Goal: Task Accomplishment & Management: Use online tool/utility

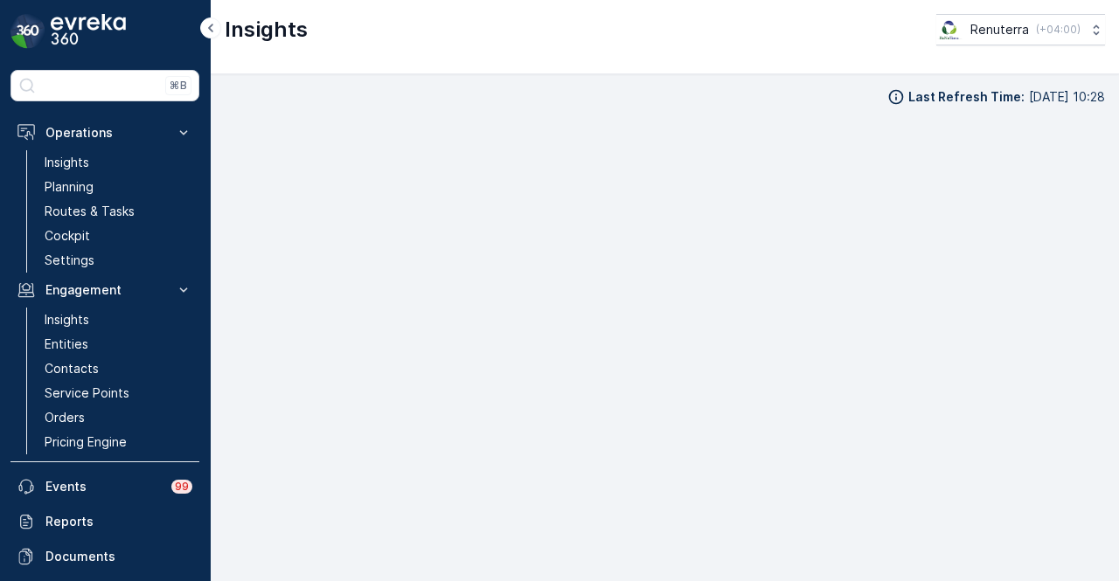
scroll to position [15, 0]
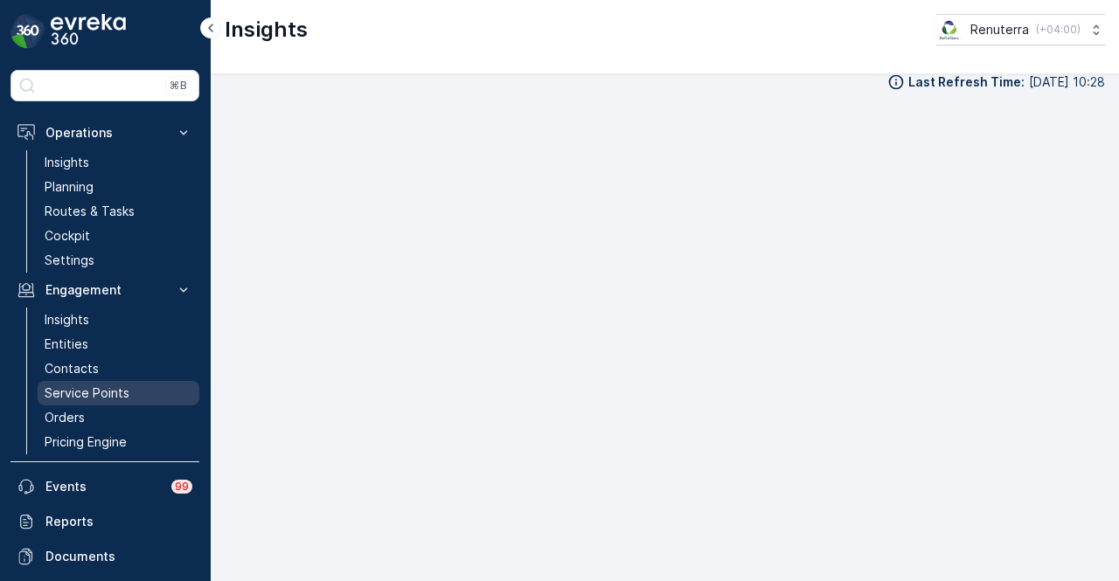
click at [126, 387] on p "Service Points" at bounding box center [87, 393] width 85 height 17
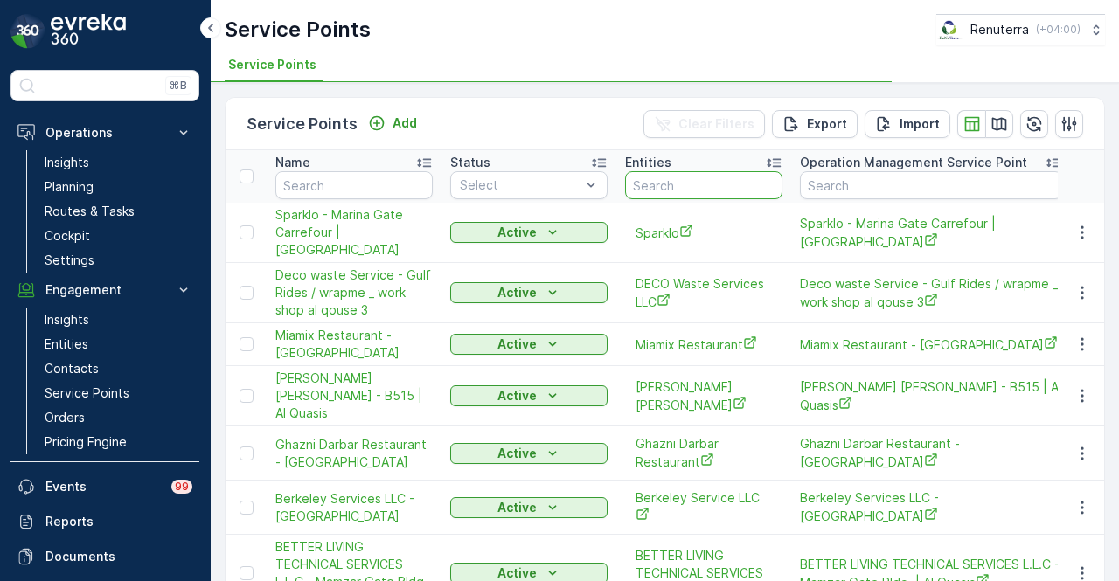
click at [660, 183] on input "text" at bounding box center [703, 185] width 157 height 28
paste input "[PERSON_NAME] Serkal Real Estate Co. LLC - DIP Warehouse"
type input "[PERSON_NAME] Serkal Real Estate Co. LLC - DIP Warehouse"
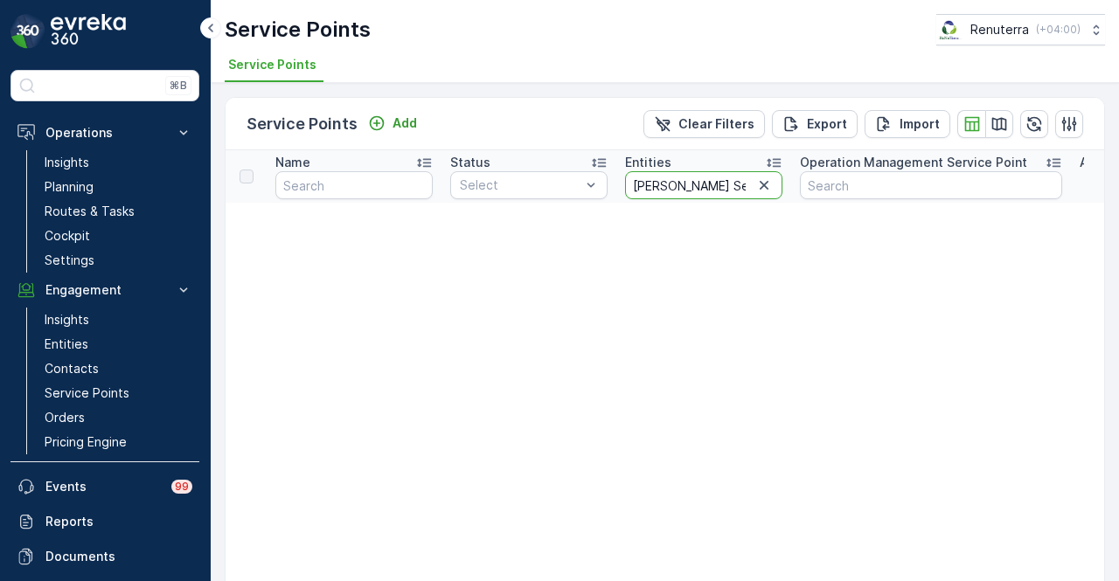
click at [750, 185] on input "[PERSON_NAME] Serkal Real Estate Co. LLC - DIP Warehouse" at bounding box center [703, 185] width 157 height 28
click at [717, 183] on input "[PERSON_NAME] Serkal Real Estate Co. LLC - DIP Warehouse" at bounding box center [703, 185] width 157 height 28
drag, startPoint x: 695, startPoint y: 184, endPoint x: 824, endPoint y: 184, distance: 129.4
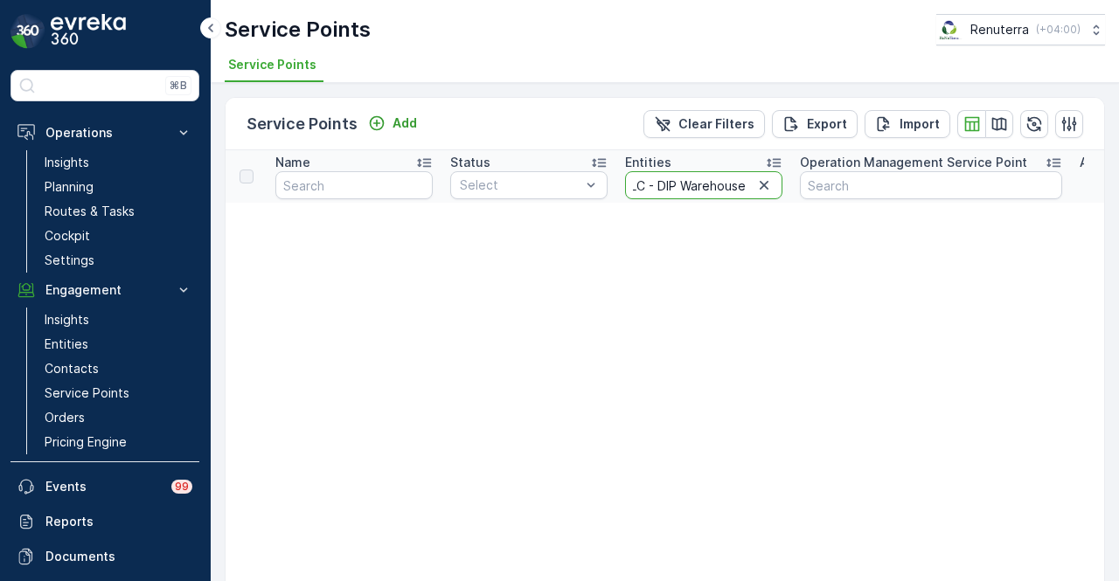
click at [648, 186] on input "Naseer Bin Abdullatif Al Serkal Real Estate Co. LLC - DIP Warehouse" at bounding box center [703, 185] width 157 height 28
drag, startPoint x: 648, startPoint y: 184, endPoint x: 786, endPoint y: 184, distance: 138.1
click at [786, 184] on th "Entities Naseer Bin Abdullatif Al Serkal Real Estate Co. LLC - DIP Warehouse" at bounding box center [703, 176] width 175 height 52
type input "Naseer Bin Abdullatif Al Serkal Real Estate Co. LLC"
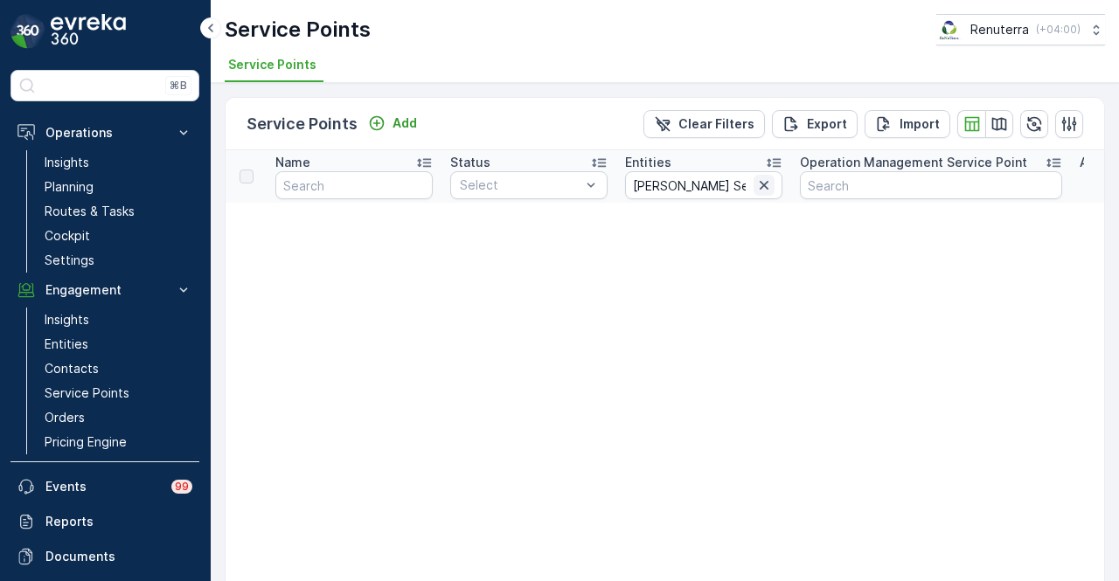
click at [762, 182] on icon "button" at bounding box center [764, 185] width 9 height 9
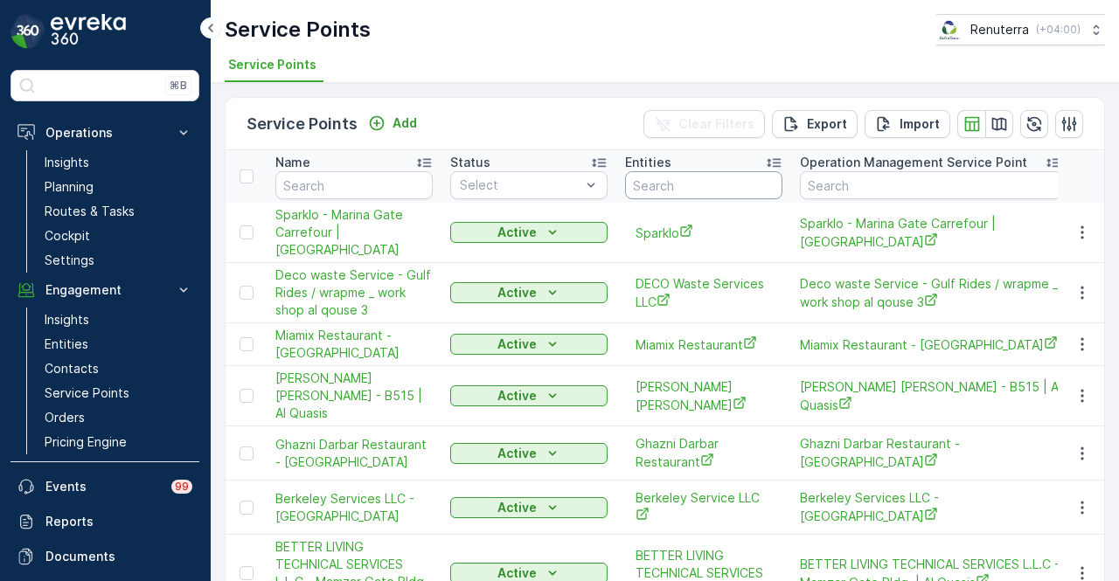
click at [680, 188] on input "text" at bounding box center [703, 185] width 157 height 28
paste input "Serkal"
type input "Serkal"
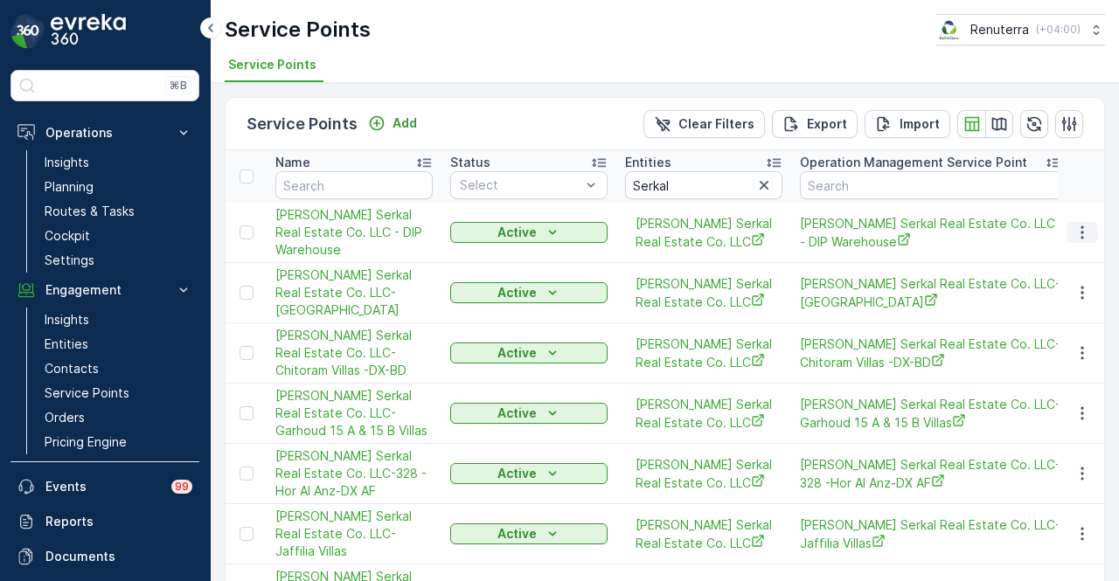
click at [1073, 231] on icon "button" at bounding box center [1081, 232] width 17 height 17
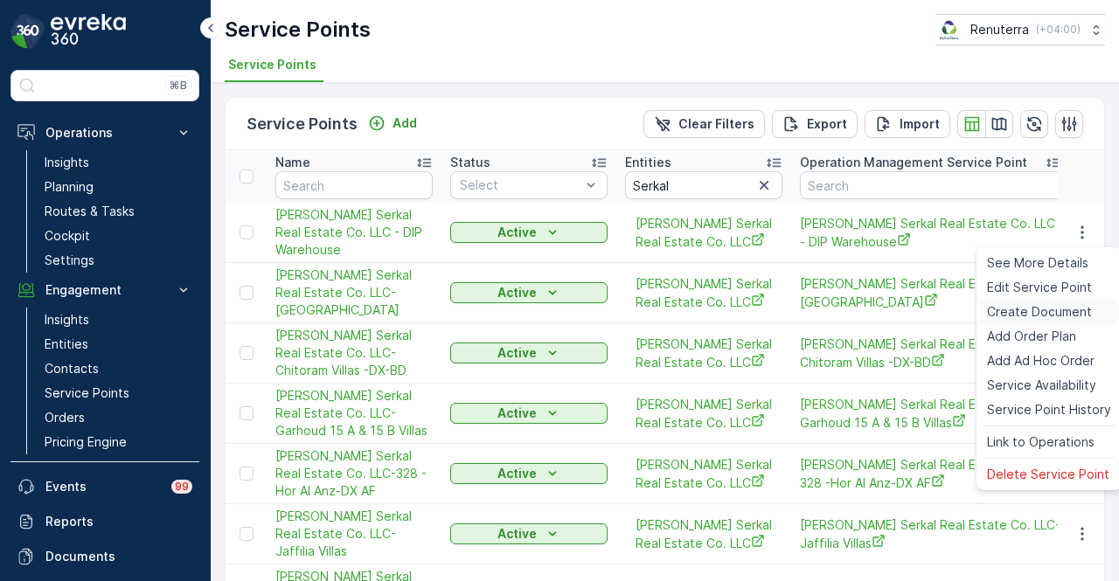
click at [1042, 309] on span "Create Document" at bounding box center [1039, 311] width 105 height 17
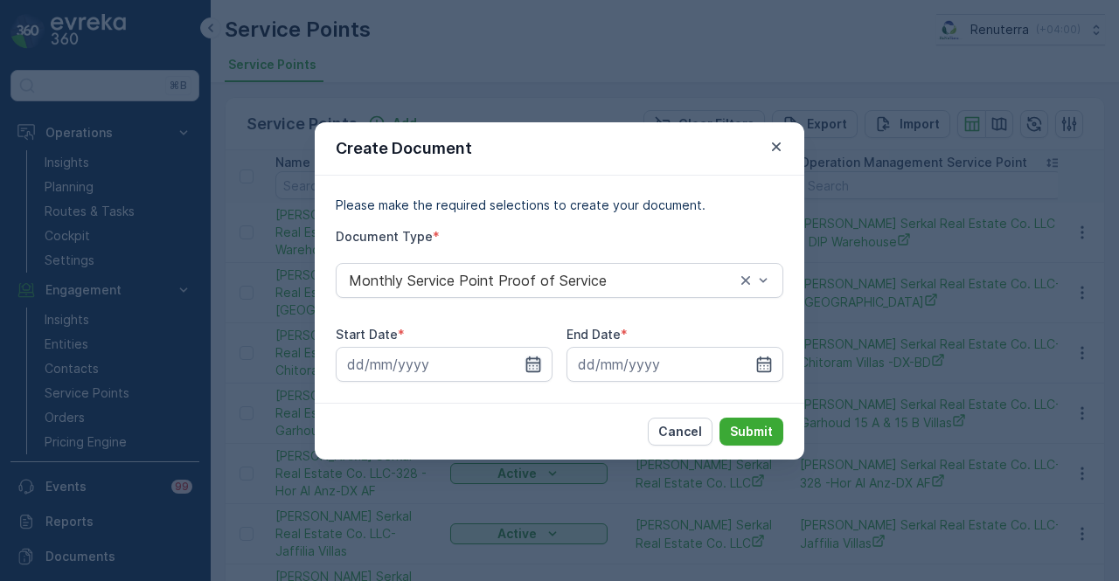
click at [533, 361] on icon "button" at bounding box center [532, 364] width 17 height 17
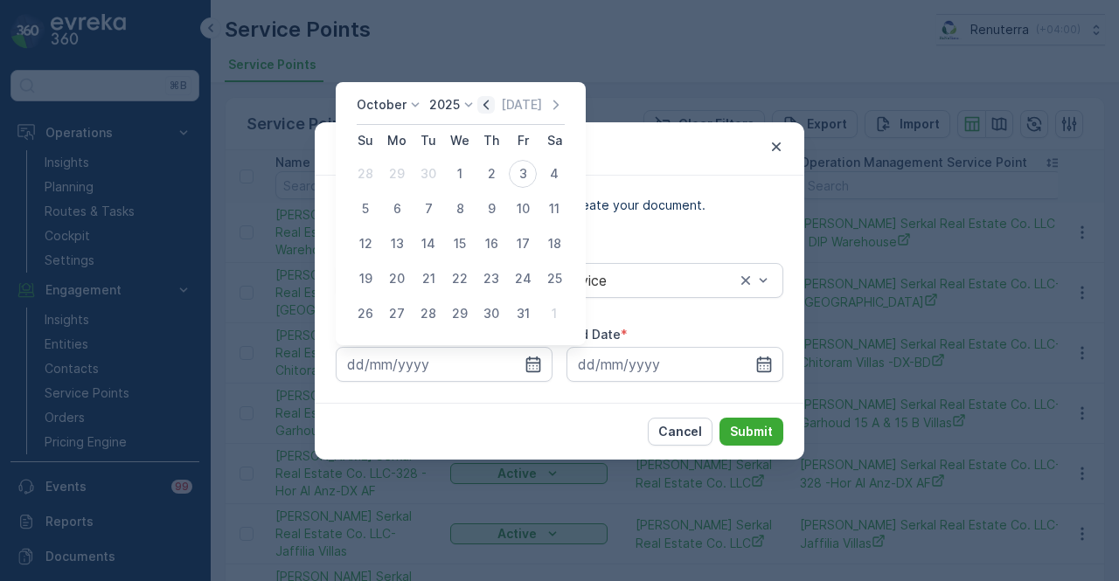
click at [495, 104] on icon "button" at bounding box center [485, 104] width 17 height 17
click at [407, 177] on div "1" at bounding box center [397, 174] width 28 height 28
type input "01.09.2025"
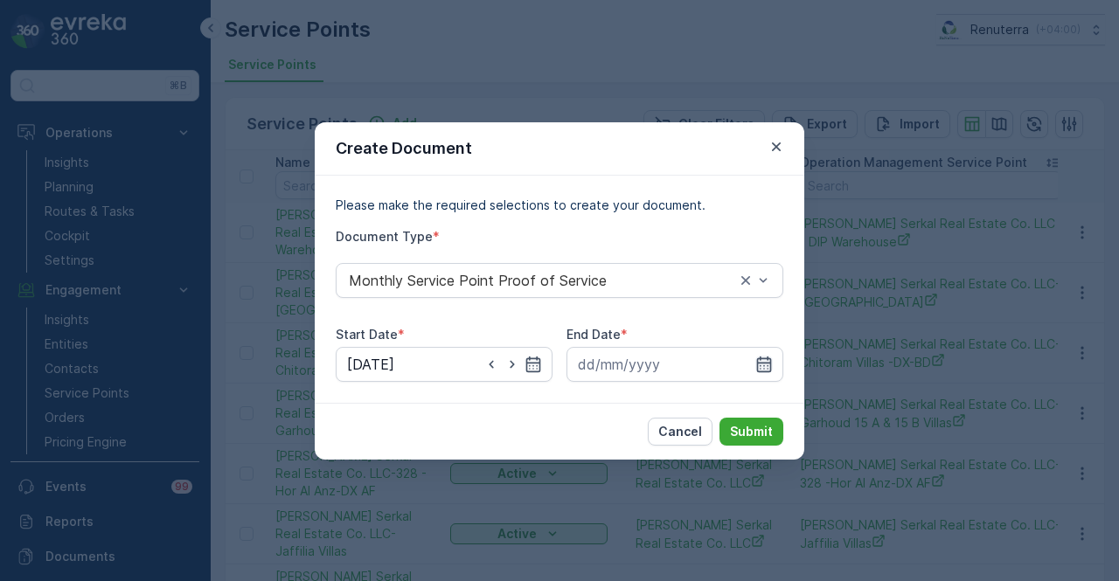
click at [761, 361] on icon "button" at bounding box center [763, 364] width 17 height 17
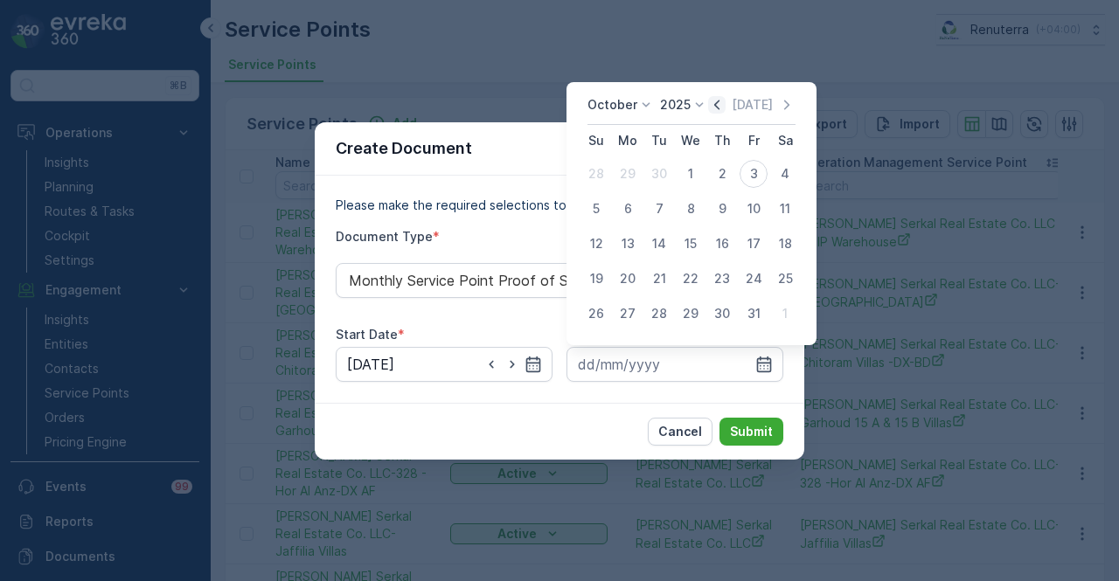
click at [724, 106] on icon "button" at bounding box center [716, 104] width 17 height 17
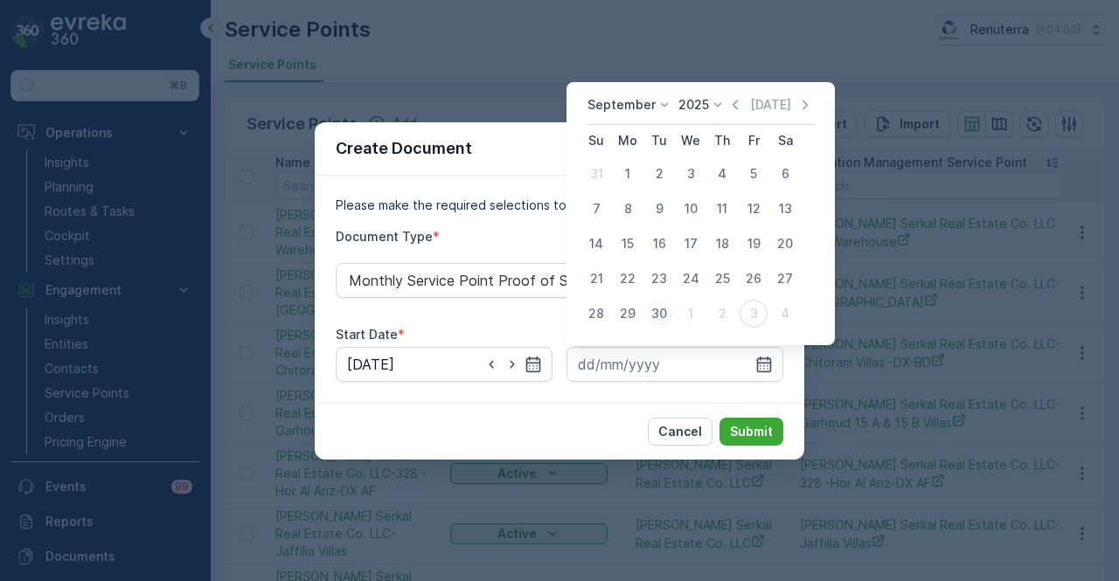
click at [656, 309] on div "30" at bounding box center [659, 314] width 28 height 28
type input "30.09.2025"
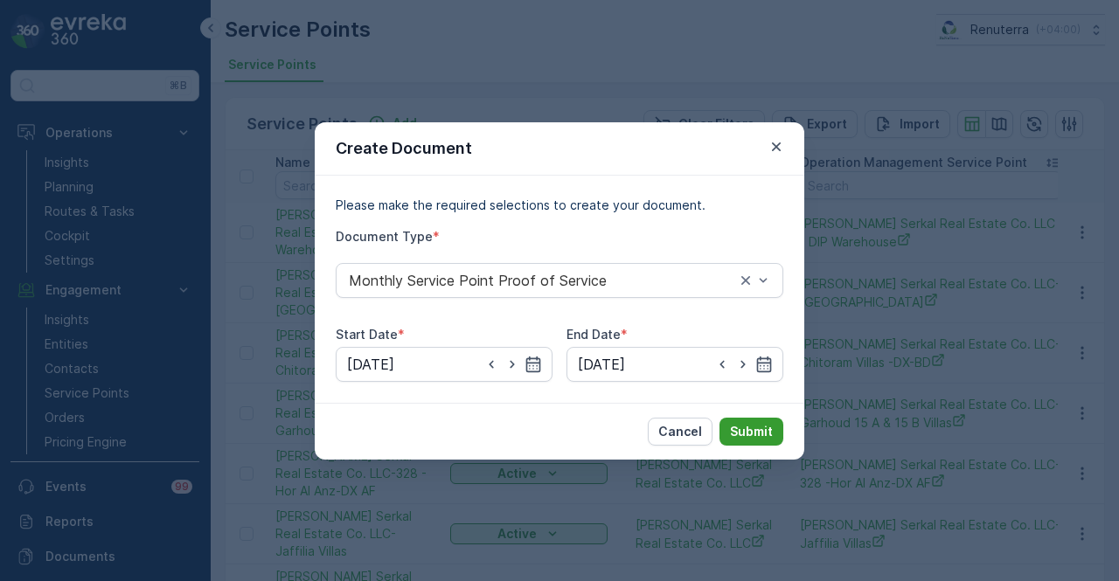
click at [765, 433] on p "Submit" at bounding box center [751, 431] width 43 height 17
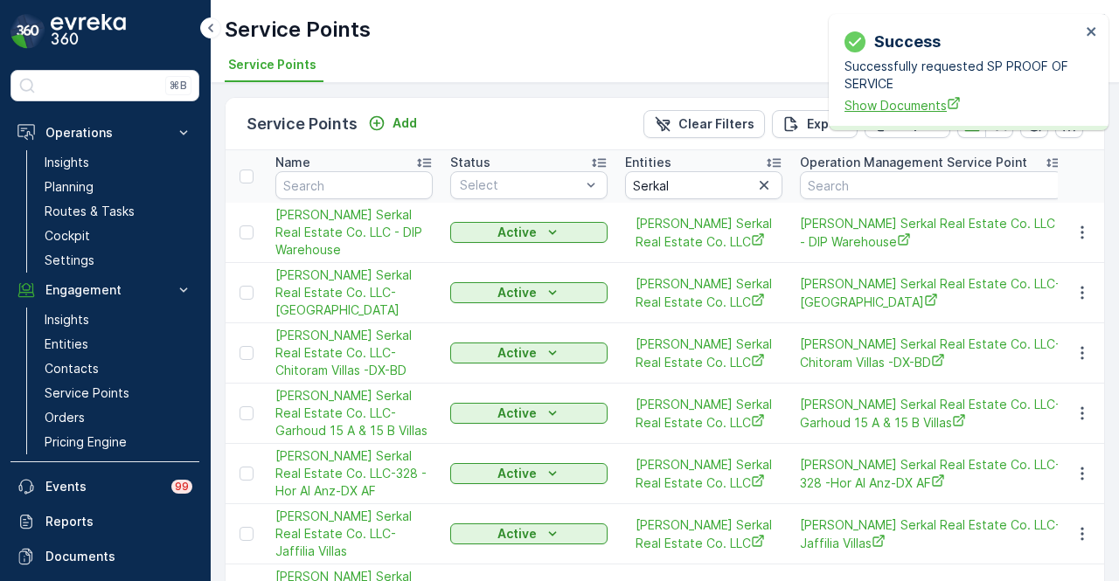
click at [869, 102] on span "Show Documents" at bounding box center [962, 105] width 236 height 18
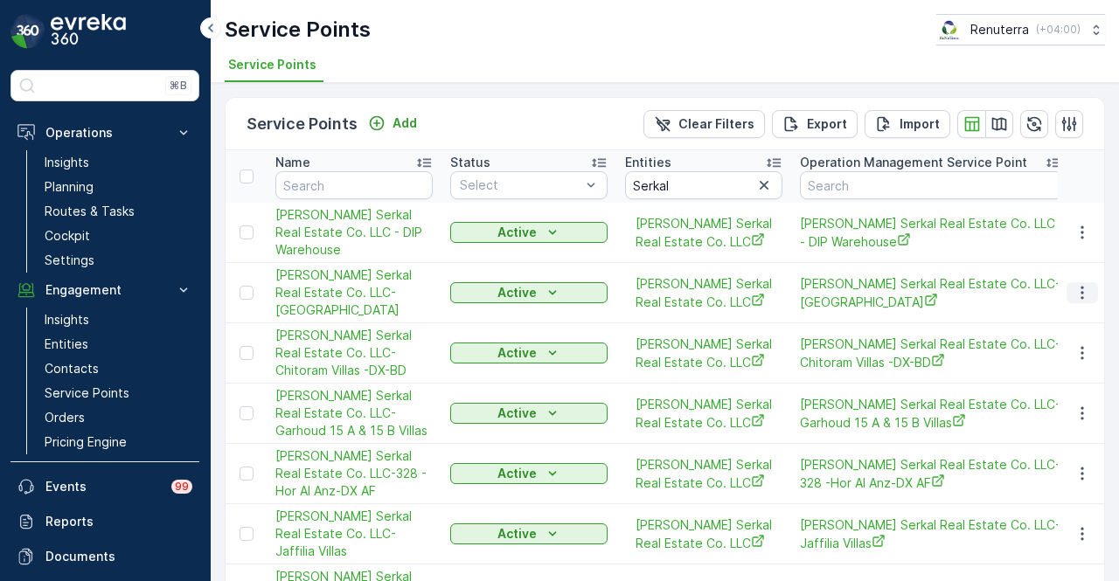
click at [1073, 302] on icon "button" at bounding box center [1081, 292] width 17 height 17
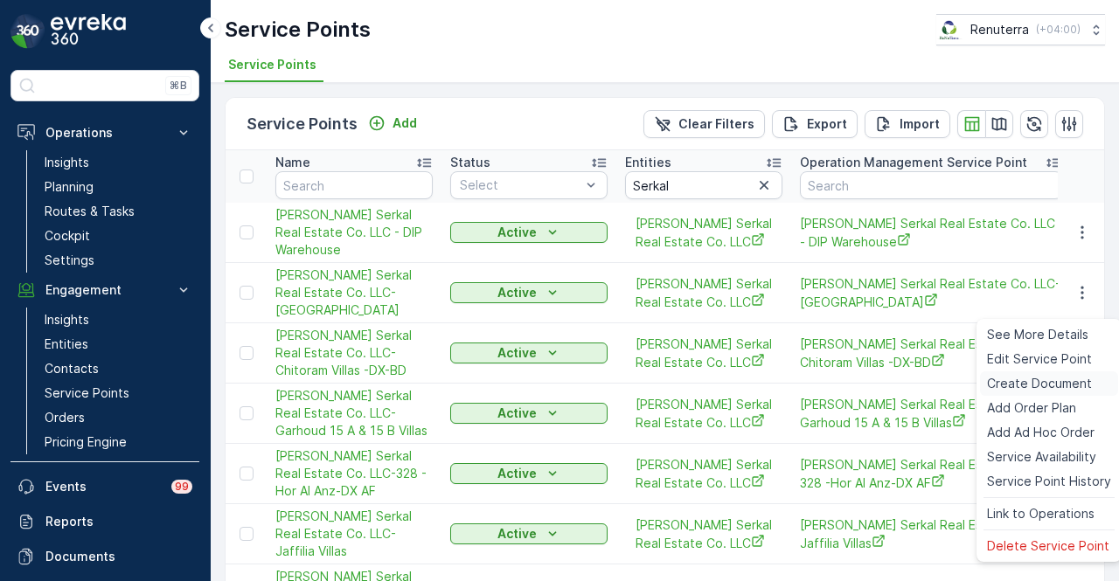
click at [1067, 380] on span "Create Document" at bounding box center [1039, 383] width 105 height 17
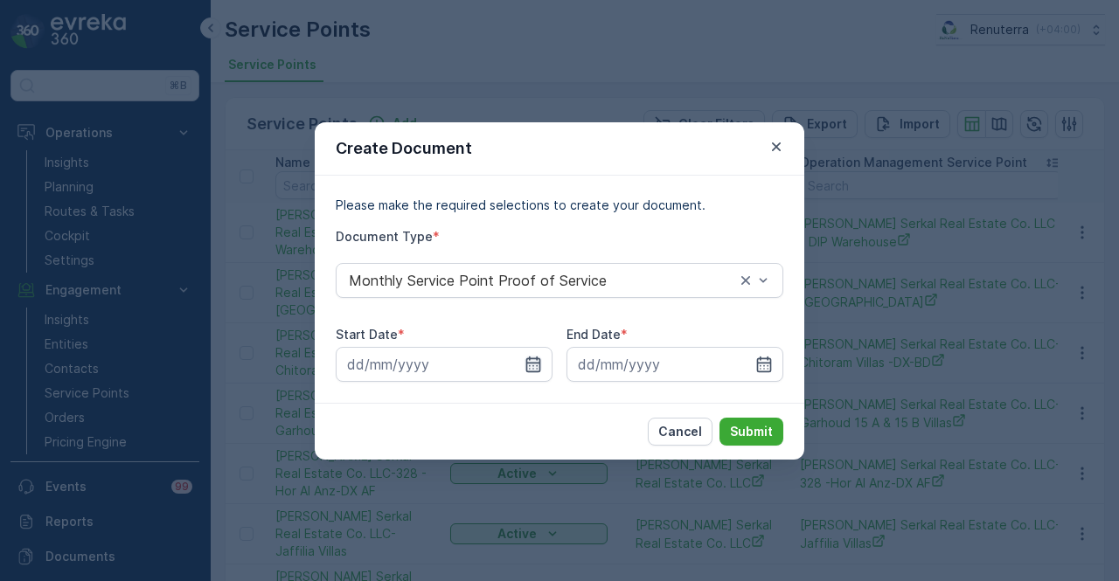
click at [533, 370] on icon "button" at bounding box center [532, 364] width 17 height 17
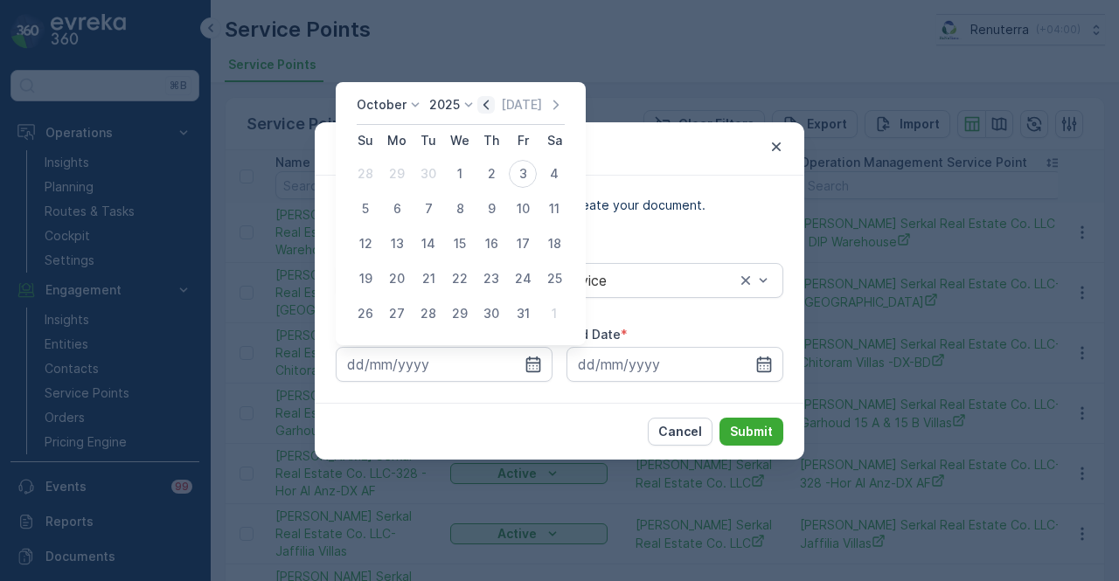
click at [492, 113] on icon "button" at bounding box center [485, 104] width 17 height 17
drag, startPoint x: 399, startPoint y: 181, endPoint x: 414, endPoint y: 186, distance: 16.6
click at [399, 181] on div "1" at bounding box center [397, 174] width 28 height 28
type input "01.09.2025"
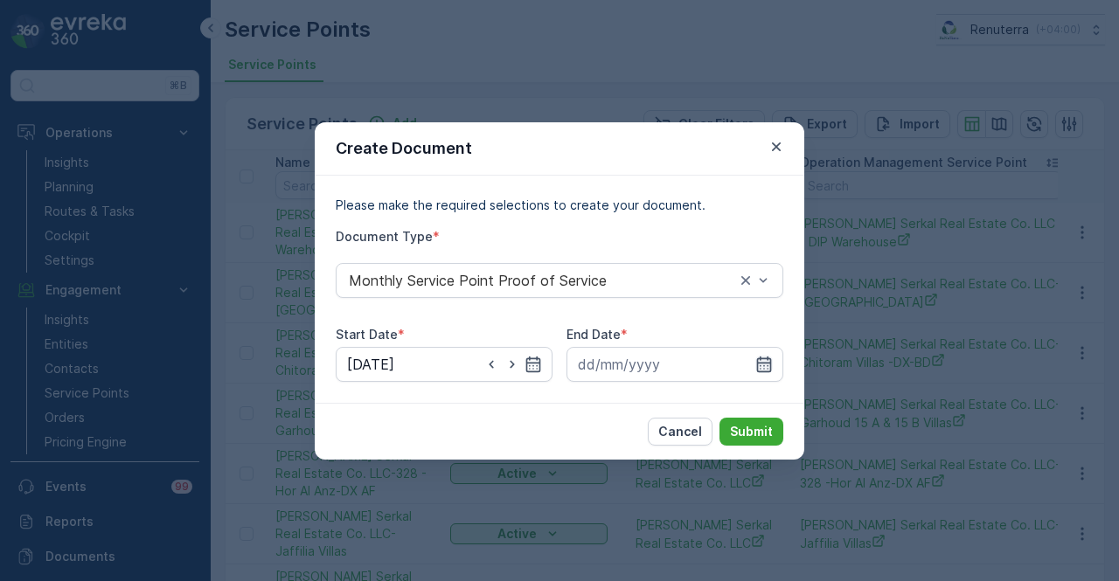
click at [770, 370] on icon "button" at bounding box center [764, 364] width 15 height 16
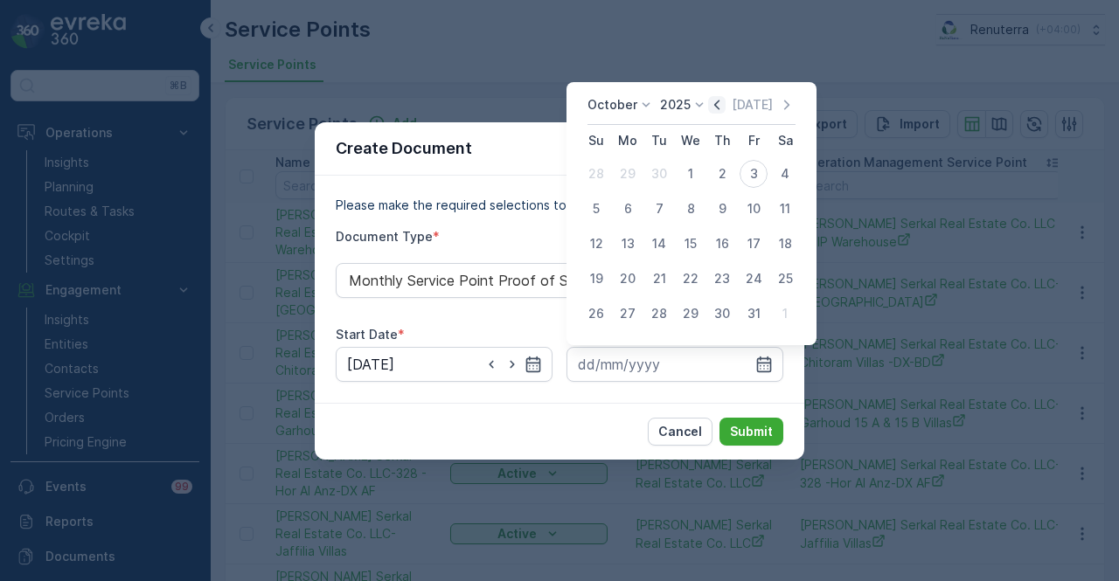
click at [720, 104] on icon "button" at bounding box center [716, 104] width 17 height 17
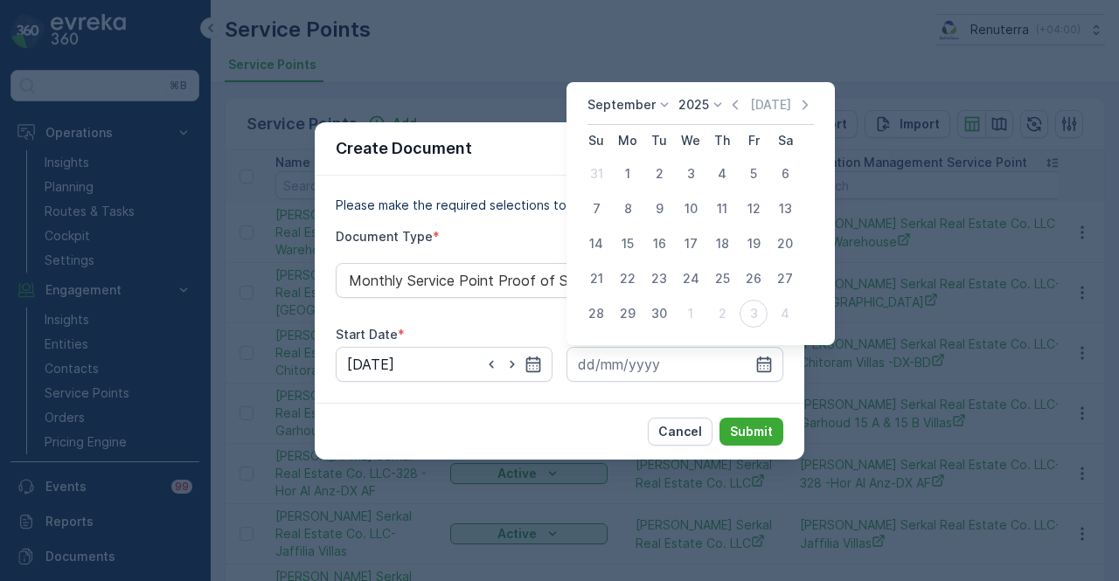
drag, startPoint x: 664, startPoint y: 316, endPoint x: 725, endPoint y: 404, distance: 106.2
click at [664, 317] on div "30" at bounding box center [659, 314] width 28 height 28
type input "30.09.2025"
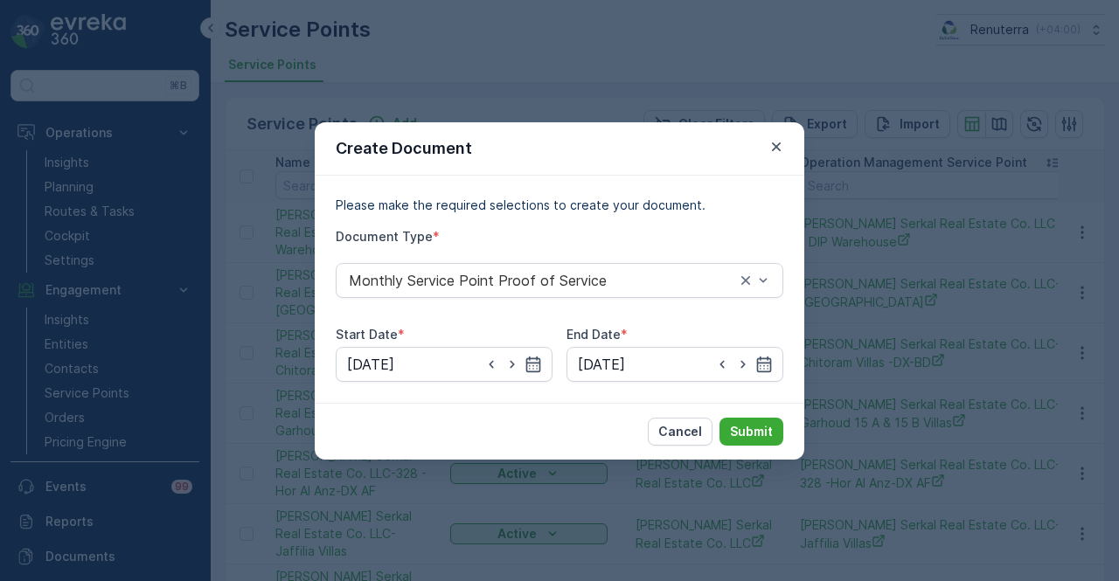
click at [727, 409] on div "Cancel Submit" at bounding box center [560, 431] width 490 height 57
click at [736, 425] on p "Submit" at bounding box center [751, 431] width 43 height 17
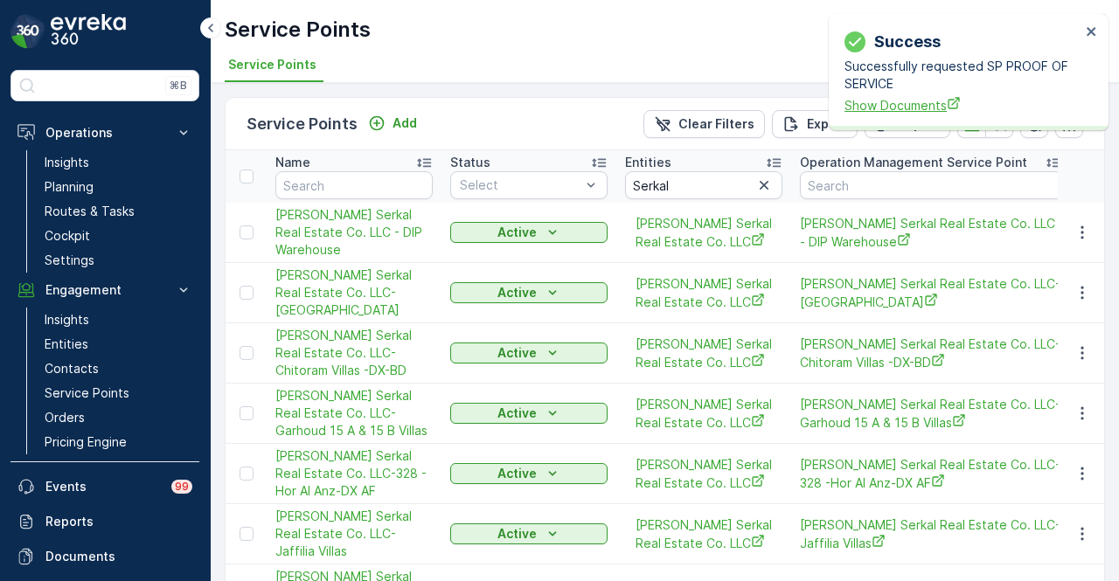
click at [917, 111] on span "Show Documents" at bounding box center [962, 105] width 236 height 18
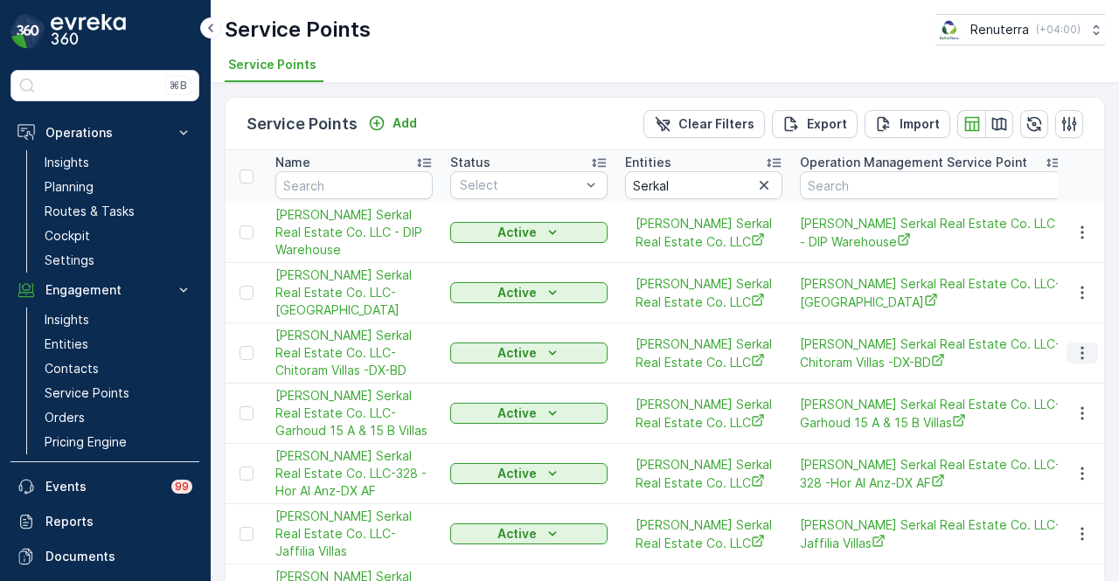
click at [1073, 362] on icon "button" at bounding box center [1081, 352] width 17 height 17
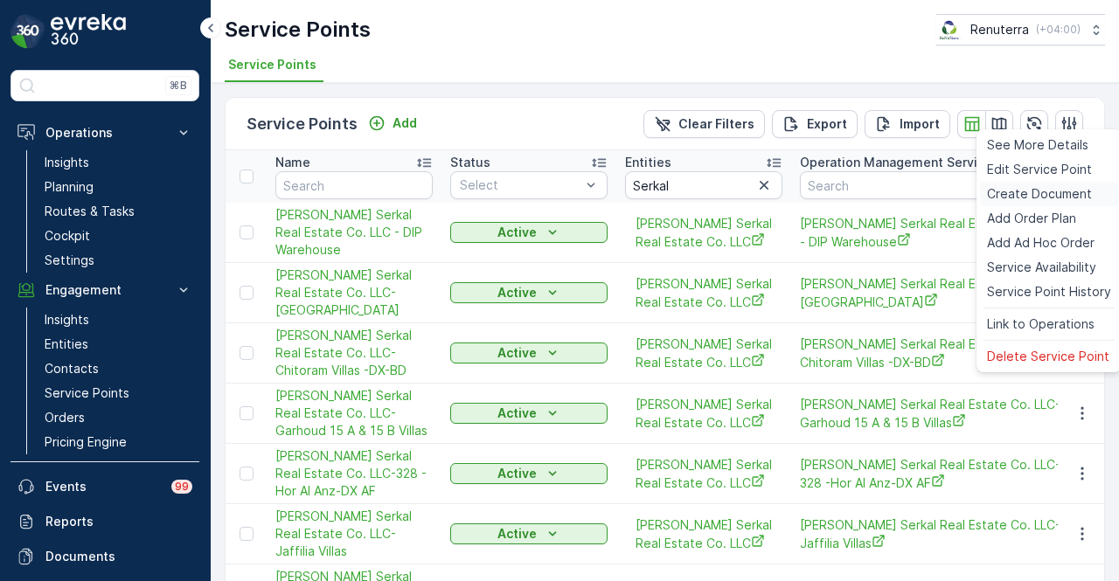
click at [1059, 195] on span "Create Document" at bounding box center [1039, 193] width 105 height 17
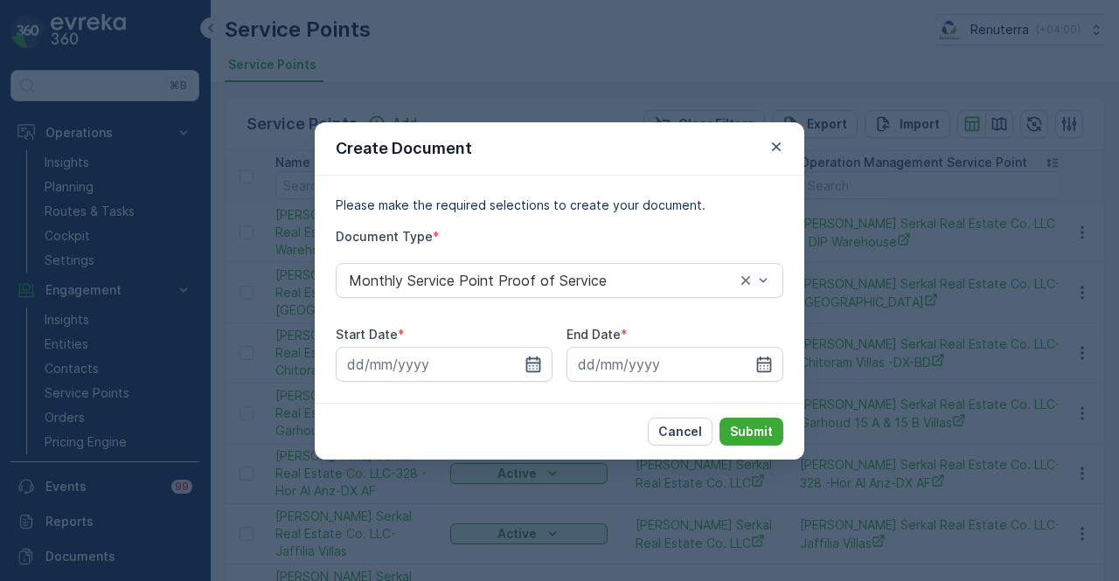
click at [539, 361] on icon "button" at bounding box center [533, 364] width 15 height 16
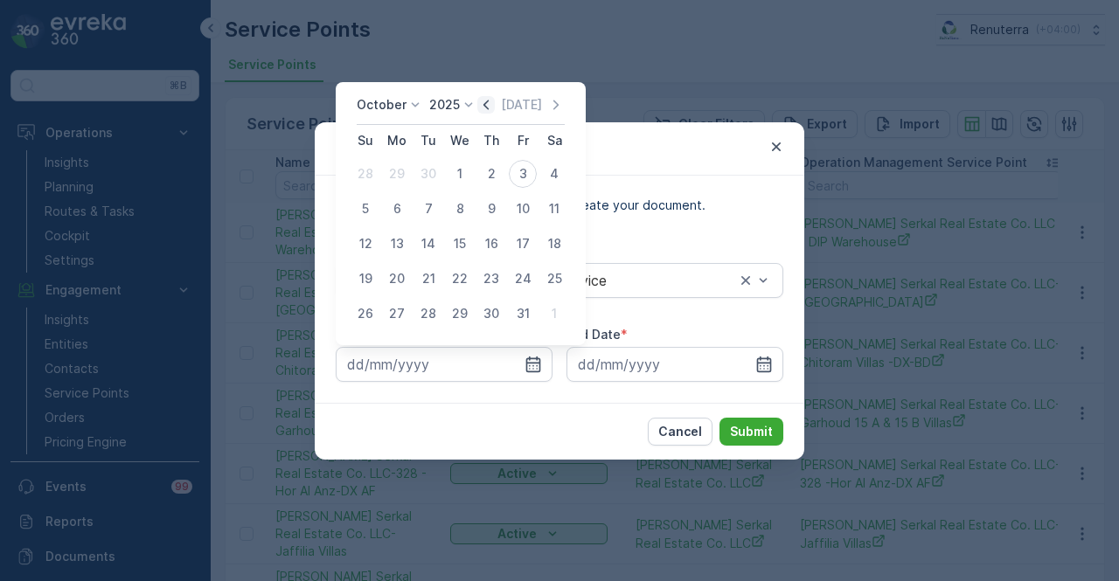
click at [494, 97] on icon "button" at bounding box center [485, 104] width 17 height 17
drag, startPoint x: 400, startPoint y: 177, endPoint x: 410, endPoint y: 184, distance: 11.9
click at [402, 179] on div "1" at bounding box center [397, 174] width 28 height 28
type input "01.09.2025"
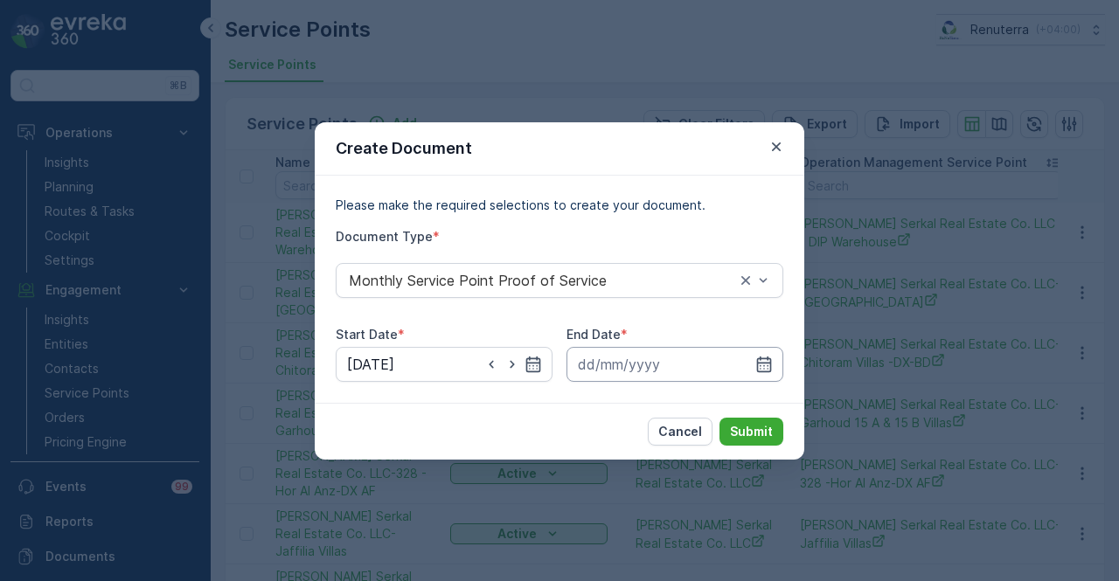
click at [780, 373] on input at bounding box center [674, 364] width 217 height 35
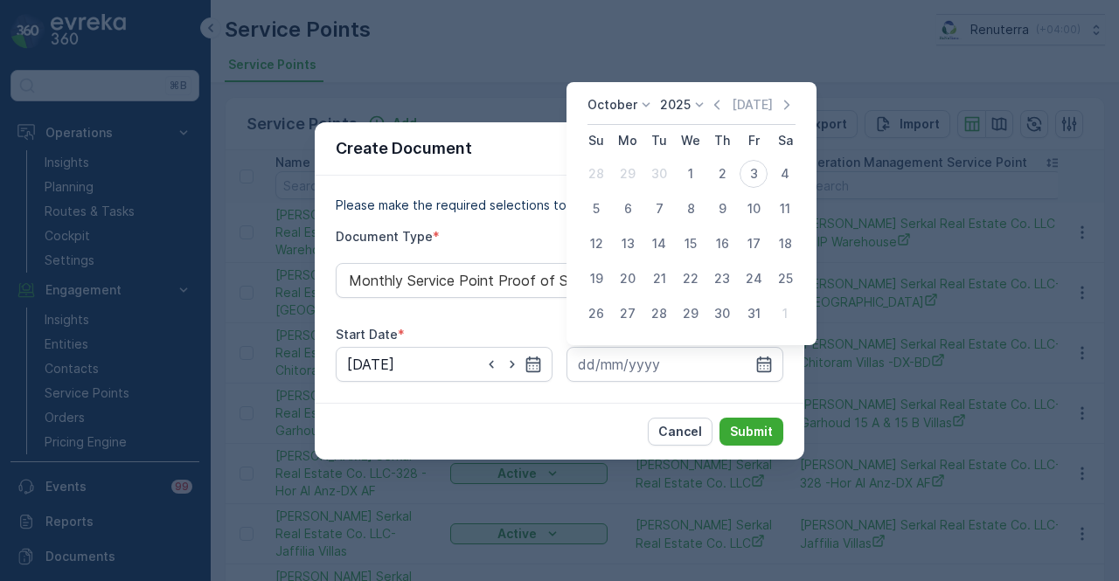
drag, startPoint x: 720, startPoint y: 104, endPoint x: 721, endPoint y: 154, distance: 49.8
click at [720, 106] on icon "button" at bounding box center [716, 104] width 17 height 17
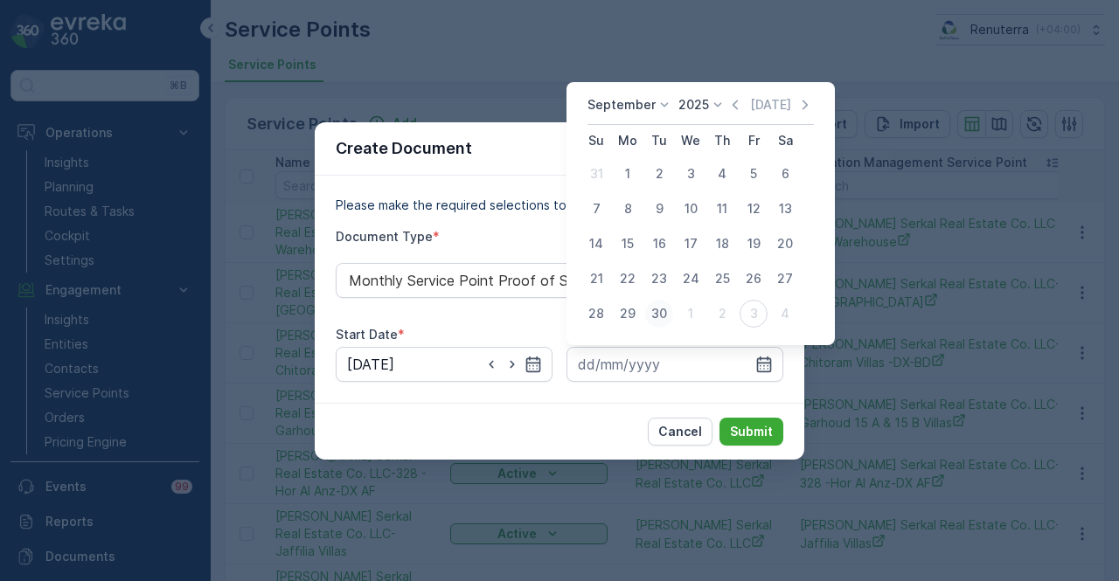
click at [656, 317] on div "30" at bounding box center [659, 314] width 28 height 28
type input "30.09.2025"
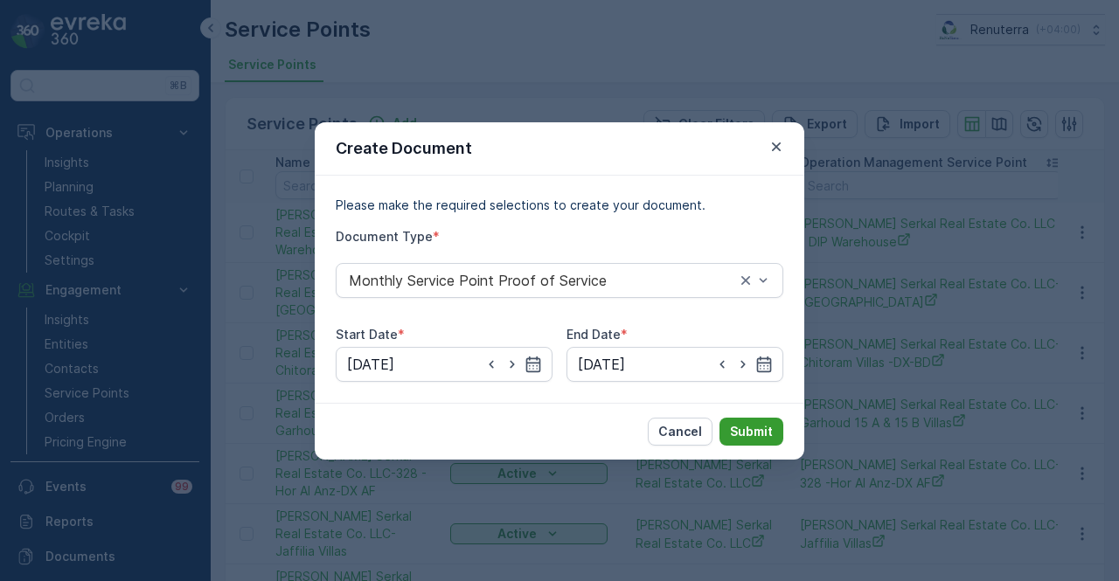
click at [749, 438] on p "Submit" at bounding box center [751, 431] width 43 height 17
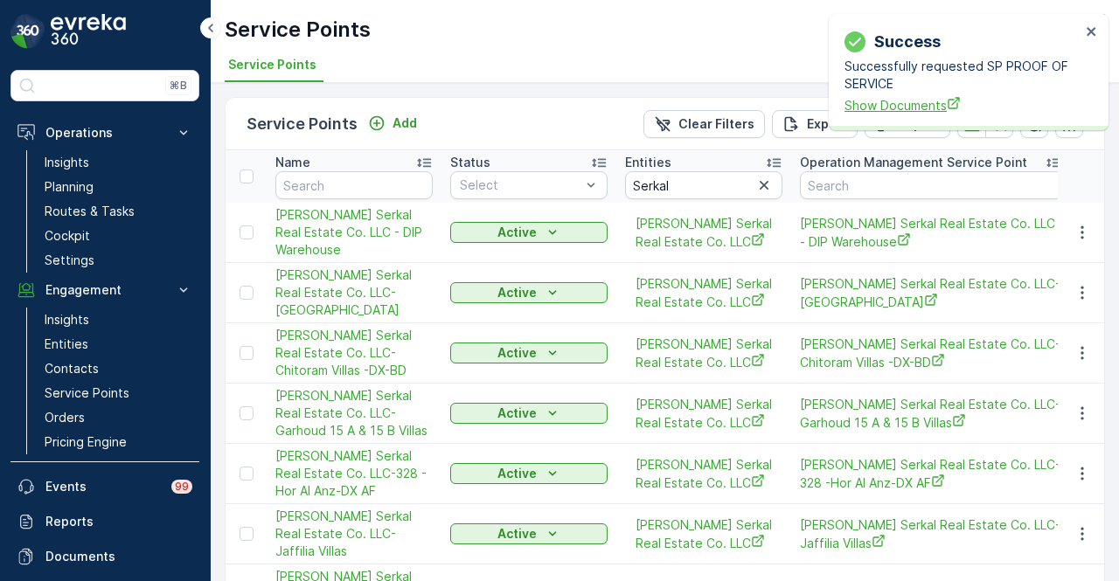
click at [907, 109] on span "Show Documents" at bounding box center [962, 105] width 236 height 18
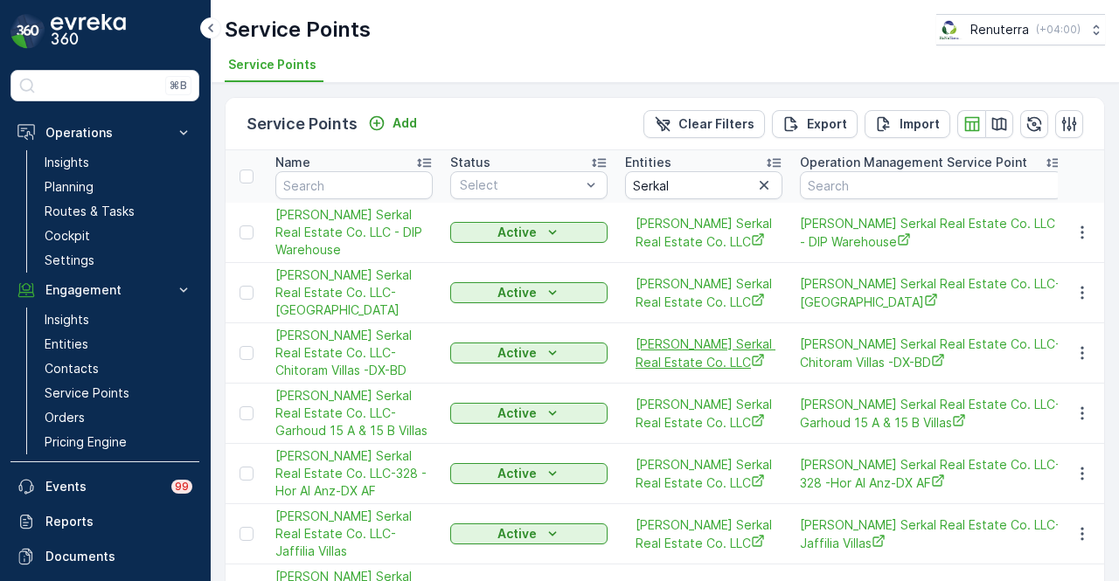
scroll to position [87, 0]
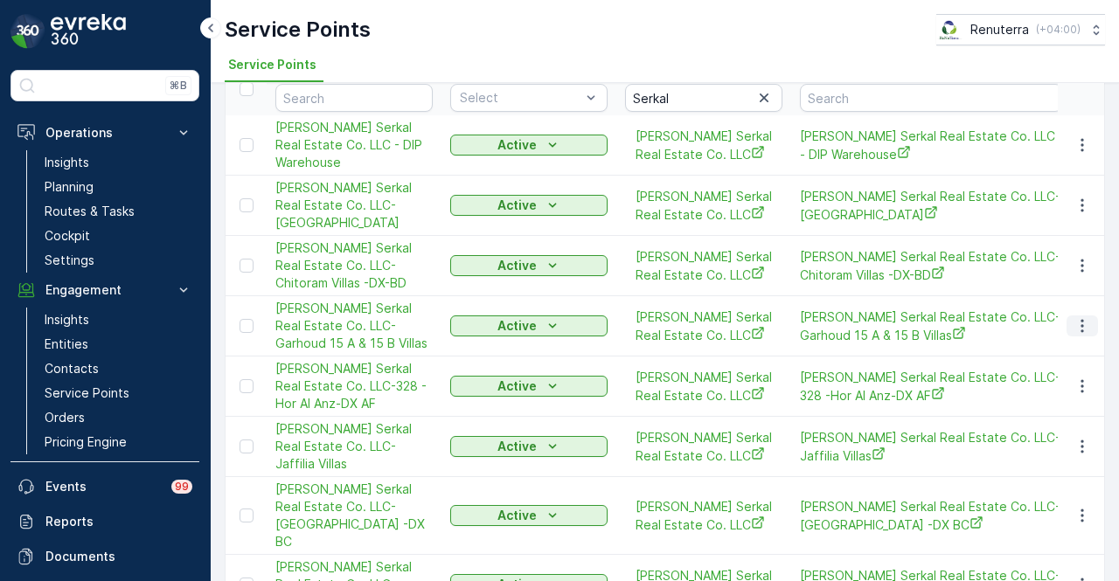
click at [1080, 335] on icon "button" at bounding box center [1081, 325] width 17 height 17
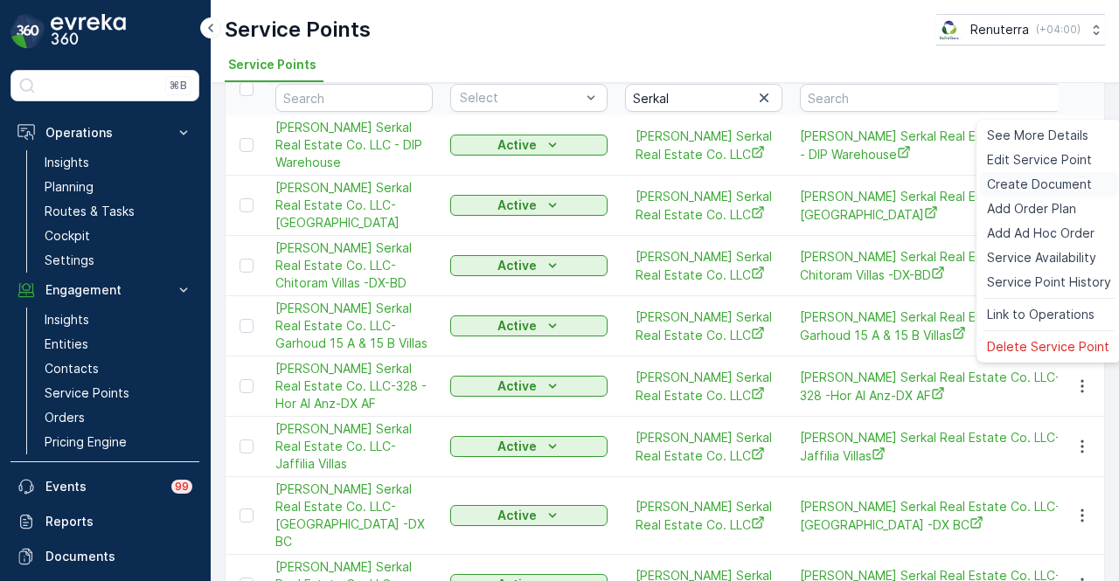
click at [1034, 183] on span "Create Document" at bounding box center [1039, 184] width 105 height 17
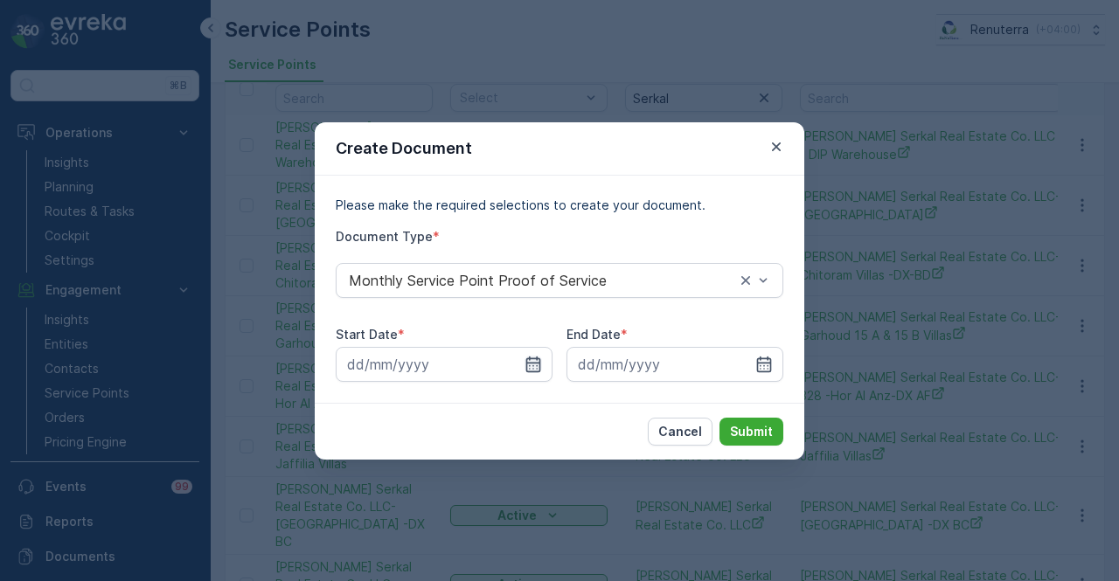
click at [538, 369] on icon "button" at bounding box center [533, 364] width 15 height 16
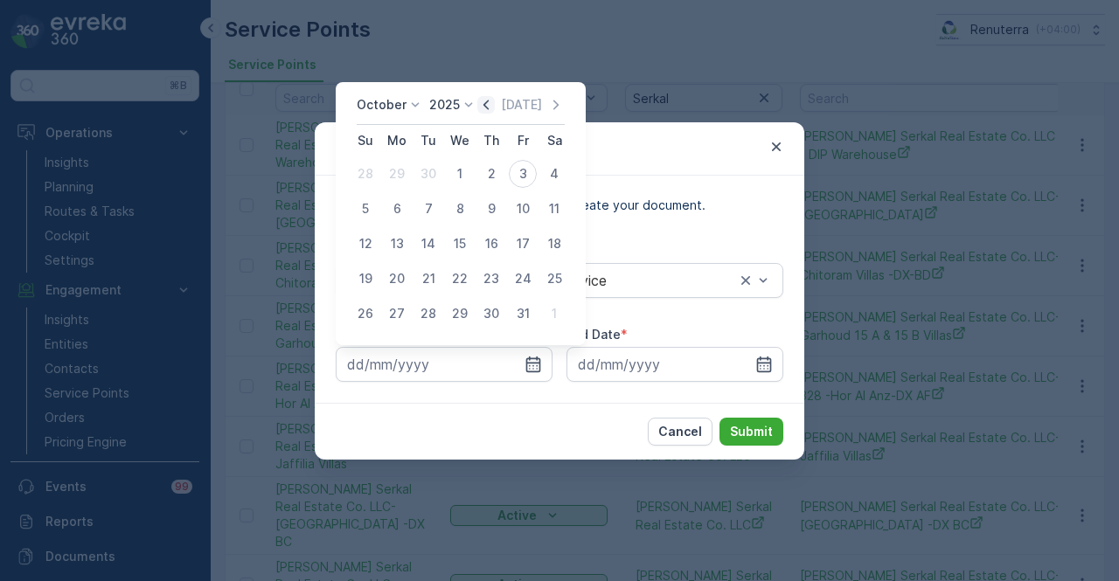
click at [489, 109] on icon "button" at bounding box center [485, 105] width 5 height 10
drag, startPoint x: 396, startPoint y: 174, endPoint x: 450, endPoint y: 202, distance: 61.0
click at [397, 174] on div "1" at bounding box center [397, 174] width 28 height 28
type input "01.09.2025"
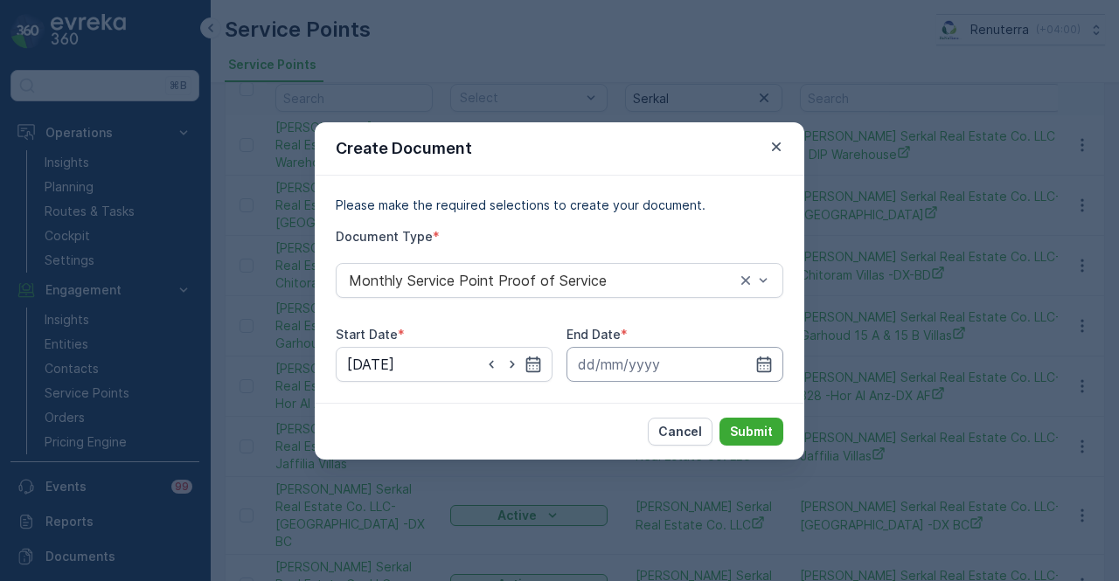
click at [774, 366] on input at bounding box center [674, 364] width 217 height 35
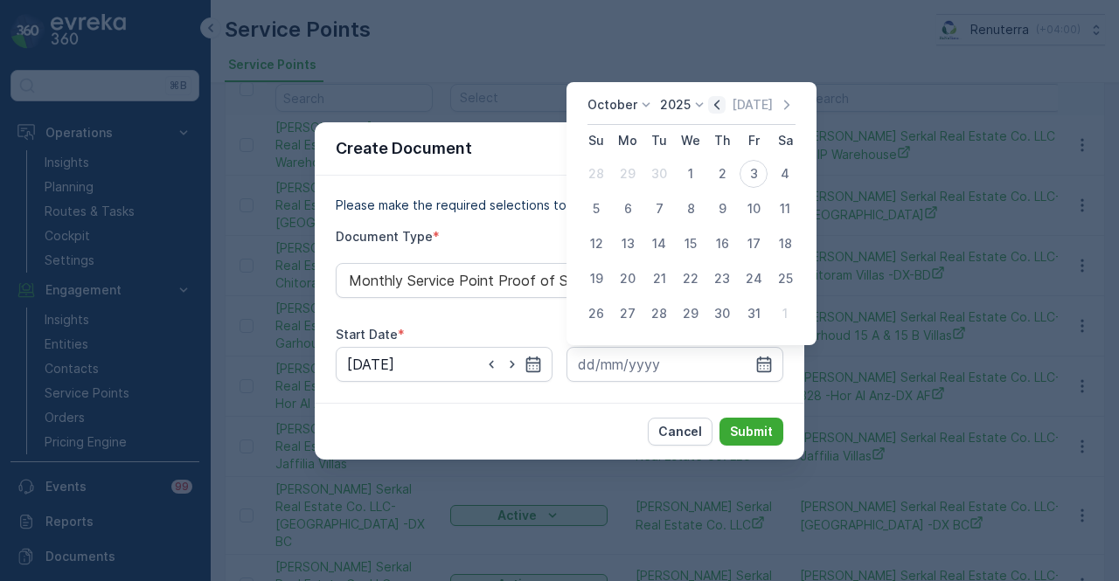
click at [724, 109] on icon "button" at bounding box center [716, 104] width 17 height 17
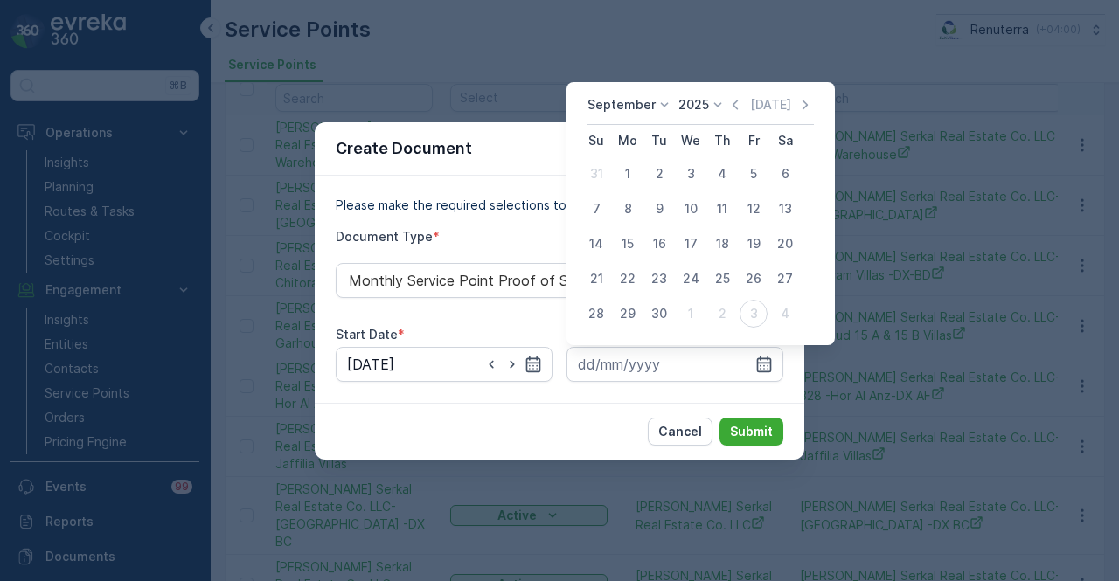
drag, startPoint x: 656, startPoint y: 314, endPoint x: 726, endPoint y: 412, distance: 120.8
click at [656, 315] on div "30" at bounding box center [659, 314] width 28 height 28
type input "30.09.2025"
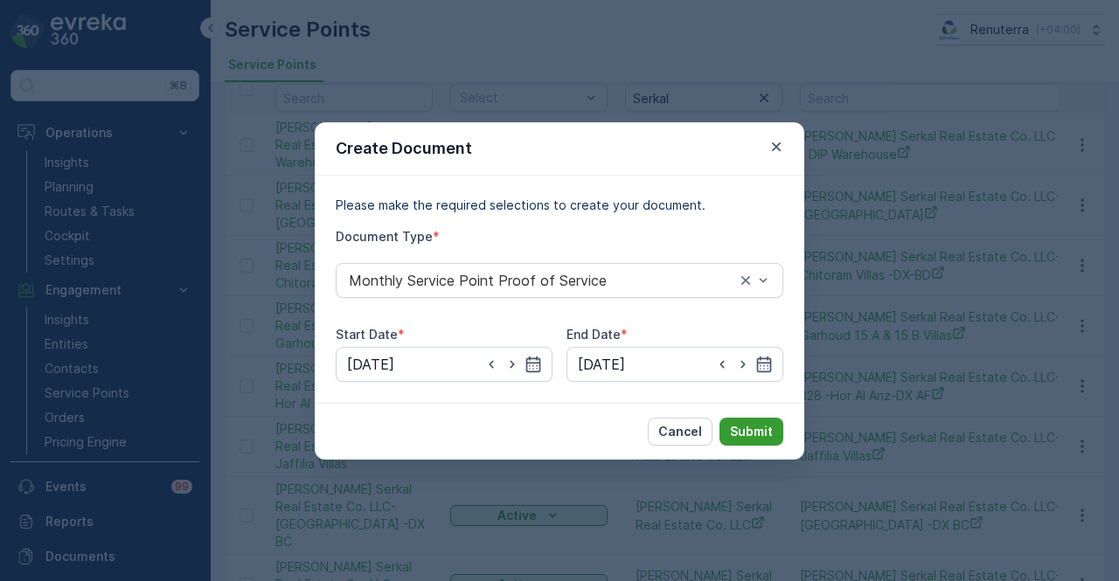
click at [745, 429] on p "Submit" at bounding box center [751, 431] width 43 height 17
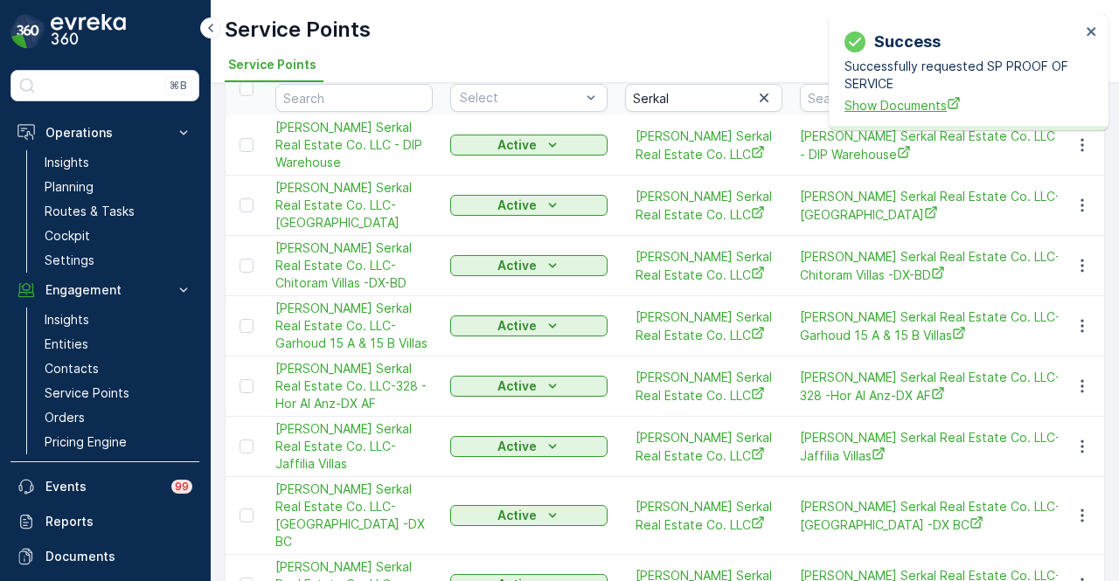
click at [913, 110] on span "Show Documents" at bounding box center [962, 105] width 236 height 18
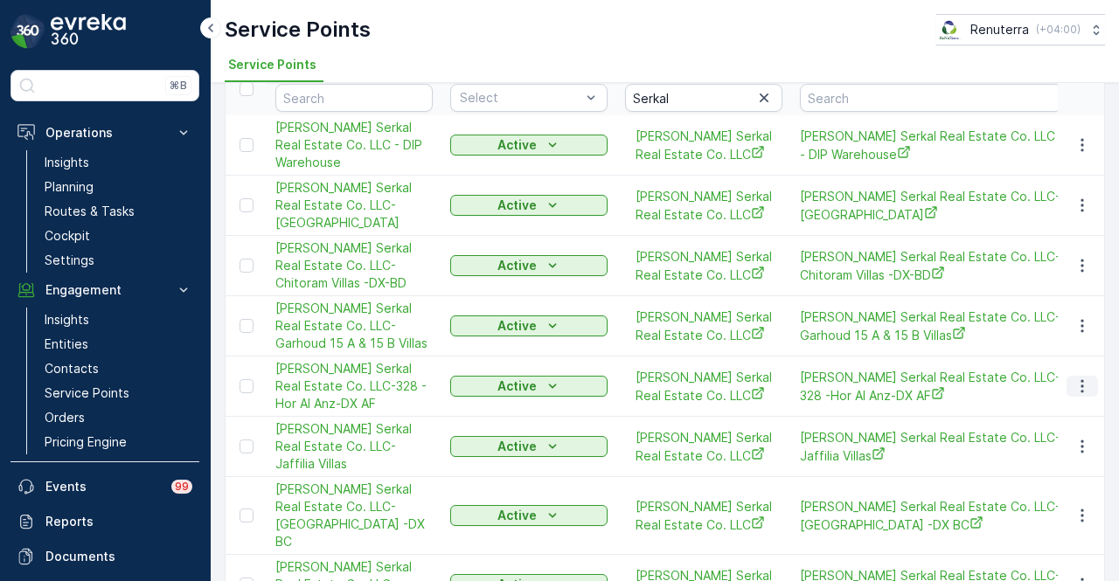
click at [1073, 395] on icon "button" at bounding box center [1081, 386] width 17 height 17
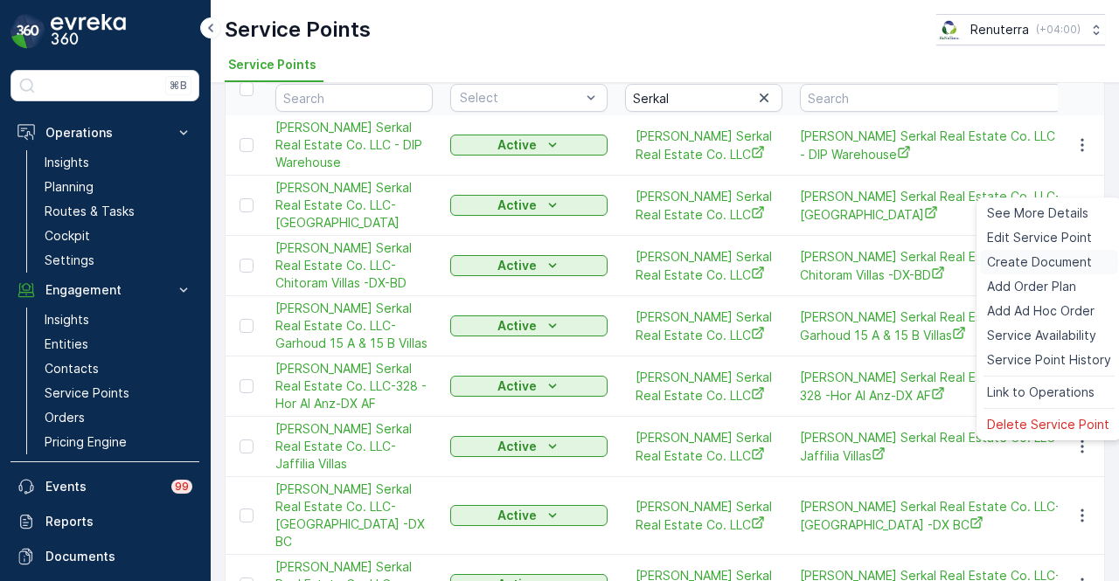
click at [1074, 261] on span "Create Document" at bounding box center [1039, 262] width 105 height 17
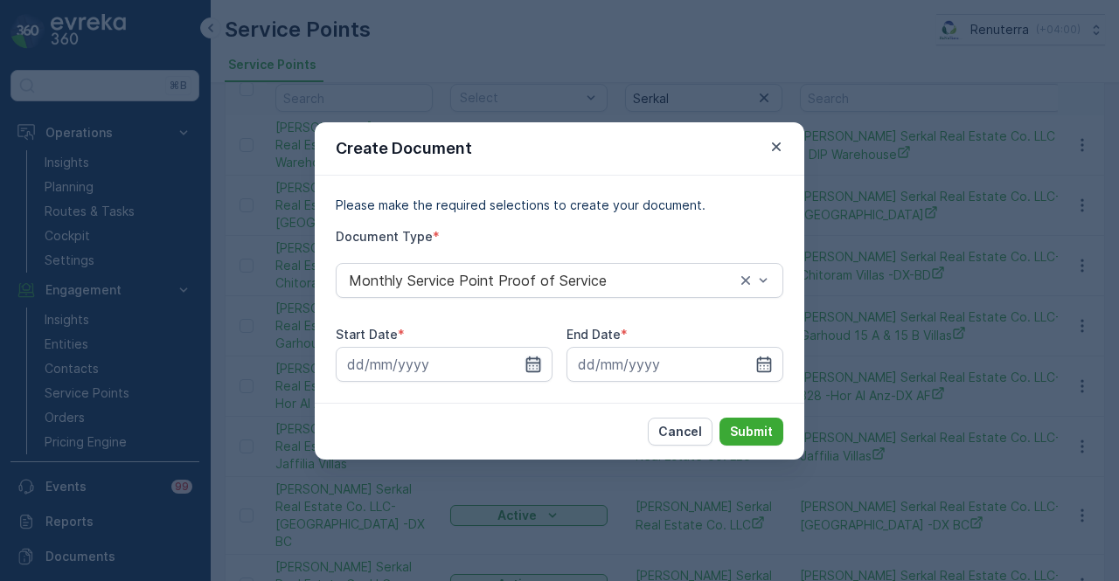
click at [537, 356] on icon "button" at bounding box center [532, 364] width 17 height 17
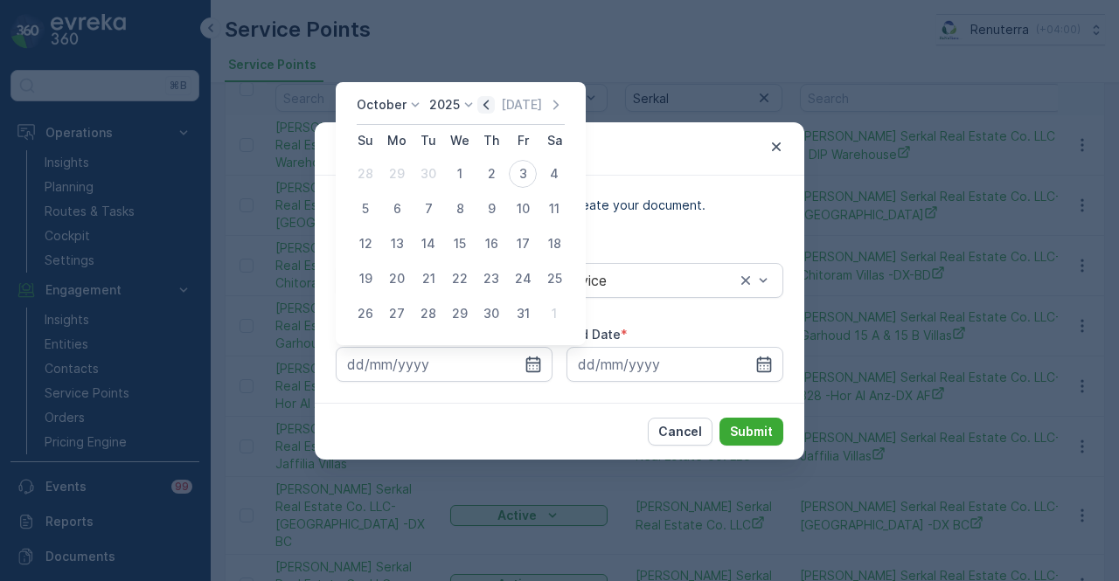
click at [483, 97] on icon "button" at bounding box center [485, 104] width 17 height 17
click at [395, 179] on div "1" at bounding box center [397, 174] width 28 height 28
type input "01.09.2025"
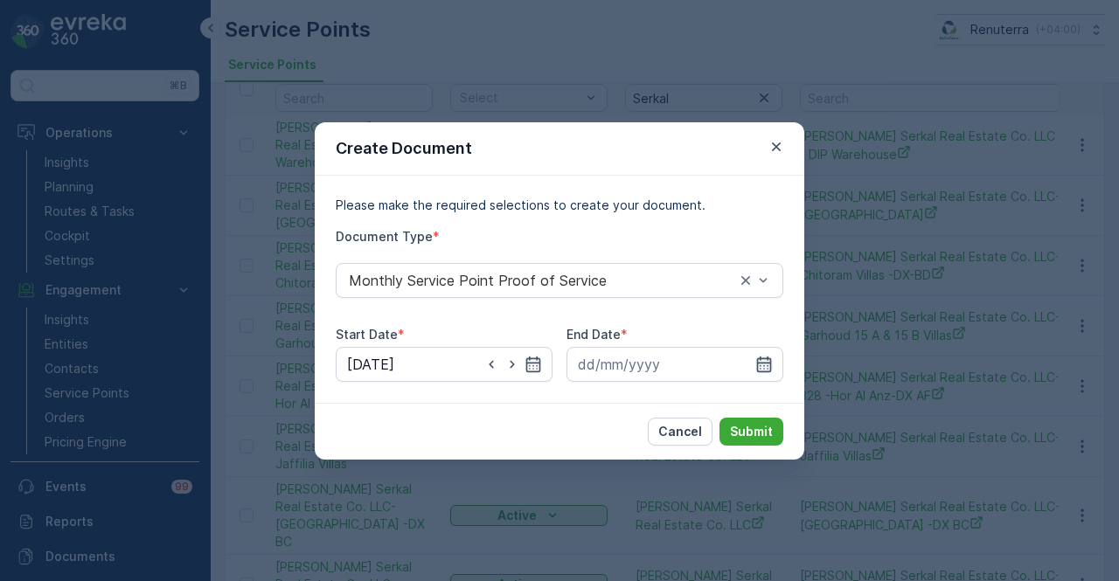
click at [767, 364] on icon "button" at bounding box center [763, 364] width 17 height 17
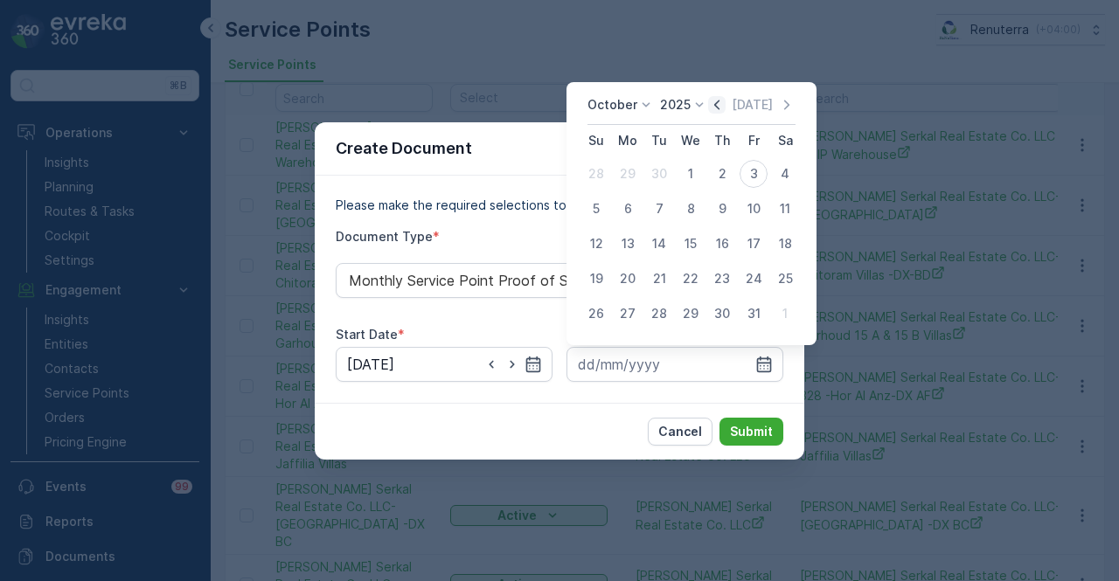
click at [719, 111] on icon "button" at bounding box center [716, 104] width 17 height 17
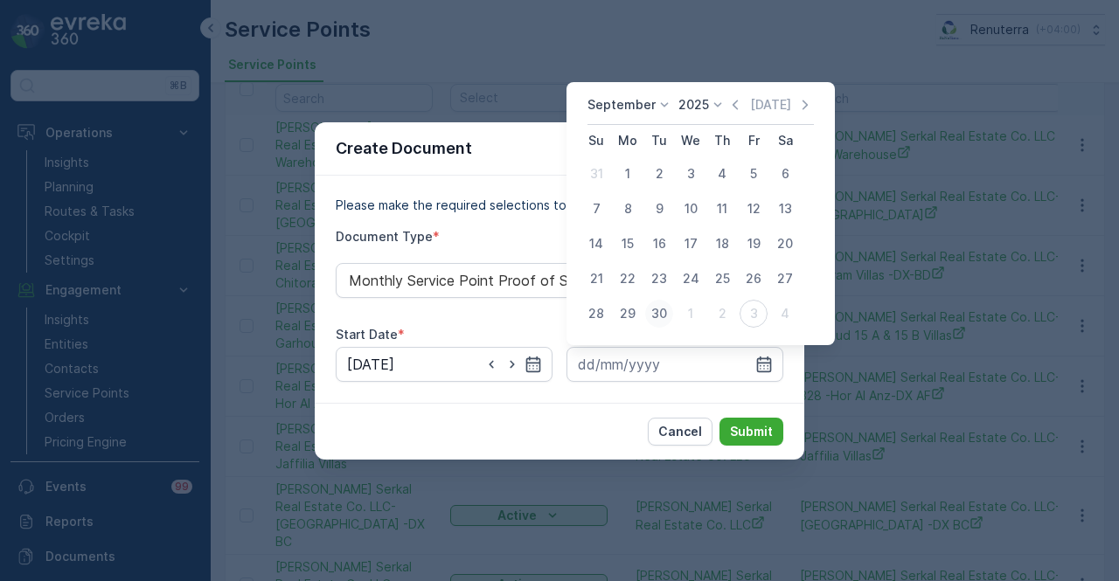
click at [655, 316] on div "30" at bounding box center [659, 314] width 28 height 28
type input "30.09.2025"
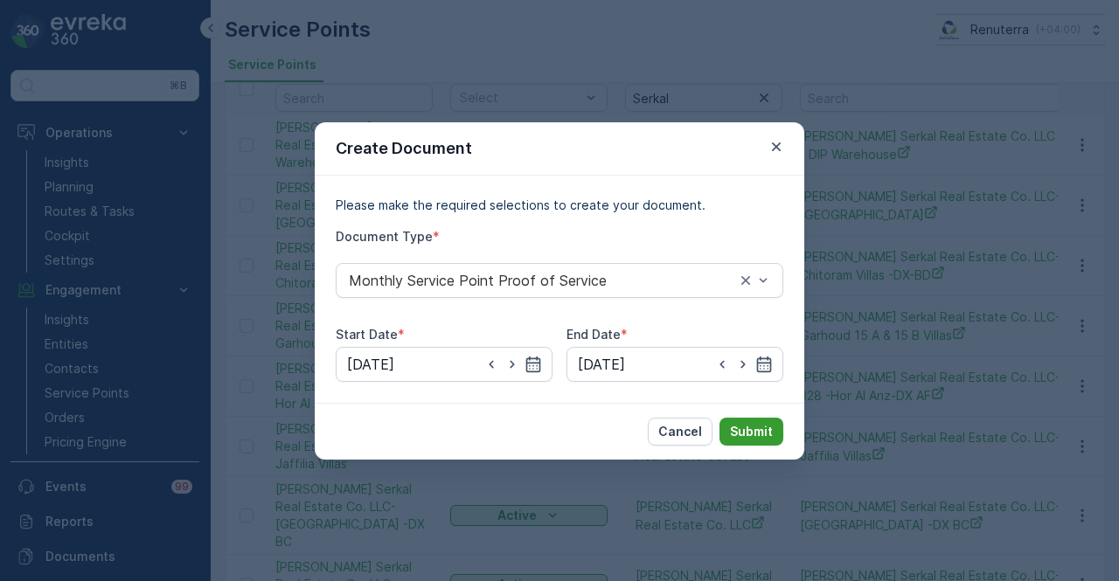
click at [750, 424] on p "Submit" at bounding box center [751, 431] width 43 height 17
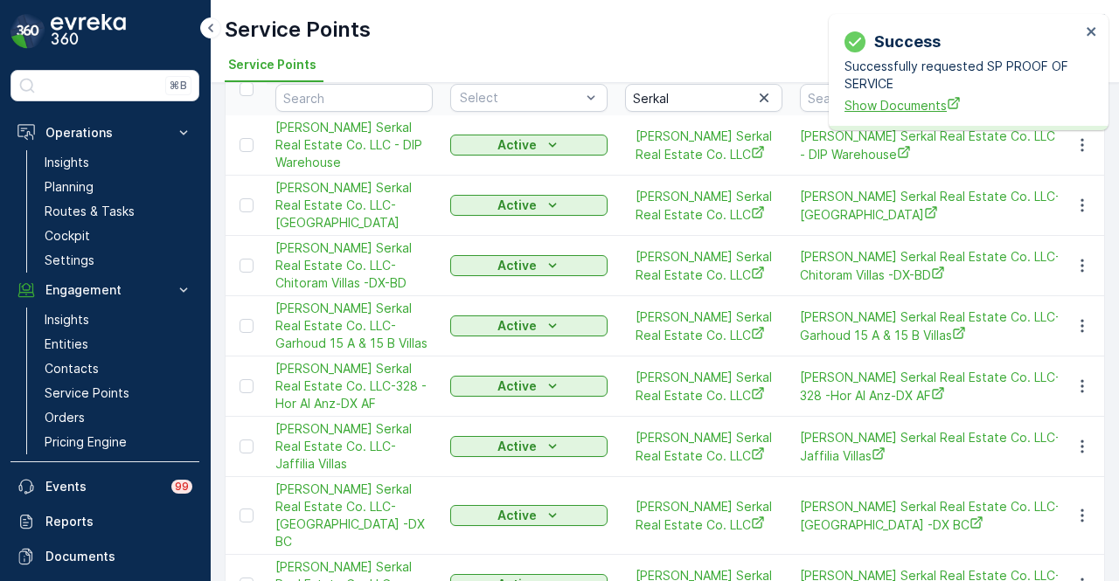
click at [893, 105] on span "Show Documents" at bounding box center [962, 105] width 236 height 18
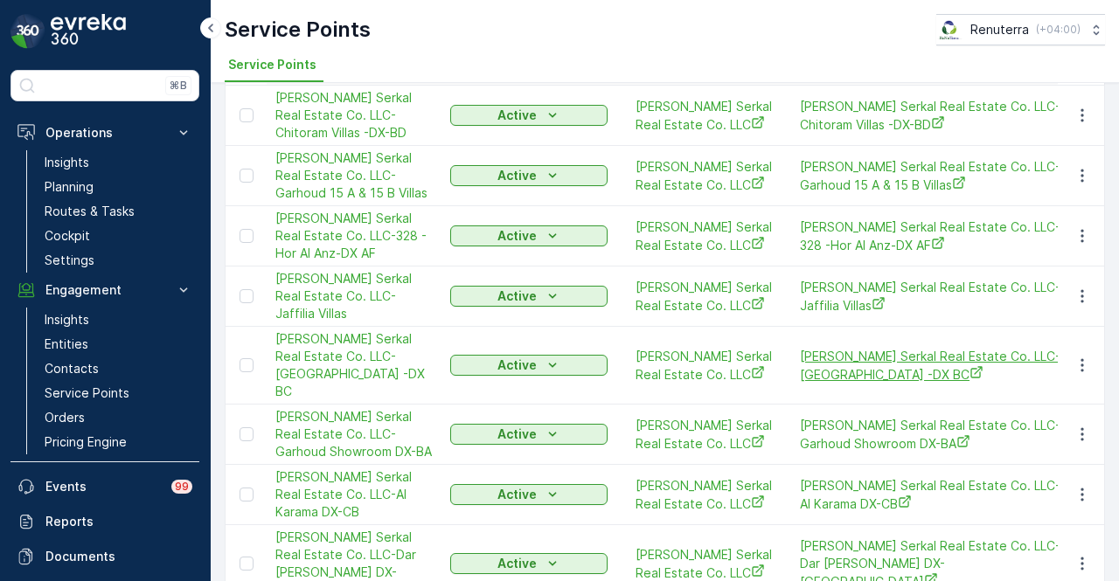
scroll to position [262, 0]
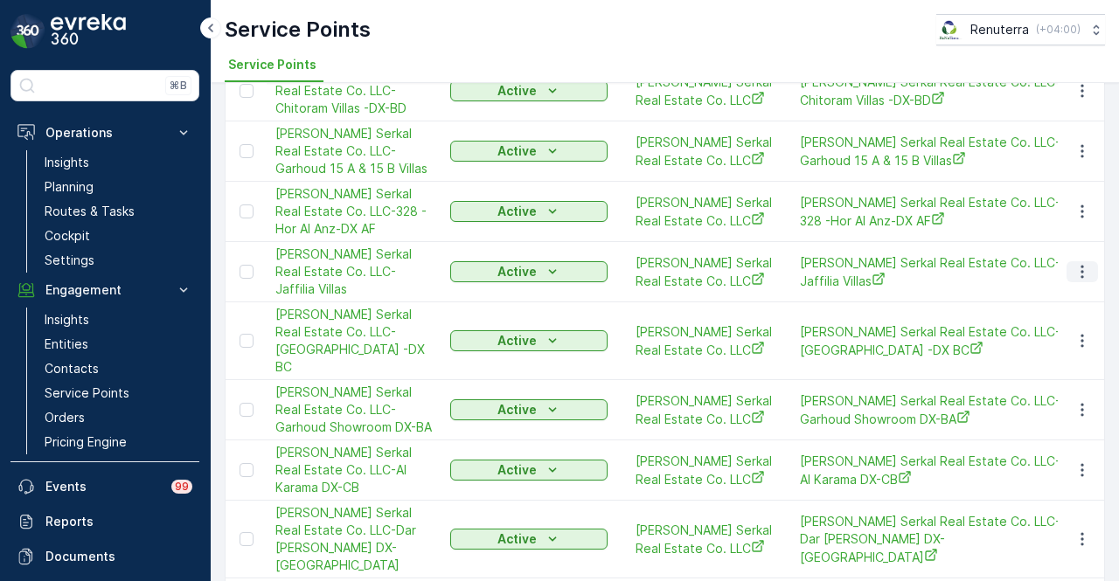
click at [1078, 281] on icon "button" at bounding box center [1081, 271] width 17 height 17
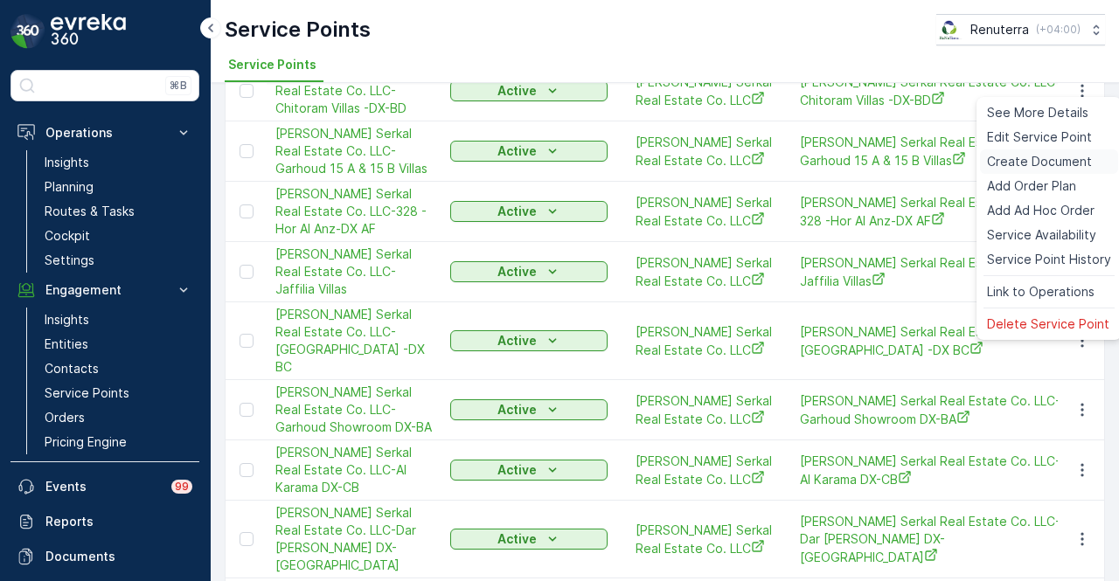
click at [1044, 156] on span "Create Document" at bounding box center [1039, 161] width 105 height 17
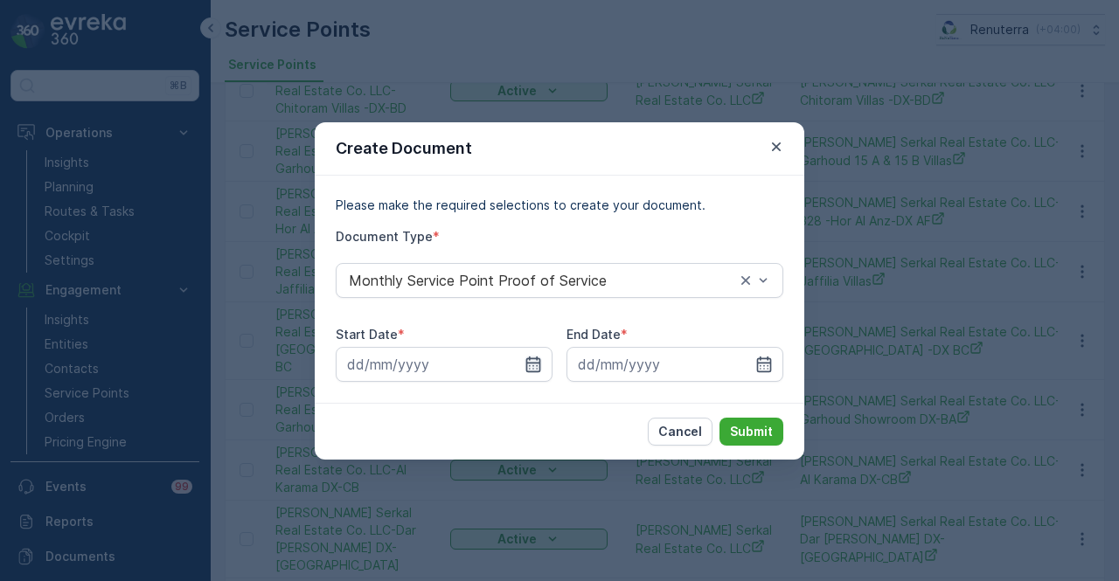
click at [538, 364] on icon "button" at bounding box center [532, 364] width 17 height 17
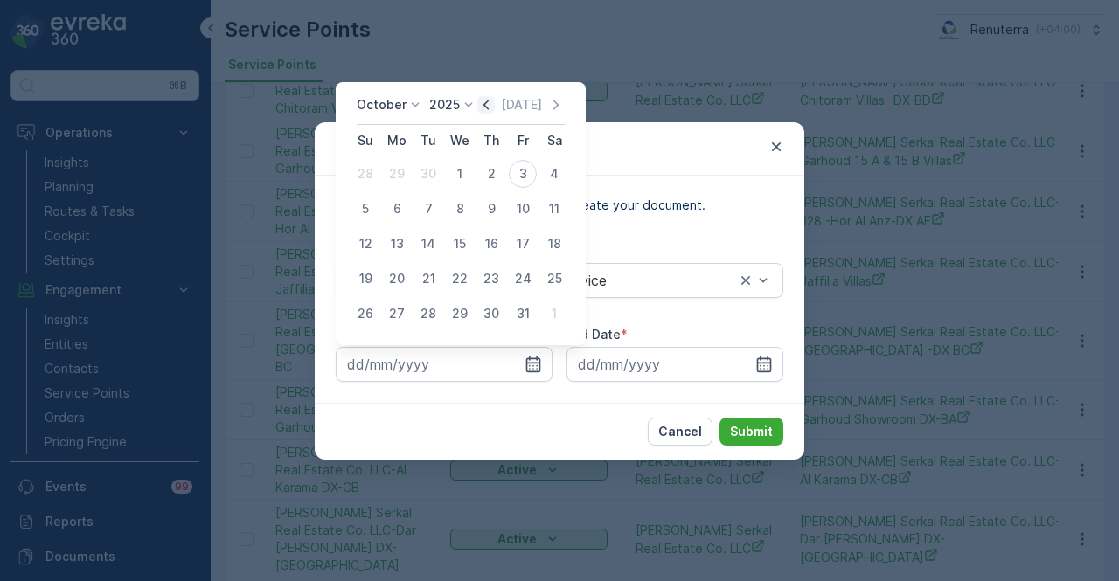
click at [490, 113] on icon "button" at bounding box center [485, 104] width 17 height 17
click at [392, 164] on div "1" at bounding box center [397, 174] width 28 height 28
type input "01.09.2025"
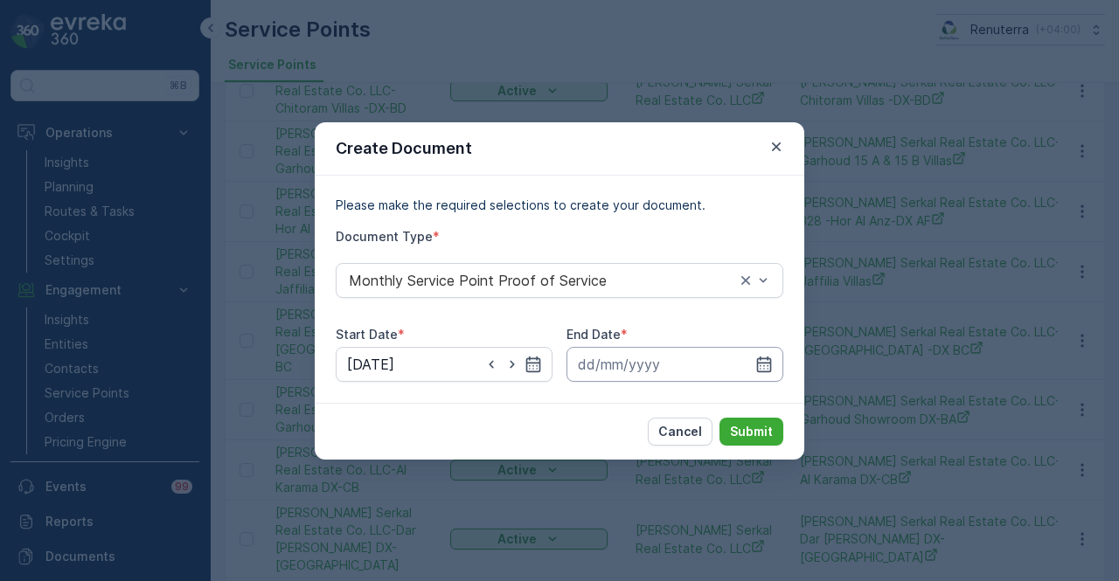
drag, startPoint x: 776, startPoint y: 359, endPoint x: 774, endPoint y: 349, distance: 10.6
click at [775, 358] on input at bounding box center [674, 364] width 217 height 35
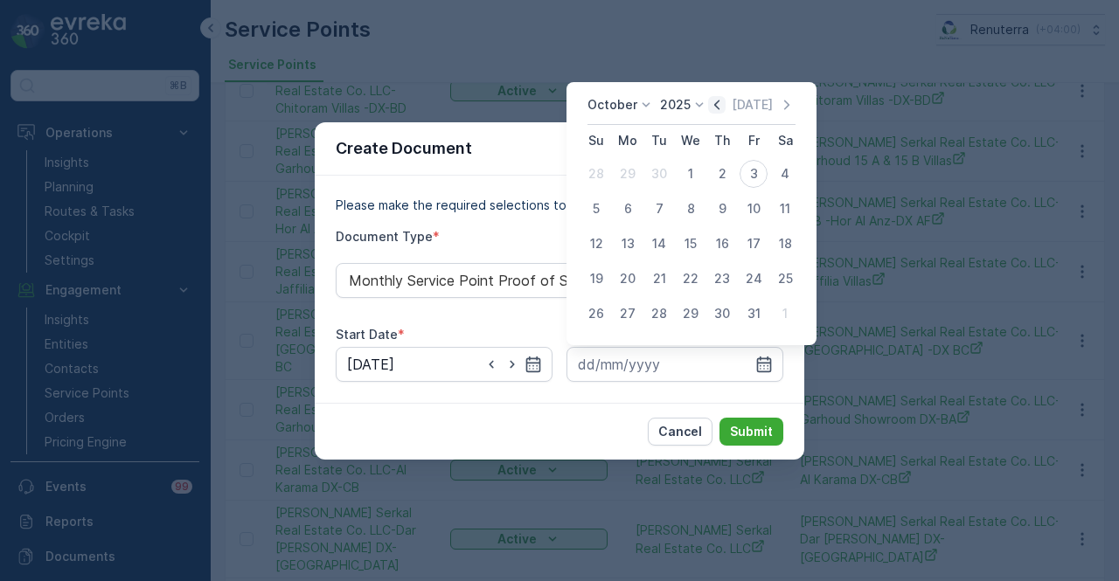
click at [721, 111] on icon "button" at bounding box center [716, 104] width 17 height 17
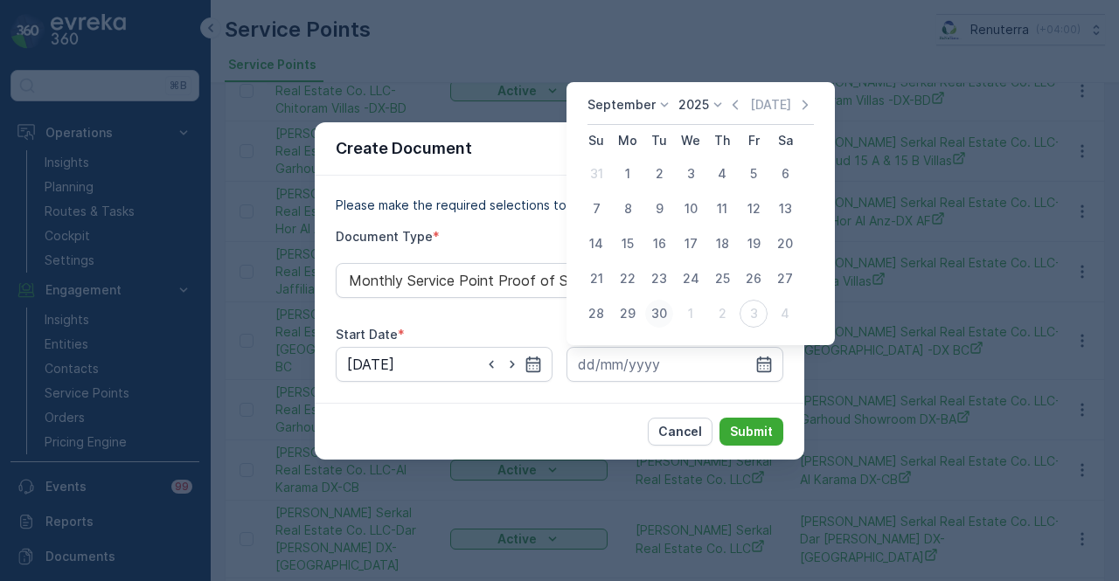
drag, startPoint x: 650, startPoint y: 316, endPoint x: 714, endPoint y: 410, distance: 113.2
click at [650, 319] on div "30" at bounding box center [659, 314] width 28 height 28
type input "30.09.2025"
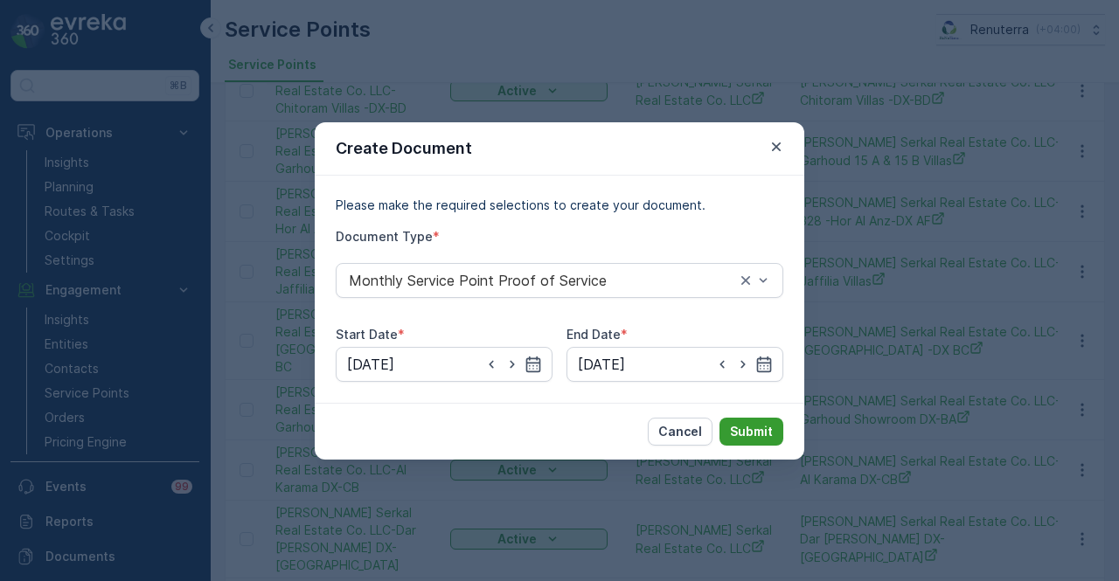
click at [761, 434] on p "Submit" at bounding box center [751, 431] width 43 height 17
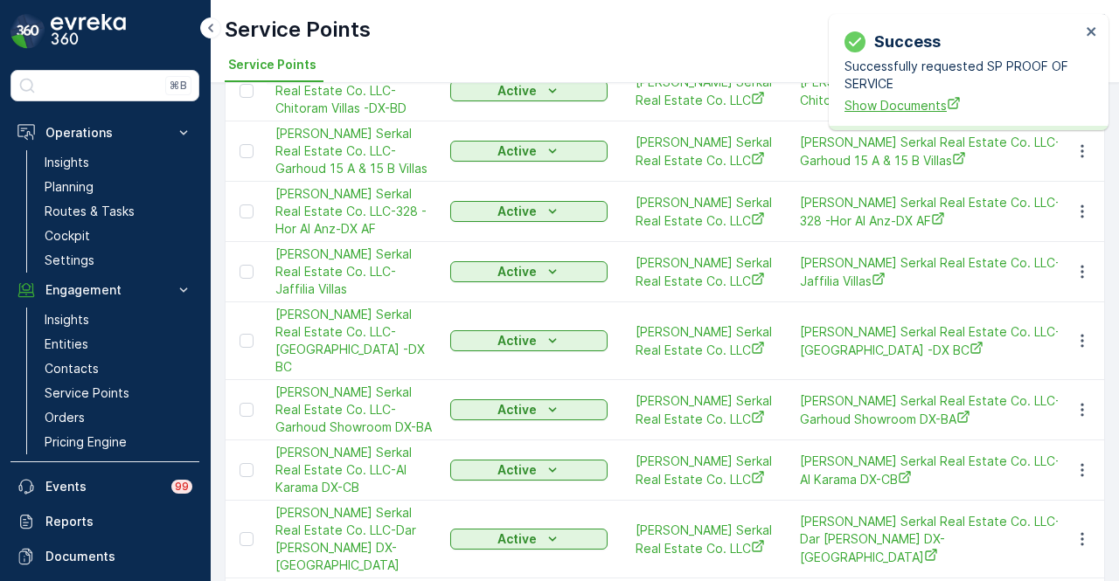
click at [905, 105] on span "Show Documents" at bounding box center [962, 105] width 236 height 18
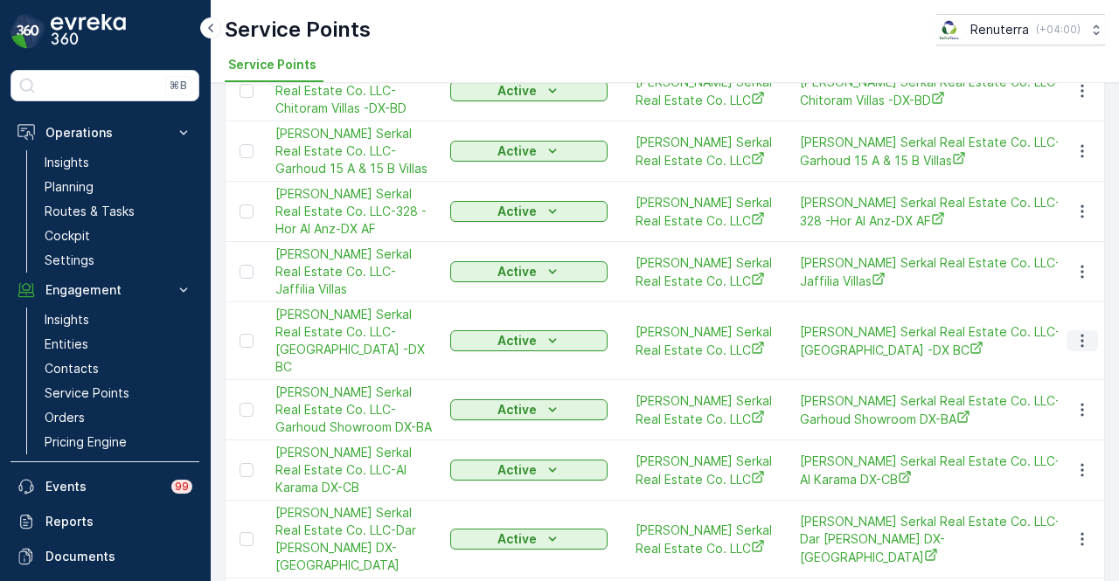
click at [1080, 350] on icon "button" at bounding box center [1081, 340] width 17 height 17
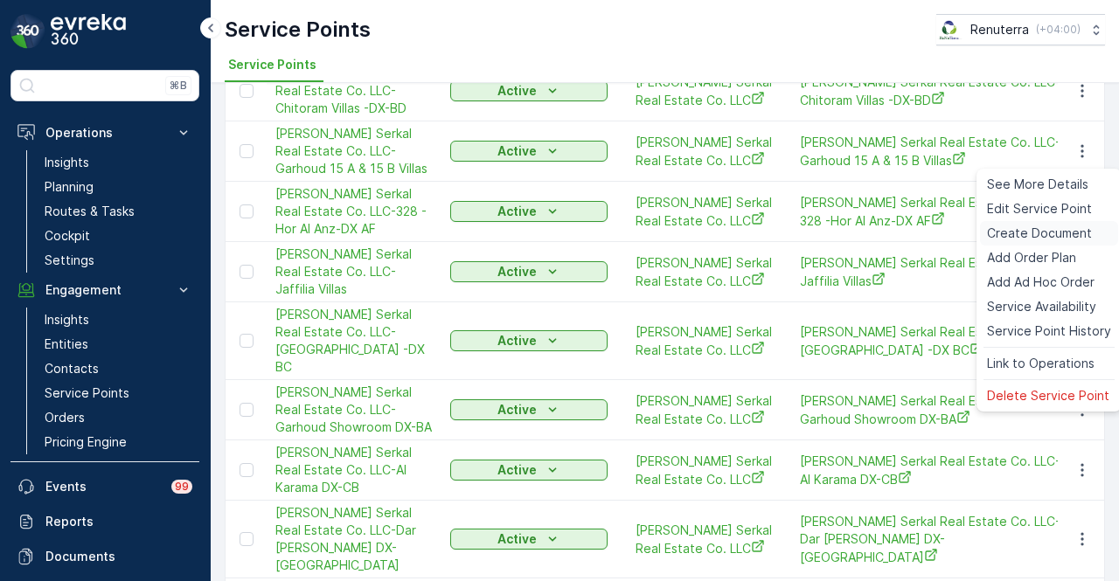
click at [1049, 239] on span "Create Document" at bounding box center [1039, 233] width 105 height 17
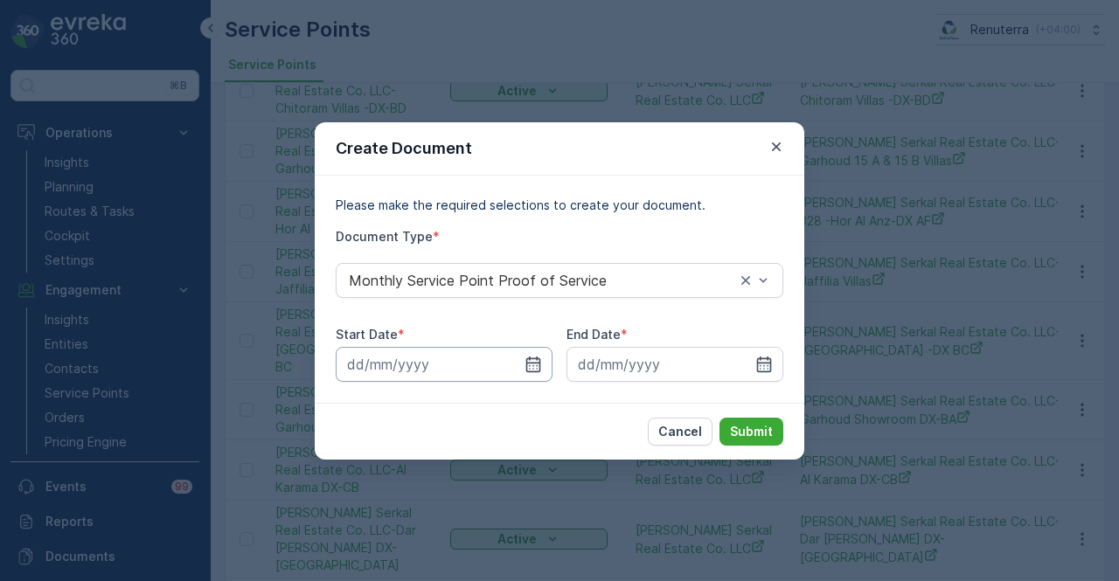
drag, startPoint x: 530, startPoint y: 371, endPoint x: 521, endPoint y: 354, distance: 18.8
click at [524, 366] on icon "button" at bounding box center [532, 364] width 17 height 17
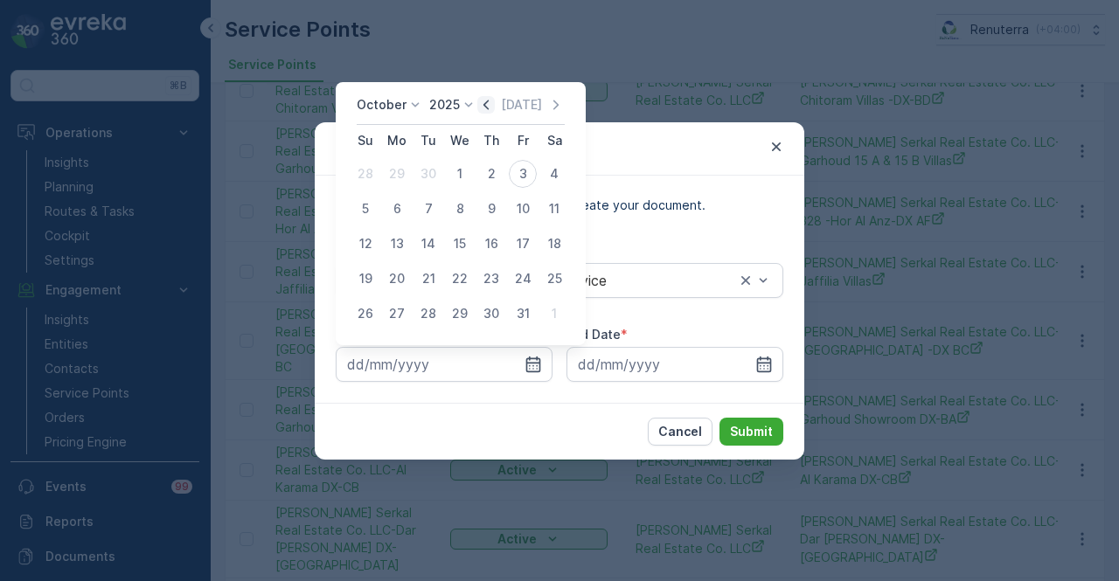
click at [486, 104] on icon "button" at bounding box center [485, 104] width 17 height 17
click at [392, 177] on div "1" at bounding box center [397, 174] width 28 height 28
type input "01.09.2025"
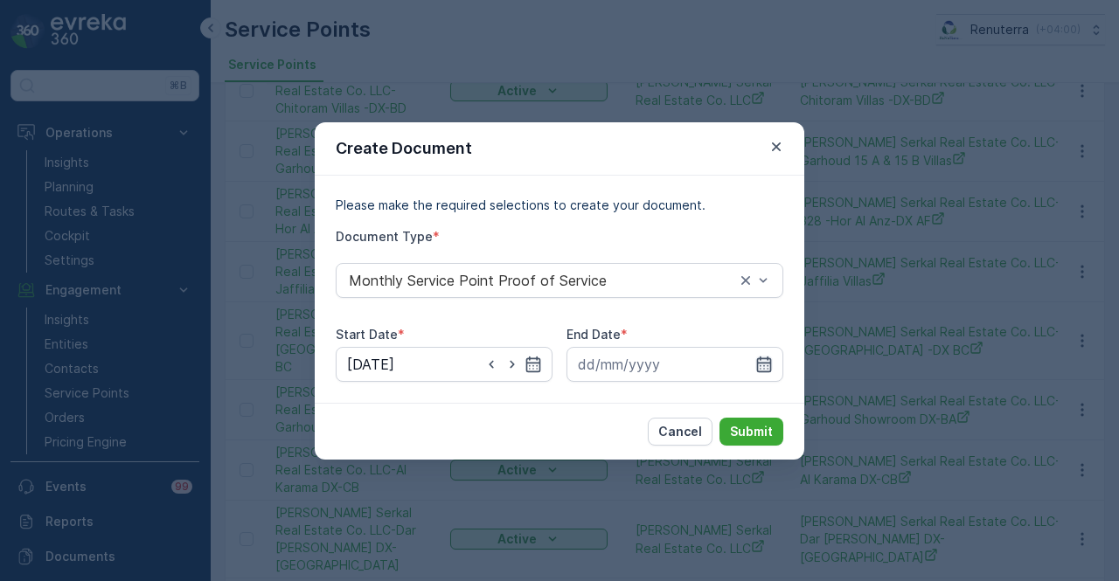
click at [767, 368] on icon "button" at bounding box center [764, 364] width 15 height 16
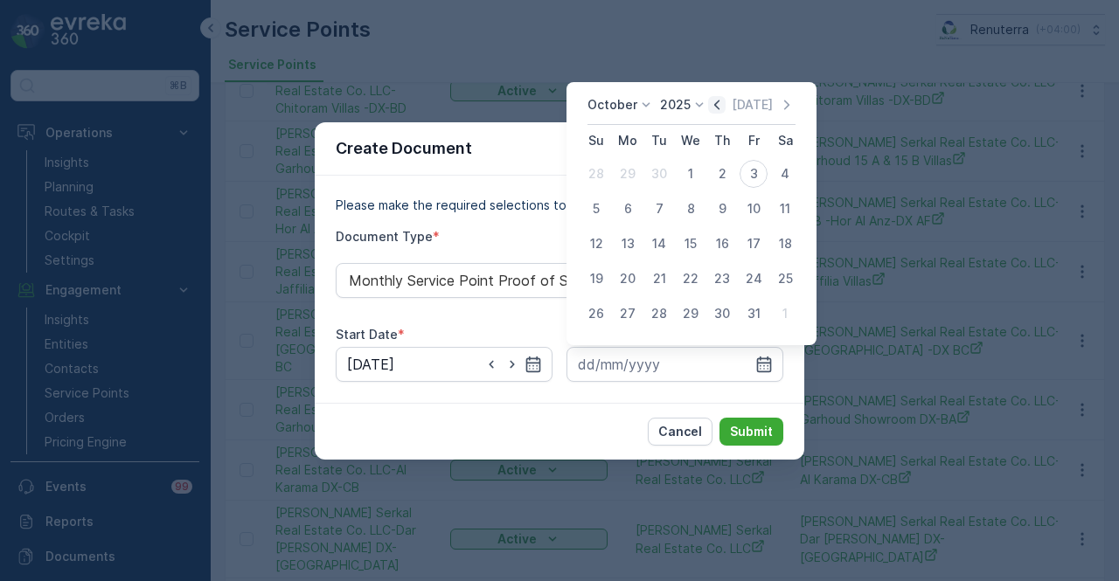
click at [713, 104] on icon "button" at bounding box center [716, 104] width 17 height 17
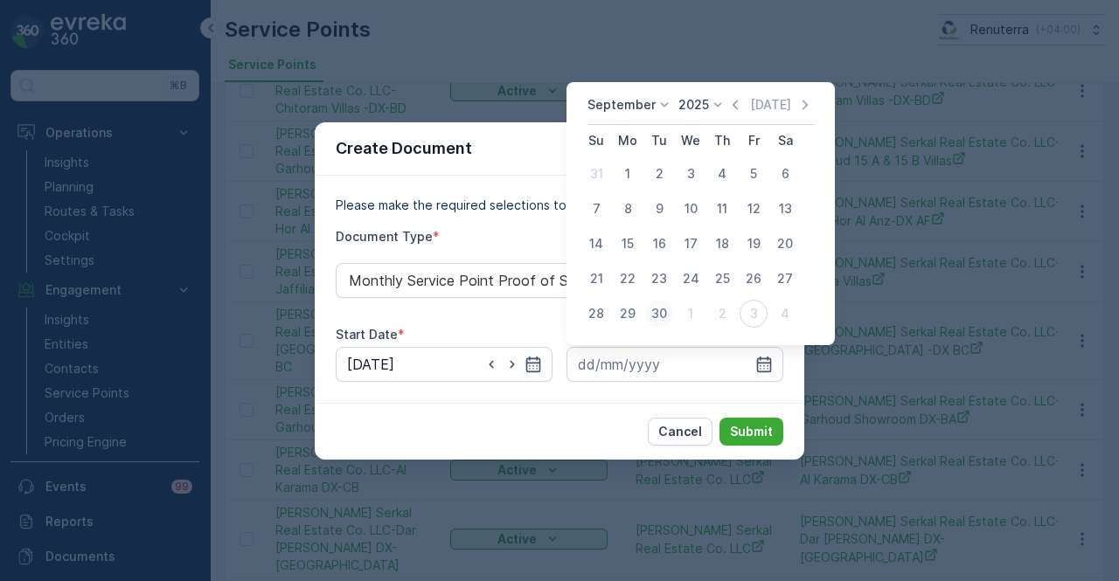
click at [664, 304] on div "30" at bounding box center [659, 314] width 28 height 28
type input "30.09.2025"
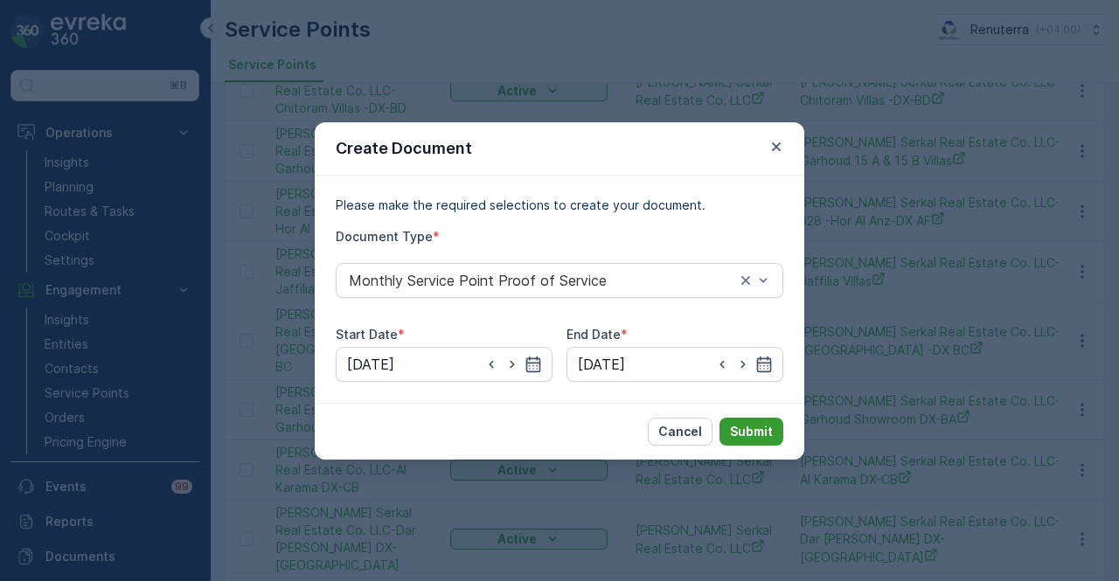
click at [757, 432] on p "Submit" at bounding box center [751, 431] width 43 height 17
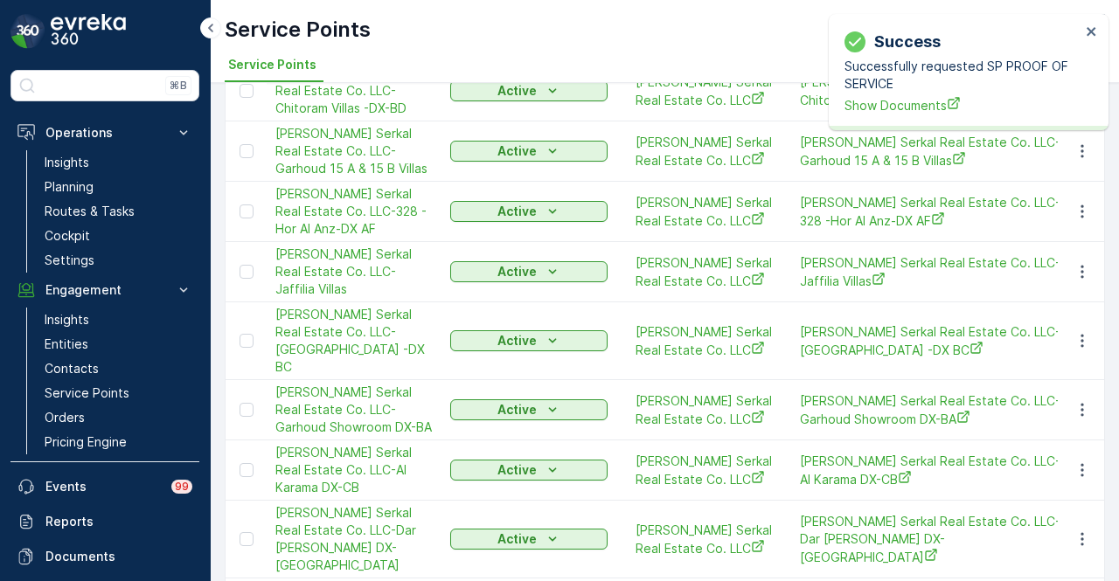
click at [865, 115] on div "Success Successfully requested SP PROOF OF SERVICE Show Documents" at bounding box center [962, 71] width 247 height 95
click at [872, 111] on span "Show Documents" at bounding box center [962, 105] width 236 height 18
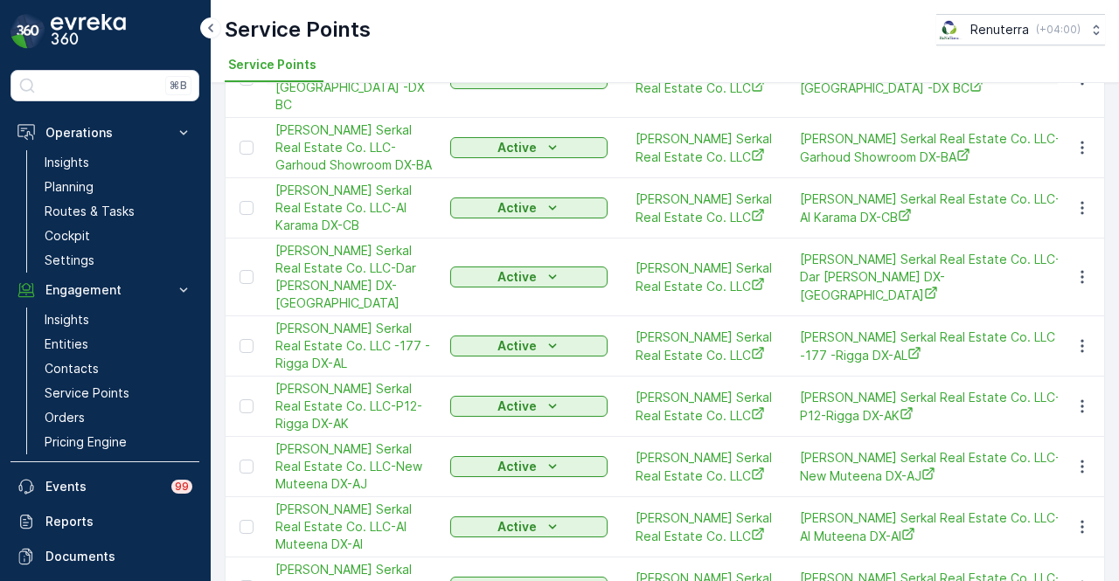
scroll to position [437, 0]
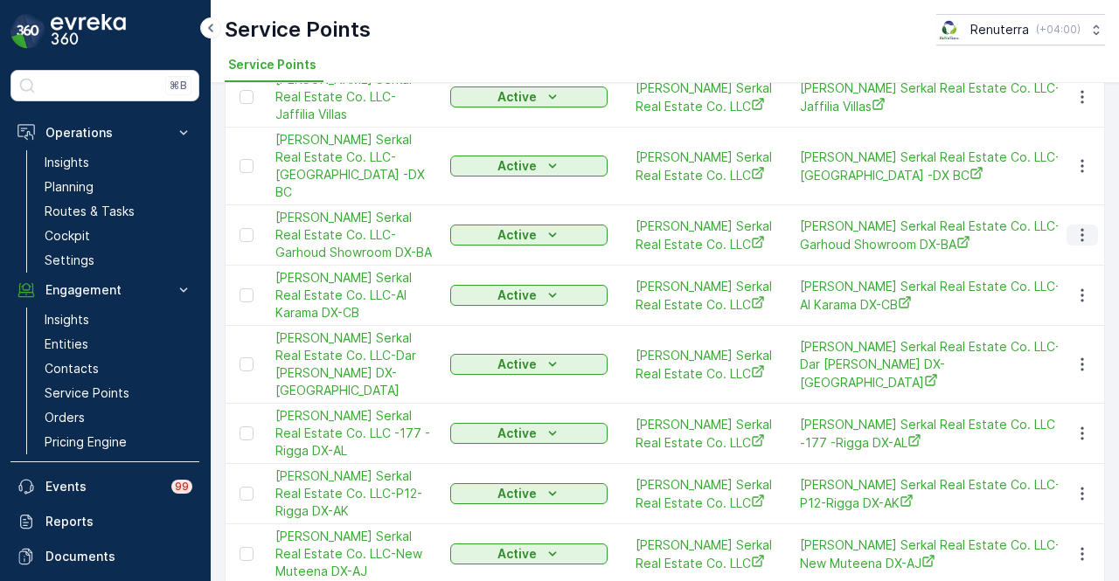
click at [1076, 244] on icon "button" at bounding box center [1081, 234] width 17 height 17
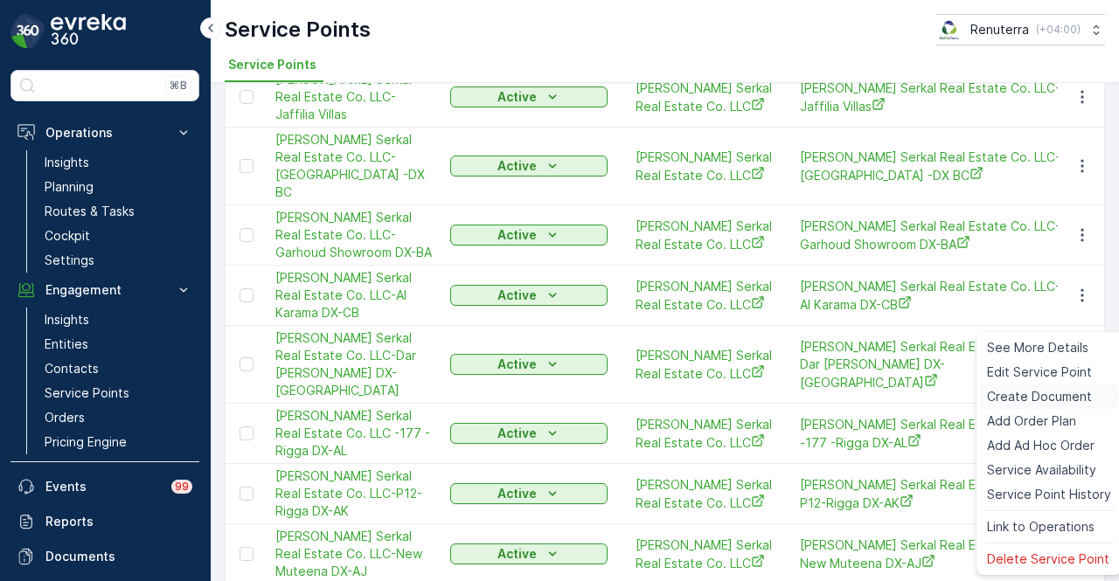
click at [1044, 392] on span "Create Document" at bounding box center [1039, 396] width 105 height 17
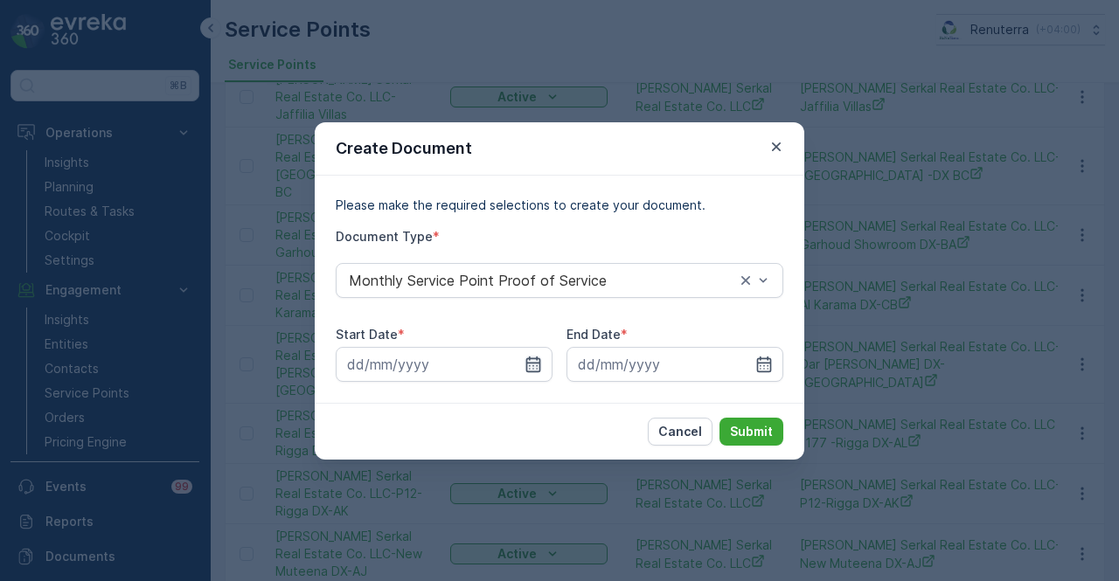
click at [537, 356] on icon "button" at bounding box center [532, 364] width 17 height 17
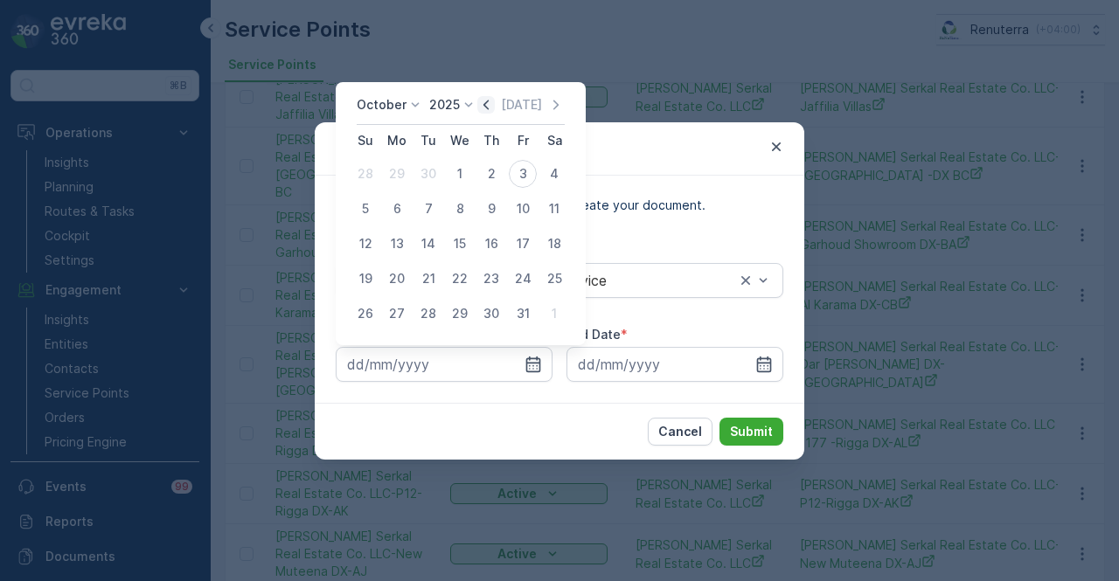
click at [488, 106] on icon "button" at bounding box center [485, 105] width 5 height 10
click at [404, 169] on div "1" at bounding box center [397, 174] width 28 height 28
type input "01.09.2025"
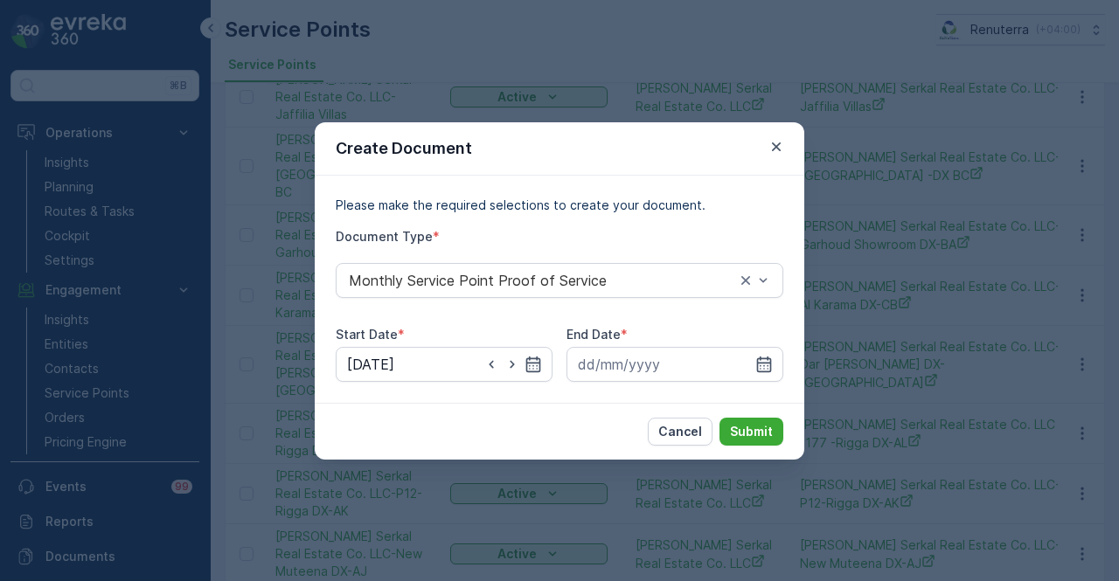
drag, startPoint x: 774, startPoint y: 370, endPoint x: 749, endPoint y: 344, distance: 36.5
click at [772, 367] on div at bounding box center [674, 364] width 217 height 35
drag, startPoint x: 764, startPoint y: 363, endPoint x: 754, endPoint y: 350, distance: 16.3
click at [762, 358] on icon "button" at bounding box center [764, 364] width 15 height 16
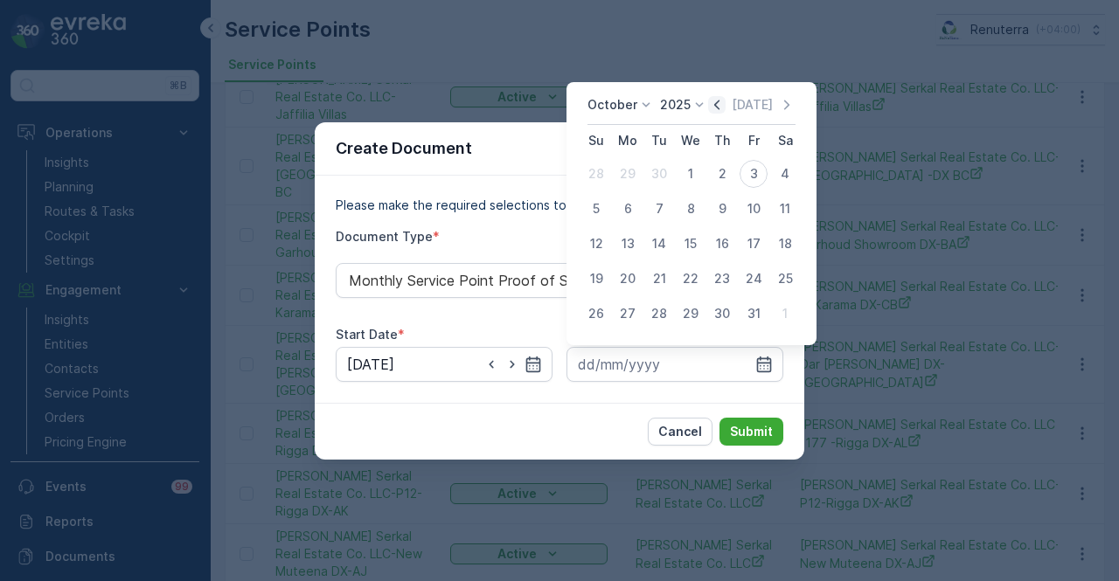
click at [713, 101] on icon "button" at bounding box center [716, 104] width 17 height 17
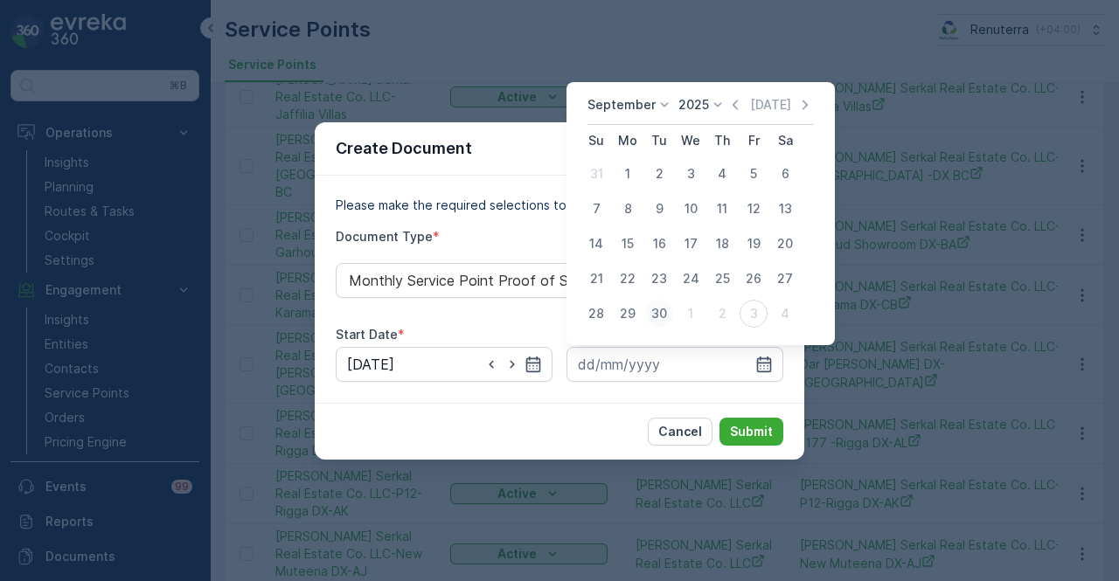
click at [649, 313] on div "30" at bounding box center [659, 314] width 28 height 28
type input "30.09.2025"
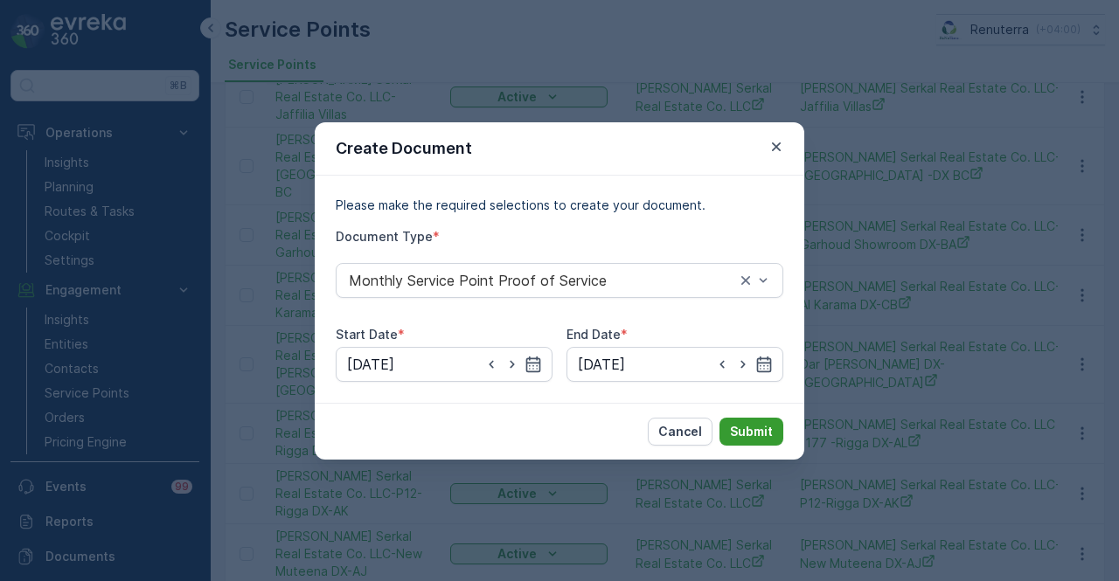
click at [738, 424] on p "Submit" at bounding box center [751, 431] width 43 height 17
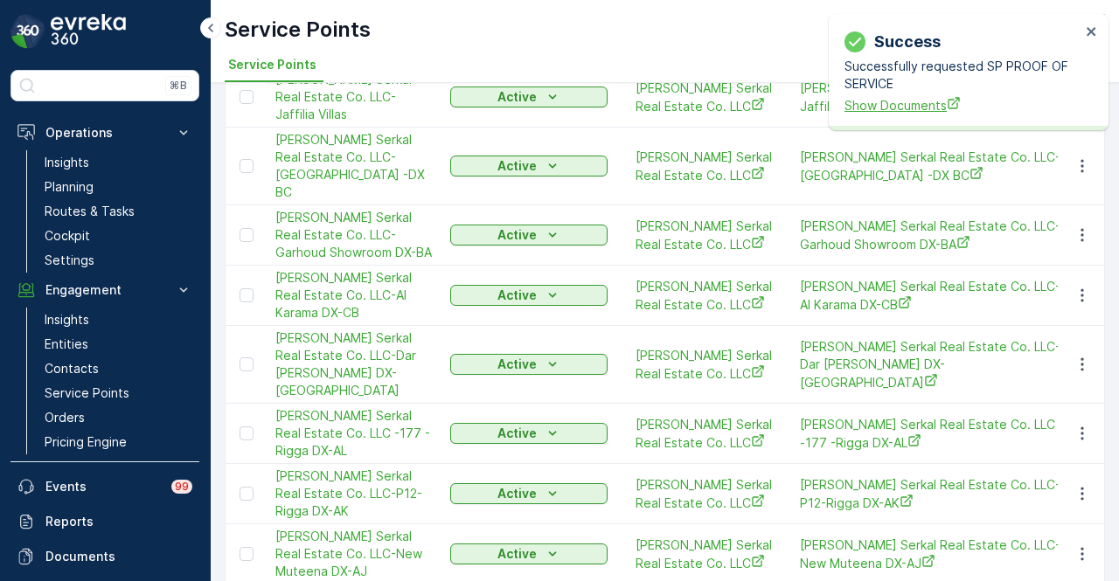
click at [909, 107] on span "Show Documents" at bounding box center [962, 105] width 236 height 18
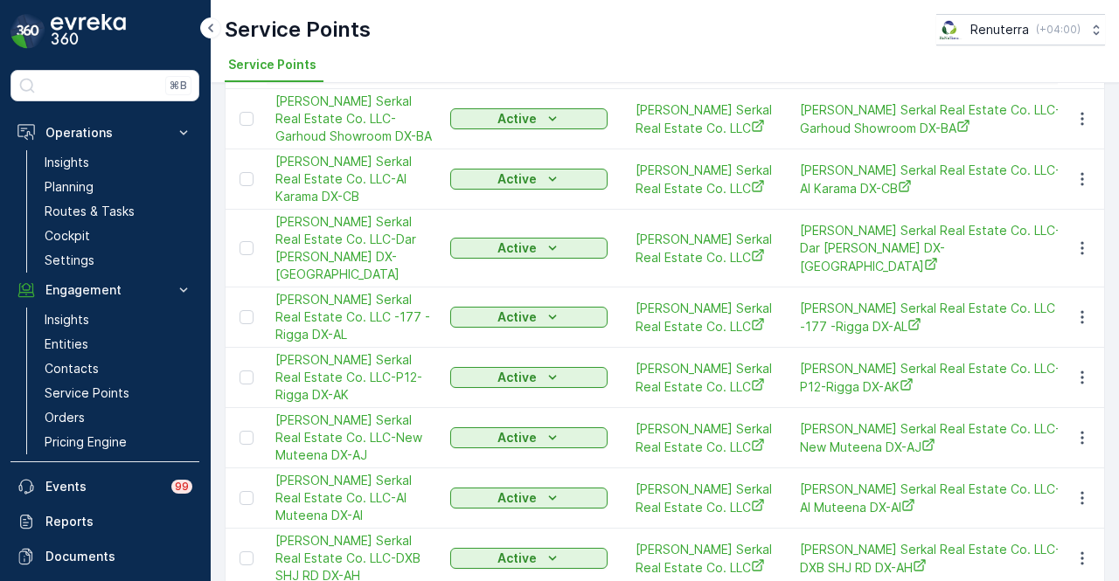
scroll to position [524, 0]
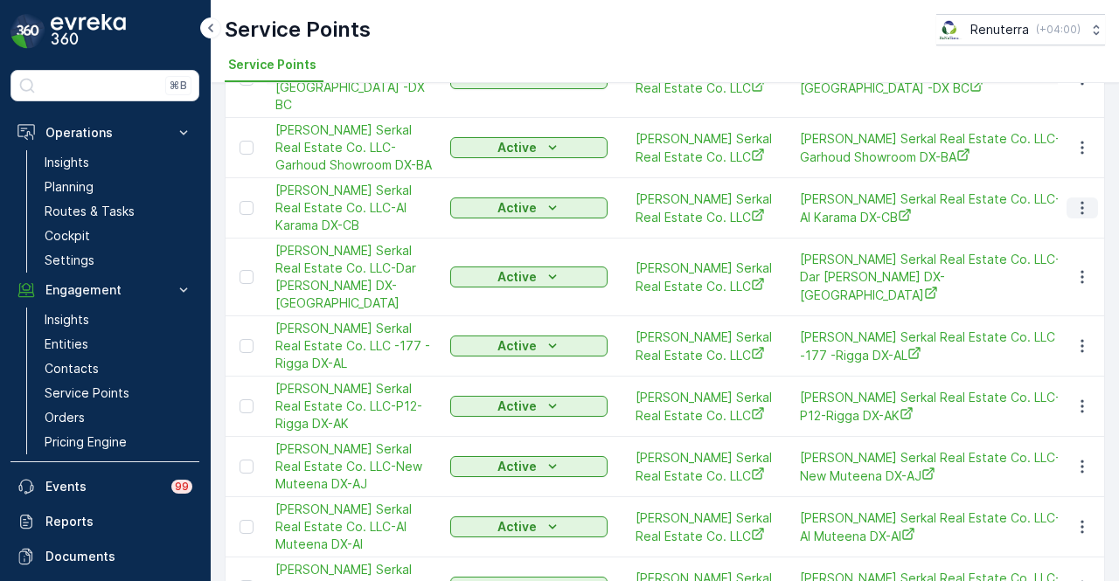
click at [1080, 217] on icon "button" at bounding box center [1081, 207] width 17 height 17
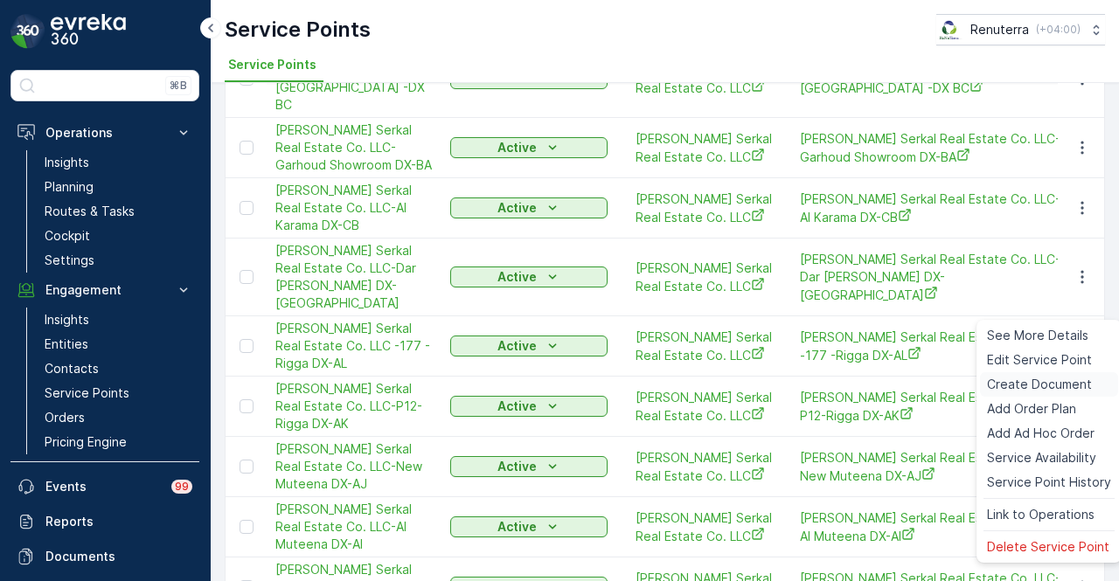
click at [1055, 383] on span "Create Document" at bounding box center [1039, 384] width 105 height 17
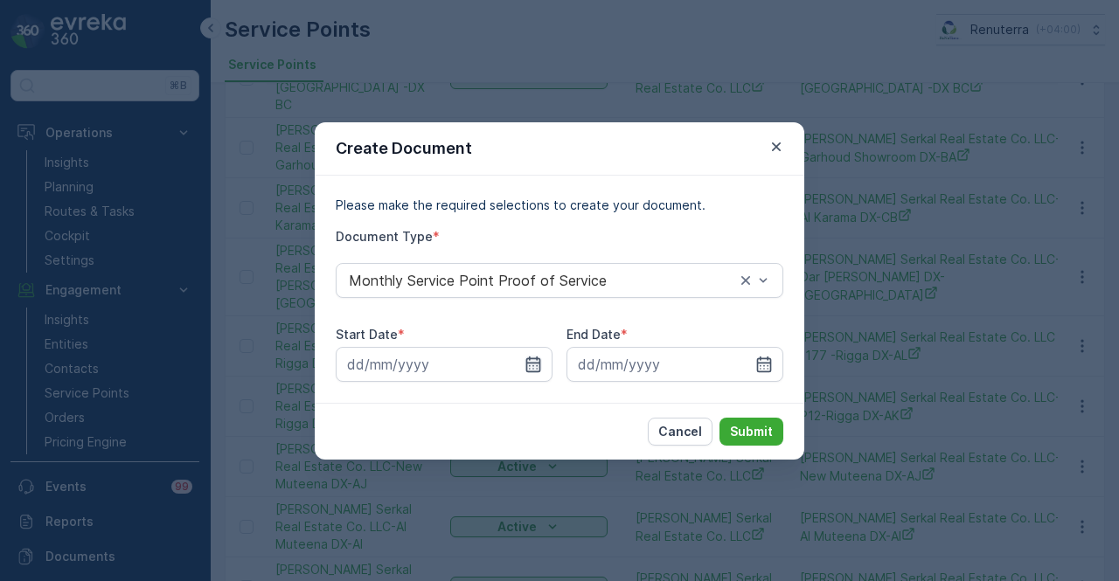
click at [529, 366] on icon "button" at bounding box center [533, 364] width 15 height 16
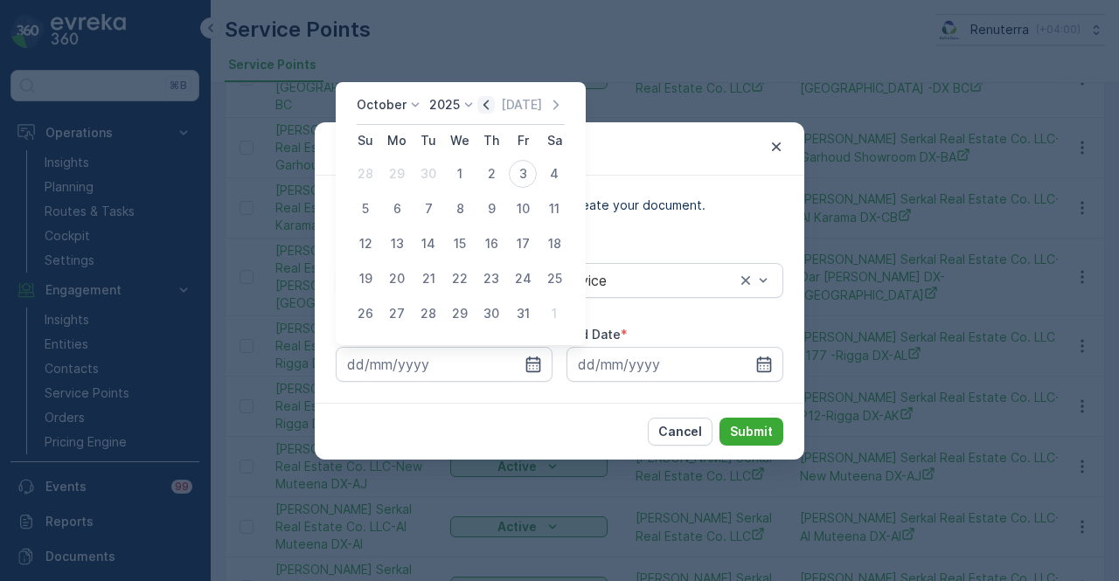
click at [492, 108] on icon "button" at bounding box center [485, 104] width 17 height 17
click at [405, 167] on div "1" at bounding box center [397, 174] width 28 height 28
type input "01.09.2025"
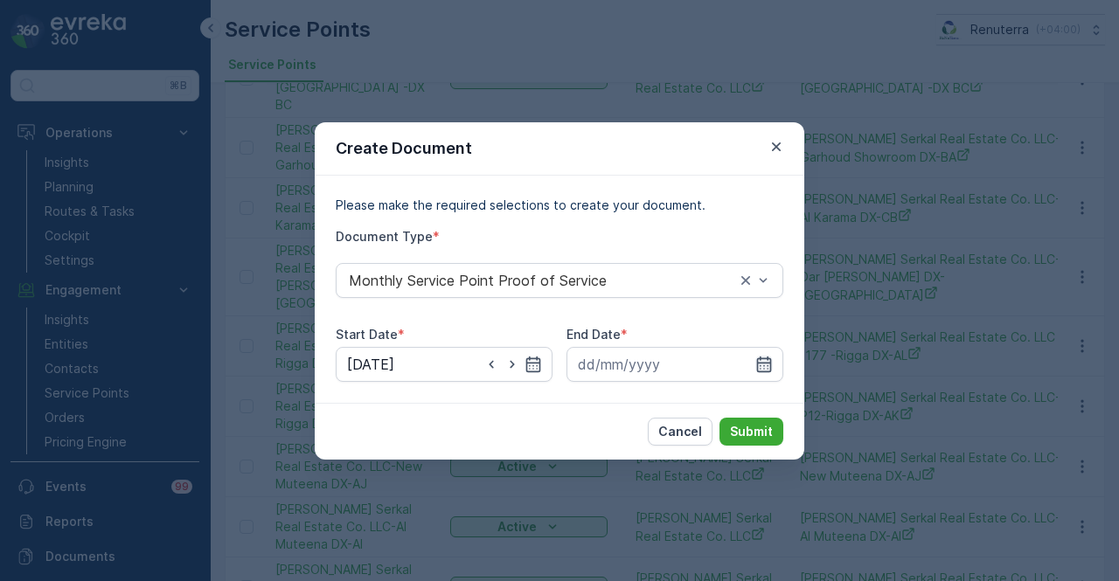
click at [755, 364] on icon "button" at bounding box center [763, 364] width 17 height 17
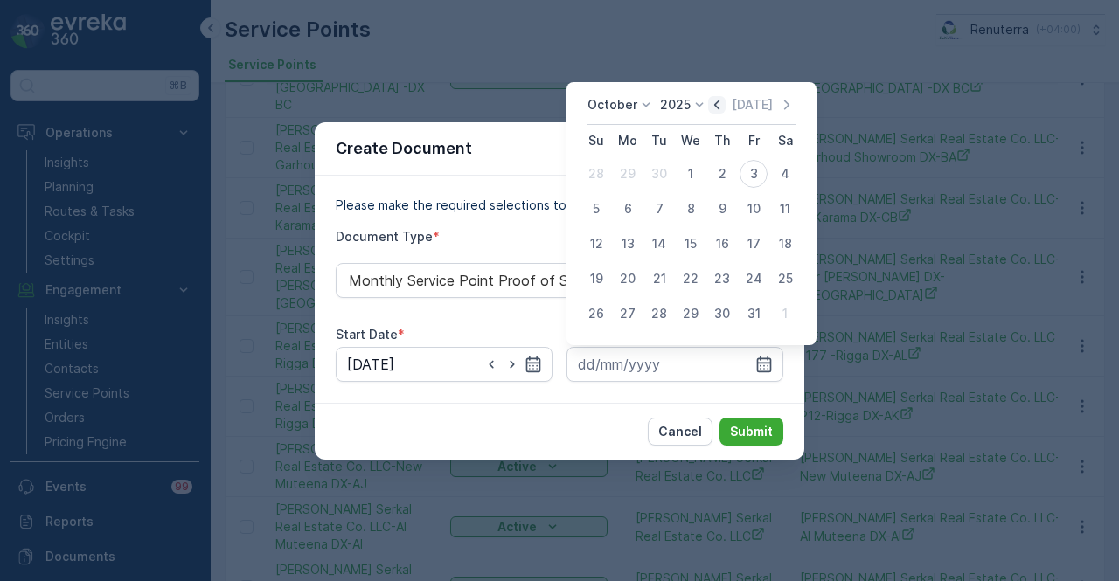
click at [723, 104] on icon "button" at bounding box center [716, 104] width 17 height 17
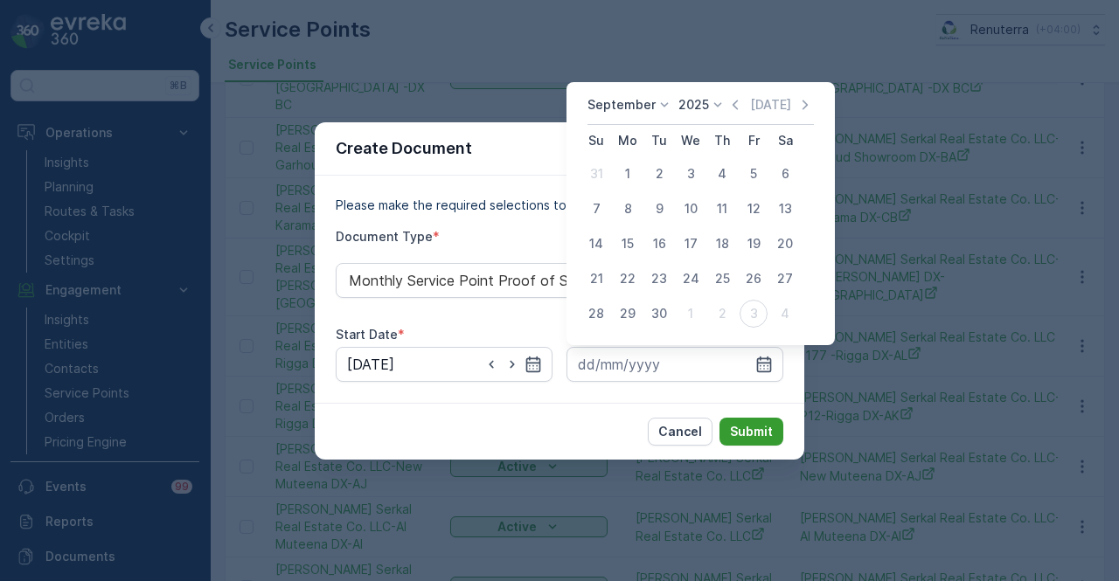
drag, startPoint x: 660, startPoint y: 314, endPoint x: 747, endPoint y: 419, distance: 136.0
click at [660, 316] on div "30" at bounding box center [659, 314] width 28 height 28
type input "30.09.2025"
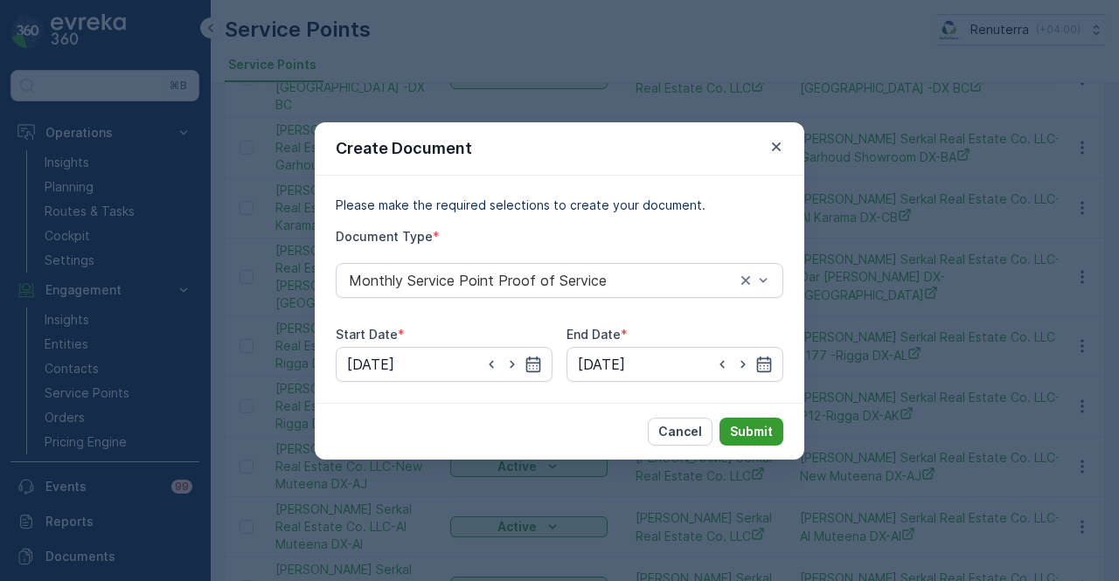
click at [757, 431] on p "Submit" at bounding box center [751, 431] width 43 height 17
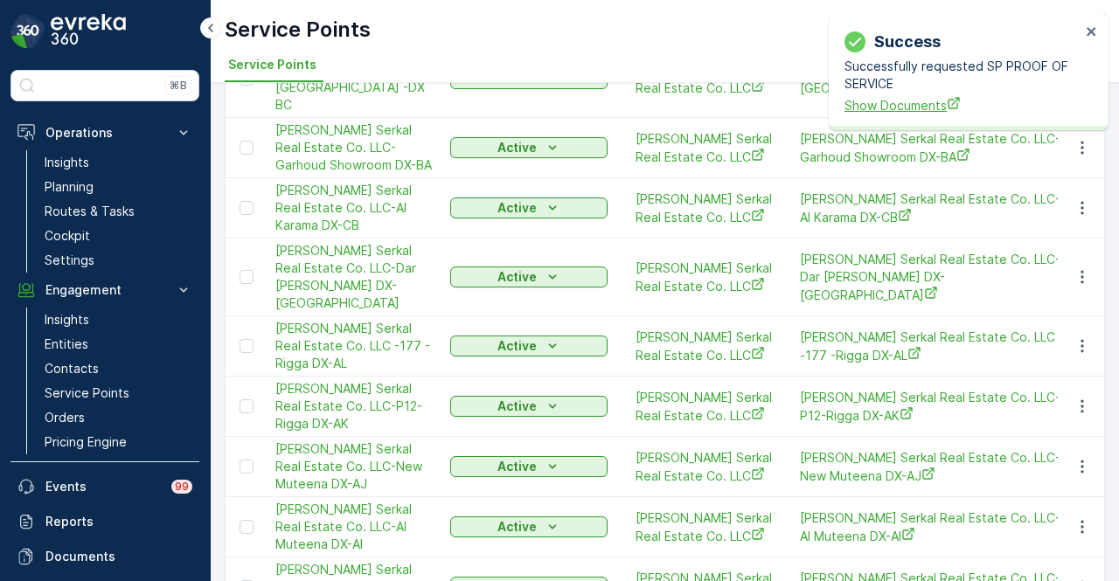
click at [873, 111] on span "Show Documents" at bounding box center [962, 105] width 236 height 18
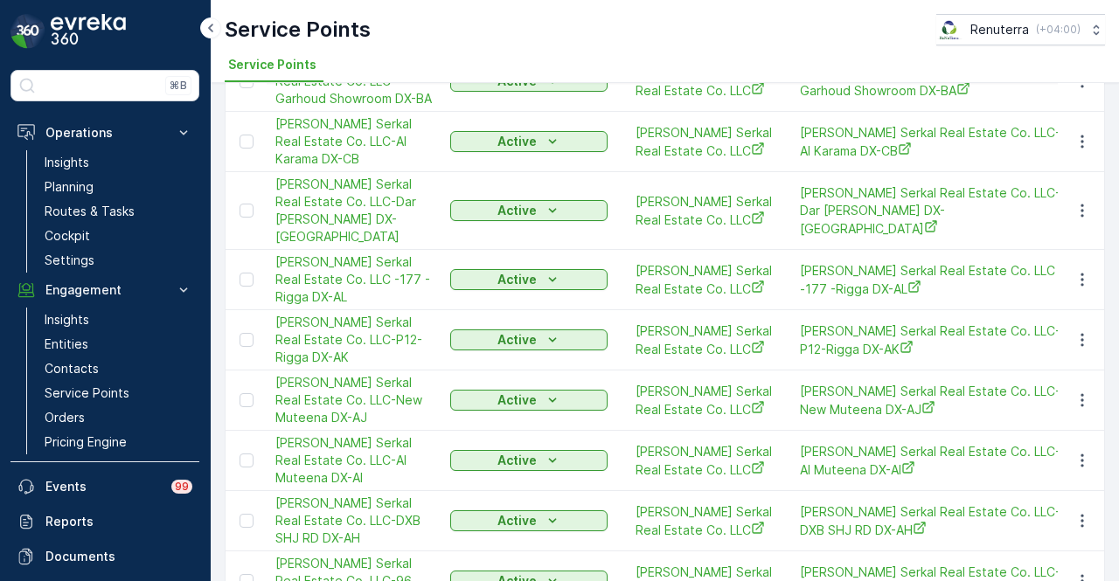
scroll to position [575, 0]
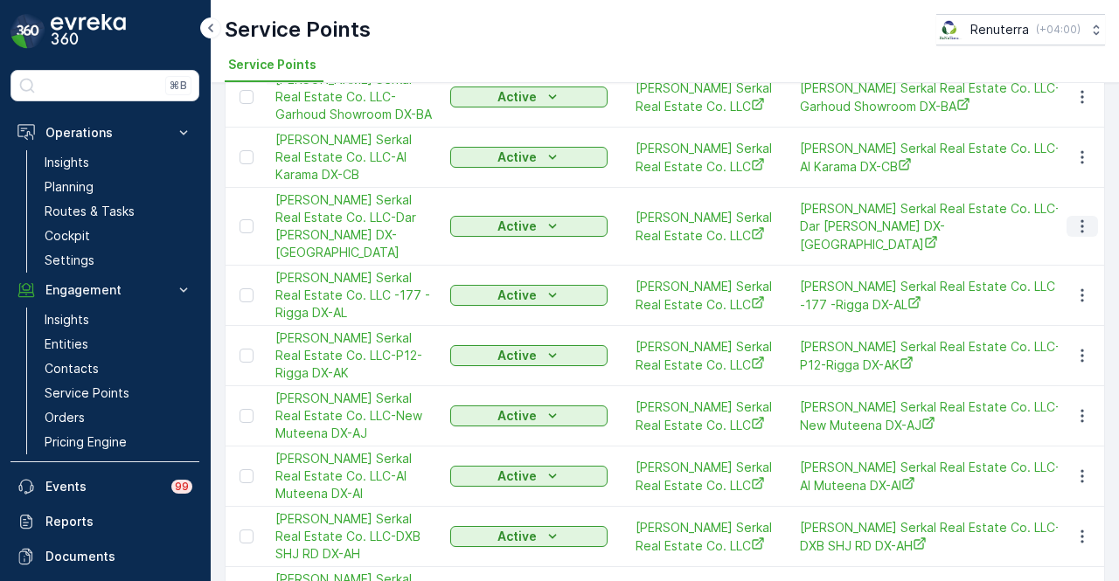
click at [1078, 235] on icon "button" at bounding box center [1081, 226] width 17 height 17
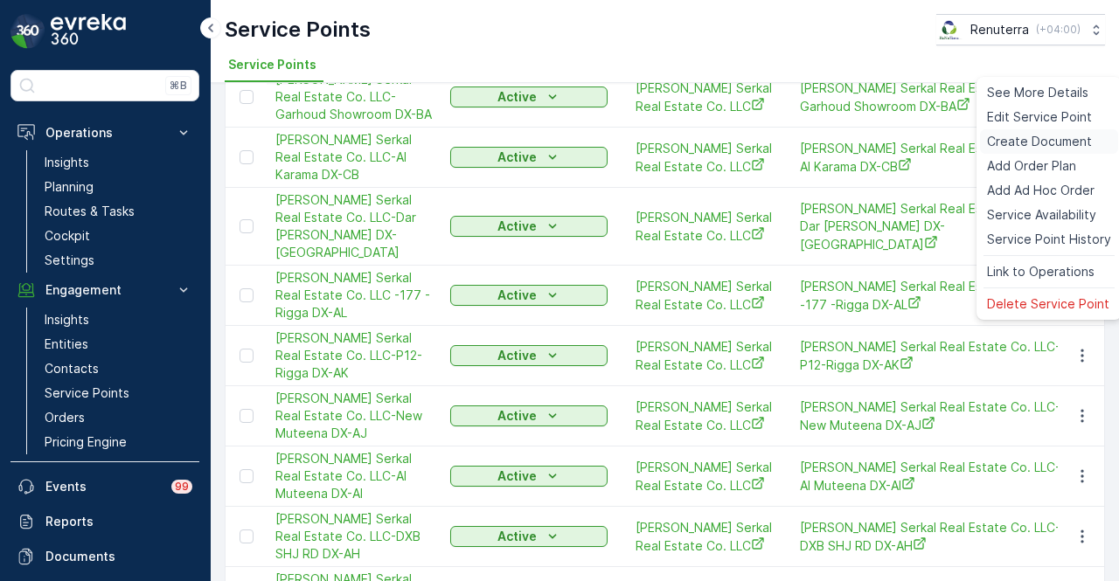
click at [1063, 142] on span "Create Document" at bounding box center [1039, 141] width 105 height 17
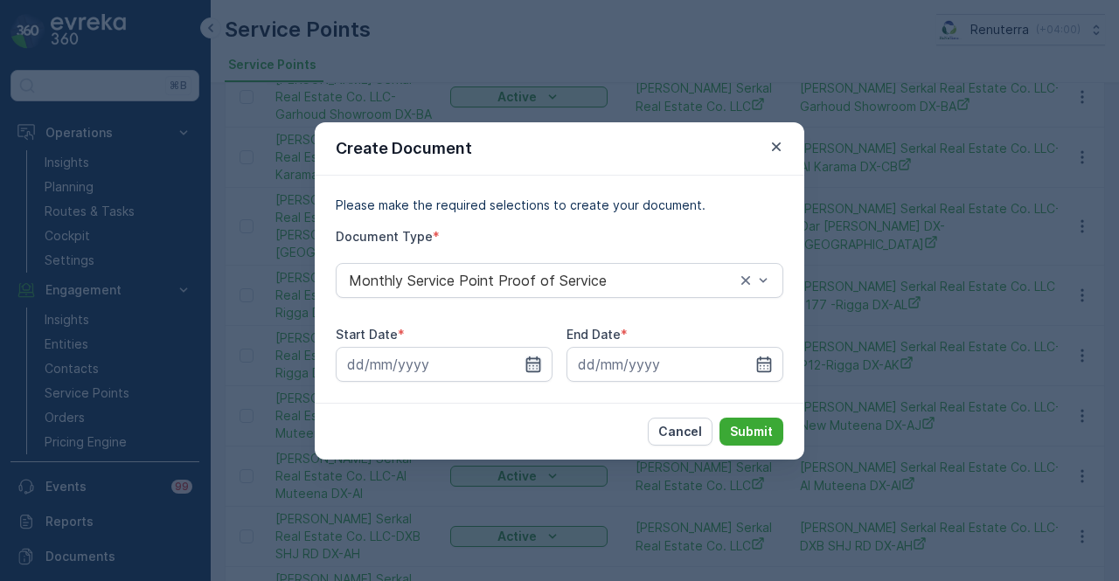
click at [538, 368] on icon "button" at bounding box center [532, 364] width 17 height 17
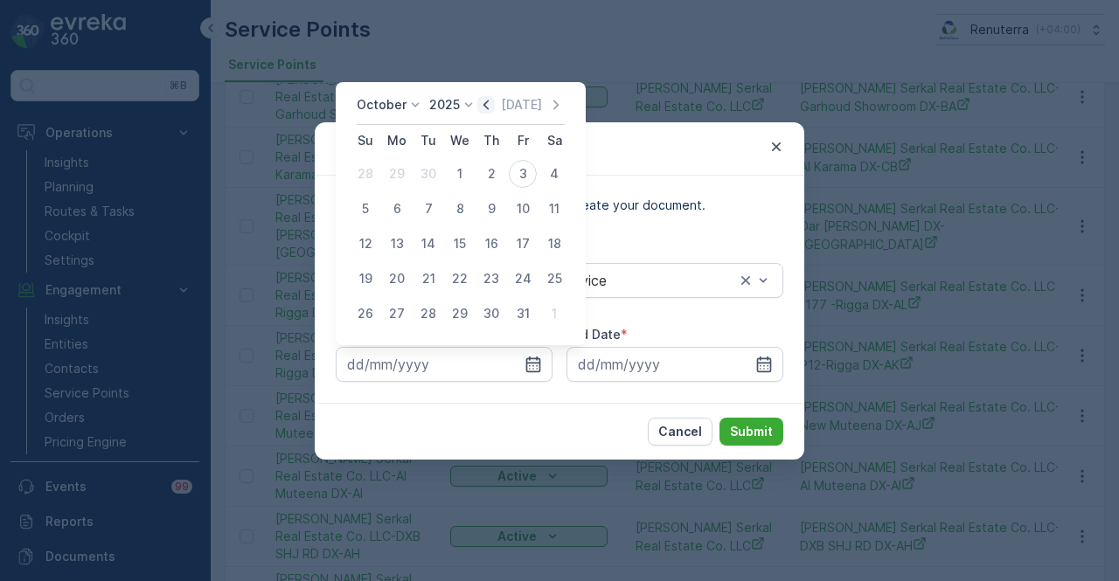
click at [488, 98] on icon "button" at bounding box center [485, 104] width 17 height 17
drag, startPoint x: 395, startPoint y: 172, endPoint x: 603, endPoint y: 302, distance: 245.0
click at [395, 174] on div "1" at bounding box center [397, 174] width 28 height 28
type input "01.09.2025"
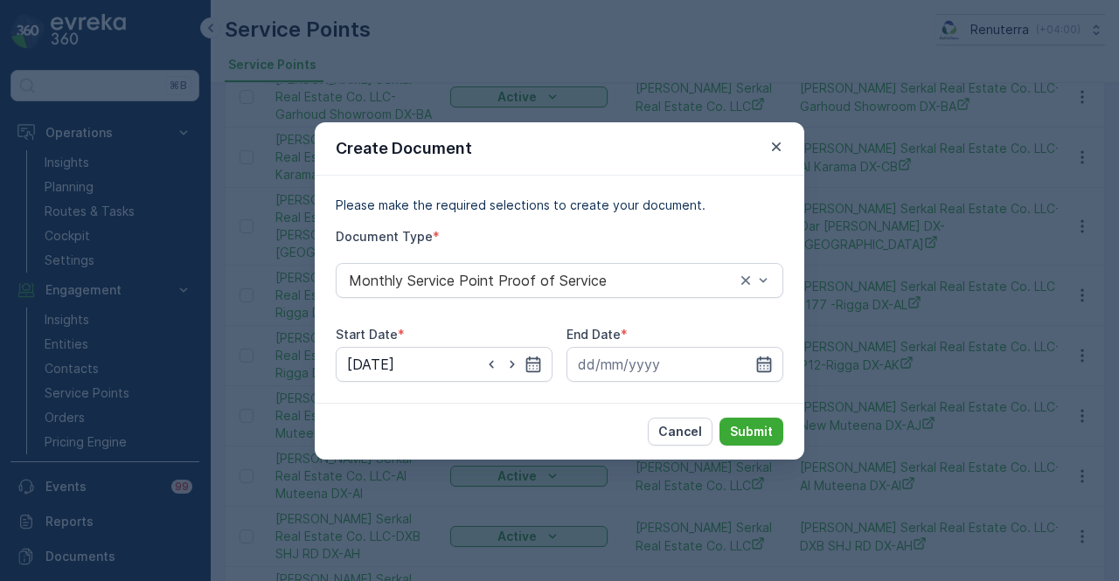
click at [763, 370] on icon "button" at bounding box center [763, 364] width 17 height 17
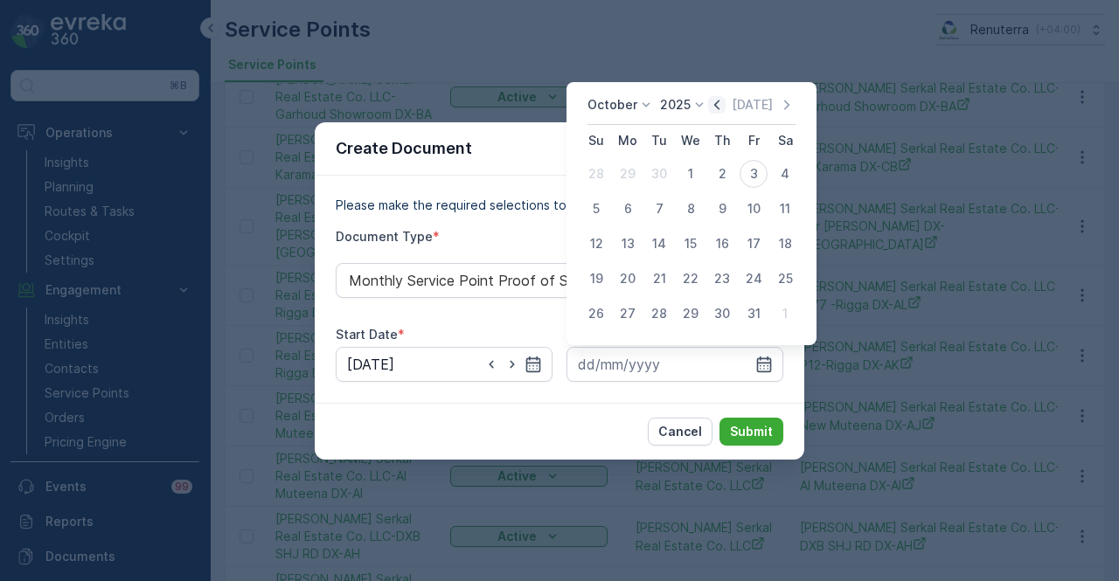
click at [719, 106] on icon "button" at bounding box center [716, 105] width 5 height 10
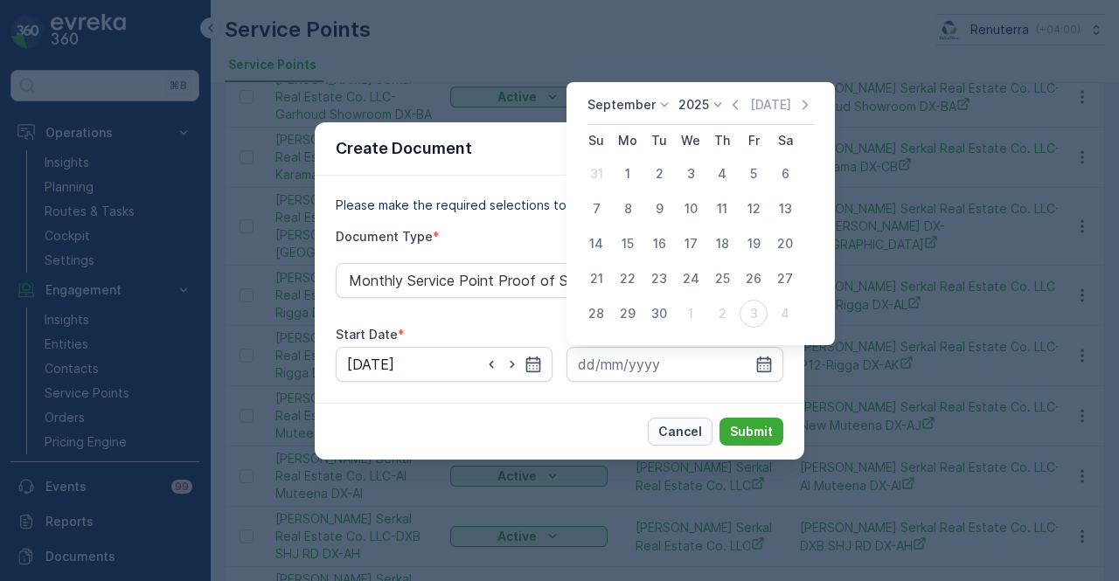
drag, startPoint x: 662, startPoint y: 316, endPoint x: 710, endPoint y: 421, distance: 116.2
click at [663, 319] on div "30" at bounding box center [659, 314] width 28 height 28
type input "30.09.2025"
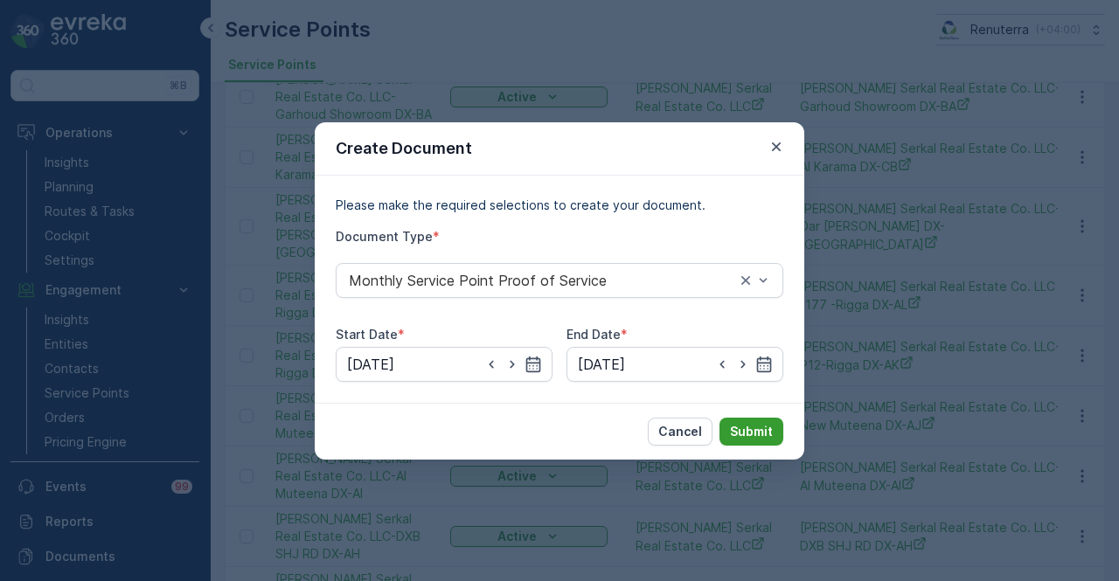
click at [745, 430] on p "Submit" at bounding box center [751, 431] width 43 height 17
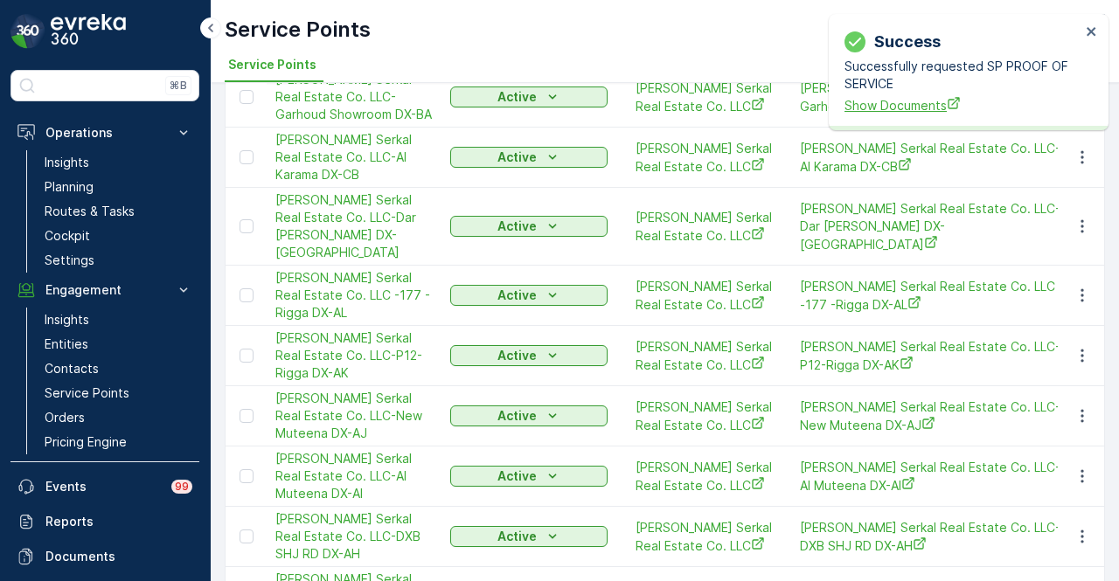
click at [907, 103] on span "Show Documents" at bounding box center [962, 105] width 236 height 18
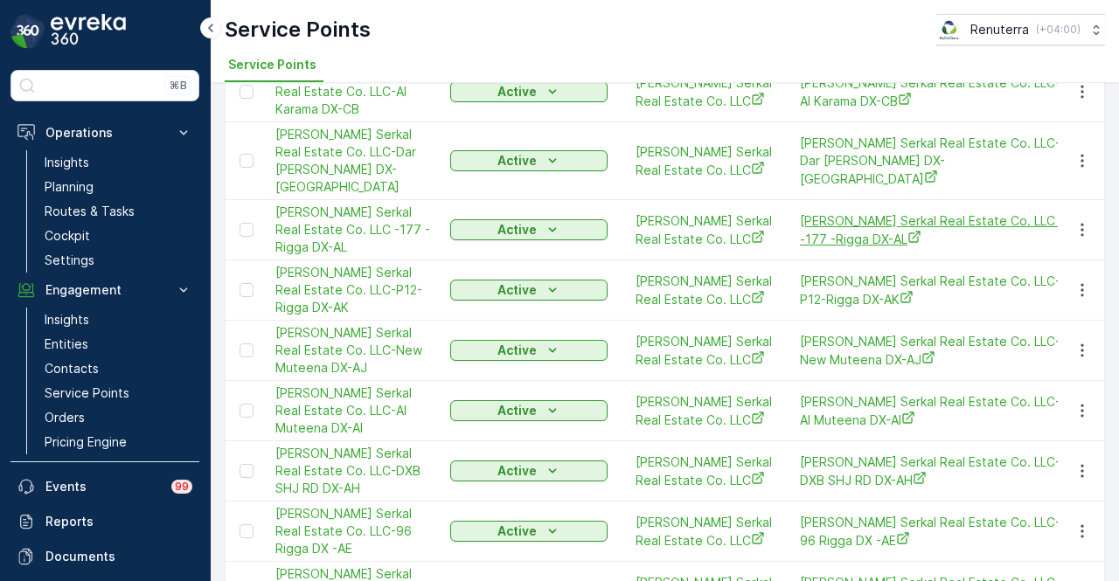
scroll to position [663, 0]
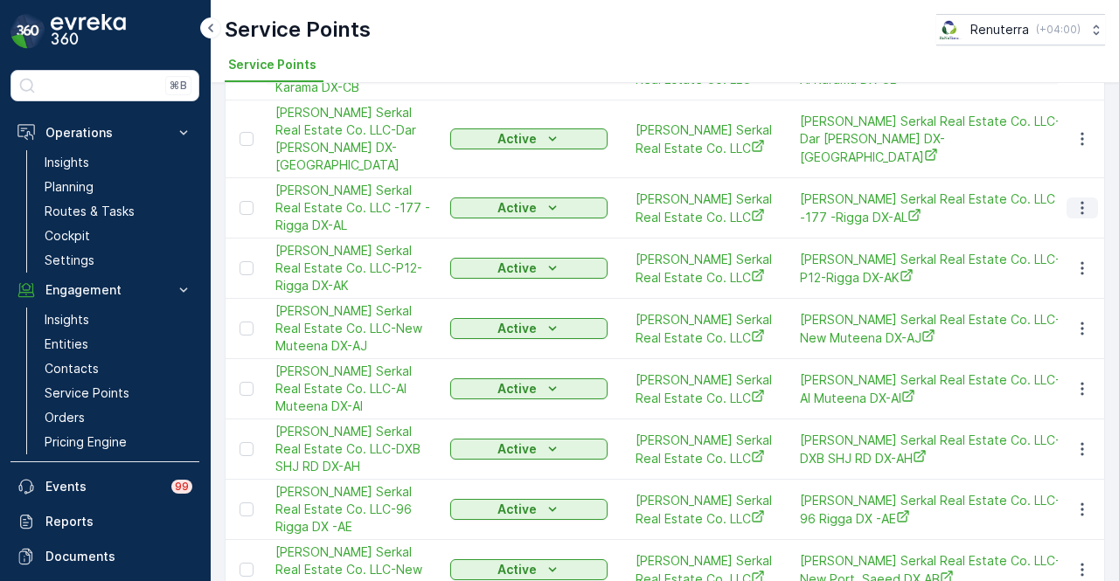
click at [1087, 219] on button "button" at bounding box center [1081, 208] width 31 height 21
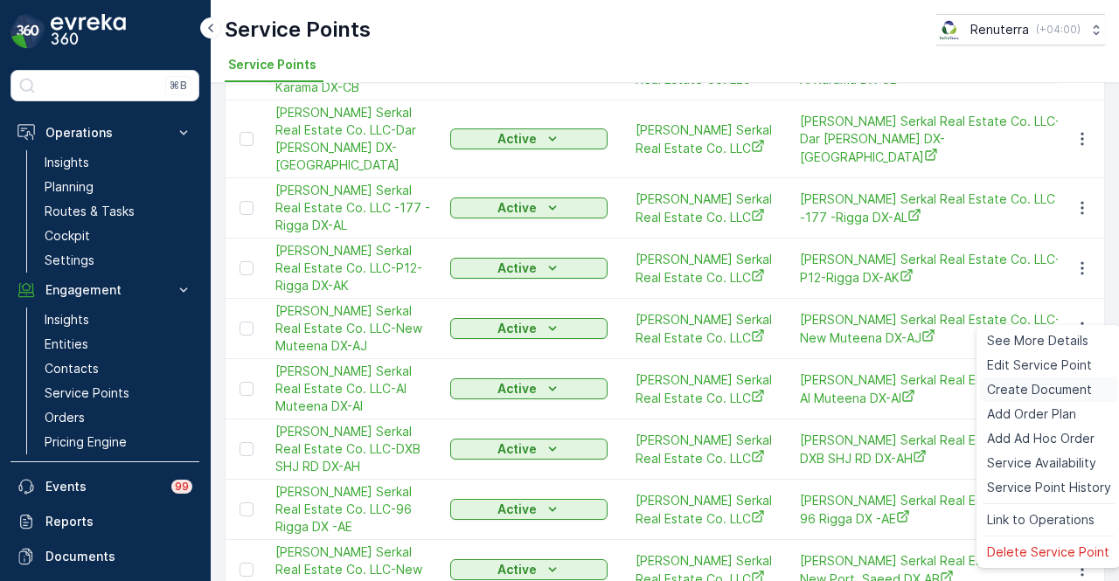
click at [1072, 385] on span "Create Document" at bounding box center [1039, 389] width 105 height 17
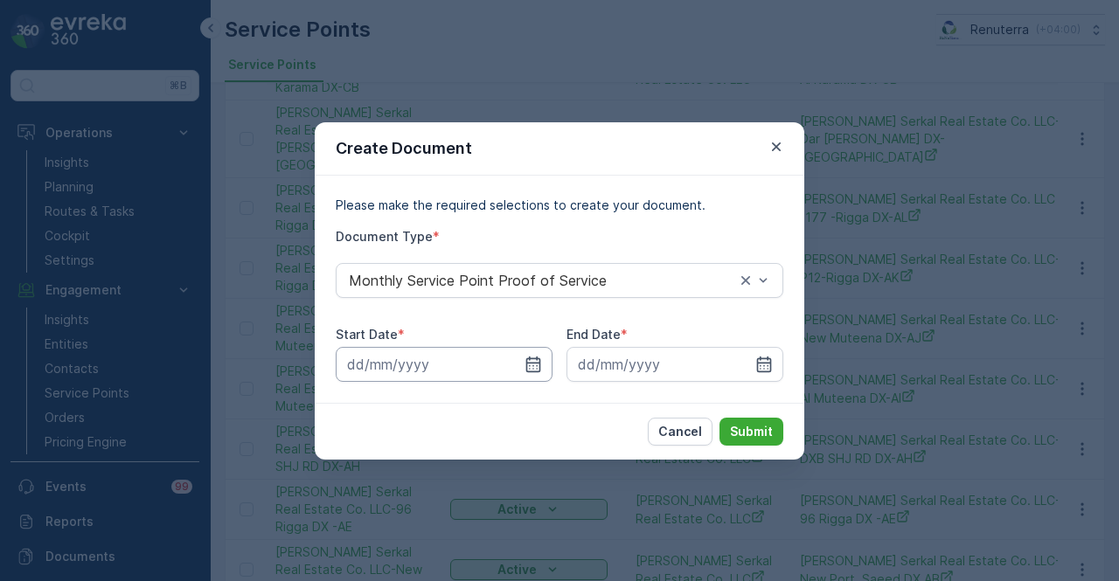
click at [544, 373] on input at bounding box center [444, 364] width 217 height 35
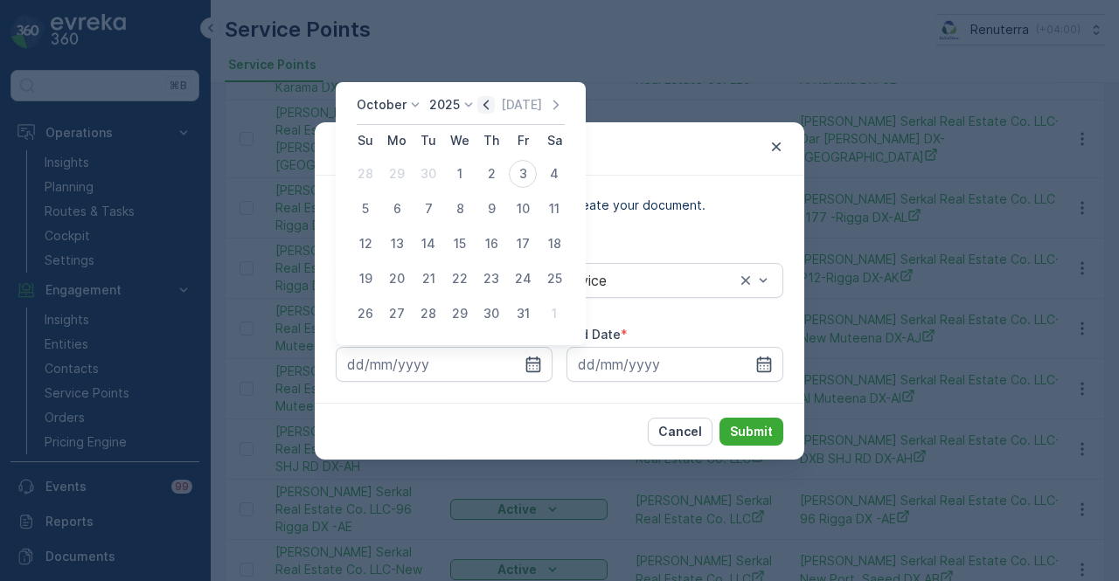
click at [492, 102] on icon "button" at bounding box center [485, 104] width 17 height 17
click at [404, 179] on div "1" at bounding box center [397, 174] width 28 height 28
type input "01.09.2025"
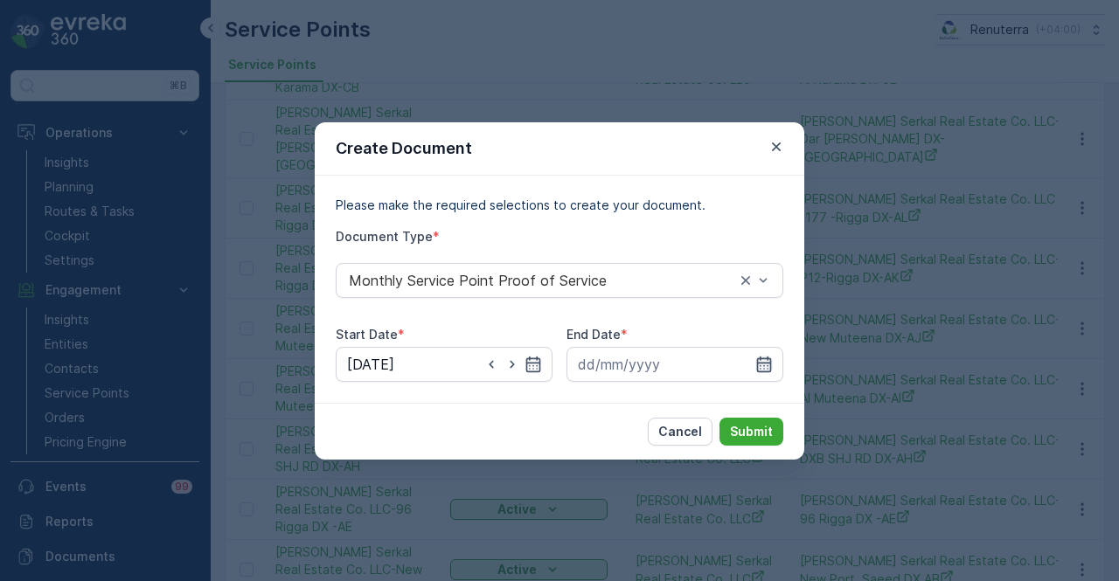
click at [767, 356] on icon "button" at bounding box center [763, 364] width 17 height 17
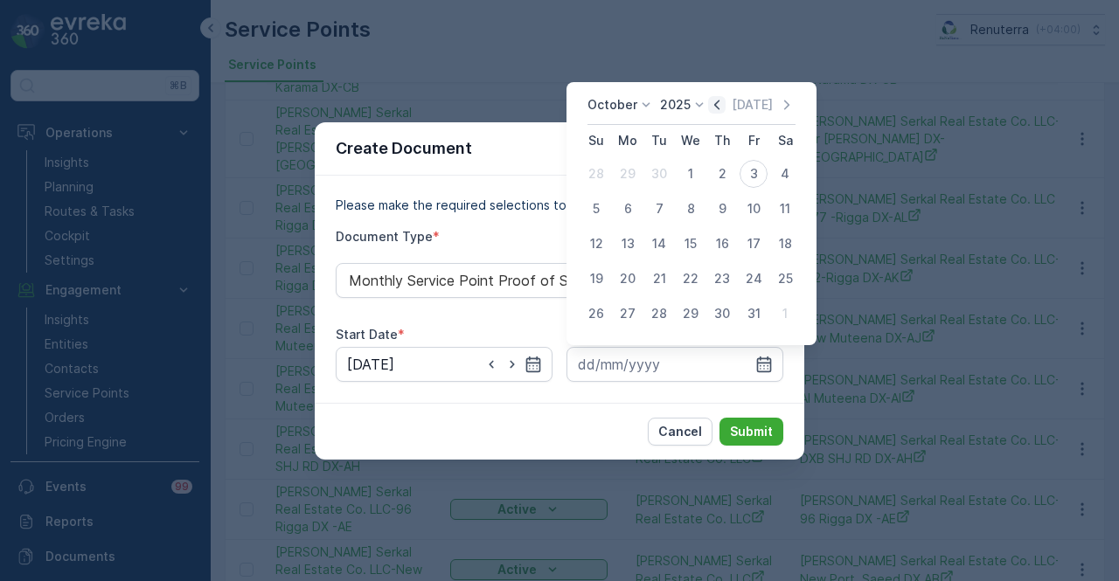
click at [726, 107] on icon "button" at bounding box center [716, 104] width 17 height 17
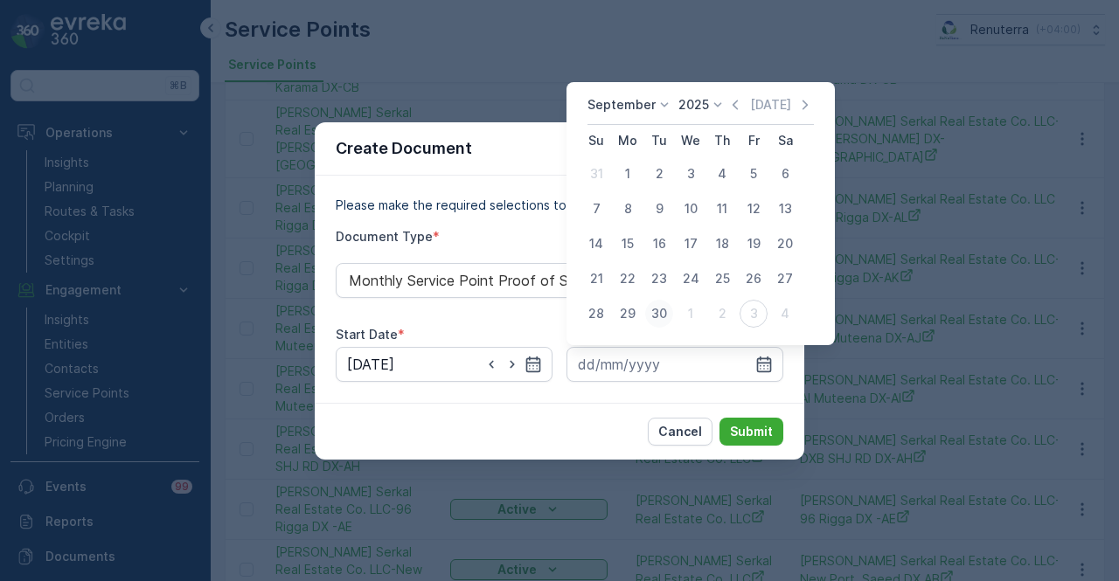
click at [659, 302] on div "30" at bounding box center [659, 314] width 28 height 28
type input "30.09.2025"
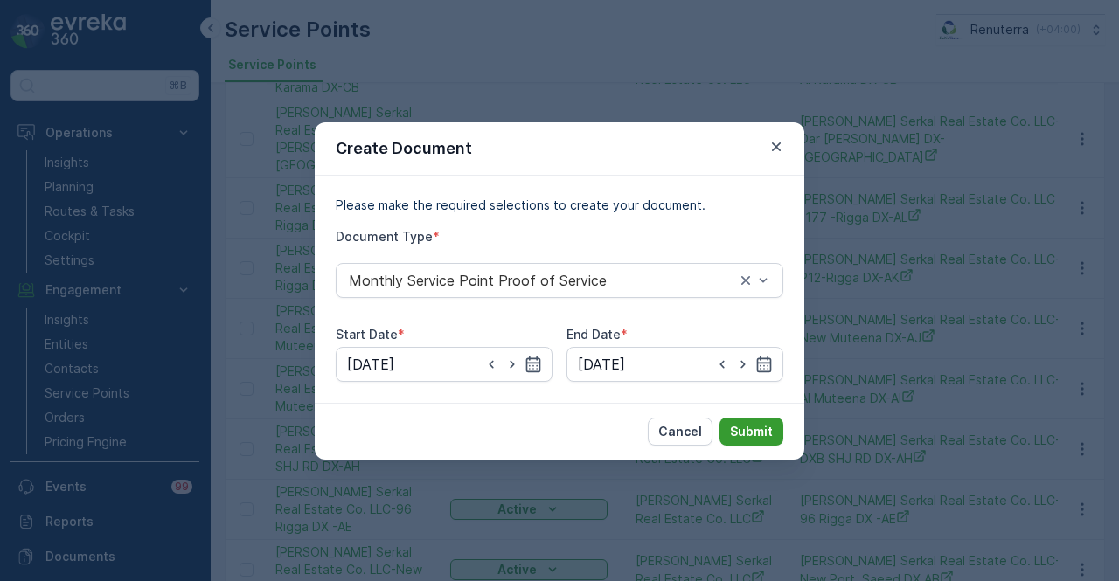
click at [740, 429] on p "Submit" at bounding box center [751, 431] width 43 height 17
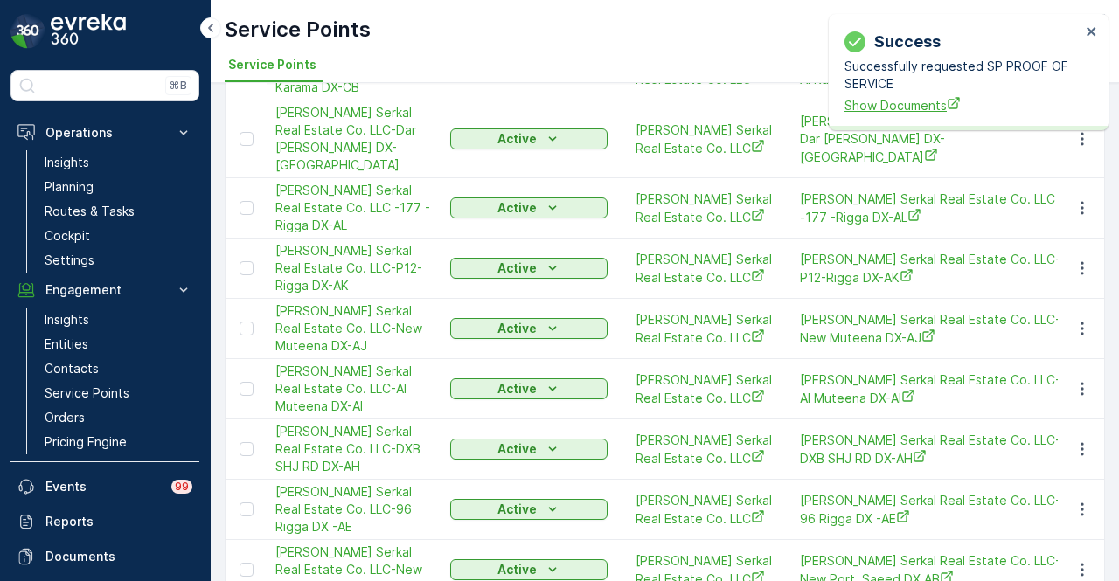
click at [865, 97] on span "Show Documents" at bounding box center [962, 105] width 236 height 18
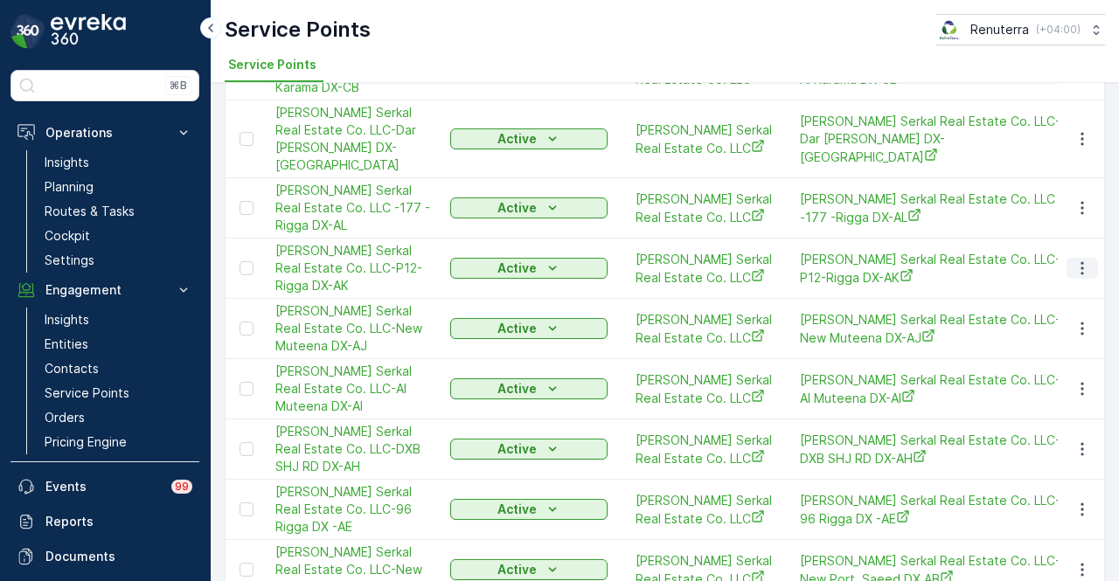
click at [1089, 279] on button "button" at bounding box center [1081, 268] width 31 height 21
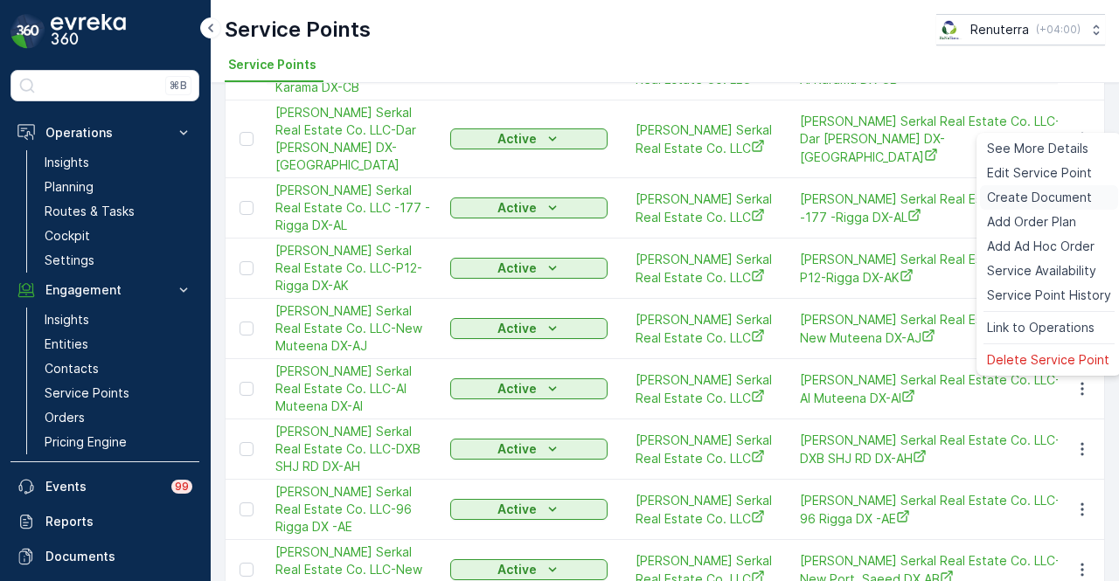
click at [1072, 194] on span "Create Document" at bounding box center [1039, 197] width 105 height 17
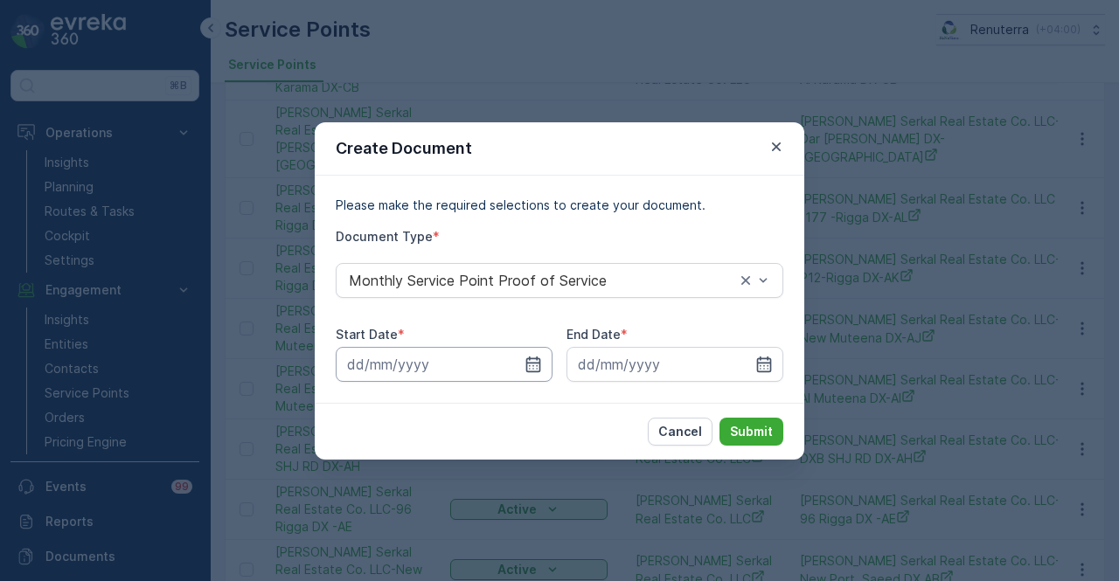
click at [542, 372] on input at bounding box center [444, 364] width 217 height 35
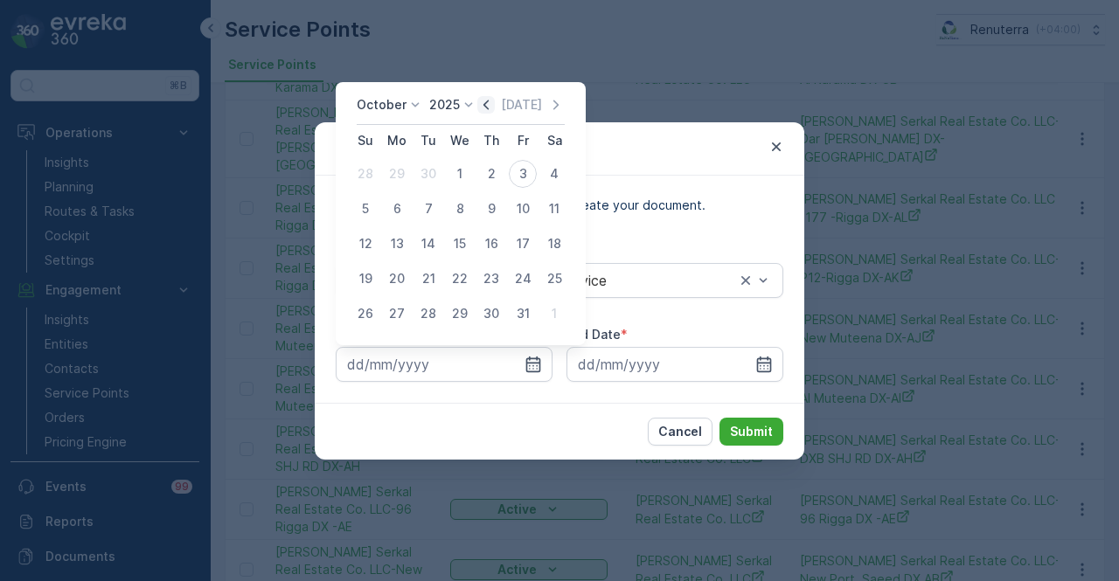
click at [483, 108] on icon "button" at bounding box center [485, 104] width 17 height 17
click at [404, 171] on div "1" at bounding box center [397, 174] width 28 height 28
type input "01.09.2025"
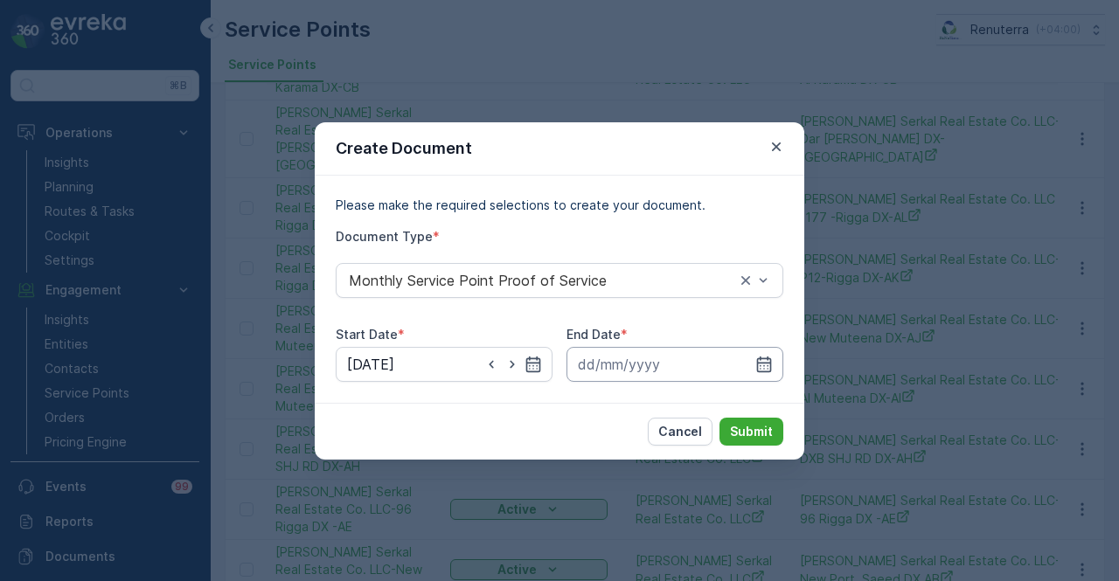
click at [773, 371] on input at bounding box center [674, 364] width 217 height 35
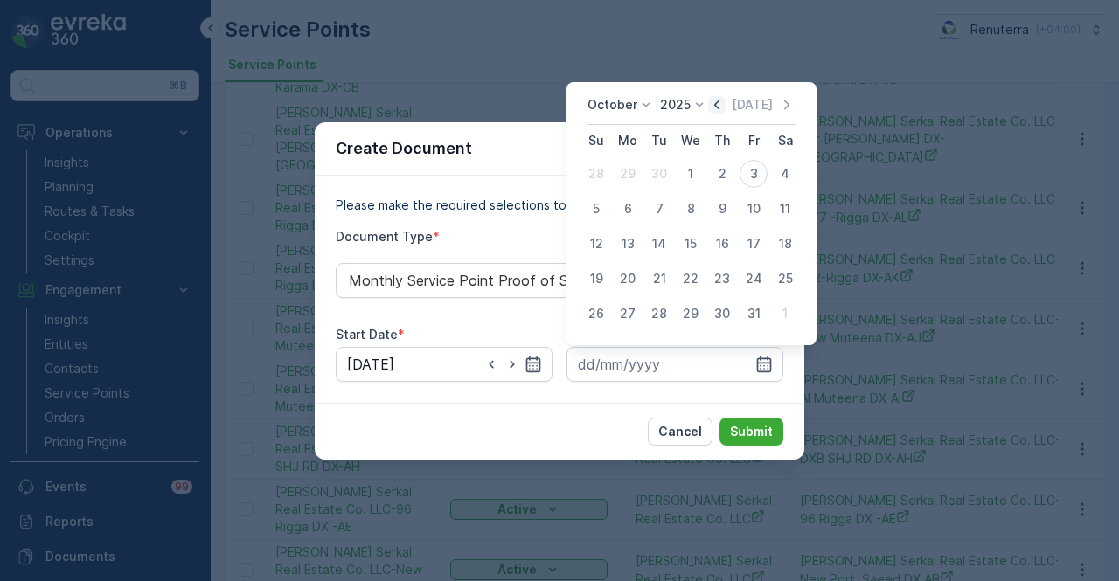
click at [719, 108] on icon "button" at bounding box center [716, 104] width 17 height 17
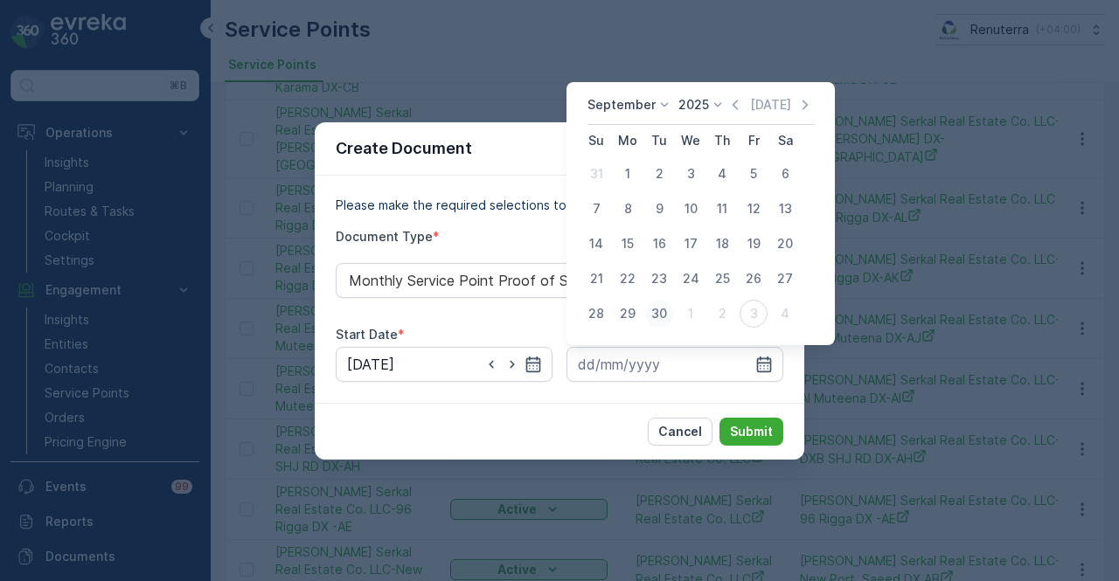
click at [661, 323] on div "30" at bounding box center [659, 314] width 28 height 28
type input "30.09.2025"
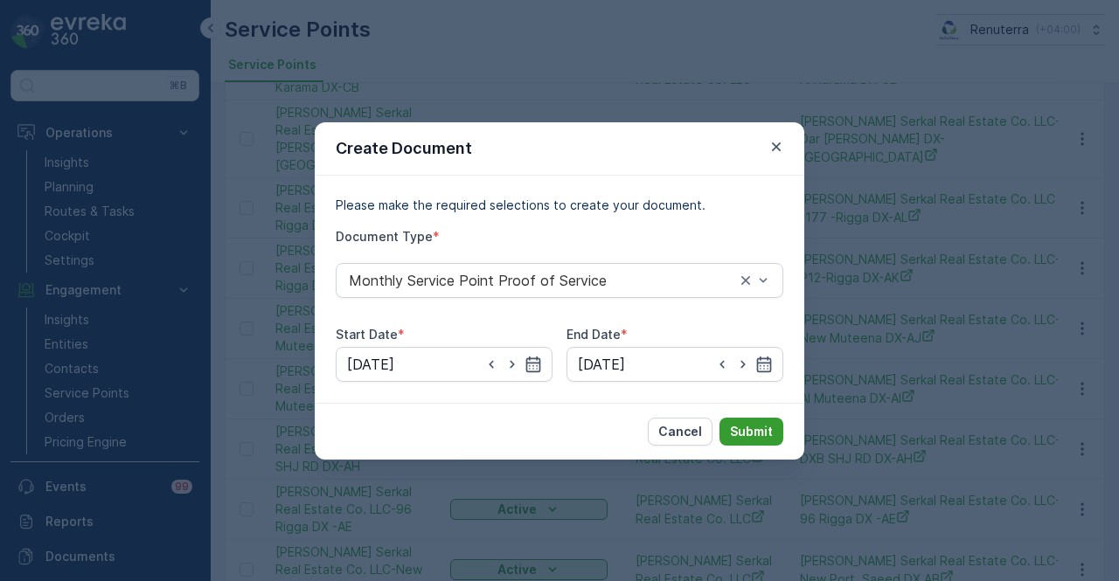
click at [752, 423] on p "Submit" at bounding box center [751, 431] width 43 height 17
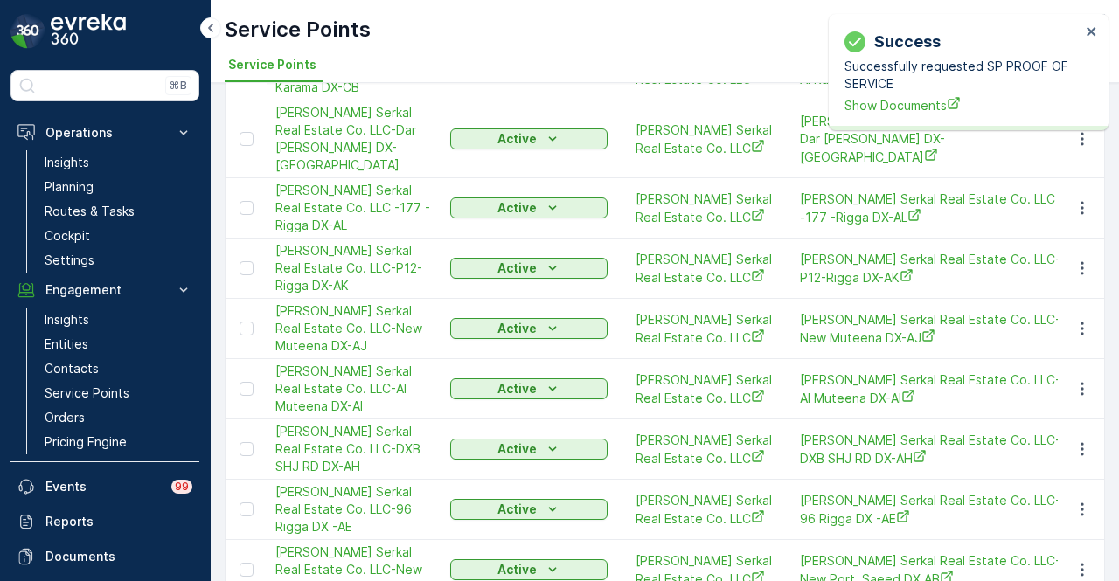
click at [874, 95] on div "Successfully requested SP PROOF OF SERVICE Show Documents" at bounding box center [962, 86] width 236 height 57
click at [874, 116] on div "Success Successfully requested SP PROOF OF SERVICE Show Documents" at bounding box center [962, 71] width 247 height 95
click at [874, 113] on span "Show Documents" at bounding box center [962, 105] width 236 height 18
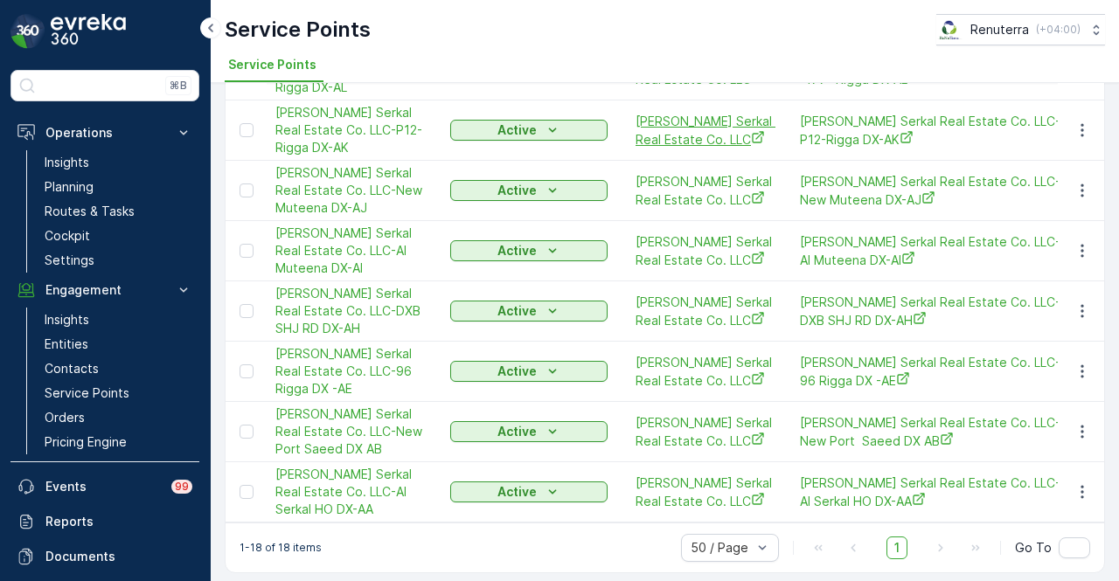
scroll to position [837, 0]
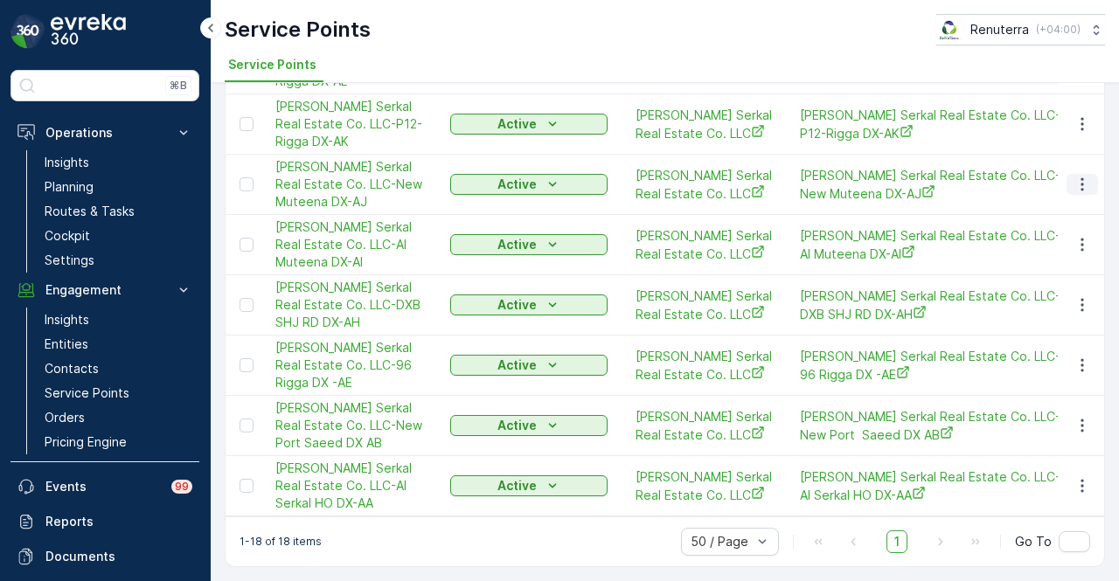
click at [1080, 191] on icon "button" at bounding box center [1081, 184] width 3 height 13
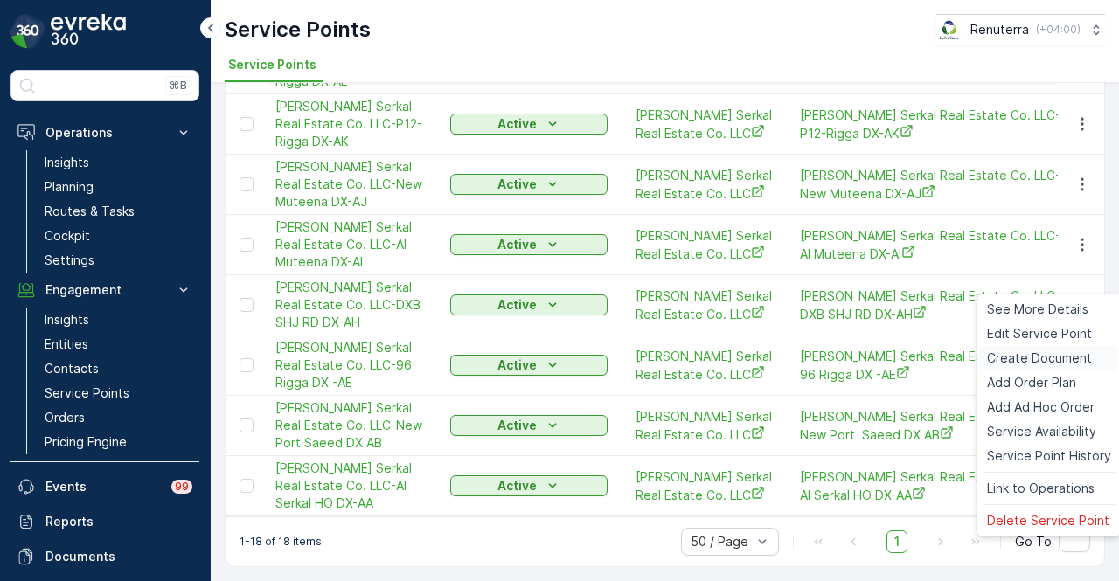
click at [1057, 358] on span "Create Document" at bounding box center [1039, 358] width 105 height 17
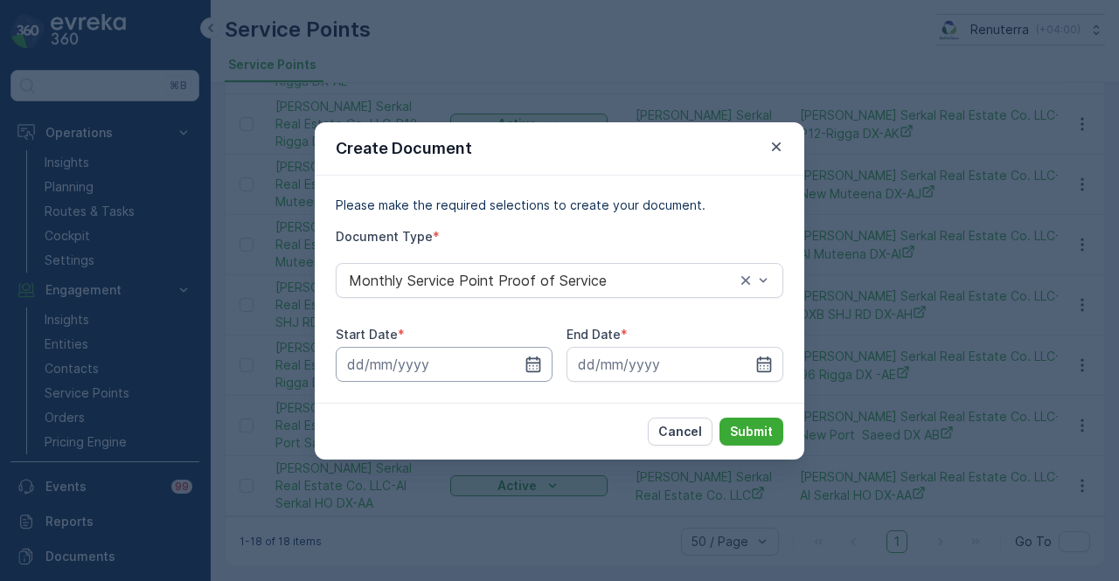
click at [549, 358] on input at bounding box center [444, 364] width 217 height 35
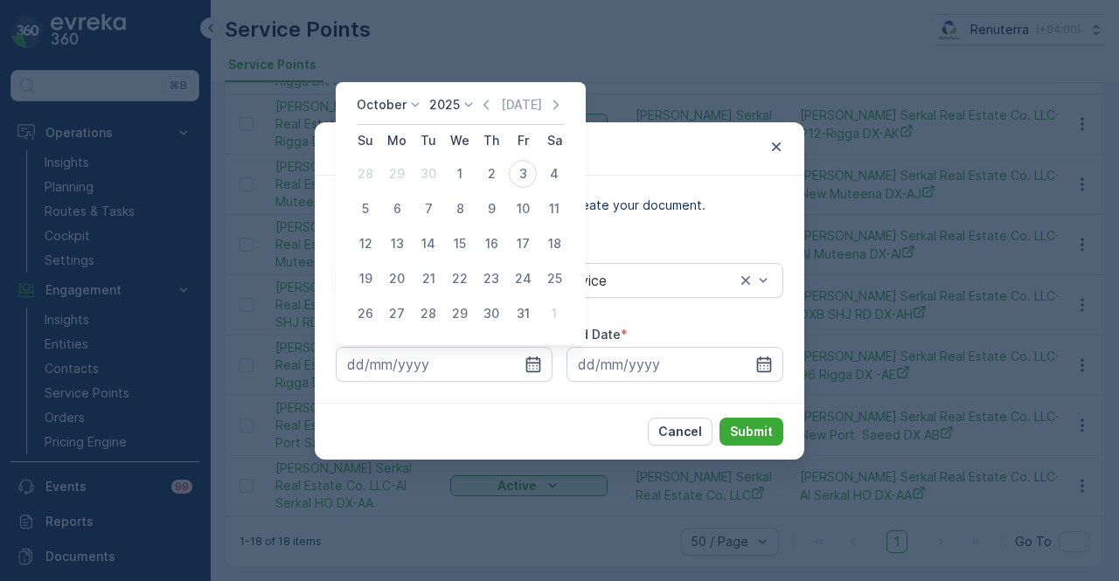
click at [488, 88] on div "October 2025 Today Su Mo Tu We Th Fr Sa 28 29 30 1 2 3 4 5 6 7 8 9 10 11 12 13 …" at bounding box center [461, 213] width 250 height 263
click at [492, 108] on icon "button" at bounding box center [485, 104] width 17 height 17
click at [407, 173] on div "1" at bounding box center [397, 174] width 28 height 28
type input "01.09.2025"
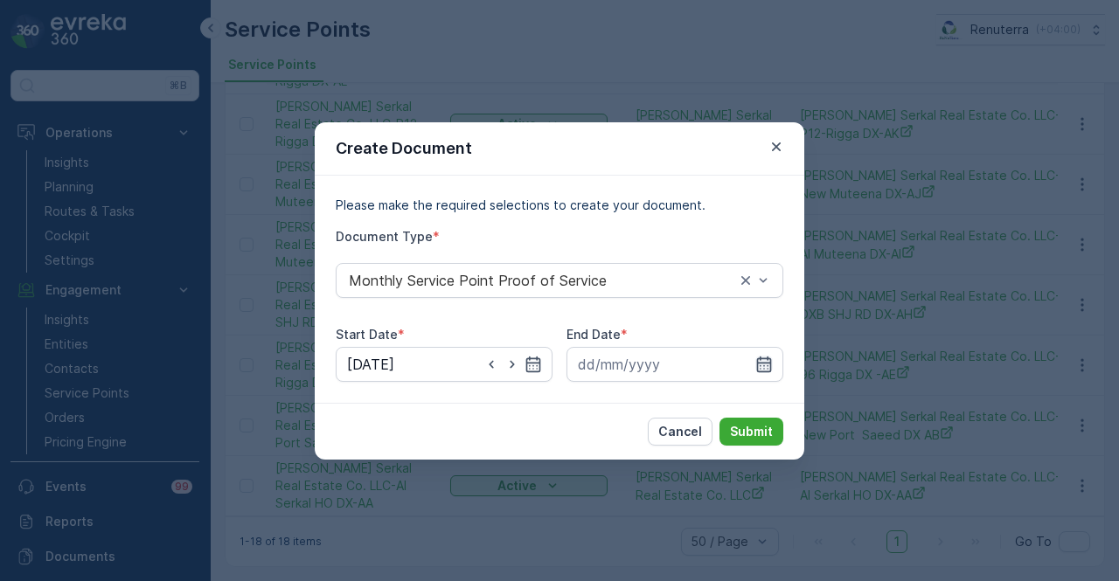
click at [770, 366] on icon "button" at bounding box center [764, 364] width 15 height 16
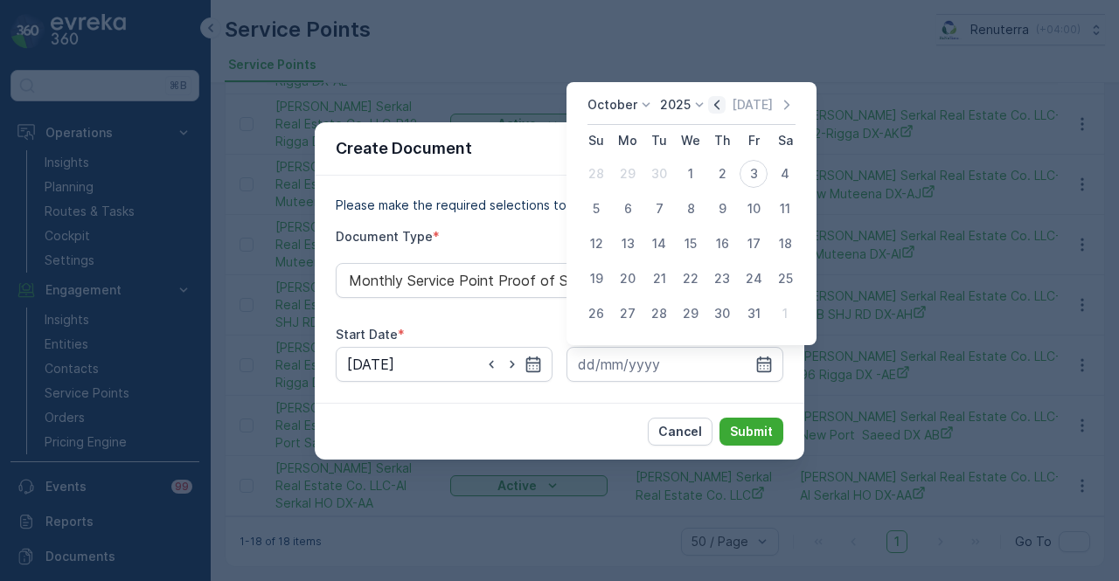
click at [716, 112] on icon "button" at bounding box center [716, 104] width 17 height 17
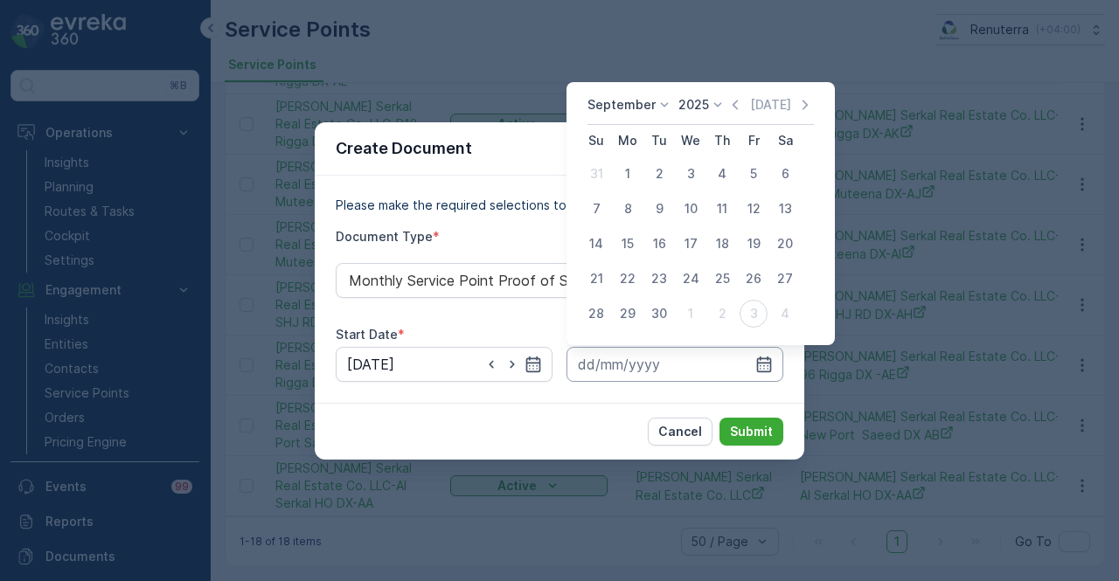
drag, startPoint x: 662, startPoint y: 309, endPoint x: 688, endPoint y: 350, distance: 48.7
click at [662, 310] on div "30" at bounding box center [659, 314] width 28 height 28
type input "30.09.2025"
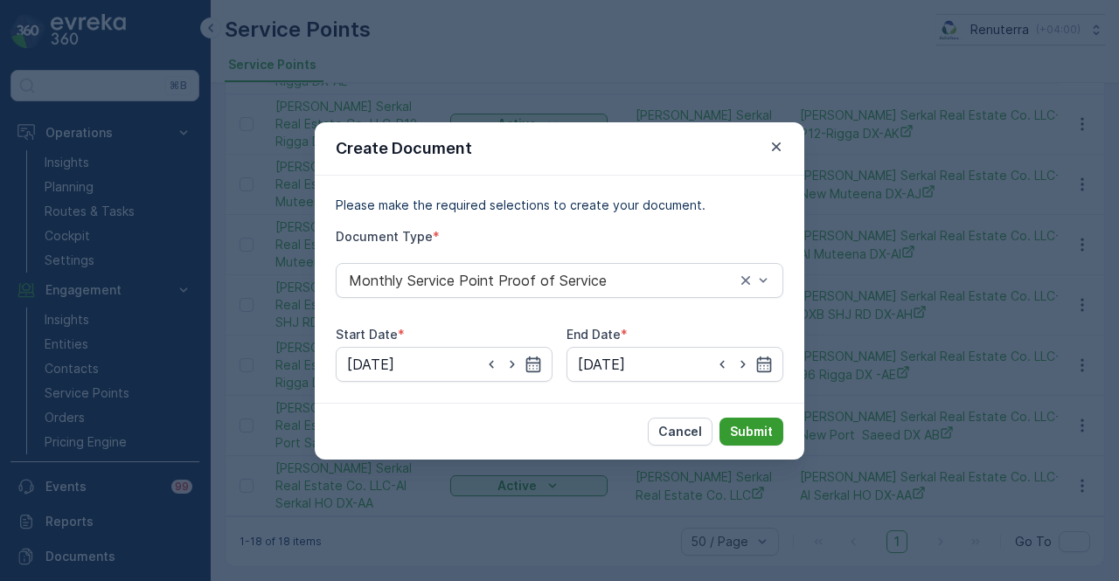
click at [754, 431] on p "Submit" at bounding box center [751, 431] width 43 height 17
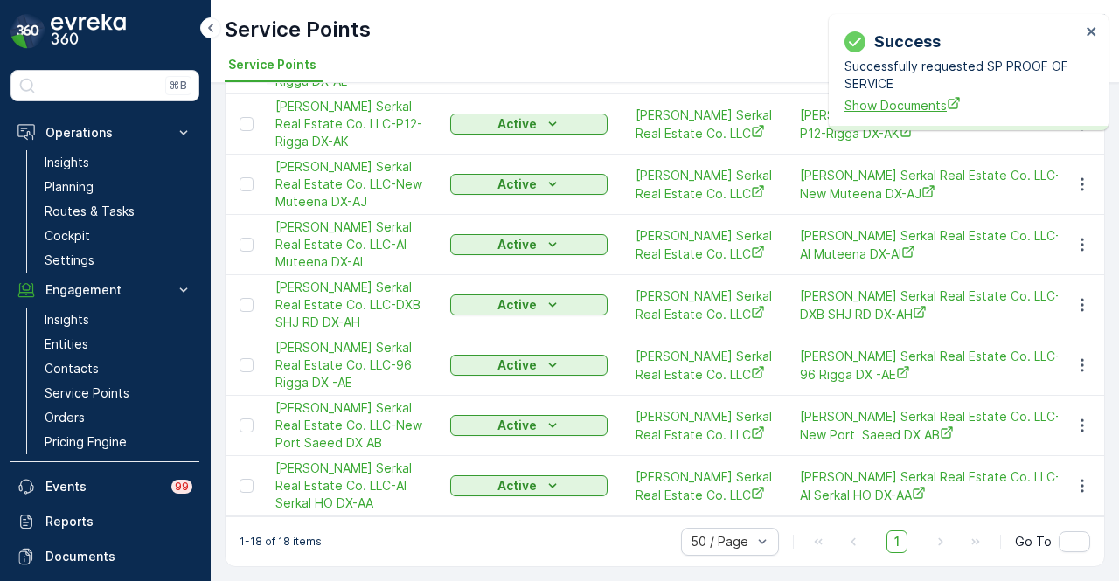
click at [881, 104] on span "Show Documents" at bounding box center [962, 105] width 236 height 18
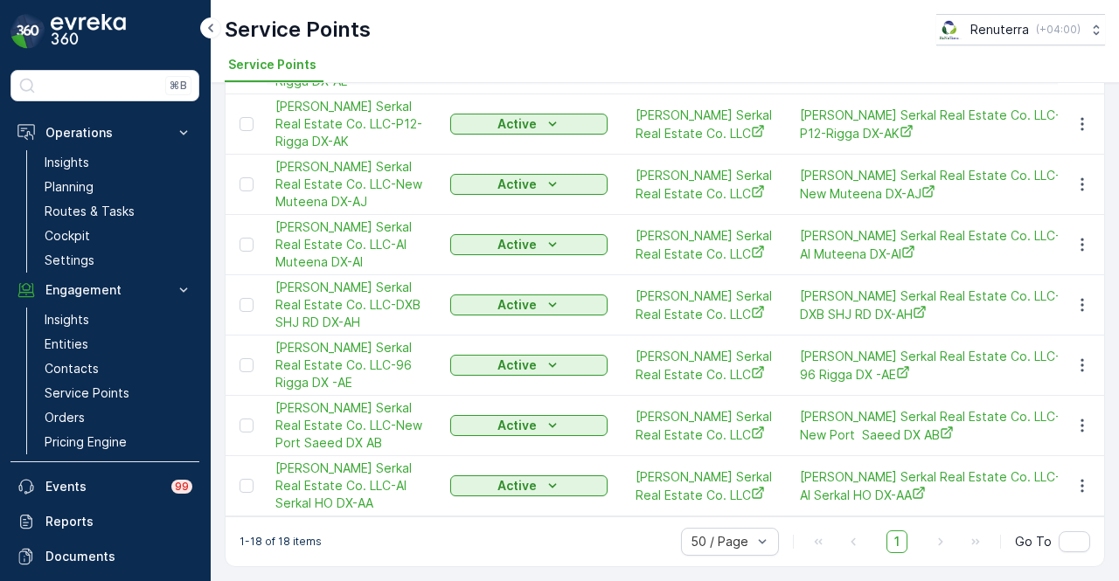
click at [1097, 275] on td at bounding box center [1081, 245] width 47 height 60
click at [1076, 254] on icon "button" at bounding box center [1081, 244] width 17 height 17
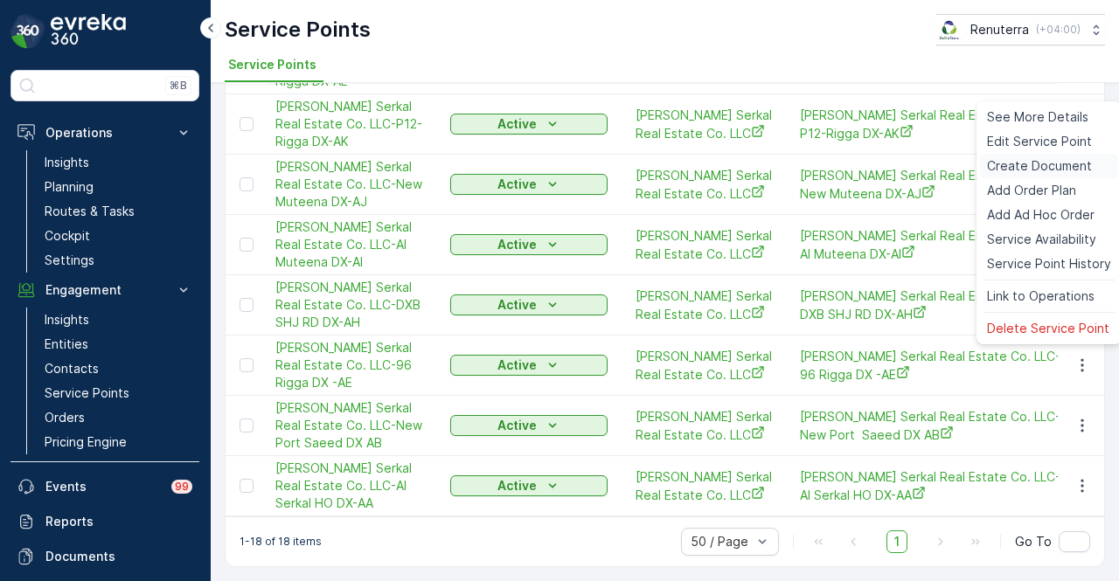
click at [1063, 169] on span "Create Document" at bounding box center [1039, 165] width 105 height 17
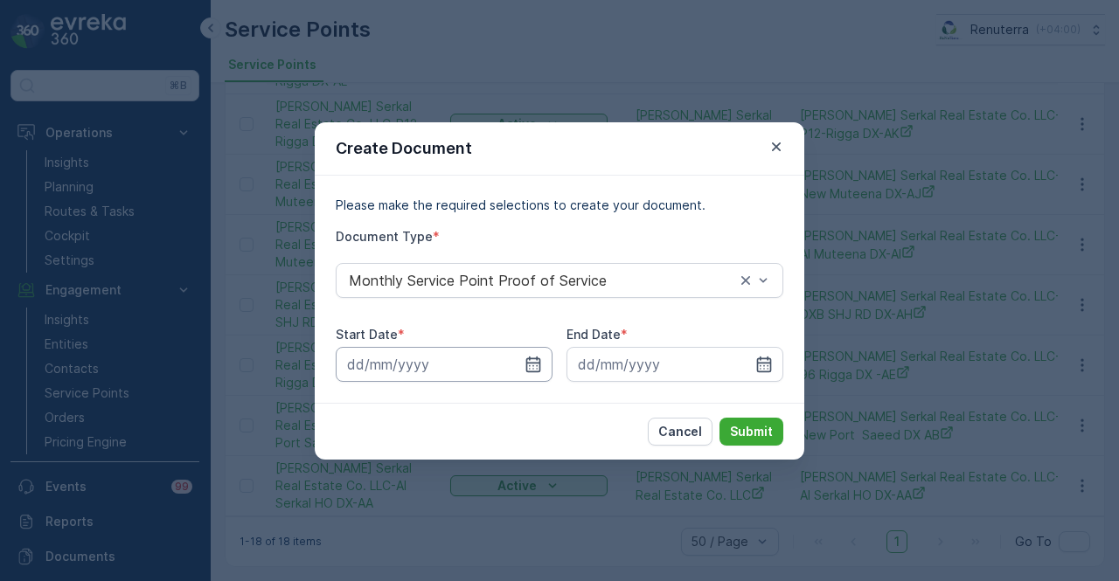
click at [524, 369] on input at bounding box center [444, 364] width 217 height 35
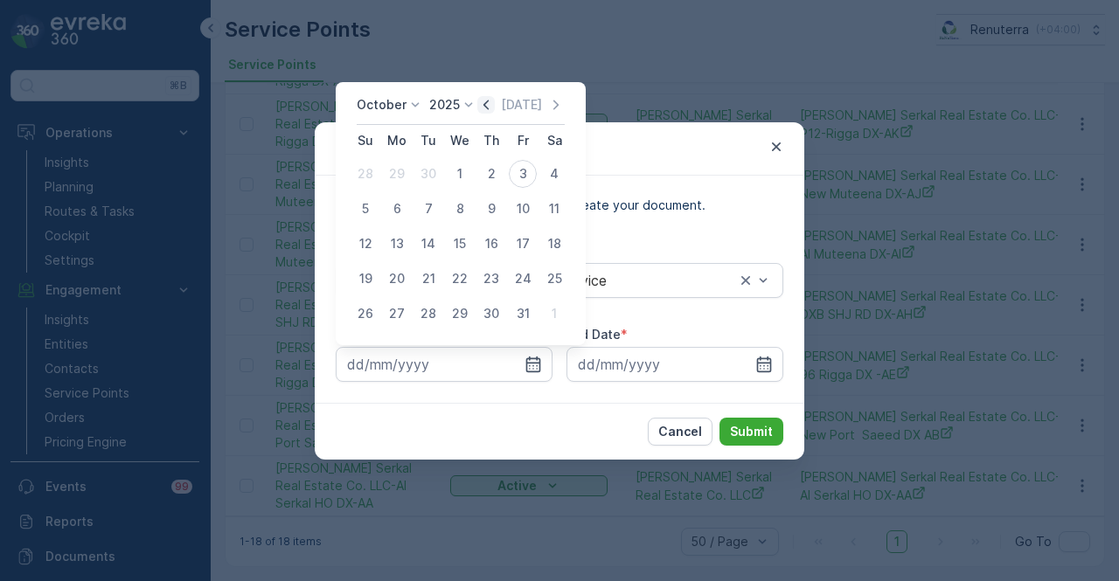
click at [486, 108] on icon "button" at bounding box center [485, 104] width 17 height 17
click at [405, 166] on div "1" at bounding box center [397, 174] width 28 height 28
type input "01.09.2025"
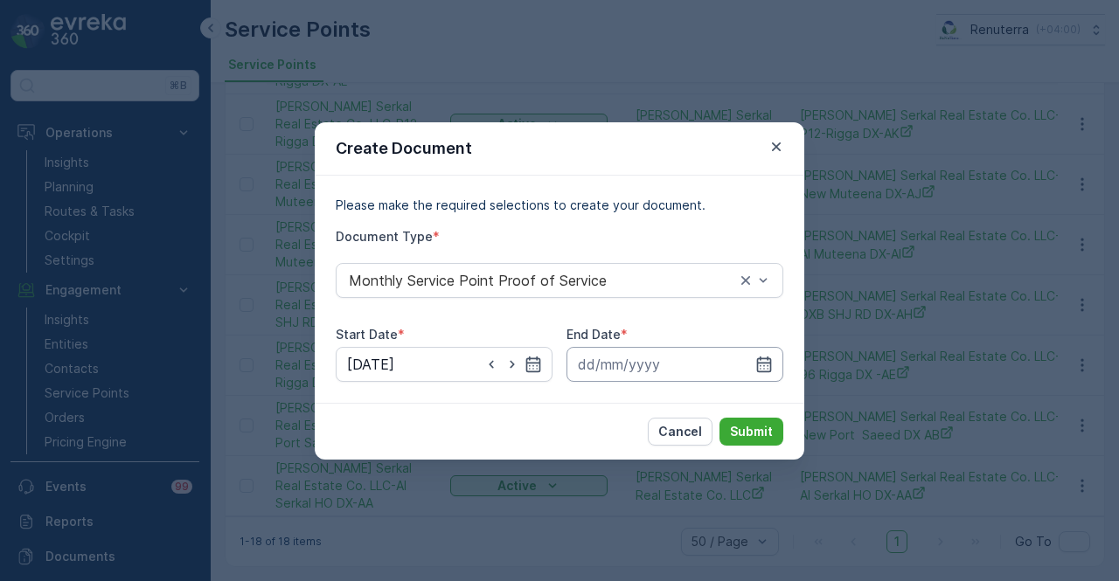
click at [770, 352] on input at bounding box center [674, 364] width 217 height 35
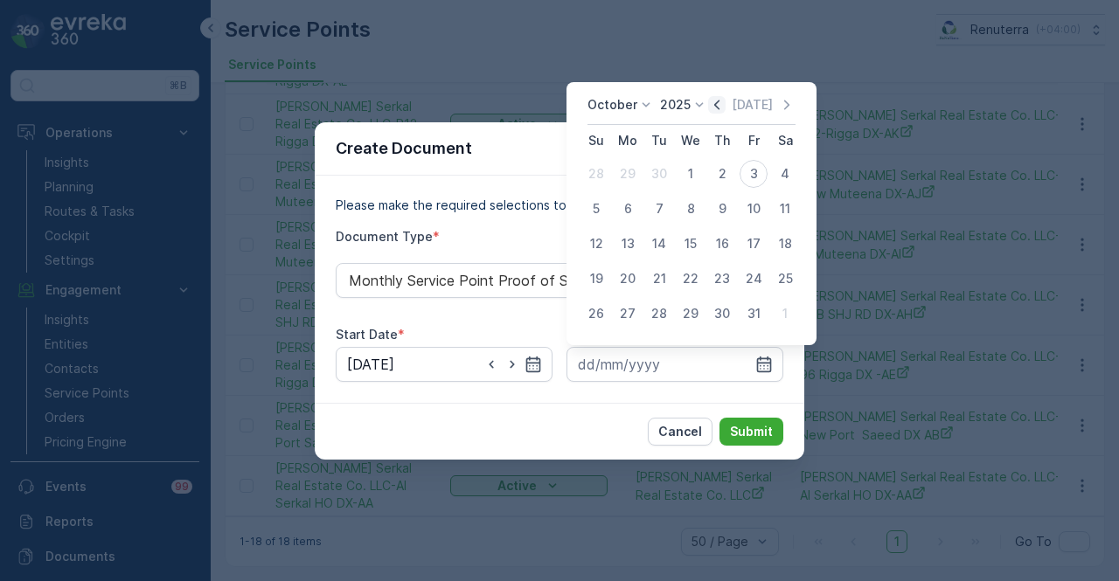
drag, startPoint x: 722, startPoint y: 105, endPoint x: 723, endPoint y: 143, distance: 38.5
click at [723, 108] on icon "button" at bounding box center [716, 104] width 17 height 17
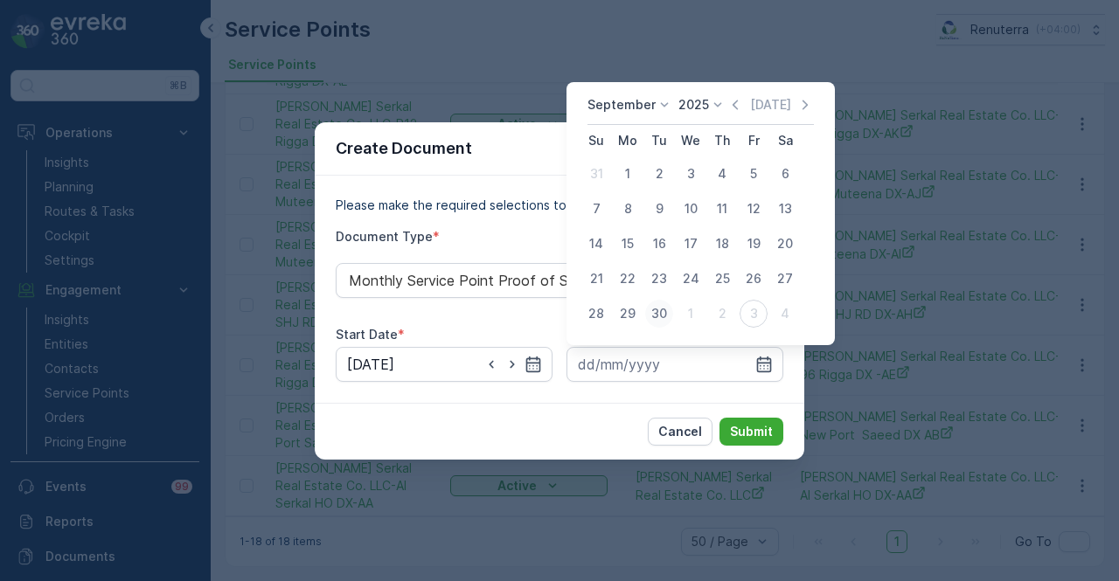
click at [674, 310] on button "30" at bounding box center [658, 313] width 31 height 31
type input "30.09.2025"
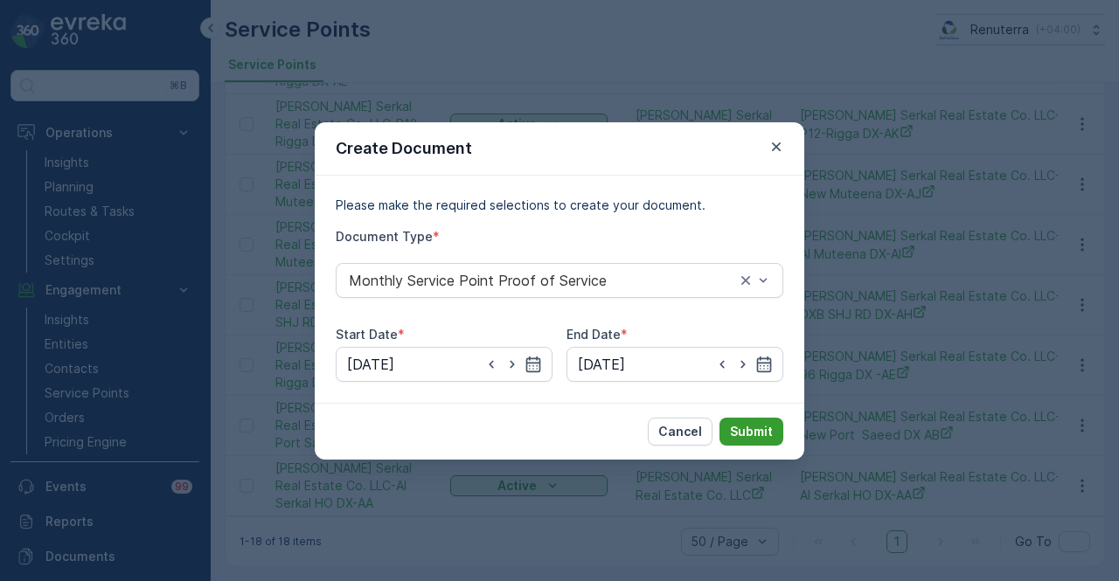
click at [747, 430] on p "Submit" at bounding box center [751, 431] width 43 height 17
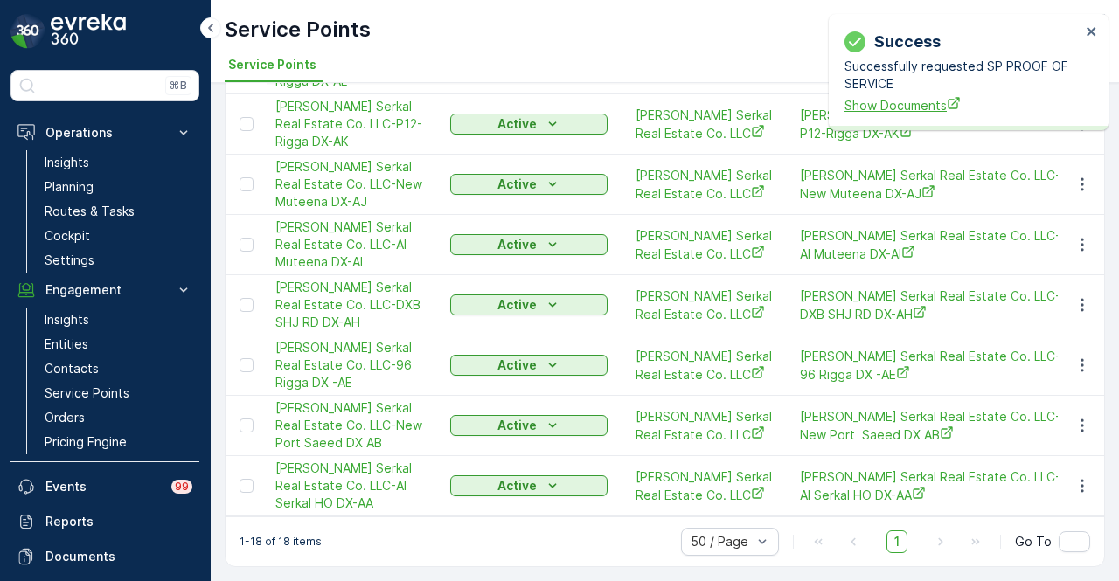
click at [886, 105] on span "Show Documents" at bounding box center [962, 105] width 236 height 18
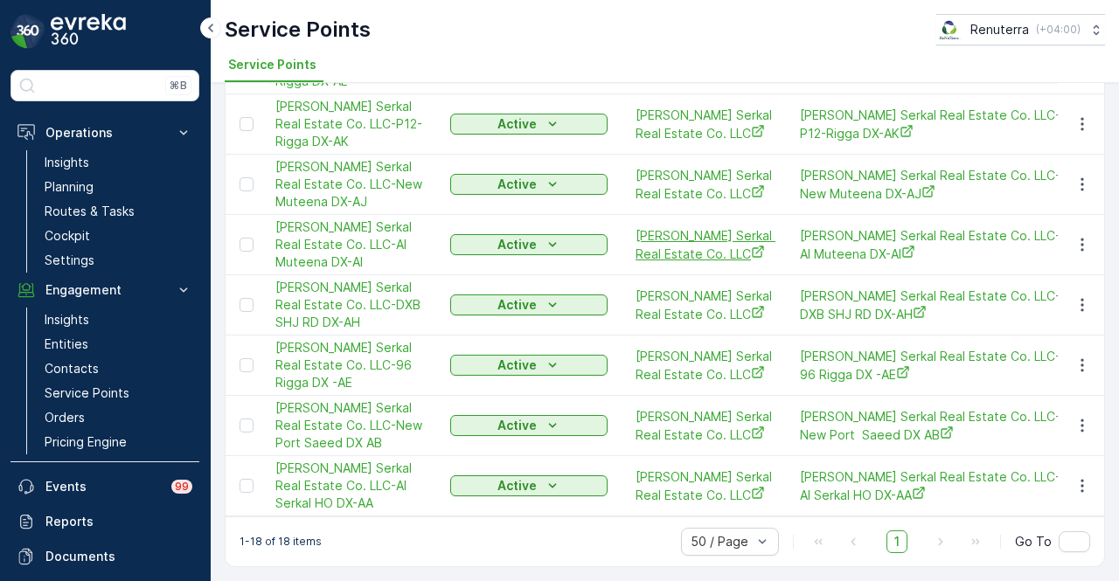
scroll to position [1012, 0]
click at [1075, 296] on icon "button" at bounding box center [1081, 304] width 17 height 17
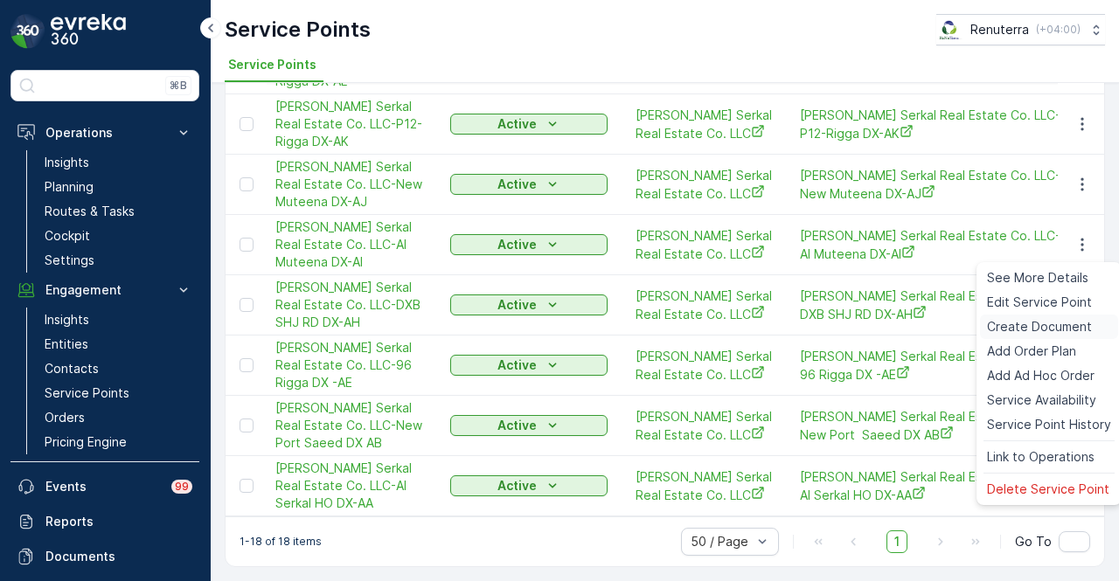
click at [1055, 318] on span "Create Document" at bounding box center [1039, 326] width 105 height 17
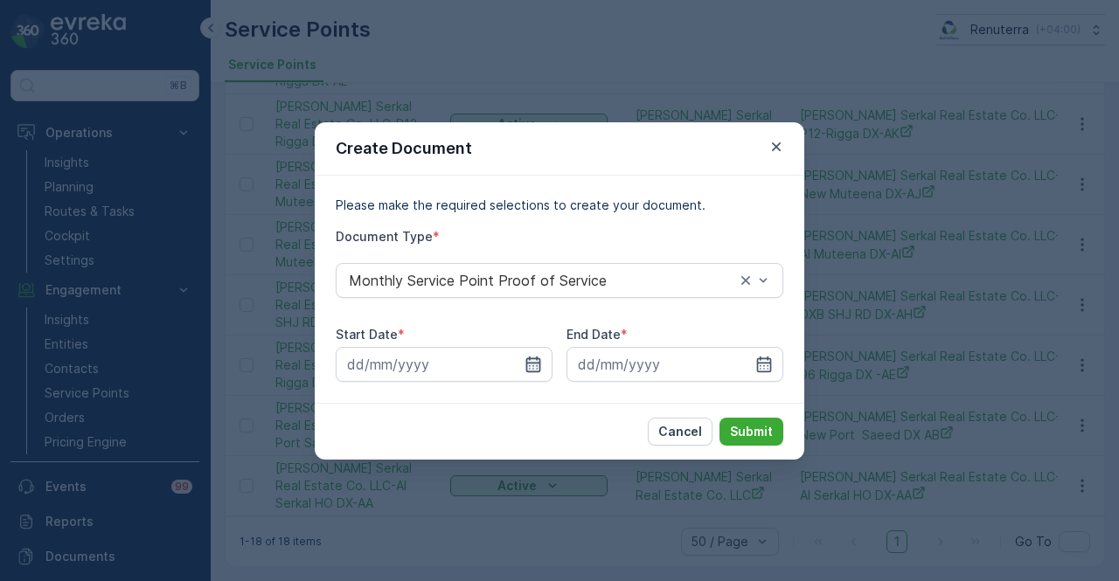
click at [532, 364] on icon "button" at bounding box center [532, 364] width 17 height 17
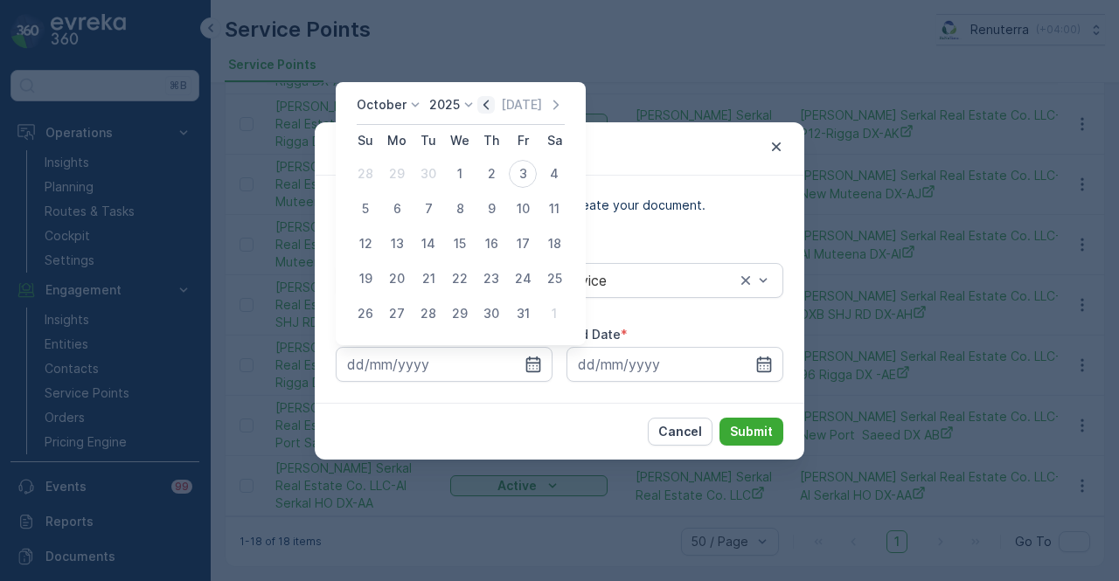
click at [489, 108] on icon "button" at bounding box center [485, 104] width 17 height 17
click at [400, 183] on div "1" at bounding box center [397, 174] width 28 height 28
type input "01.09.2025"
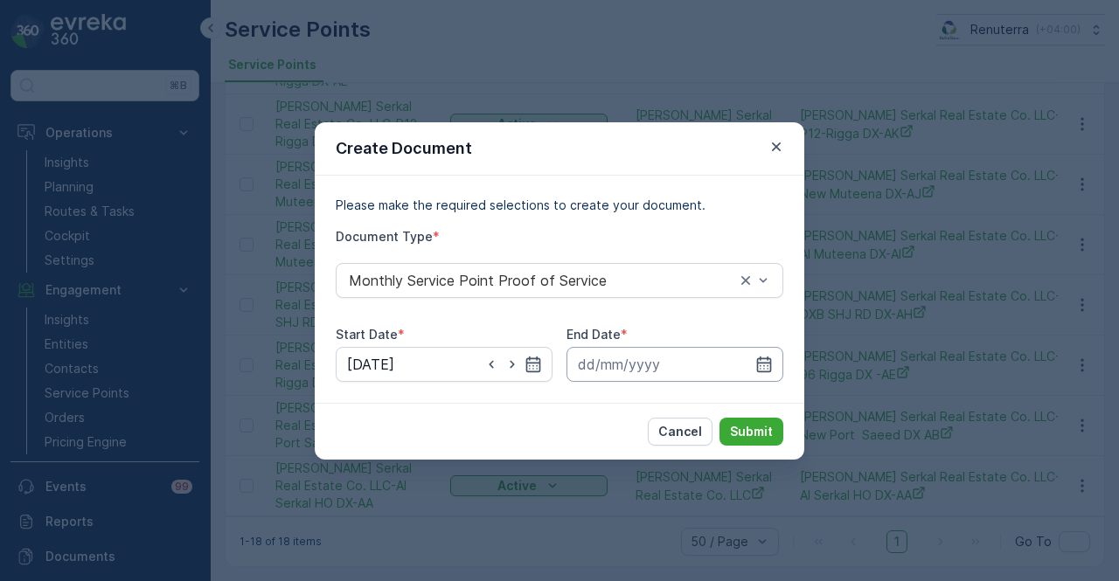
click at [753, 350] on input at bounding box center [674, 364] width 217 height 35
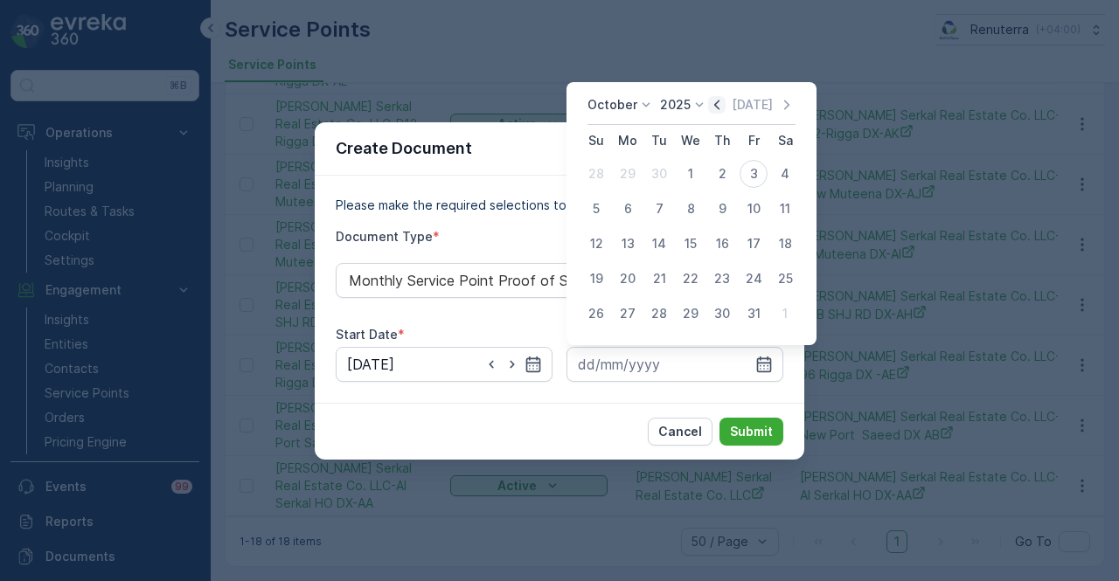
click at [724, 111] on icon "button" at bounding box center [716, 104] width 17 height 17
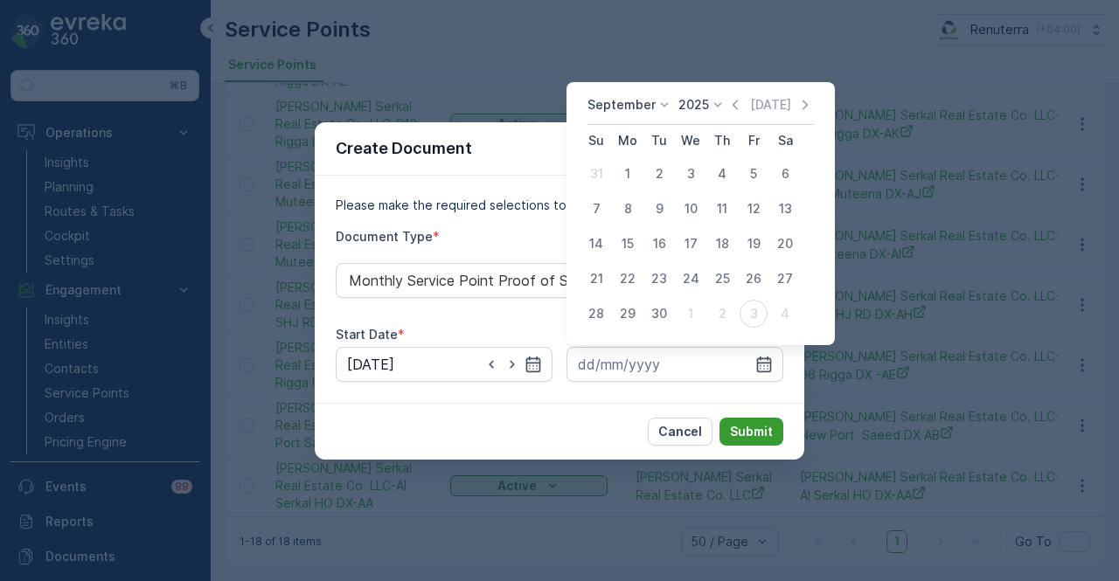
drag, startPoint x: 666, startPoint y: 311, endPoint x: 778, endPoint y: 424, distance: 158.9
click at [668, 312] on div "30" at bounding box center [659, 314] width 28 height 28
type input "30.09.2025"
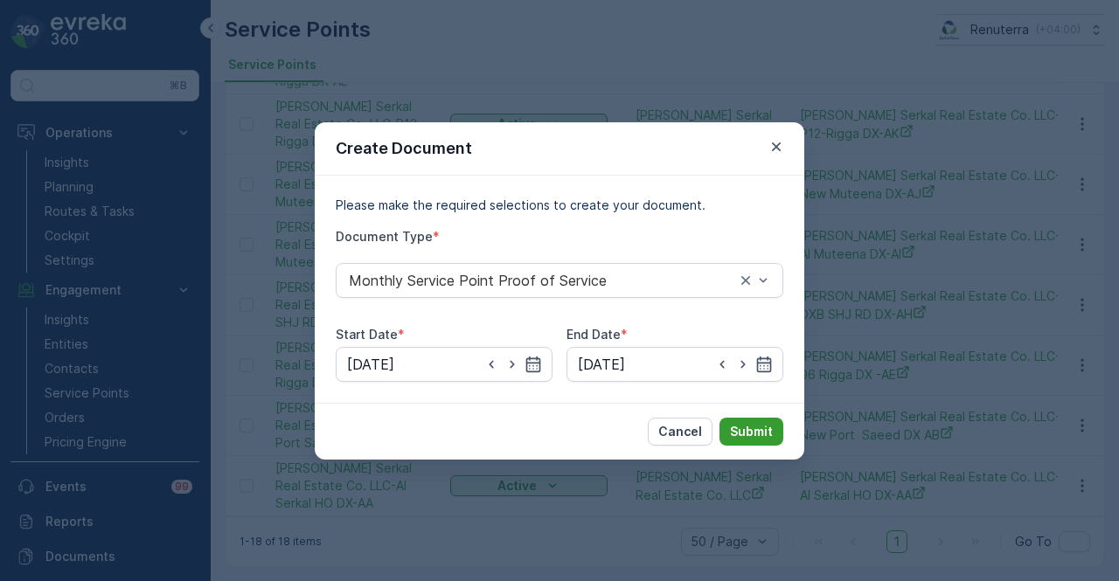
click at [773, 428] on button "Submit" at bounding box center [751, 432] width 64 height 28
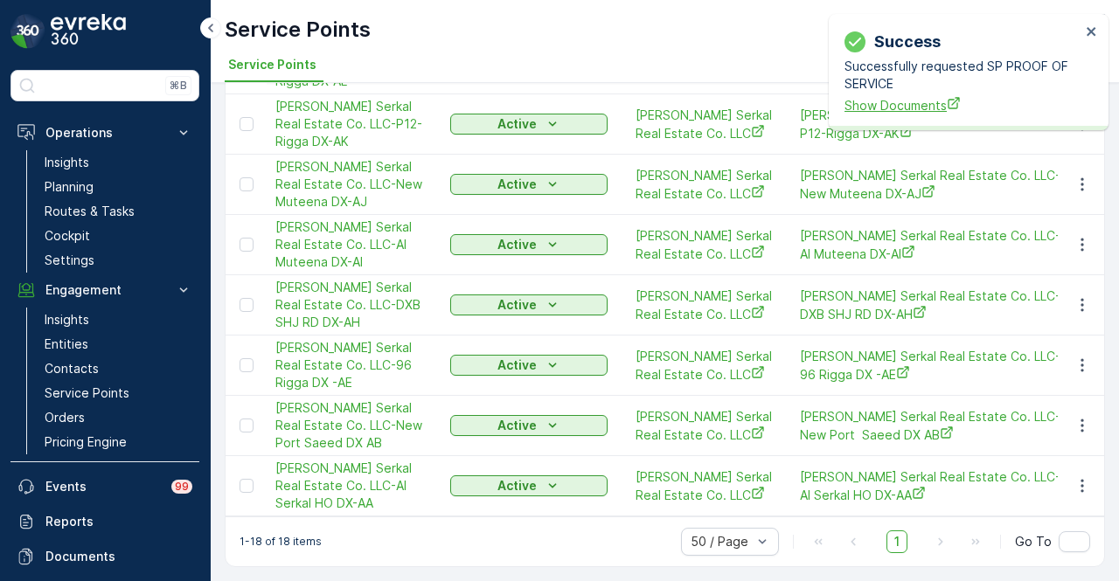
click at [907, 110] on span "Show Documents" at bounding box center [962, 105] width 236 height 18
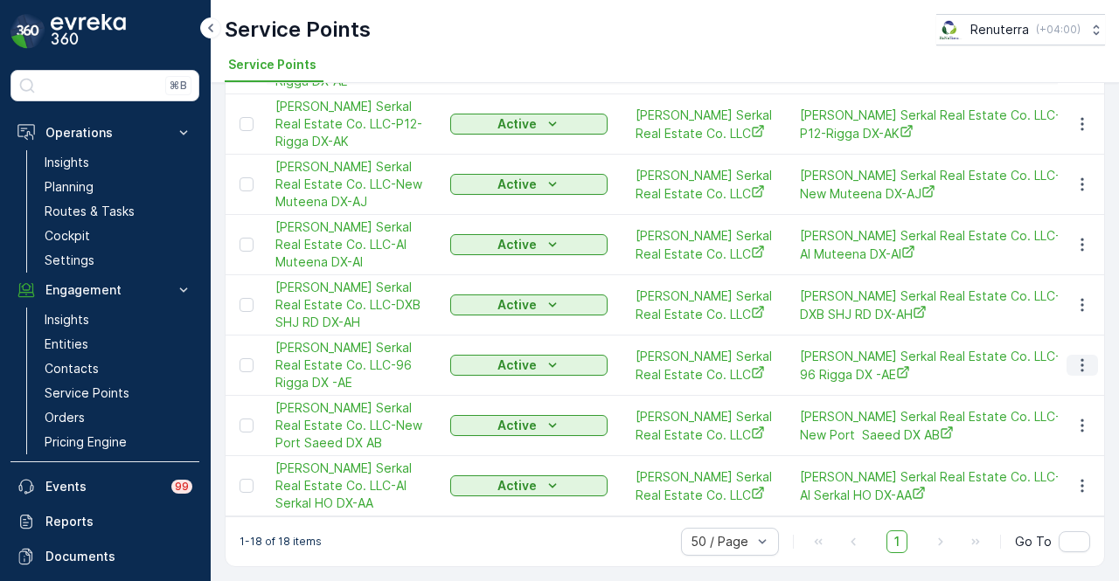
click at [1080, 357] on icon "button" at bounding box center [1081, 365] width 17 height 17
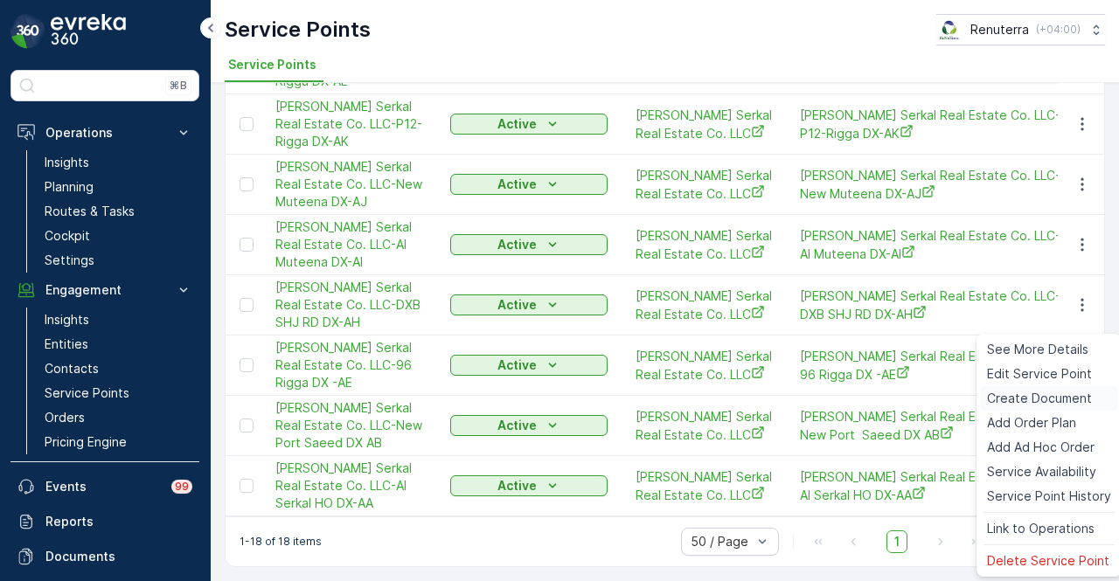
click at [1056, 389] on div "Create Document" at bounding box center [1049, 398] width 138 height 24
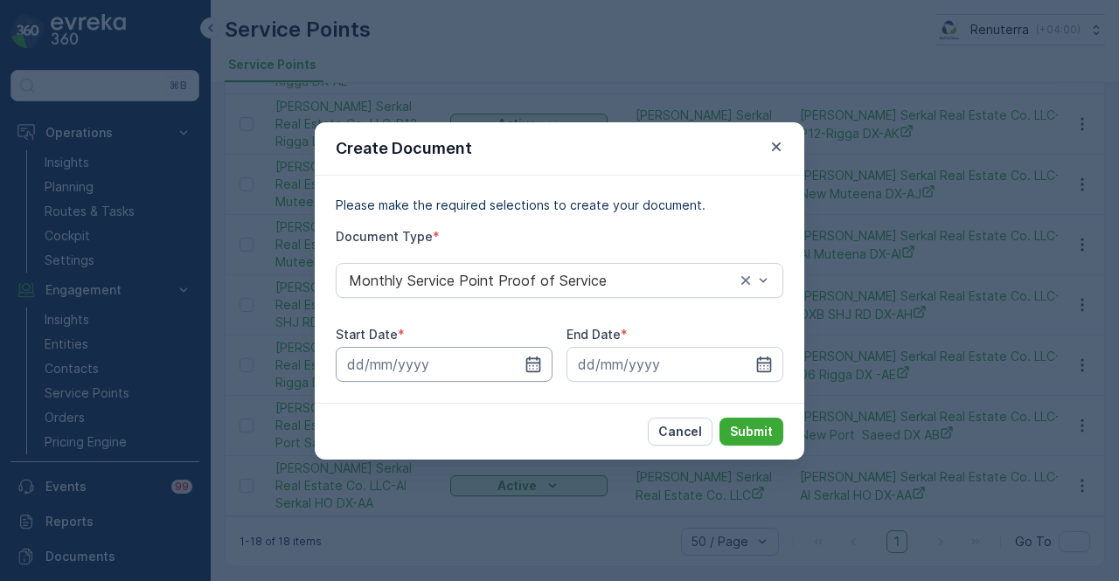
drag, startPoint x: 539, startPoint y: 368, endPoint x: 545, endPoint y: 347, distance: 21.6
click at [538, 366] on icon "button" at bounding box center [533, 364] width 15 height 16
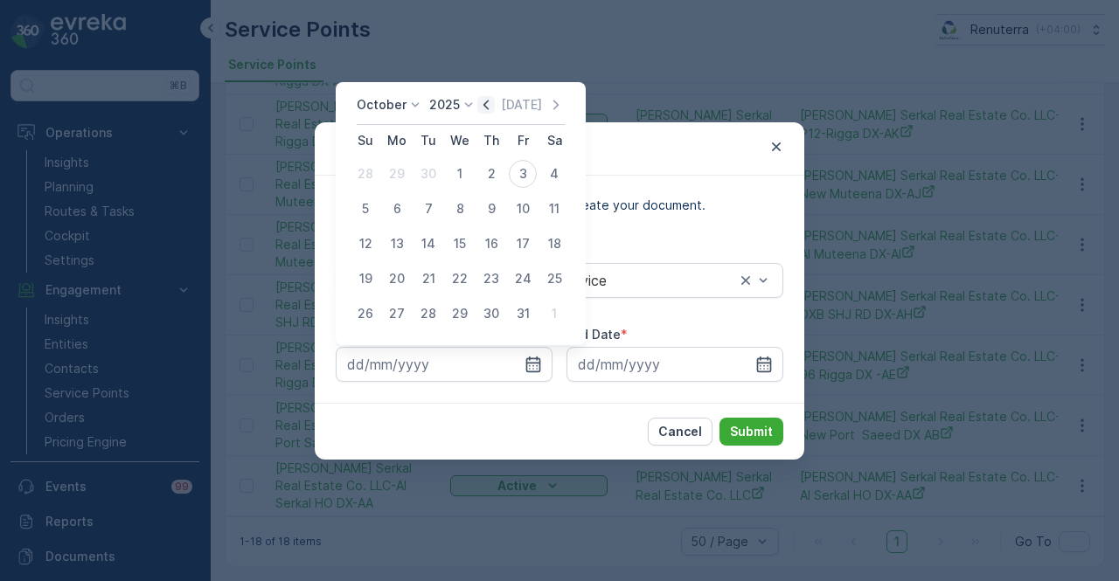
click at [495, 103] on icon "button" at bounding box center [485, 104] width 17 height 17
click at [407, 177] on div "1" at bounding box center [397, 174] width 28 height 28
type input "01.09.2025"
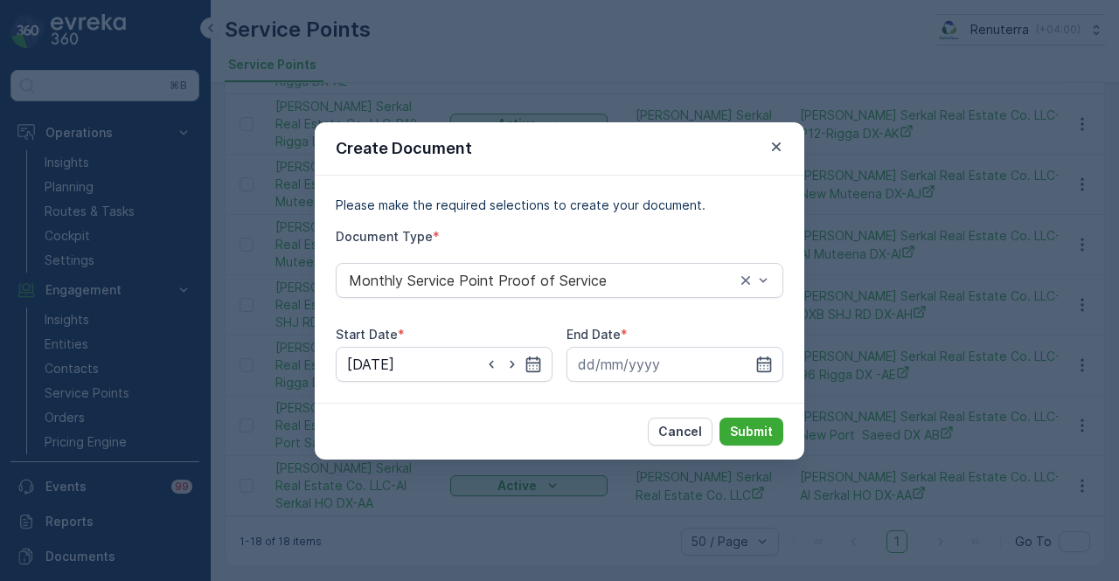
click at [787, 364] on div "Please make the required selections to create your document. Document Type * Mo…" at bounding box center [560, 289] width 490 height 227
drag, startPoint x: 765, startPoint y: 363, endPoint x: 764, endPoint y: 348, distance: 14.9
click at [764, 359] on icon "button" at bounding box center [763, 364] width 17 height 17
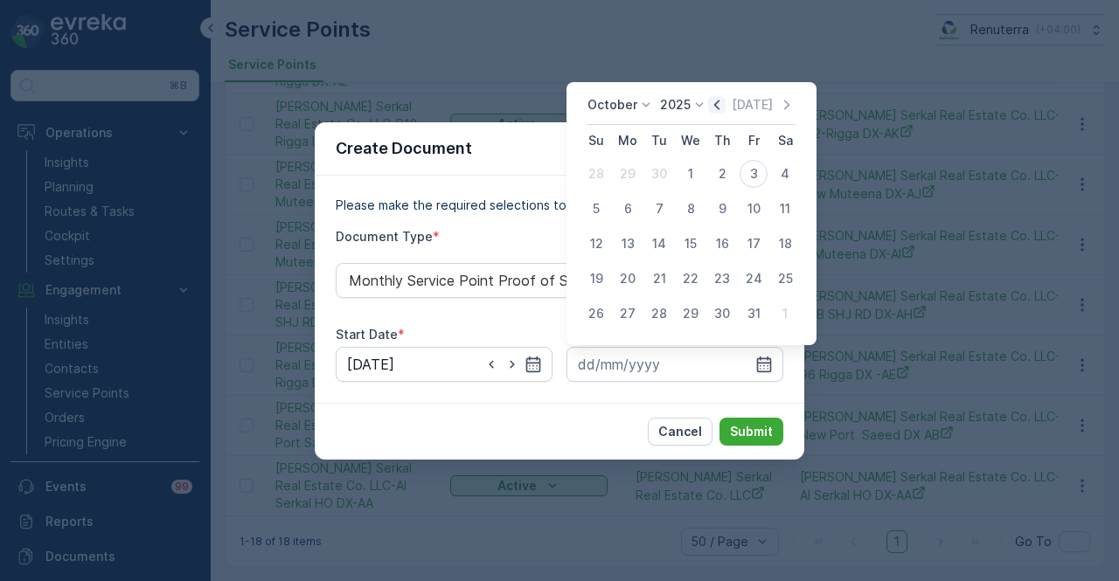
click at [714, 106] on icon "button" at bounding box center [716, 104] width 17 height 17
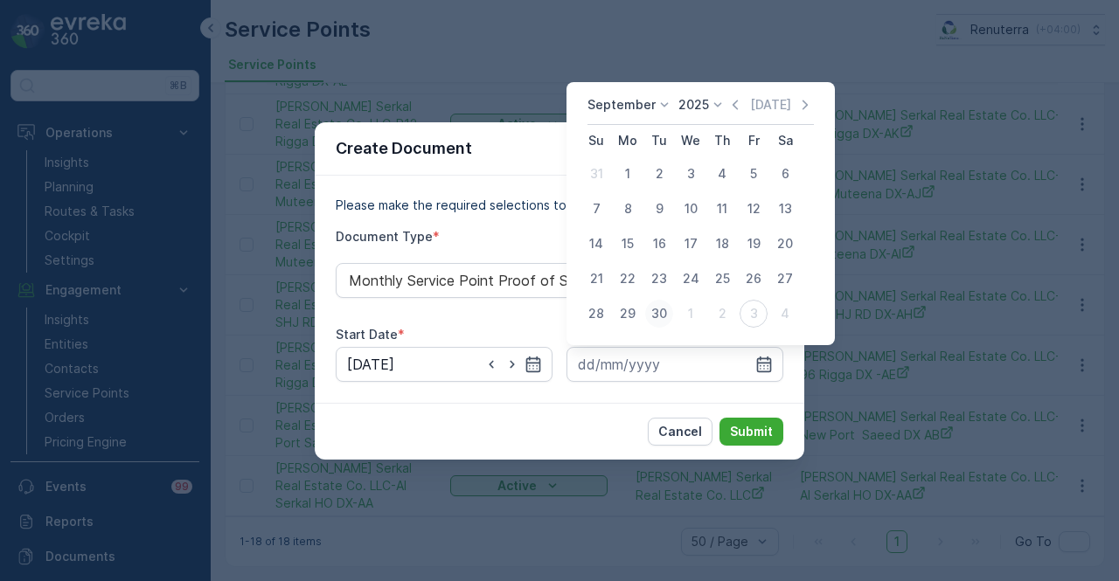
click at [660, 321] on div "30" at bounding box center [659, 314] width 28 height 28
type input "30.09.2025"
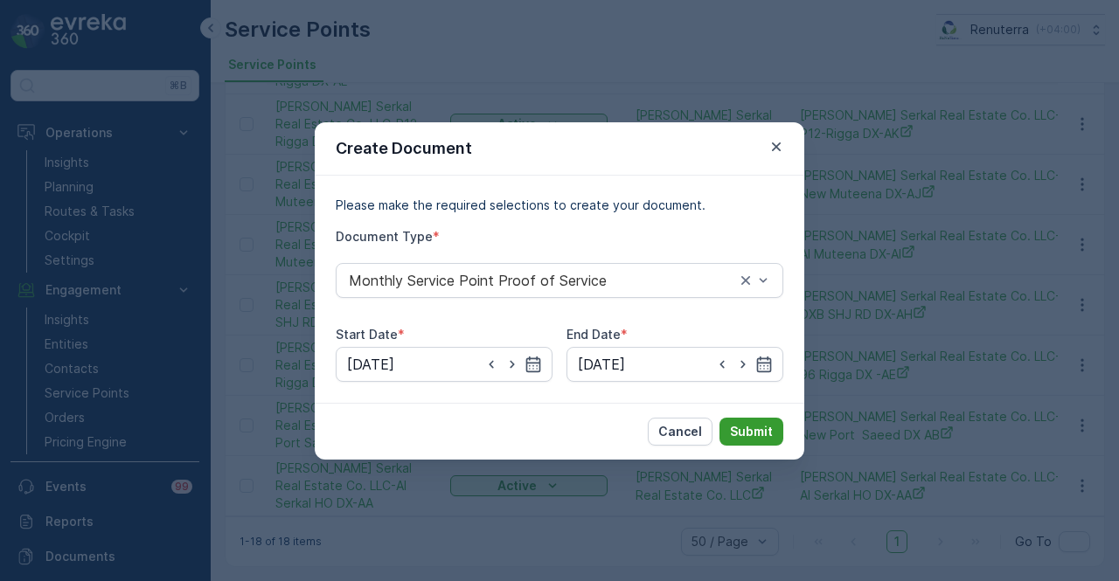
click at [756, 432] on p "Submit" at bounding box center [751, 431] width 43 height 17
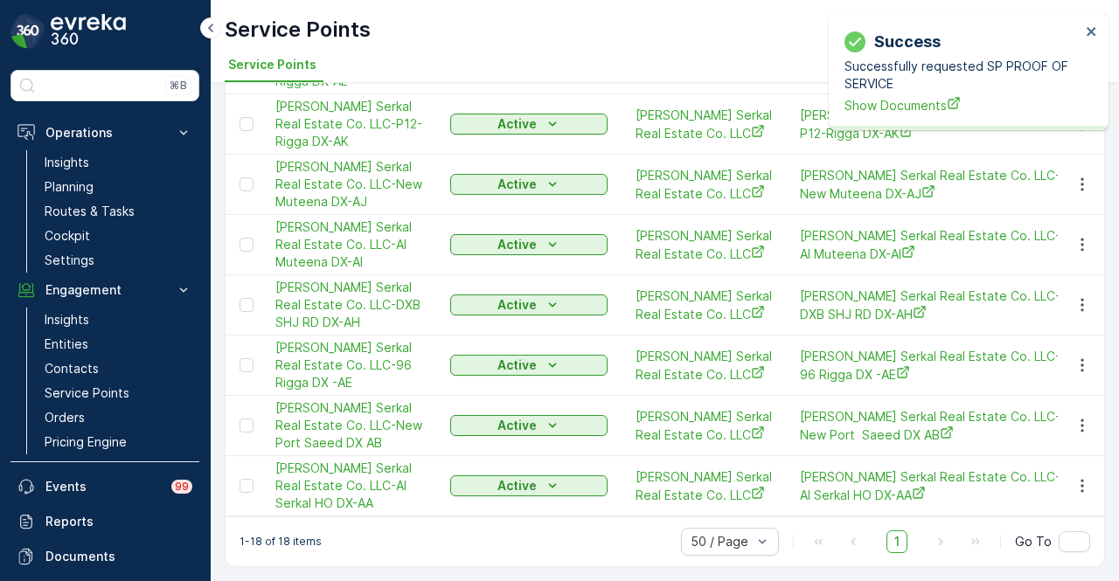
click at [882, 116] on div "Success Successfully requested SP PROOF OF SERVICE Show Documents" at bounding box center [962, 71] width 247 height 95
click at [882, 115] on div "Success Successfully requested SP PROOF OF SERVICE Show Documents" at bounding box center [962, 71] width 247 height 95
click at [865, 108] on span "Show Documents" at bounding box center [962, 105] width 236 height 18
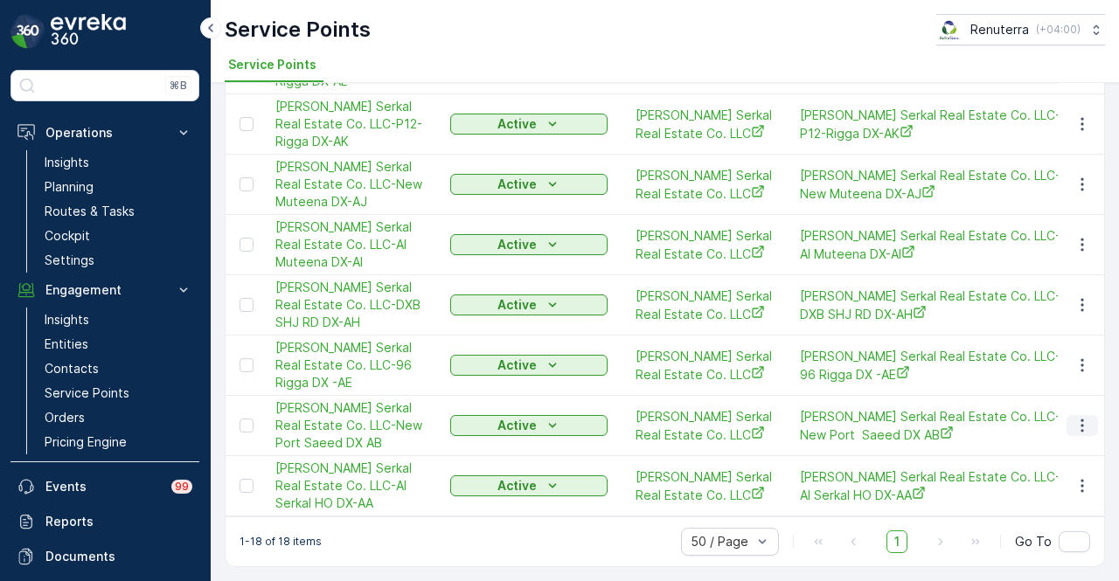
click at [1080, 417] on icon "button" at bounding box center [1081, 425] width 17 height 17
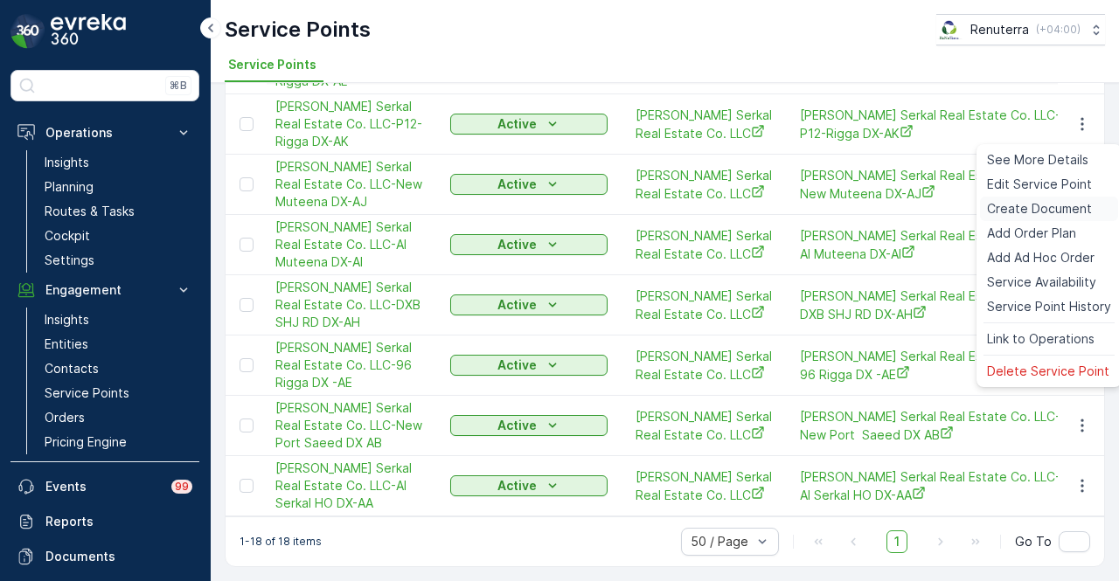
click at [1045, 214] on span "Create Document" at bounding box center [1039, 208] width 105 height 17
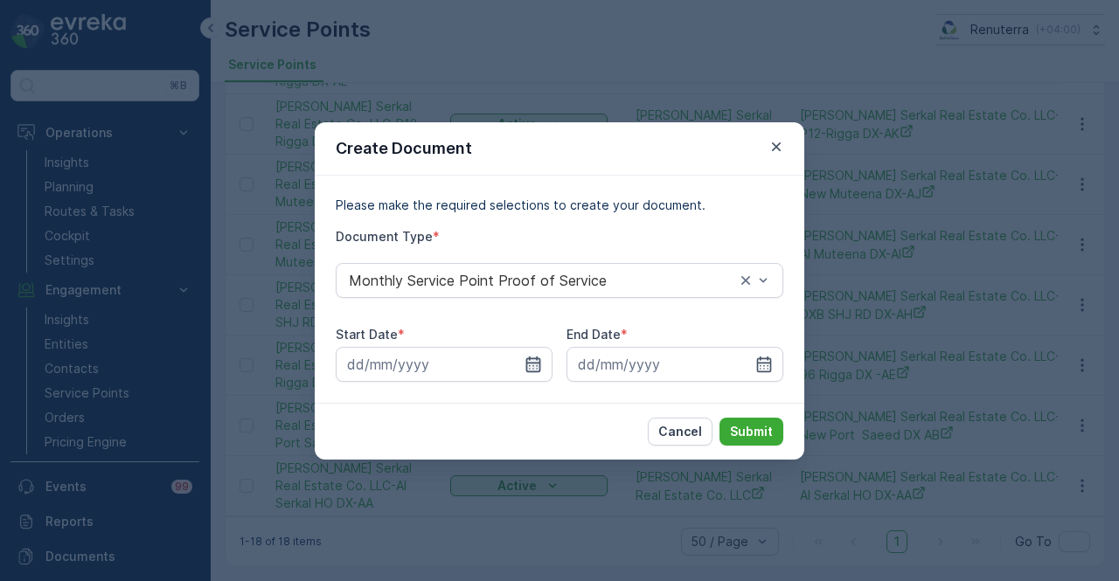
click at [527, 372] on icon "button" at bounding box center [533, 364] width 15 height 16
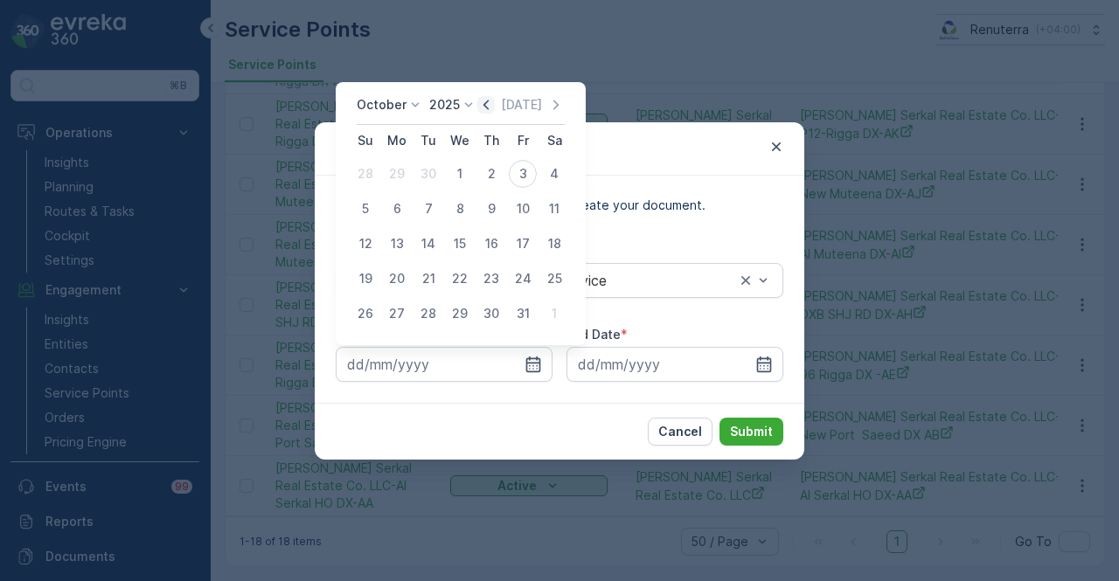
click at [484, 107] on icon "button" at bounding box center [485, 104] width 17 height 17
drag, startPoint x: 399, startPoint y: 179, endPoint x: 442, endPoint y: 205, distance: 51.0
click at [401, 181] on div "1" at bounding box center [397, 174] width 28 height 28
type input "01.09.2025"
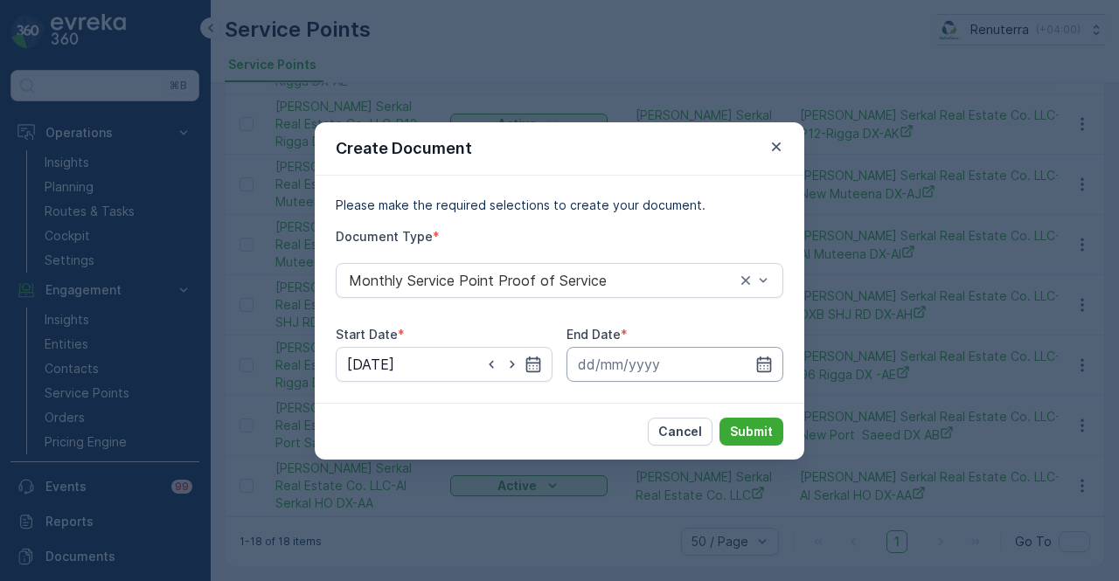
click at [773, 365] on input at bounding box center [674, 364] width 217 height 35
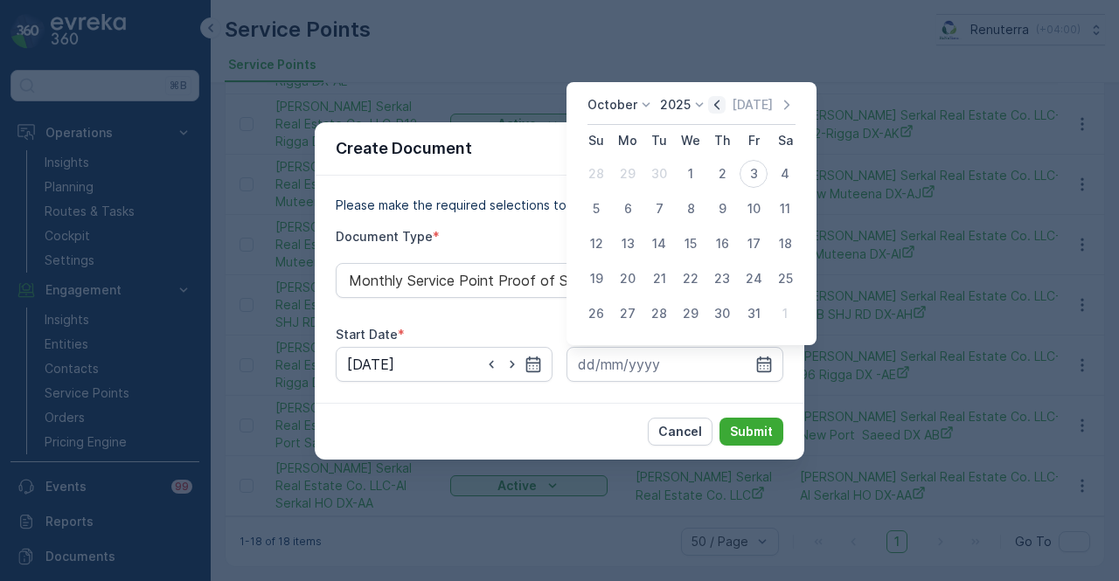
click at [719, 102] on icon "button" at bounding box center [716, 104] width 17 height 17
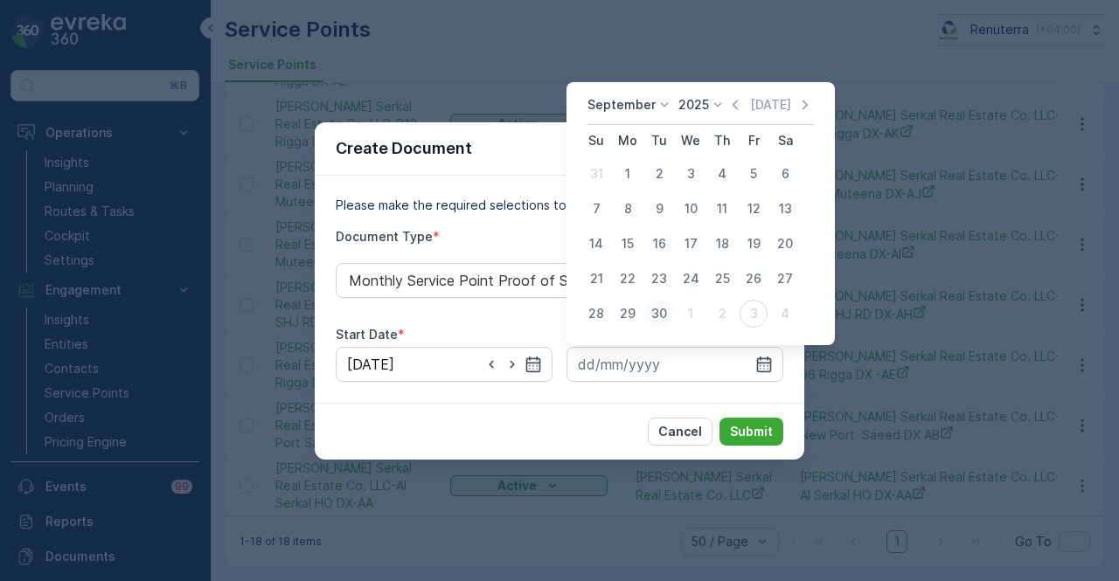
click at [659, 321] on div "30" at bounding box center [659, 314] width 28 height 28
type input "30.09.2025"
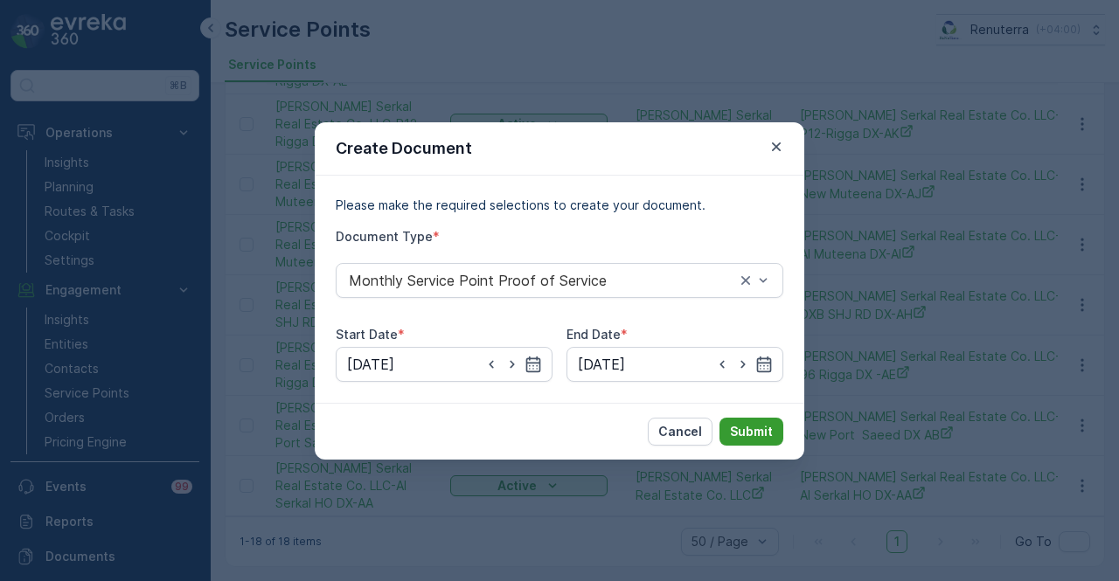
click at [754, 429] on p "Submit" at bounding box center [751, 431] width 43 height 17
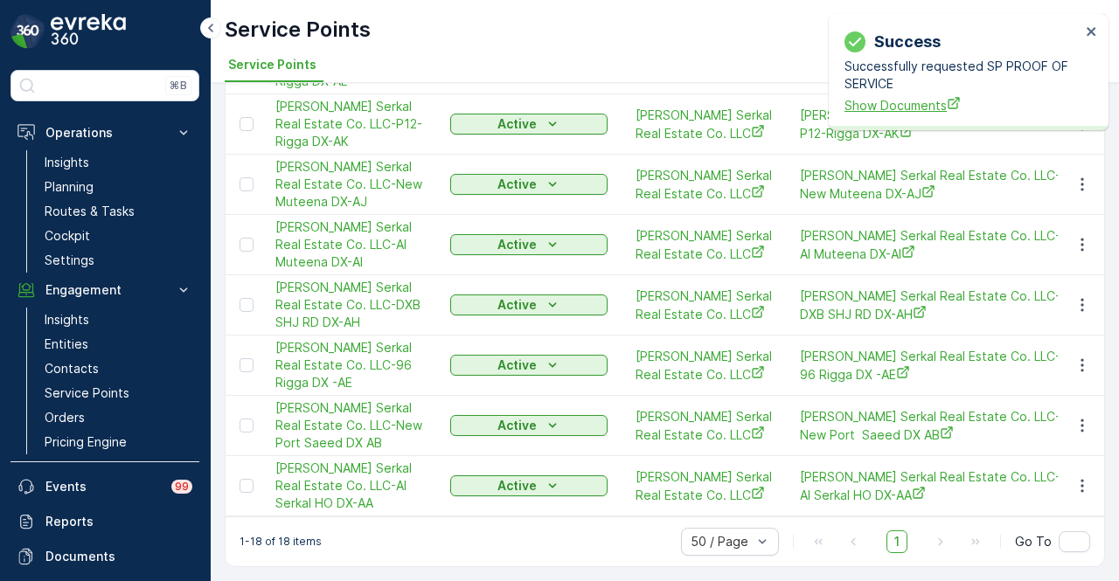
click at [900, 106] on span "Show Documents" at bounding box center [962, 105] width 236 height 18
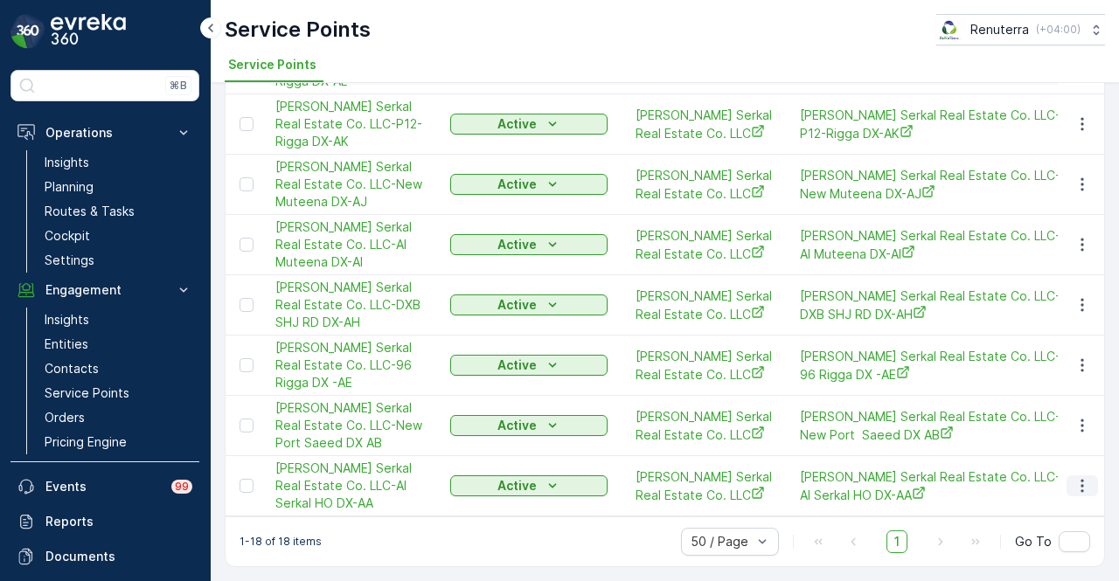
click at [1084, 477] on icon "button" at bounding box center [1081, 485] width 17 height 17
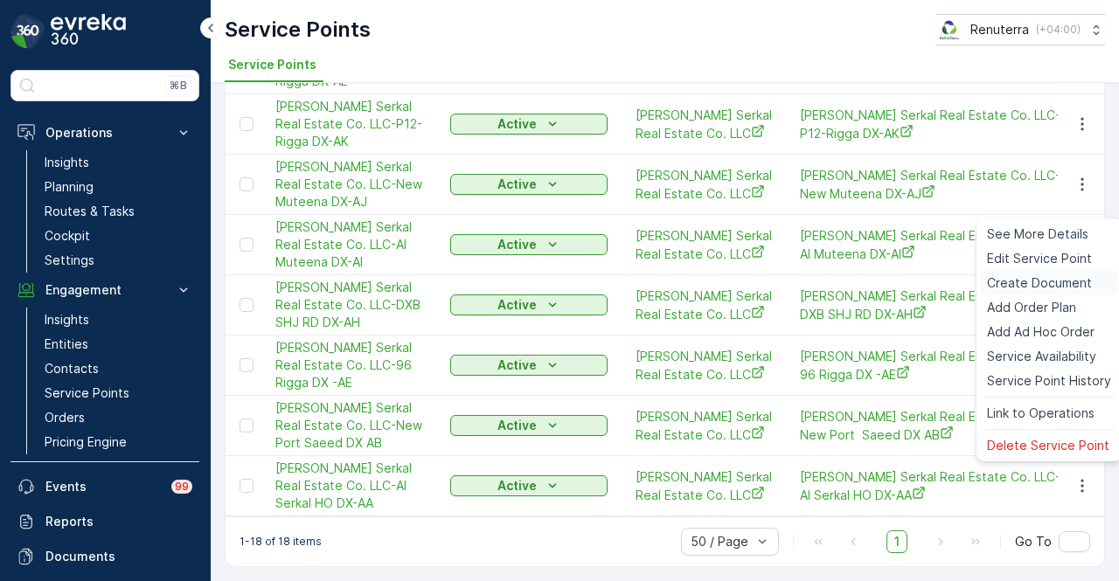
click at [1062, 282] on span "Create Document" at bounding box center [1039, 282] width 105 height 17
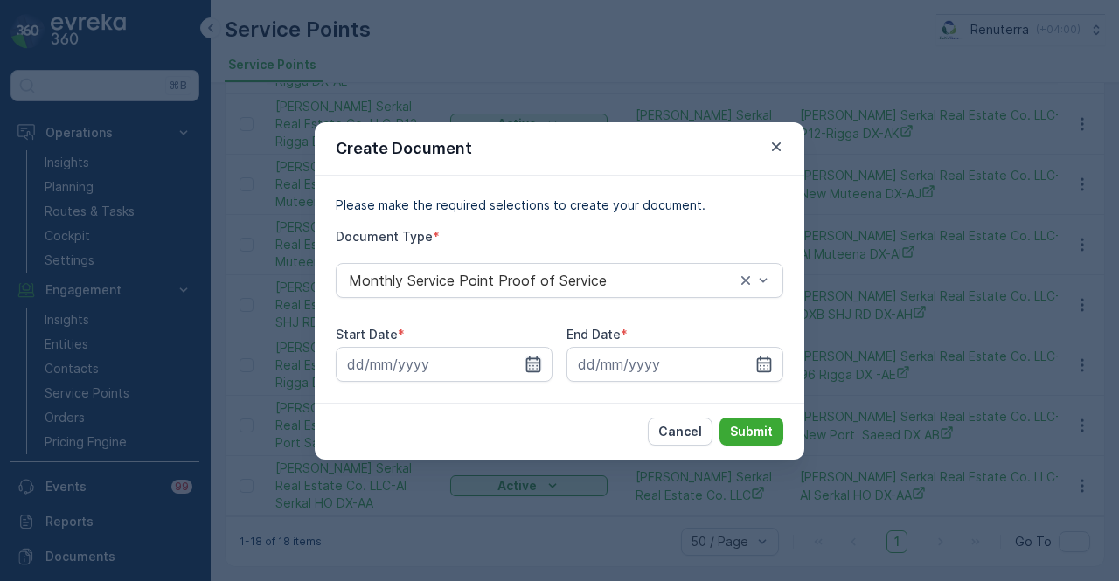
click at [540, 361] on icon "button" at bounding box center [532, 364] width 17 height 17
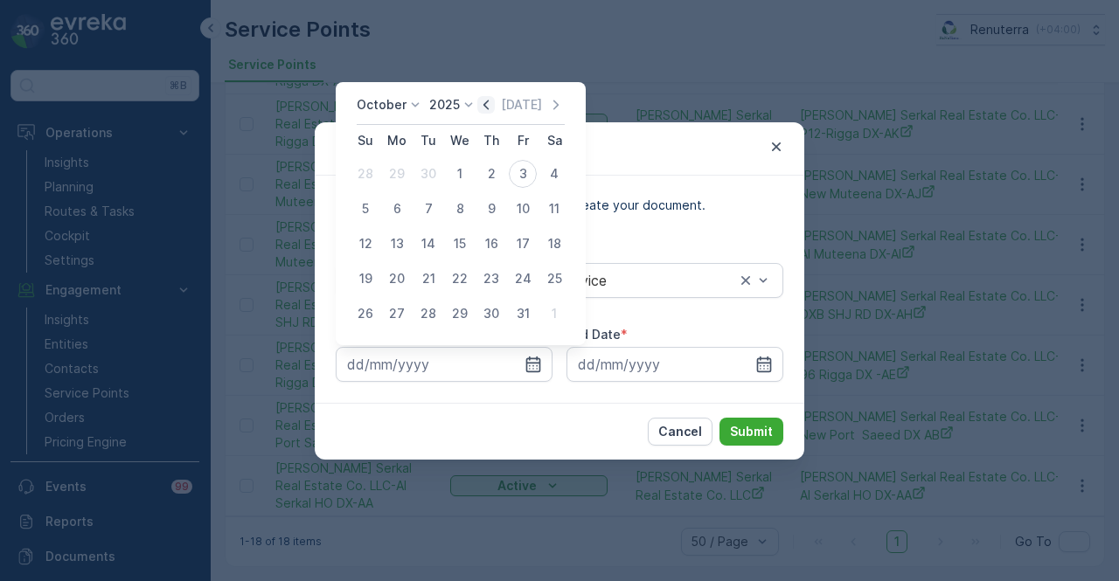
click at [484, 111] on icon "button" at bounding box center [485, 104] width 17 height 17
click at [386, 177] on div "1" at bounding box center [397, 174] width 28 height 28
type input "01.09.2025"
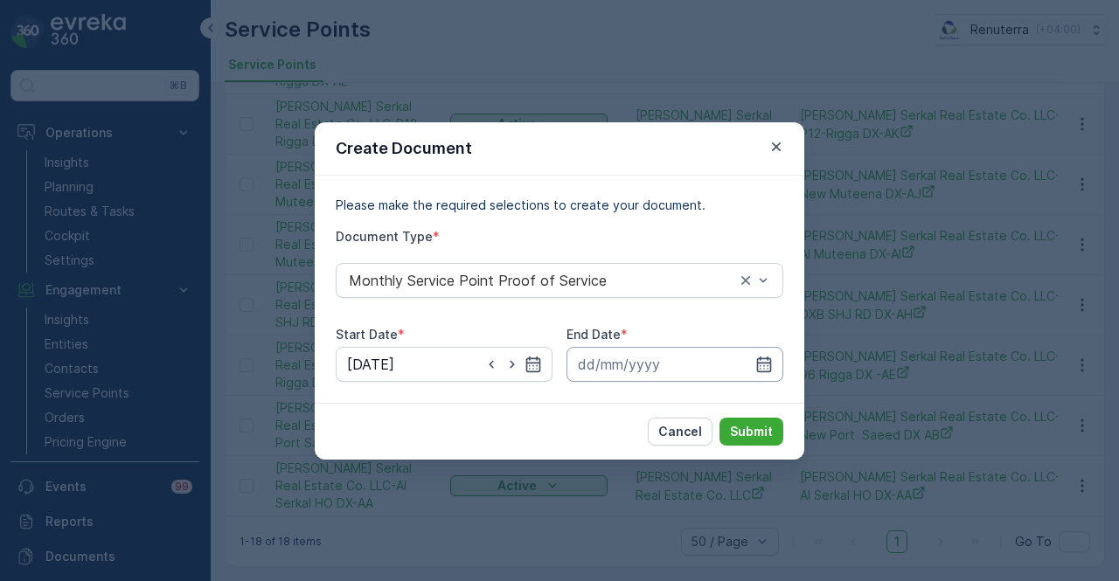
click at [775, 361] on input at bounding box center [674, 364] width 217 height 35
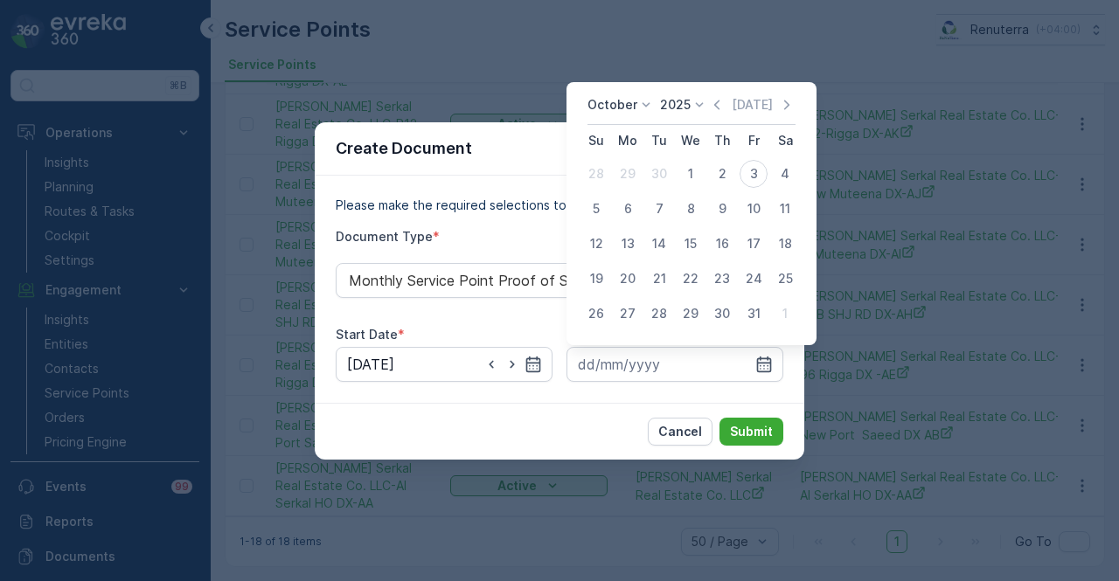
click at [717, 94] on div "October 2025 Today Su Mo Tu We Th Fr Sa 28 29 30 1 2 3 4 5 6 7 8 9 10 11 12 13 …" at bounding box center [691, 213] width 250 height 263
click at [719, 106] on icon "button" at bounding box center [716, 105] width 5 height 10
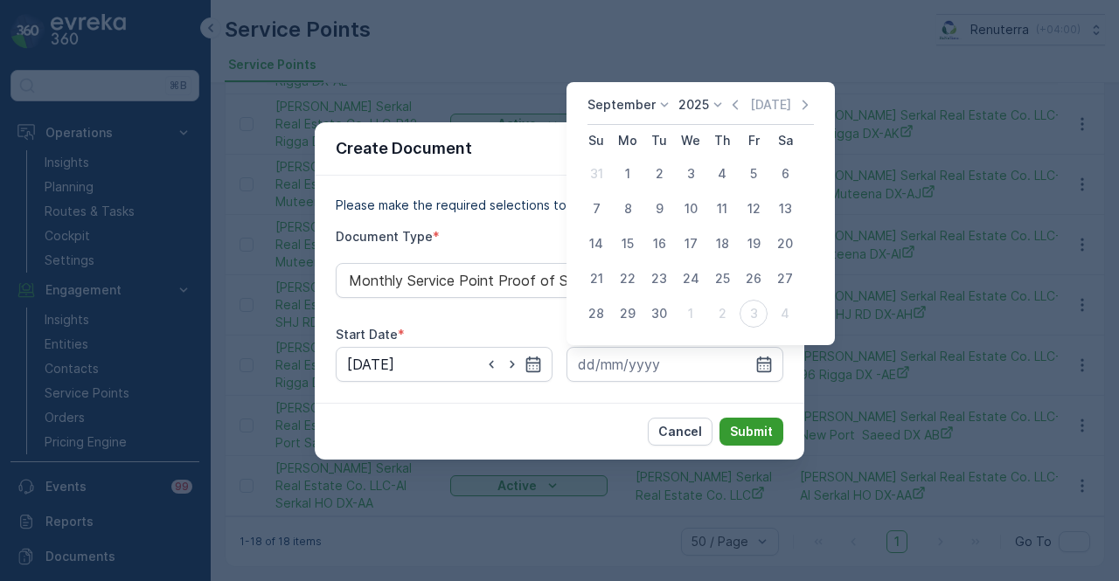
drag, startPoint x: 659, startPoint y: 314, endPoint x: 733, endPoint y: 424, distance: 132.4
click at [659, 314] on div "30" at bounding box center [659, 314] width 28 height 28
type input "30.09.2025"
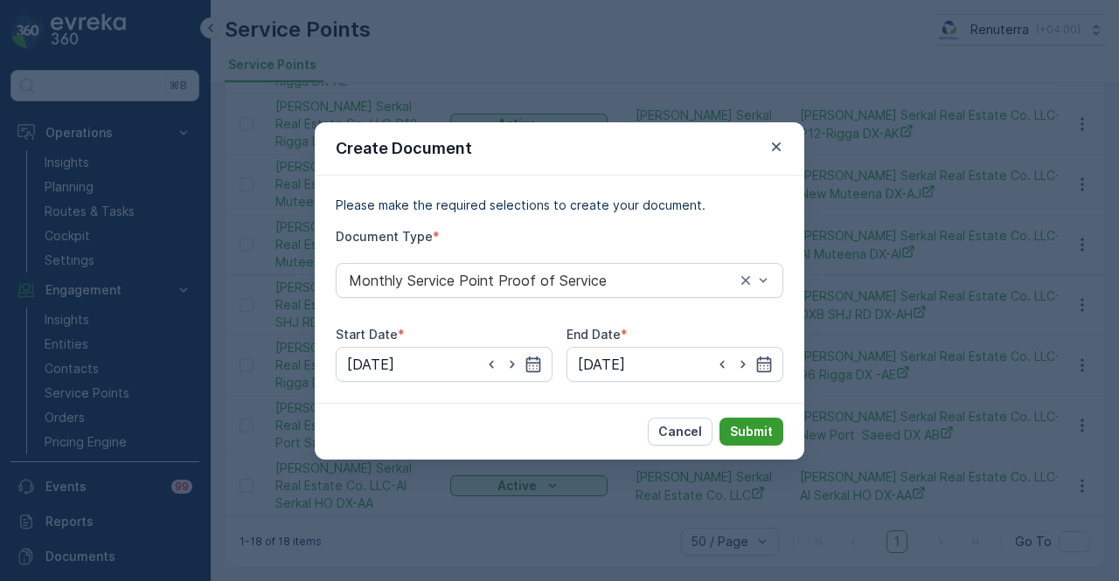
click at [750, 445] on button "Submit" at bounding box center [751, 432] width 64 height 28
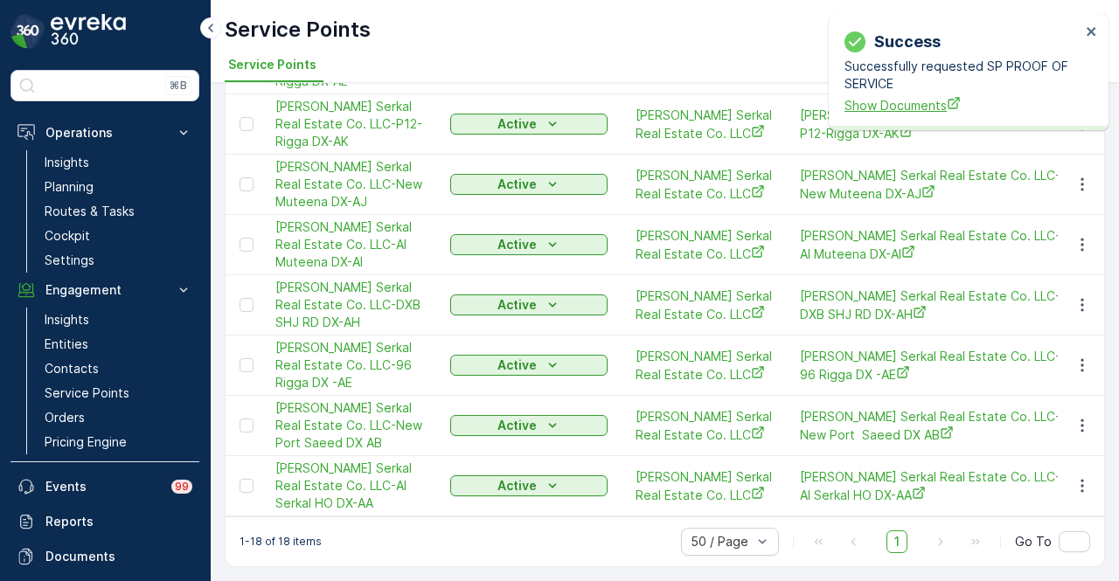
click at [893, 110] on span "Show Documents" at bounding box center [962, 105] width 236 height 18
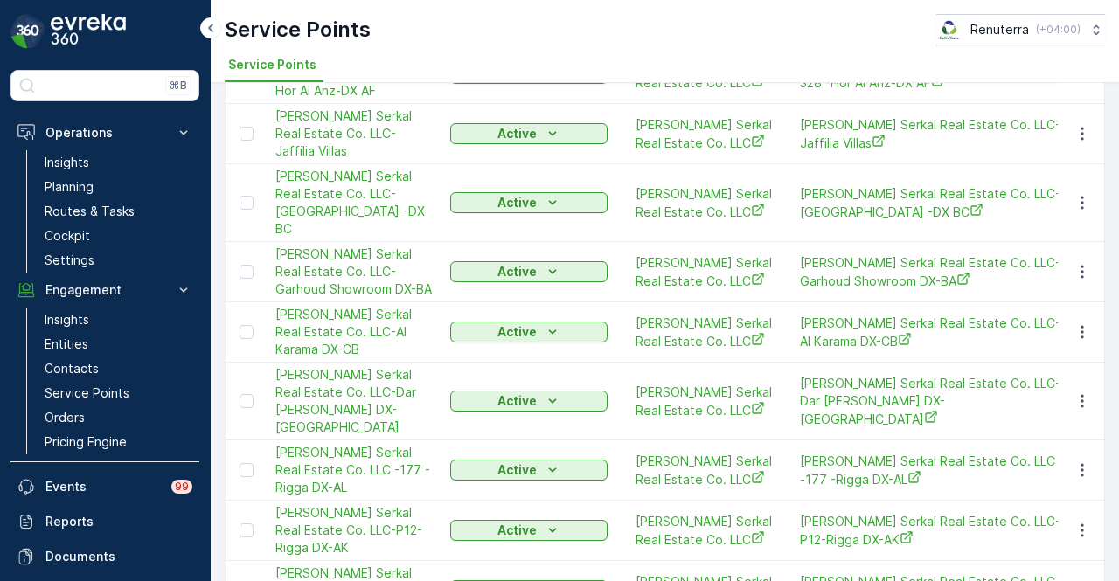
scroll to position [0, 0]
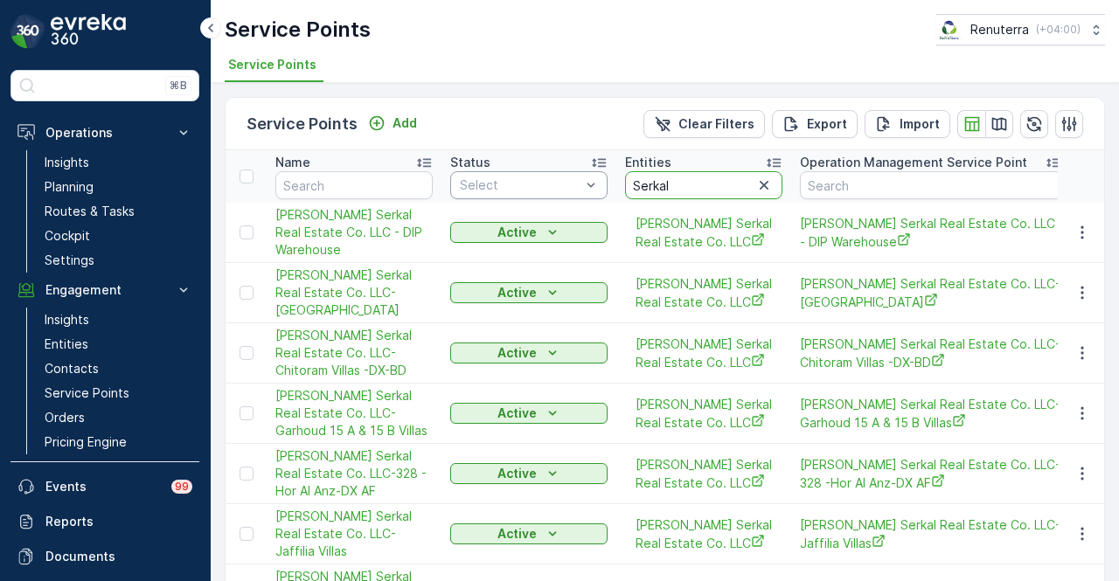
drag, startPoint x: 685, startPoint y: 179, endPoint x: 600, endPoint y: 181, distance: 85.7
click at [759, 187] on icon "button" at bounding box center [763, 185] width 17 height 17
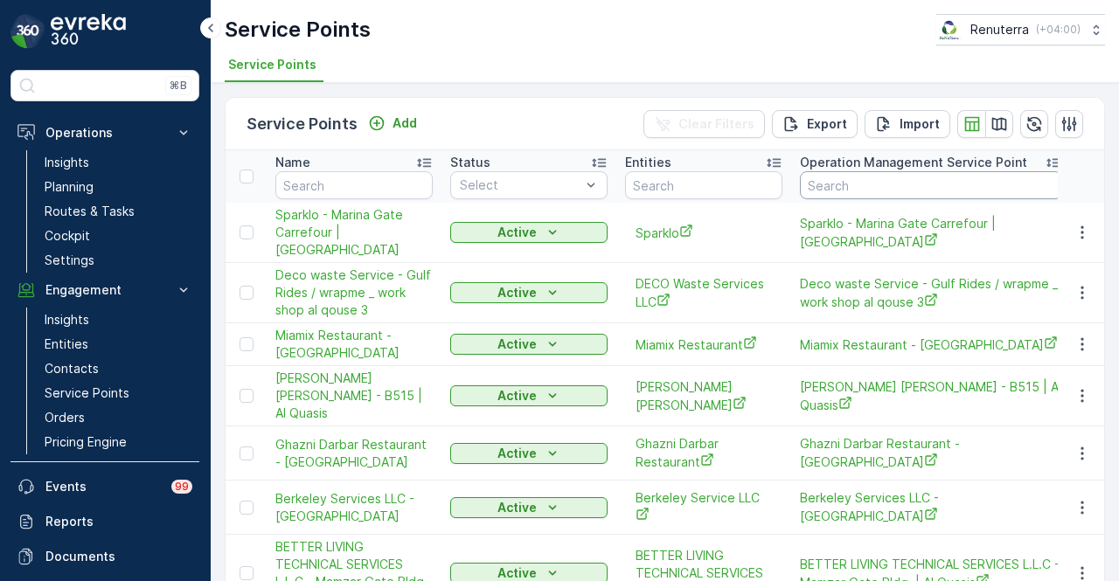
click at [823, 179] on input "text" at bounding box center [931, 185] width 262 height 28
type input "177-"
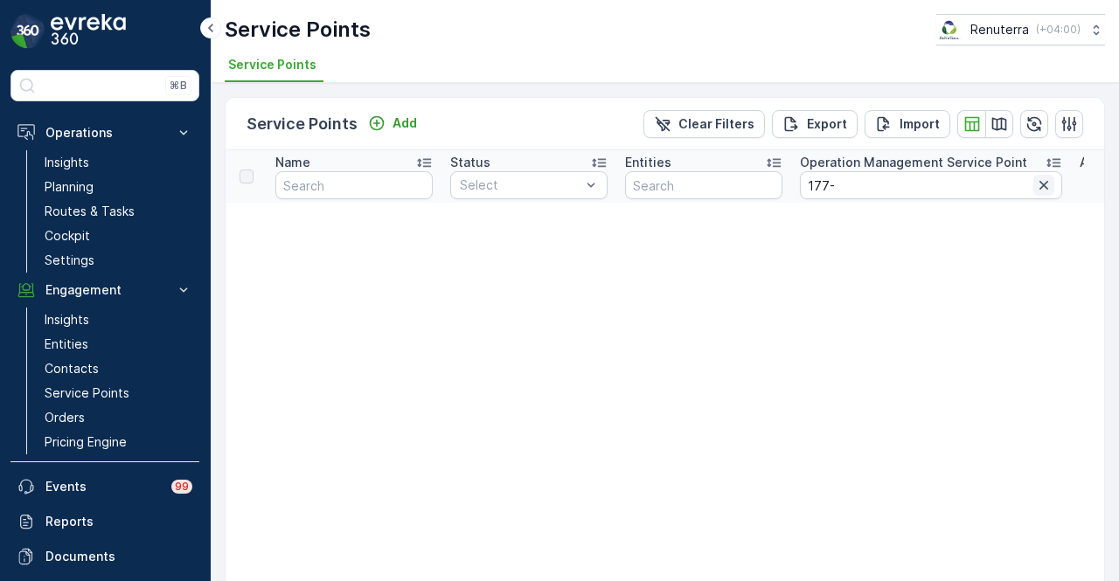
click at [1044, 185] on icon "button" at bounding box center [1043, 185] width 9 height 9
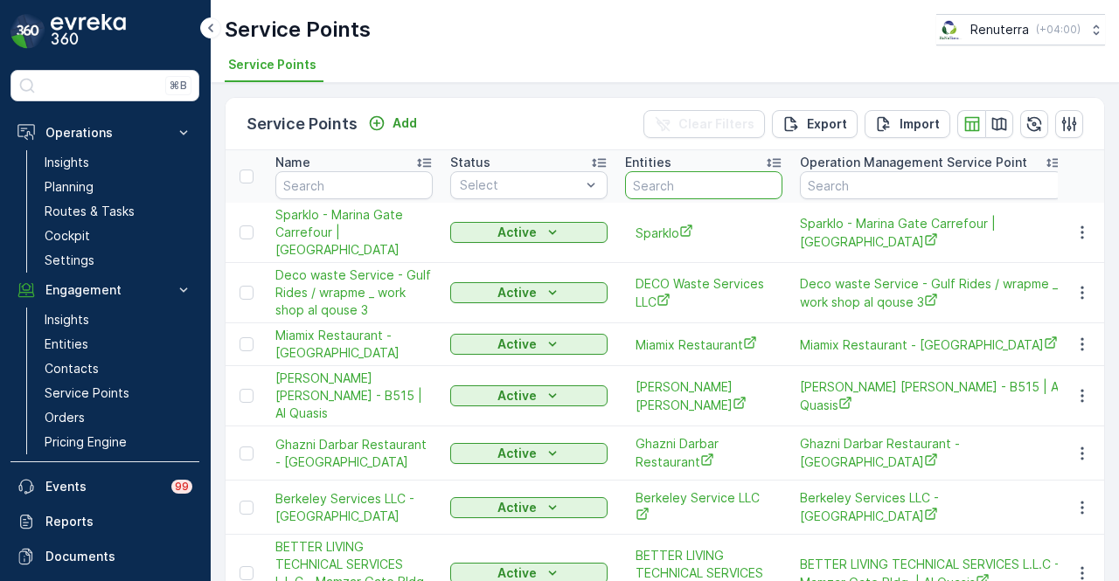
type input "Serkal"
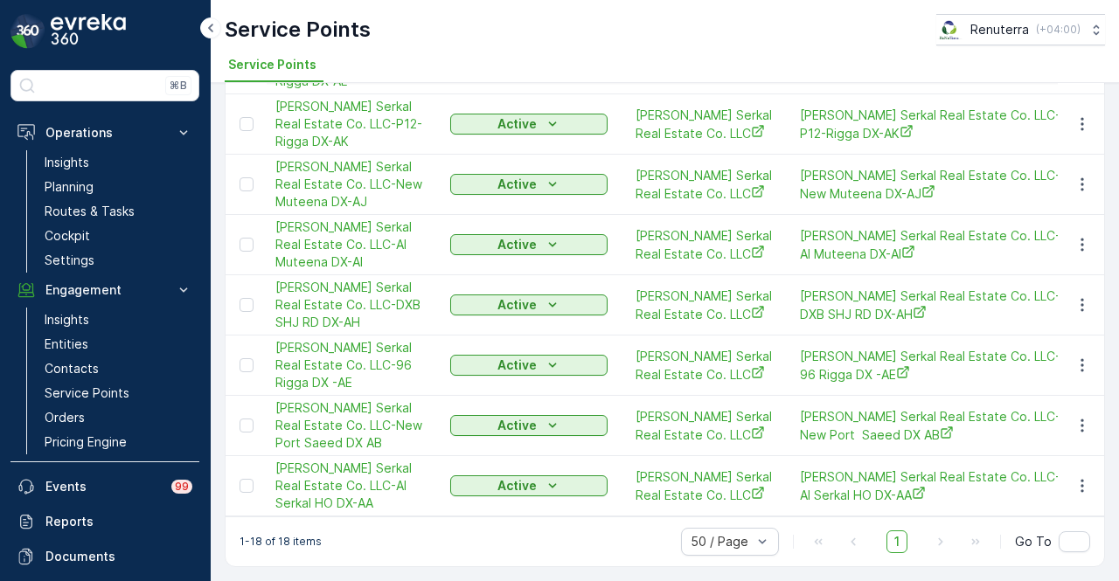
scroll to position [1012, 0]
click at [759, 553] on div at bounding box center [762, 542] width 17 height 26
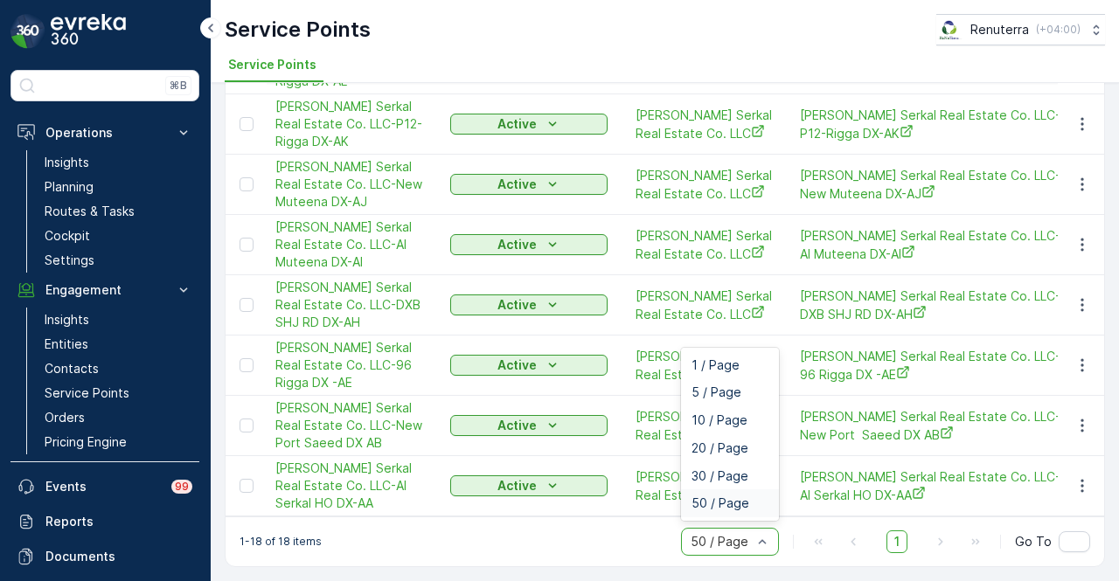
click at [734, 495] on div "50 / Page" at bounding box center [730, 504] width 98 height 28
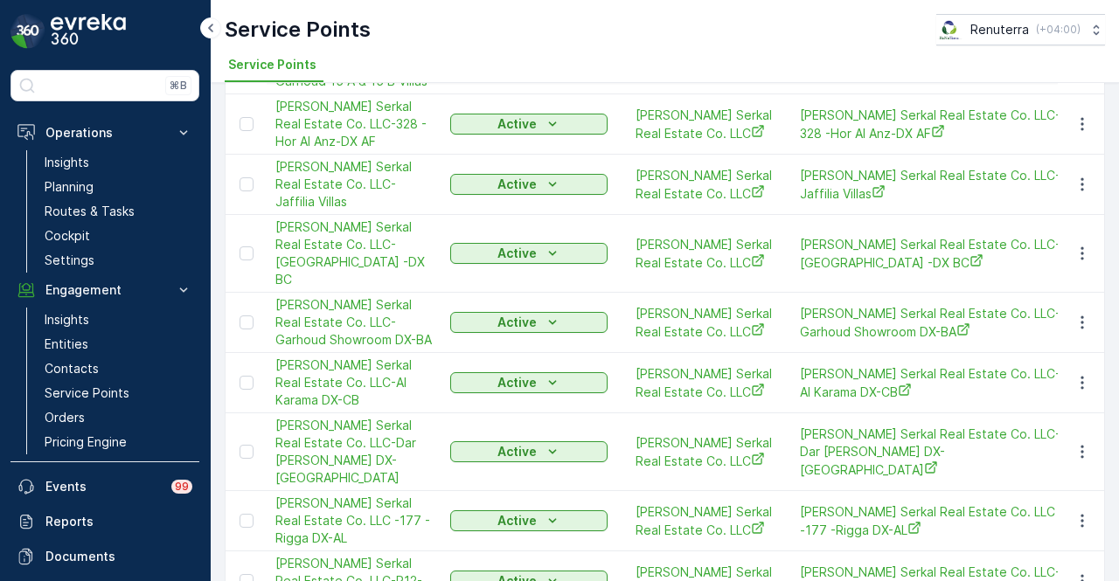
scroll to position [0, 0]
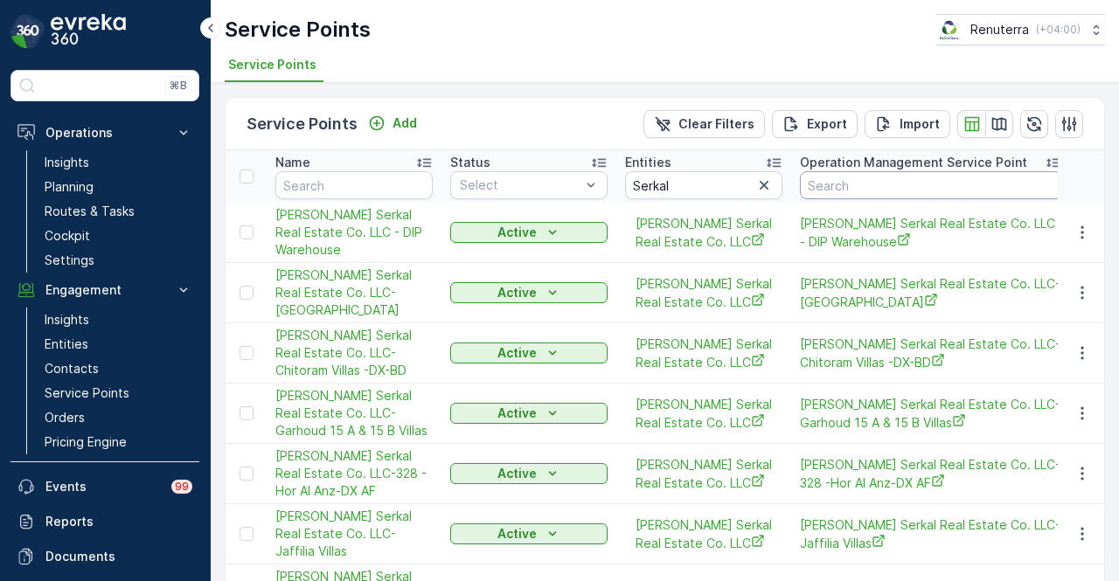
click at [853, 192] on input "text" at bounding box center [931, 185] width 262 height 28
type input "177"
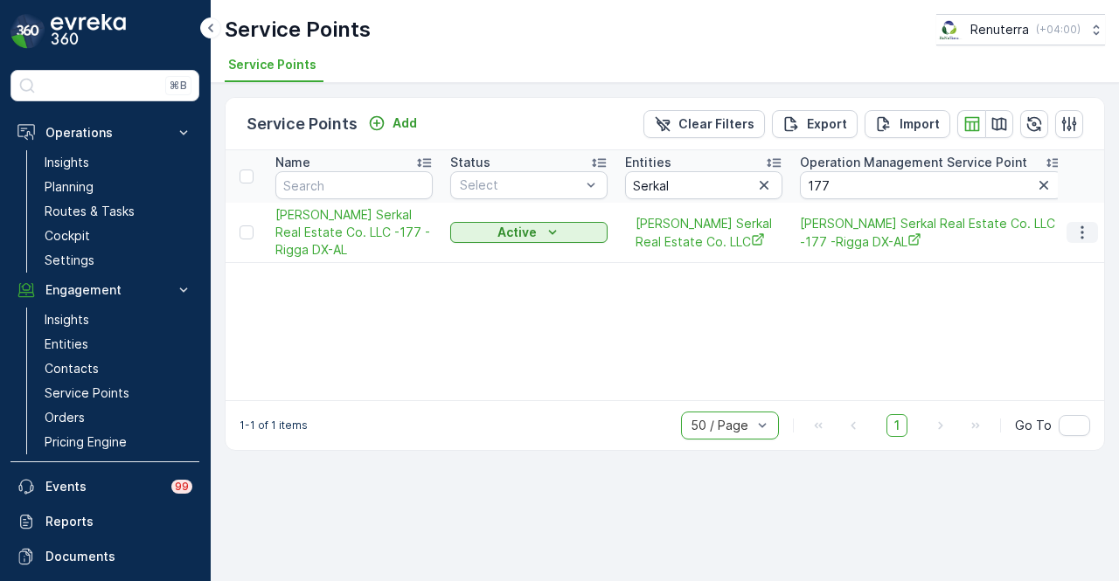
click at [1084, 240] on icon "button" at bounding box center [1081, 232] width 17 height 17
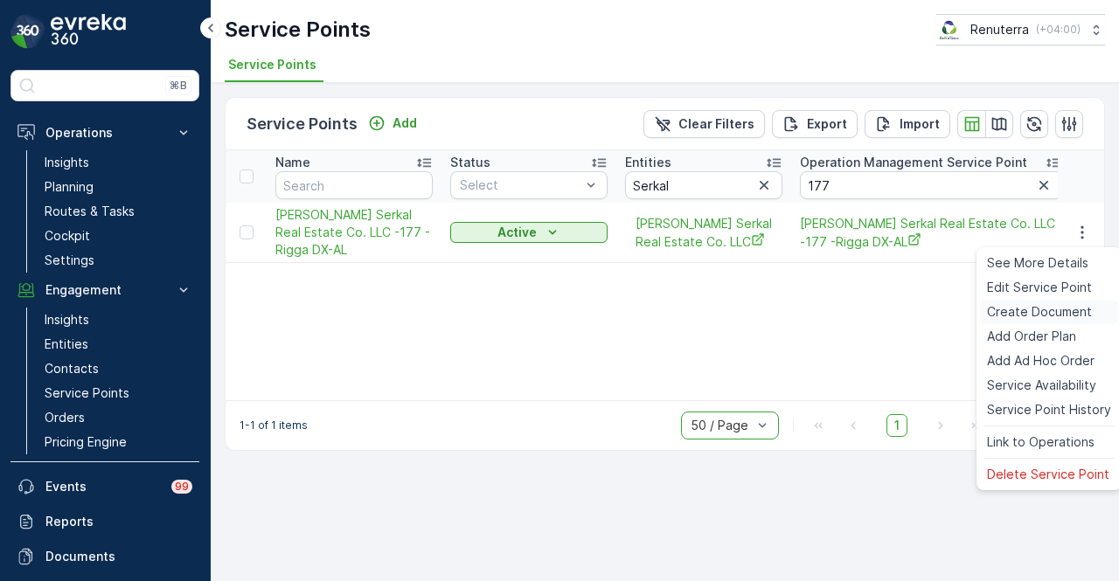
click at [1060, 315] on span "Create Document" at bounding box center [1039, 311] width 105 height 17
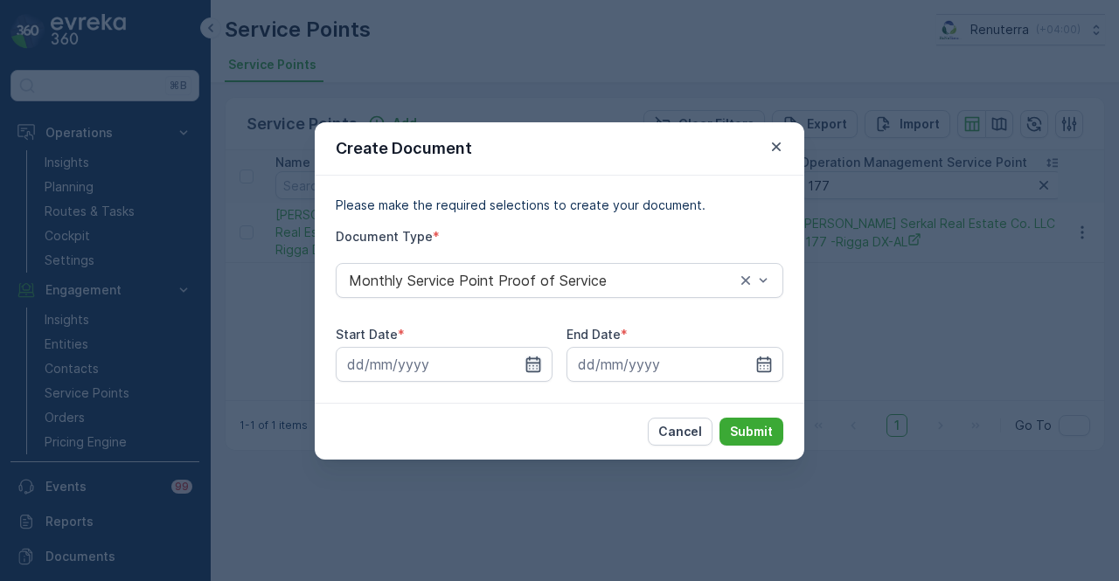
click at [531, 365] on icon "button" at bounding box center [532, 364] width 17 height 17
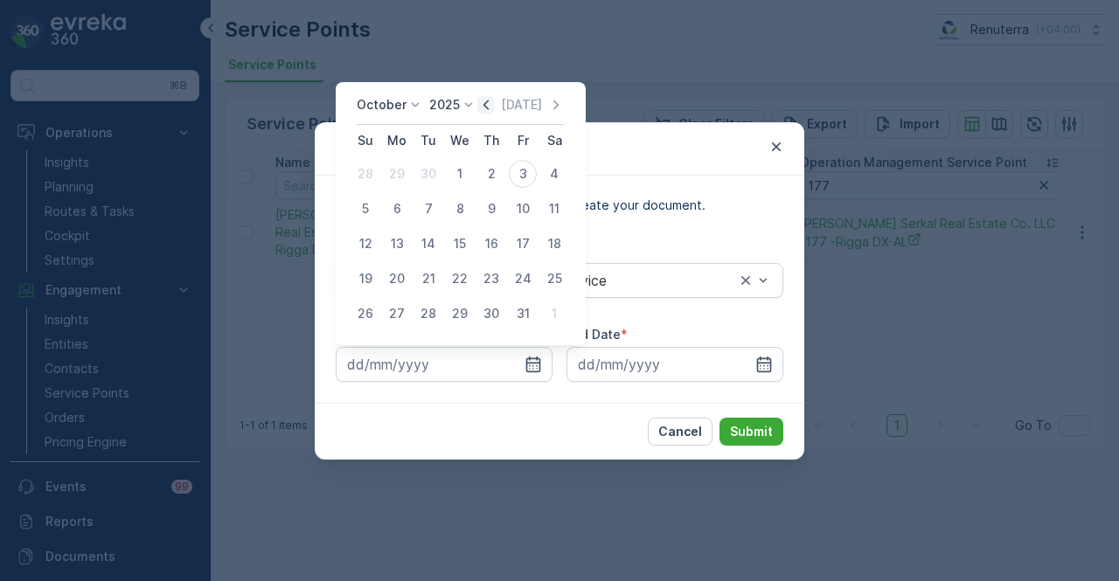
click at [489, 110] on icon "button" at bounding box center [485, 104] width 17 height 17
click at [399, 167] on div "1" at bounding box center [397, 174] width 28 height 28
type input "01.09.2025"
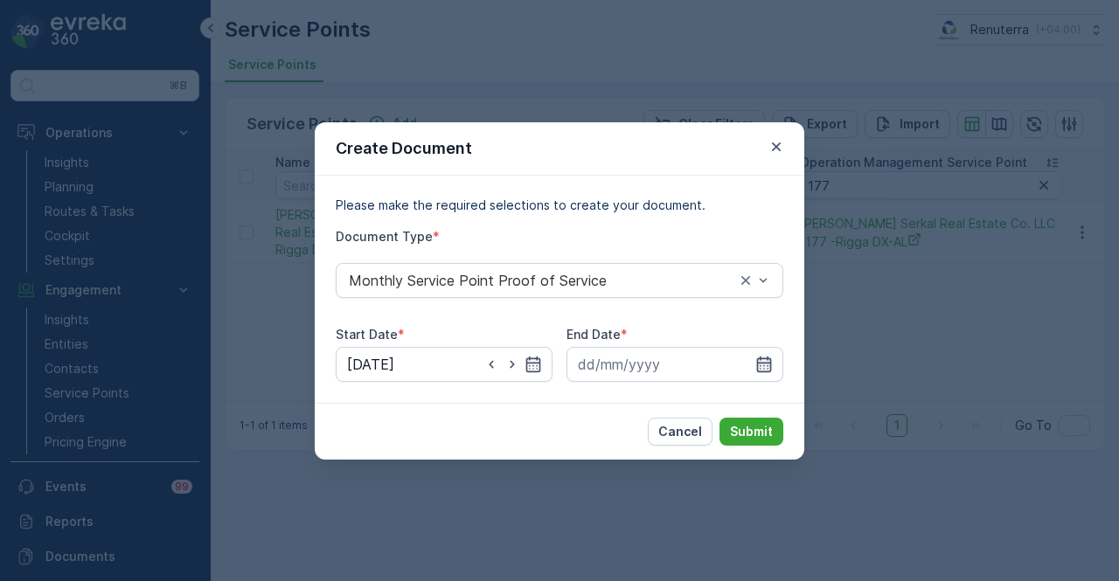
click at [757, 365] on icon "button" at bounding box center [763, 364] width 17 height 17
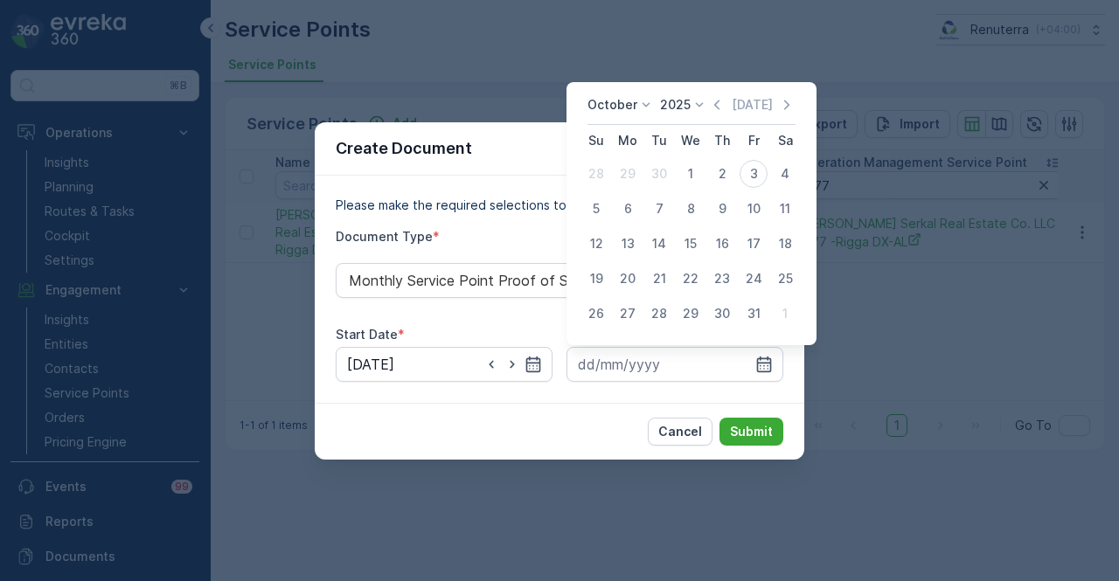
drag, startPoint x: 720, startPoint y: 107, endPoint x: 722, endPoint y: 151, distance: 44.6
click at [719, 108] on icon "button" at bounding box center [716, 105] width 5 height 10
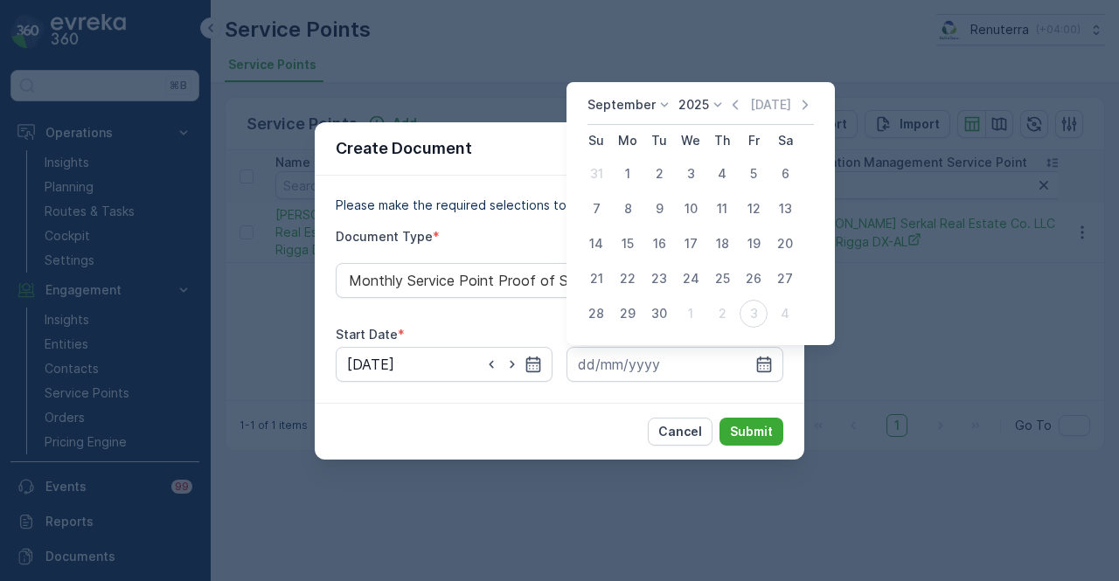
drag, startPoint x: 662, startPoint y: 319, endPoint x: 675, endPoint y: 339, distance: 24.0
click at [666, 323] on div "30" at bounding box center [659, 314] width 28 height 28
type input "30.09.2025"
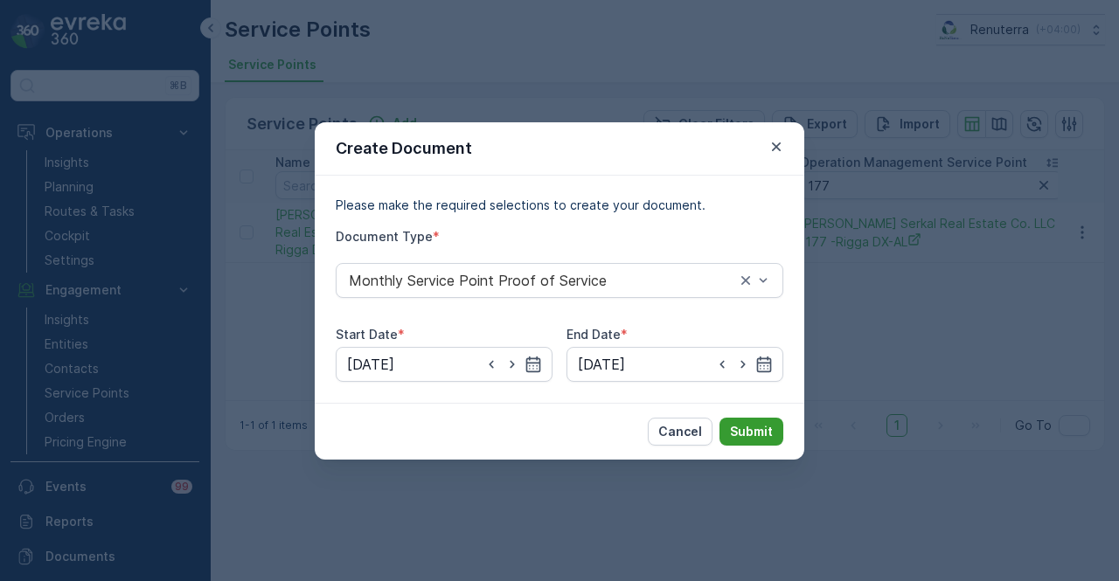
click at [762, 427] on p "Submit" at bounding box center [751, 431] width 43 height 17
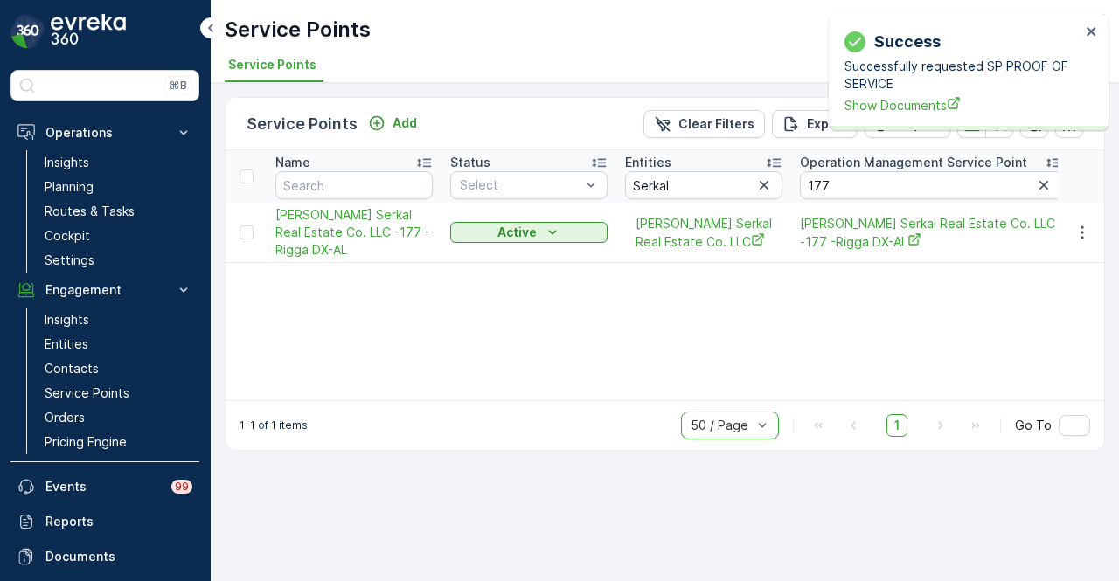
click at [885, 120] on div "Success Successfully requested SP PROOF OF SERVICE Show Documents" at bounding box center [969, 72] width 280 height 116
click at [893, 112] on span "Show Documents" at bounding box center [962, 105] width 236 height 18
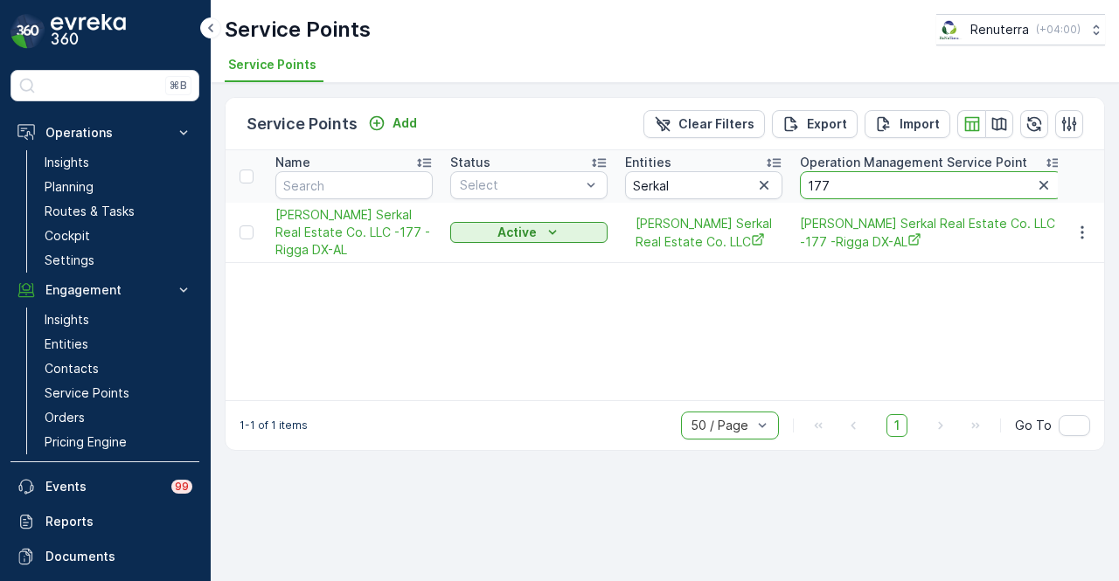
click at [913, 176] on input "177" at bounding box center [931, 185] width 262 height 28
type input "1"
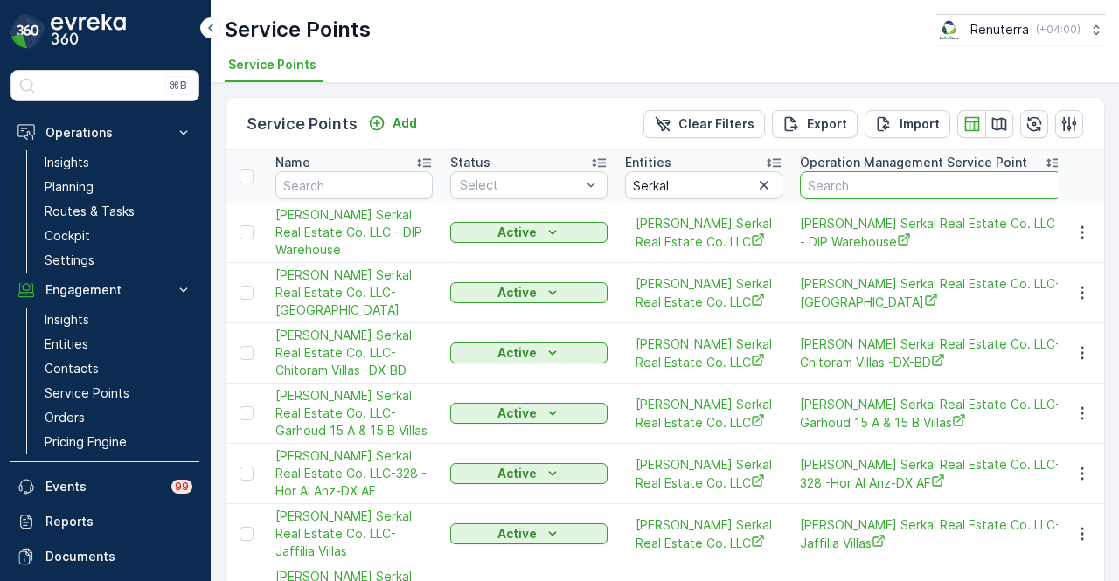
click at [914, 188] on input "text" at bounding box center [931, 185] width 262 height 28
type input "dx-cb"
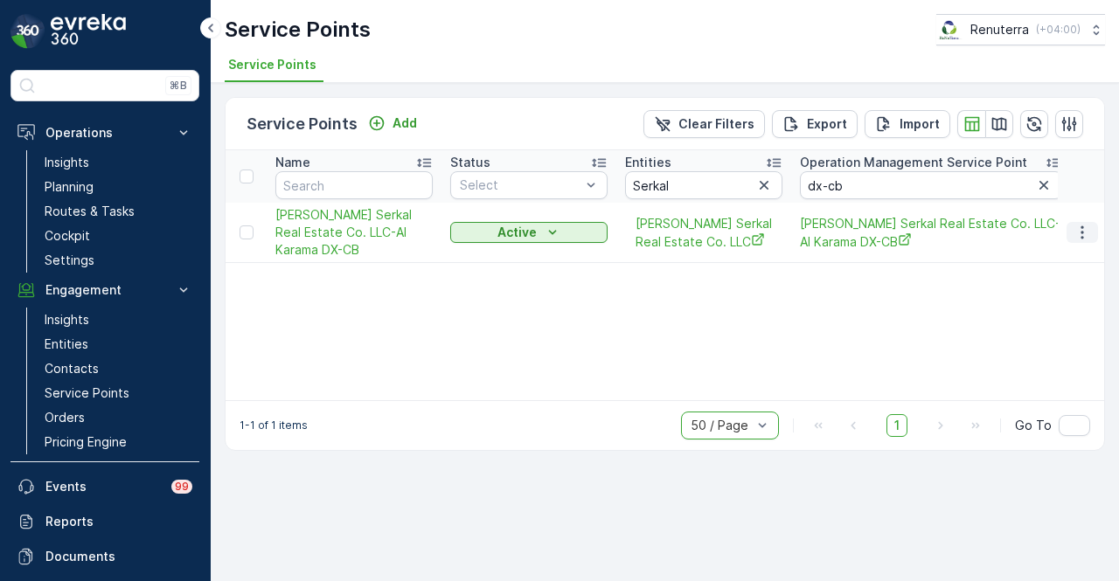
click at [1073, 242] on button "button" at bounding box center [1081, 232] width 31 height 21
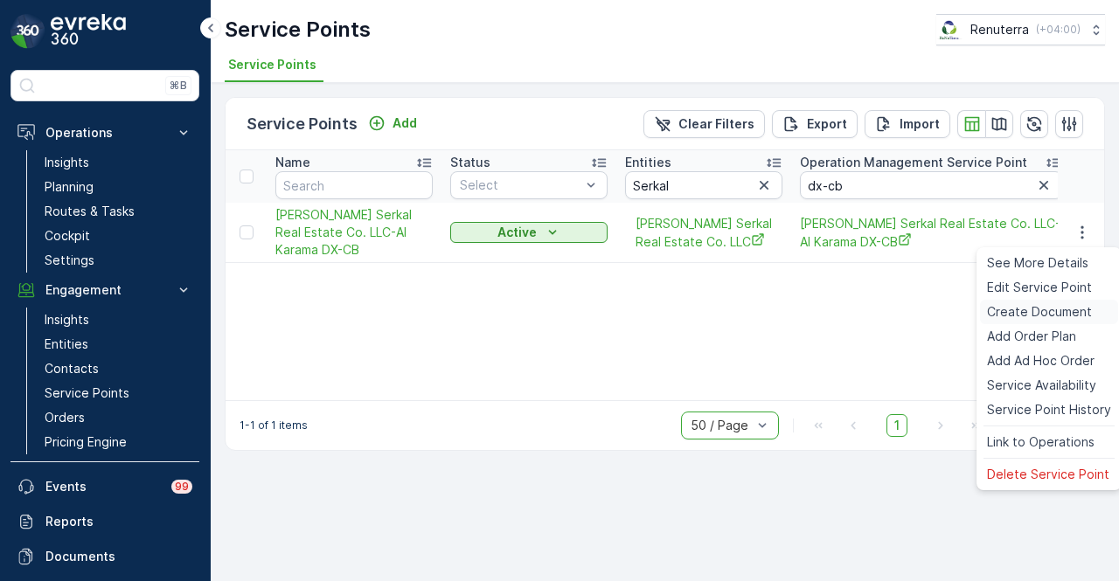
click at [1040, 310] on span "Create Document" at bounding box center [1039, 311] width 105 height 17
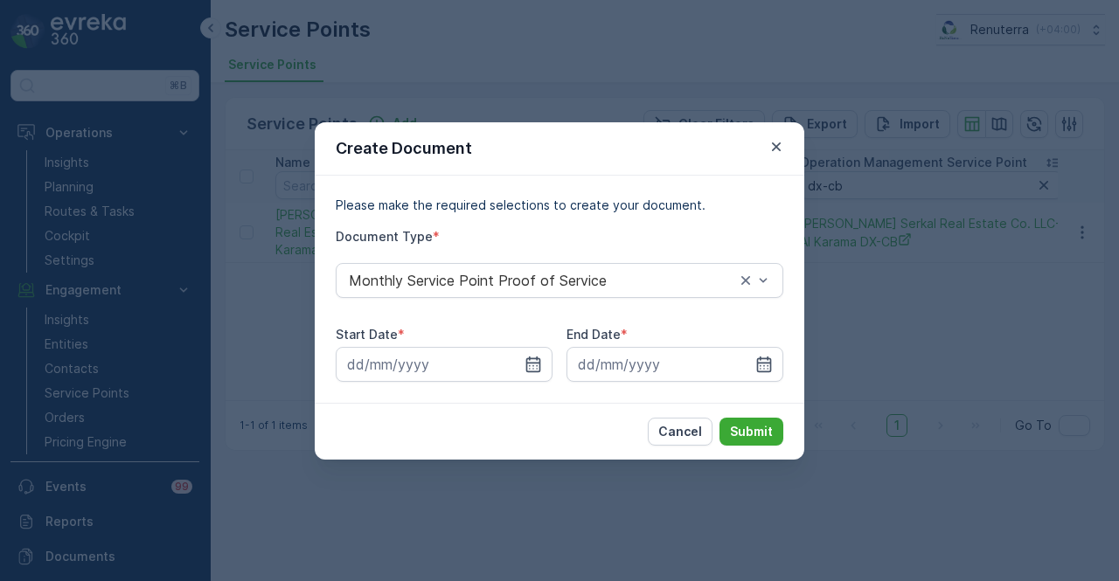
click at [555, 359] on div "Start Date * End Date *" at bounding box center [560, 354] width 448 height 56
drag, startPoint x: 540, startPoint y: 354, endPoint x: 537, endPoint y: 345, distance: 9.4
click at [539, 349] on input at bounding box center [444, 364] width 217 height 35
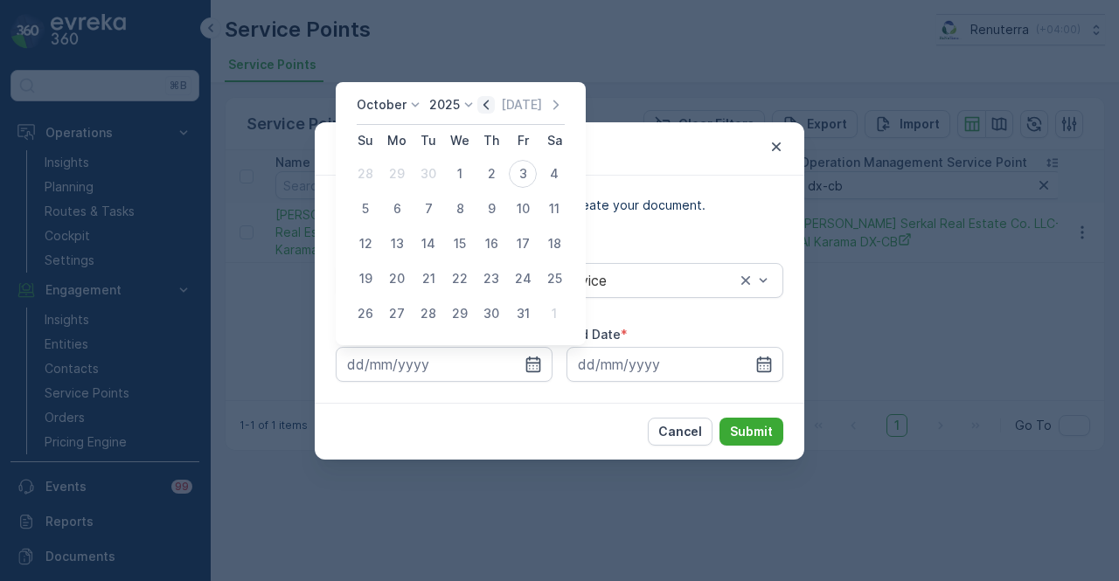
click at [490, 98] on icon "button" at bounding box center [485, 104] width 17 height 17
click at [396, 165] on div "1" at bounding box center [397, 174] width 28 height 28
type input "01.09.2025"
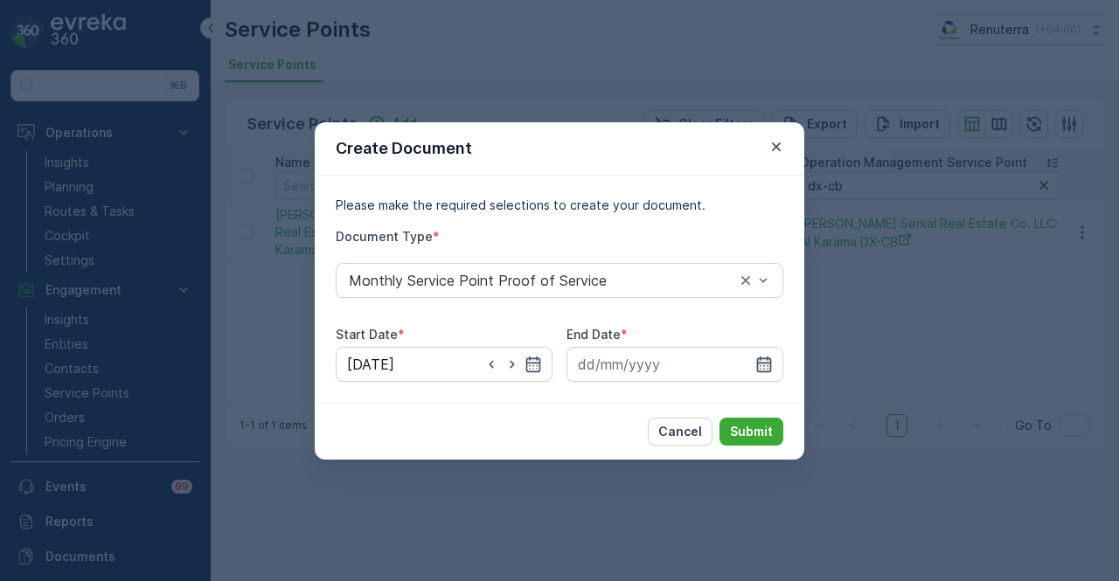
click at [766, 365] on icon "button" at bounding box center [763, 364] width 17 height 17
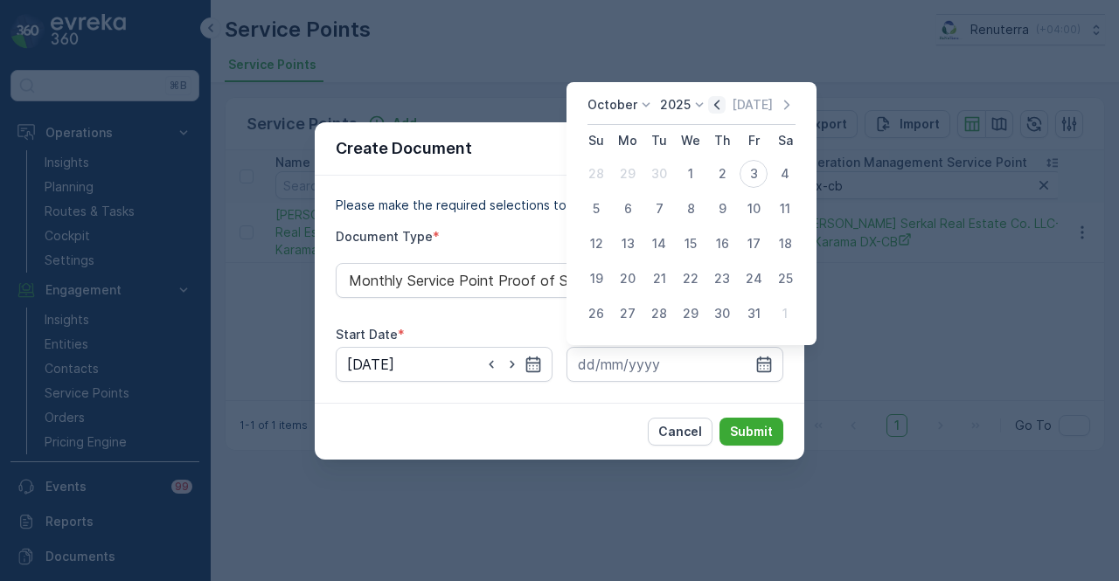
click at [717, 101] on icon "button" at bounding box center [716, 104] width 17 height 17
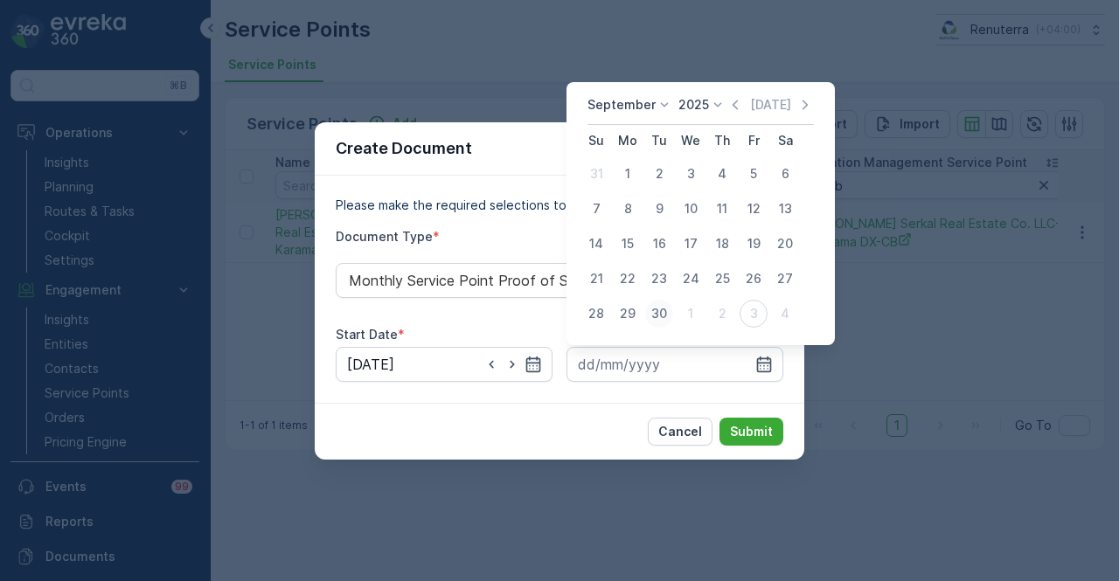
click at [671, 314] on div "30" at bounding box center [659, 314] width 28 height 28
type input "30.09.2025"
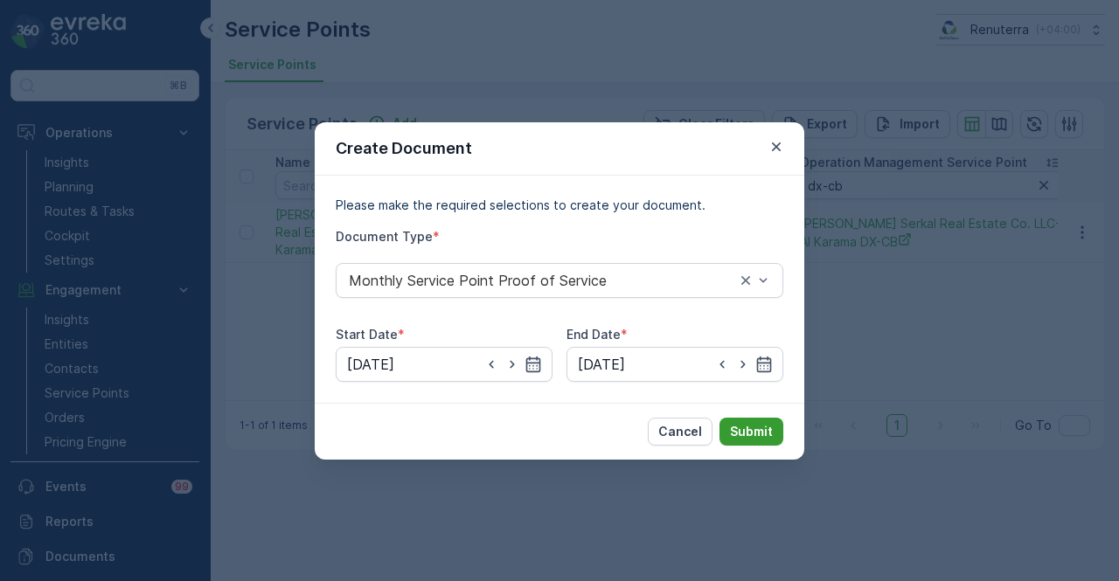
click at [750, 436] on p "Submit" at bounding box center [751, 431] width 43 height 17
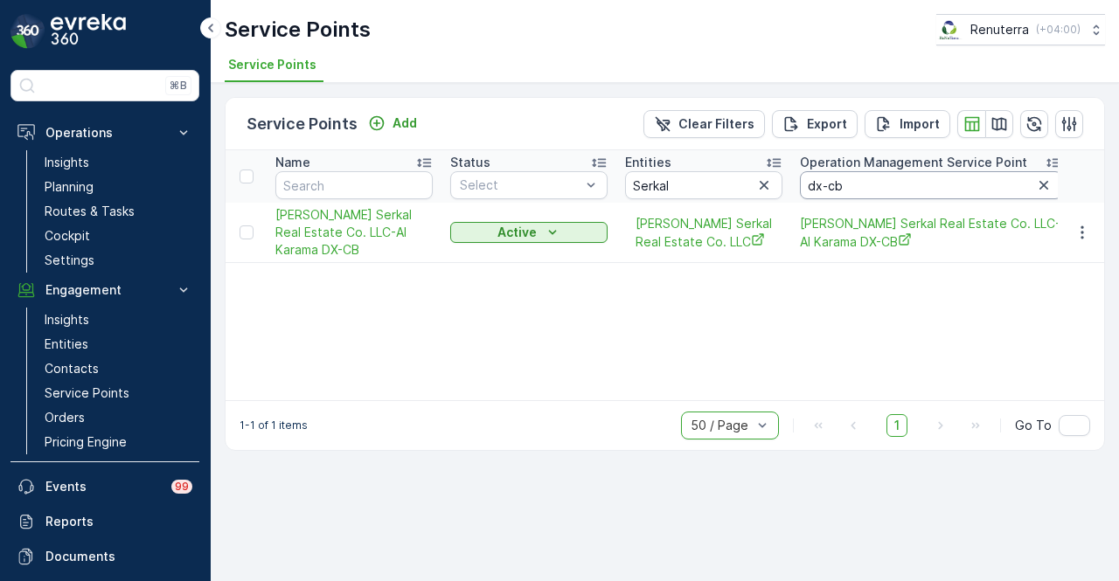
click at [873, 177] on input "dx-cb" at bounding box center [931, 185] width 262 height 28
type input "dx-ca"
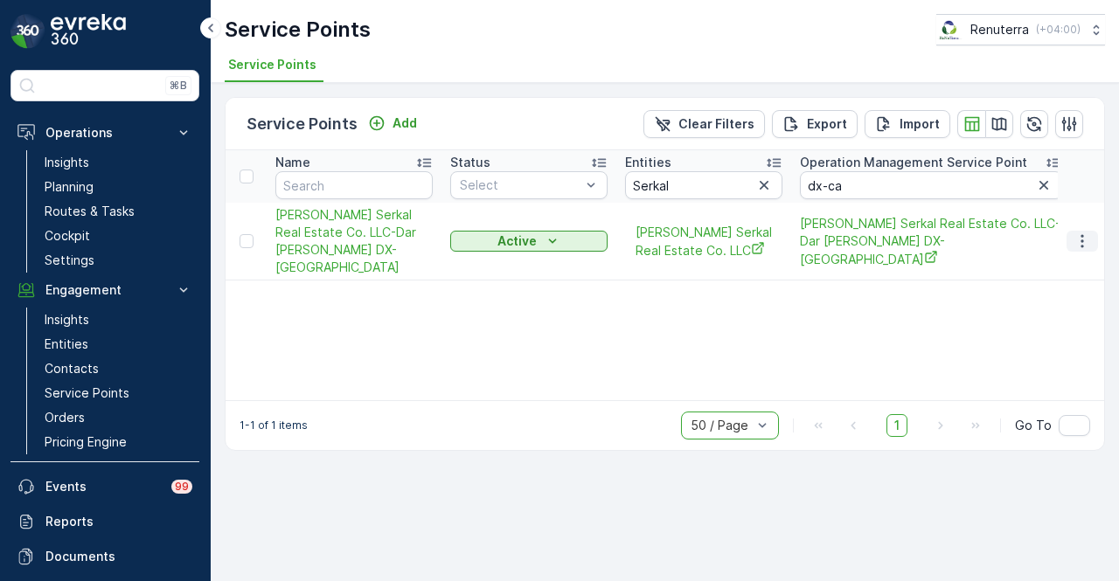
click at [1077, 238] on icon "button" at bounding box center [1081, 241] width 17 height 17
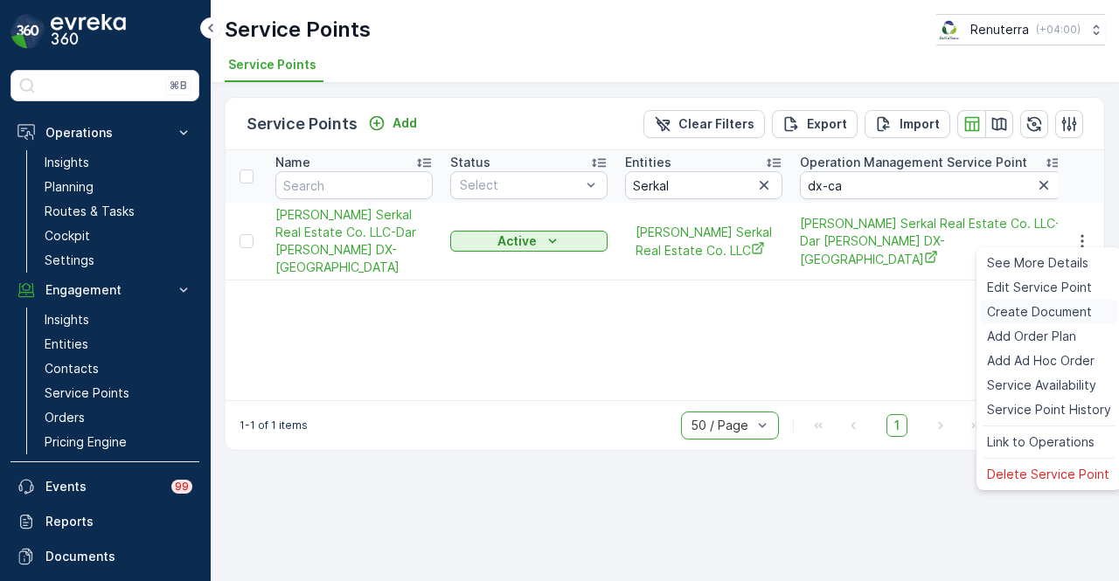
click at [1064, 308] on span "Create Document" at bounding box center [1039, 311] width 105 height 17
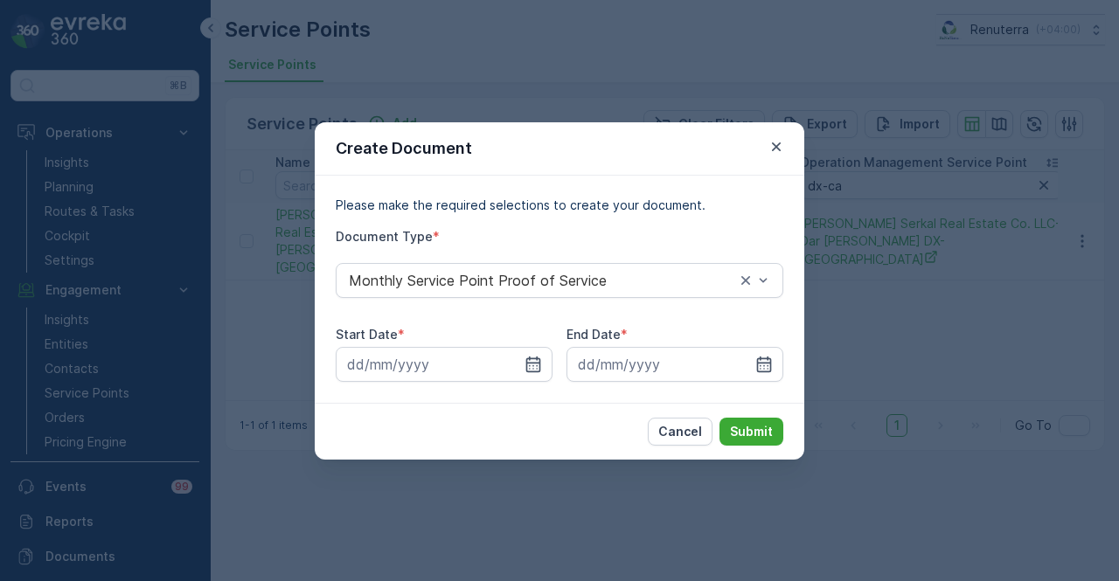
click at [552, 357] on div "Start Date * End Date *" at bounding box center [560, 354] width 448 height 56
click at [541, 356] on icon "button" at bounding box center [532, 364] width 17 height 17
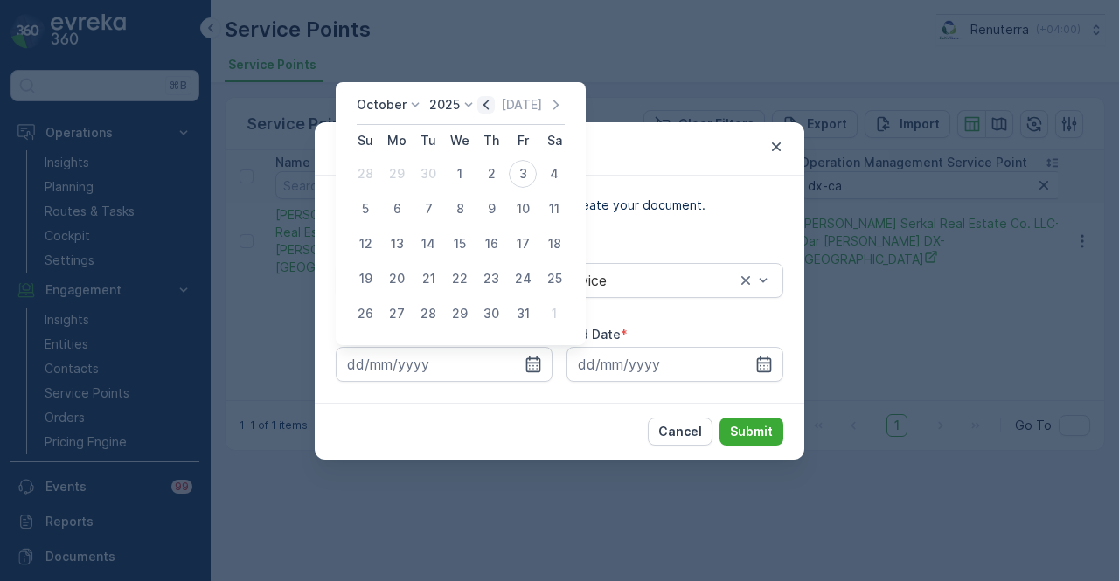
click at [495, 102] on icon "button" at bounding box center [485, 104] width 17 height 17
click at [396, 174] on div "1" at bounding box center [397, 174] width 28 height 28
type input "01.09.2025"
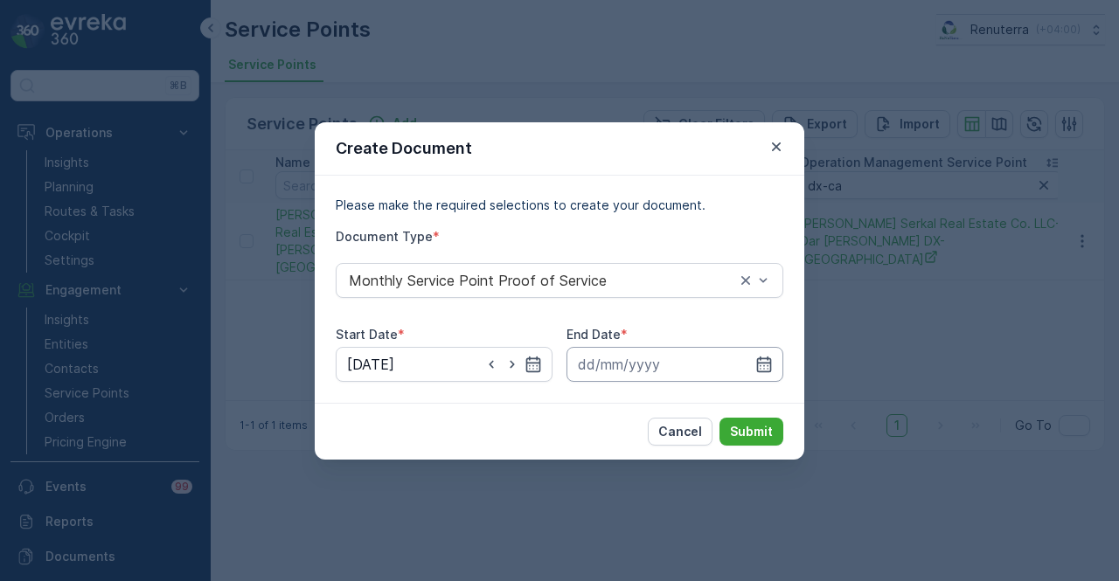
drag, startPoint x: 766, startPoint y: 363, endPoint x: 766, endPoint y: 351, distance: 12.2
click at [766, 361] on icon "button" at bounding box center [763, 364] width 17 height 17
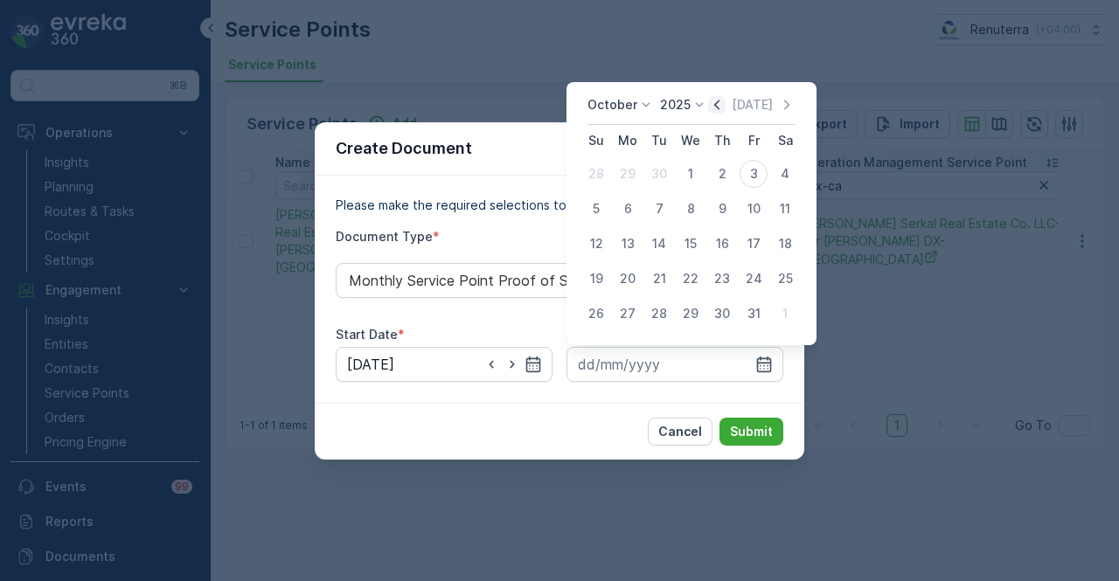
click at [720, 99] on icon "button" at bounding box center [716, 104] width 17 height 17
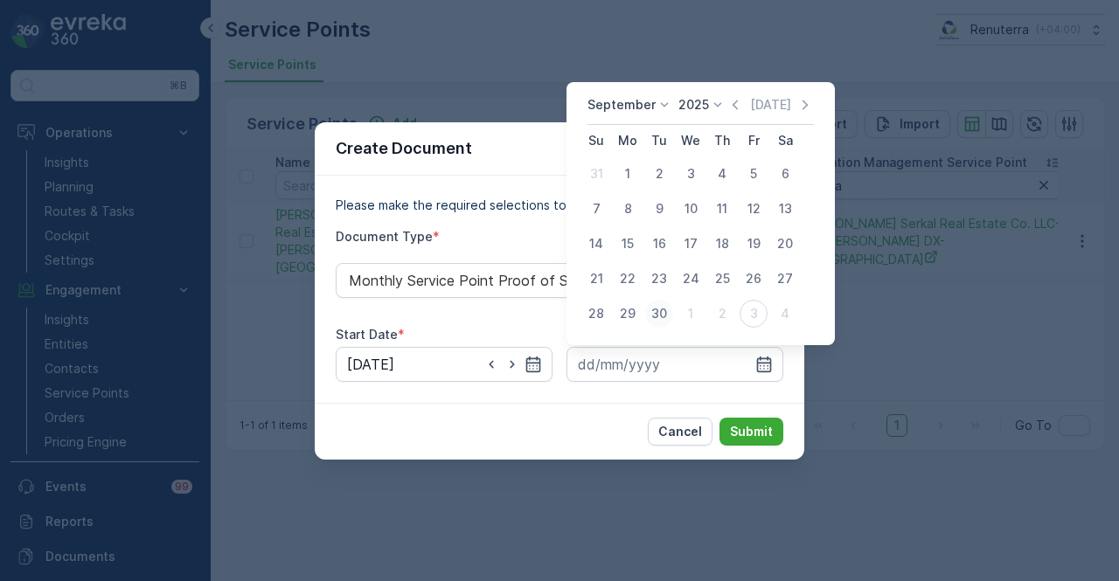
click at [668, 309] on div "30" at bounding box center [659, 314] width 28 height 28
type input "30.09.2025"
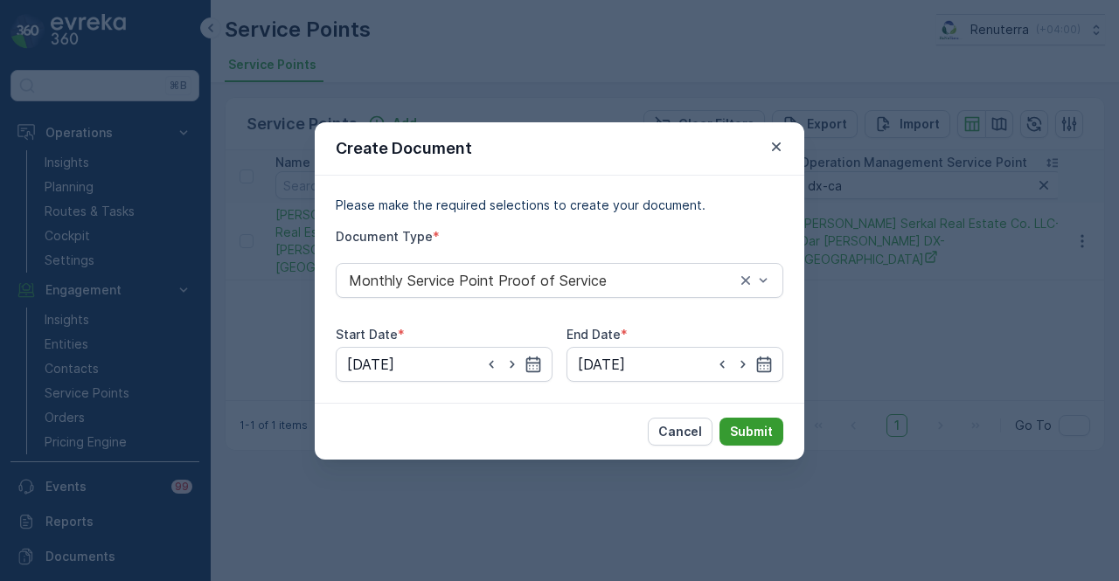
click at [754, 435] on p "Submit" at bounding box center [751, 431] width 43 height 17
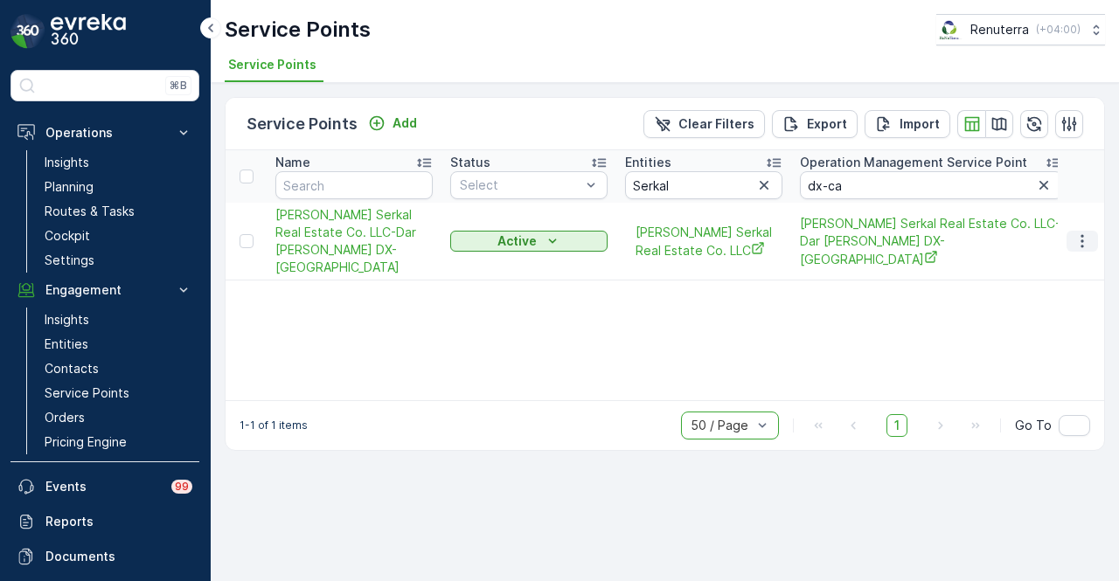
click at [1080, 246] on button "button" at bounding box center [1081, 241] width 31 height 21
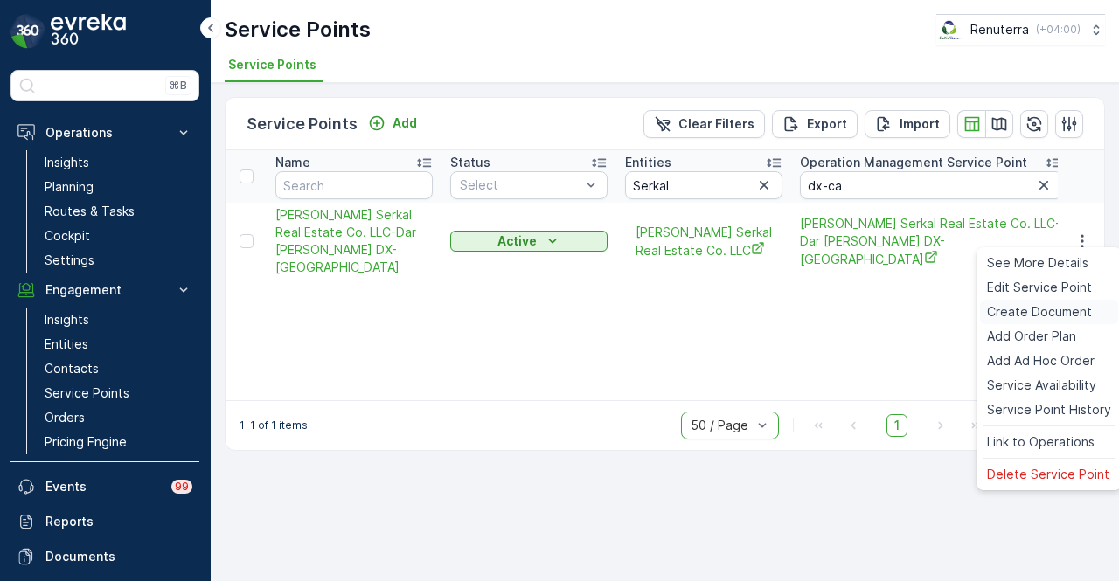
click at [1054, 319] on span "Create Document" at bounding box center [1039, 311] width 105 height 17
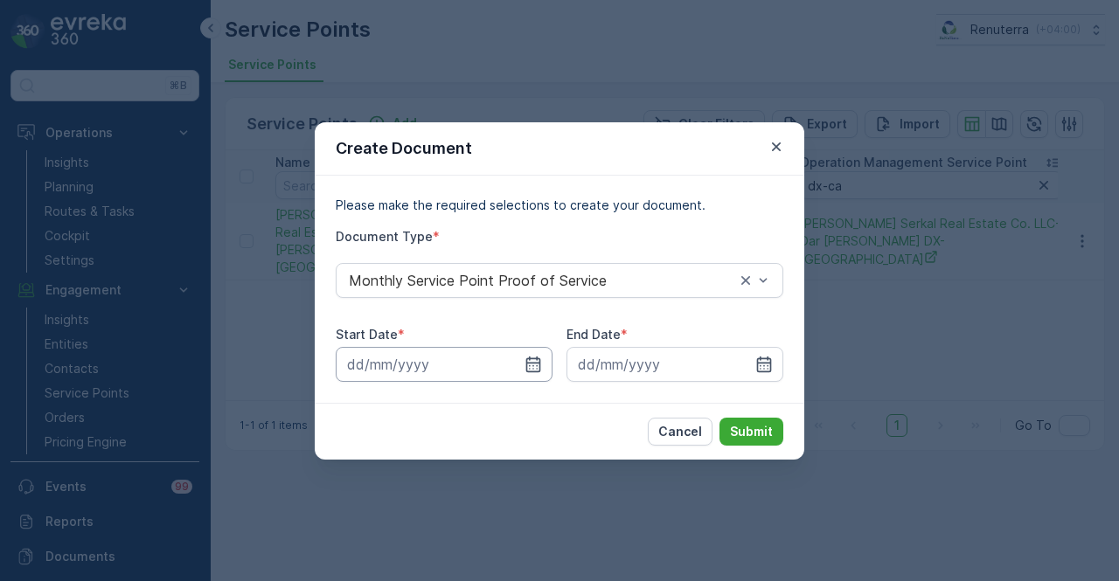
click at [545, 365] on input at bounding box center [444, 364] width 217 height 35
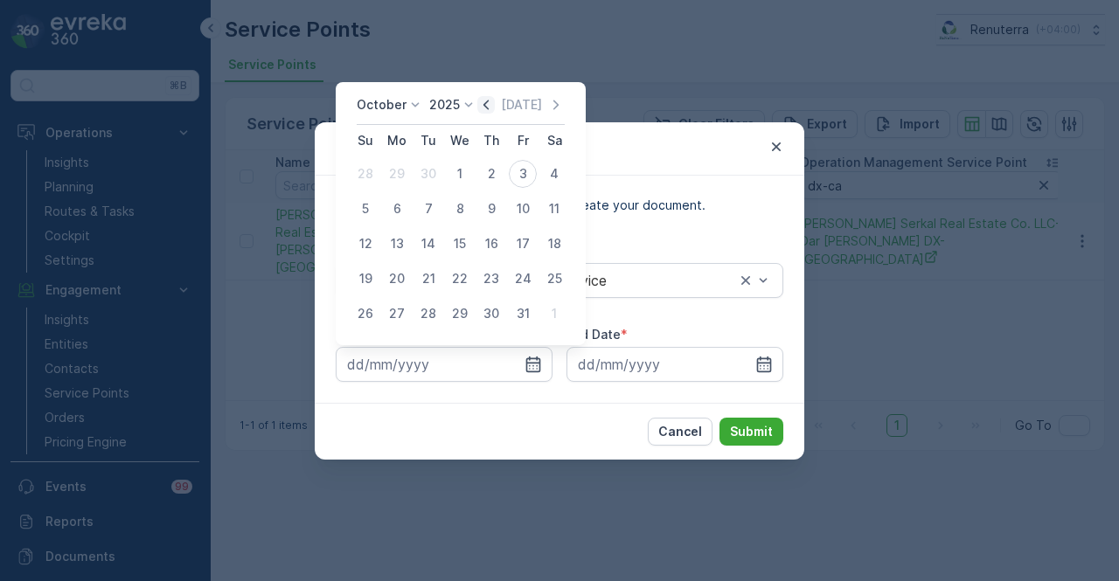
click at [483, 106] on icon "button" at bounding box center [485, 104] width 17 height 17
click at [392, 178] on div "1" at bounding box center [397, 174] width 28 height 28
type input "01.09.2025"
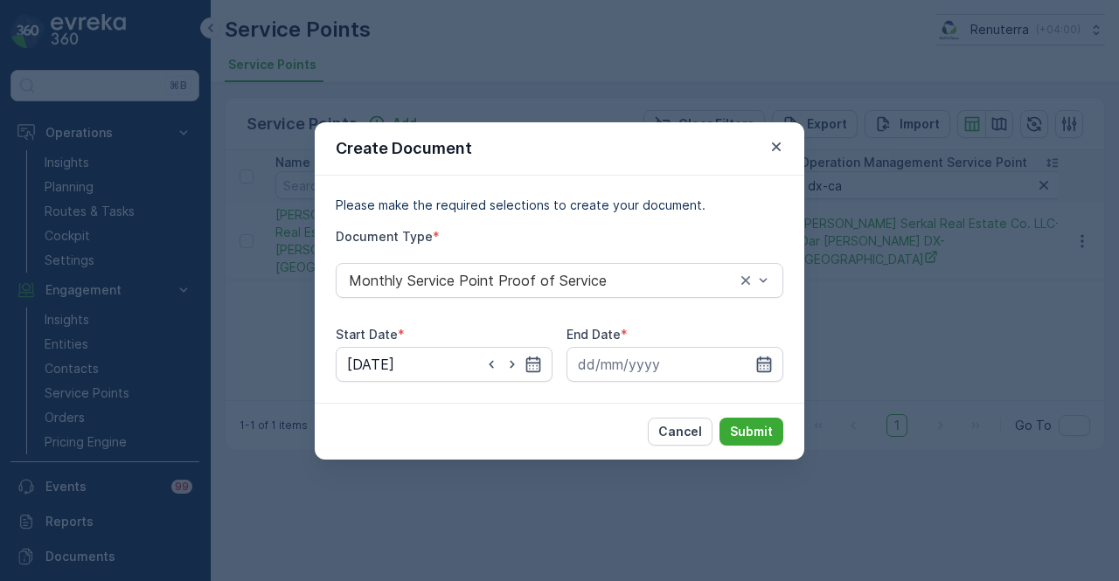
click at [769, 365] on icon "button" at bounding box center [763, 364] width 17 height 17
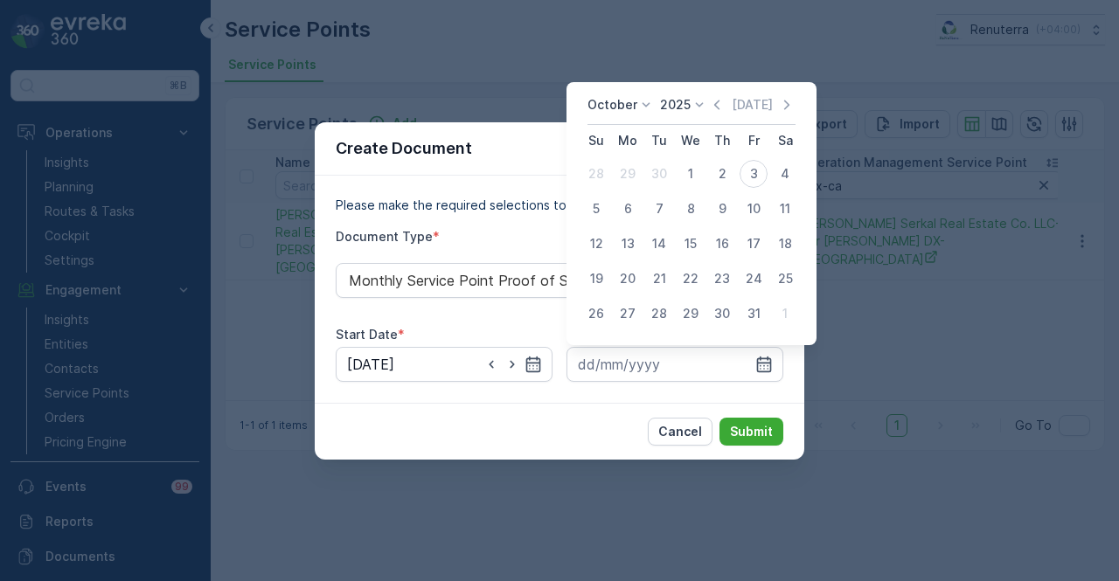
drag, startPoint x: 720, startPoint y: 102, endPoint x: 673, endPoint y: 298, distance: 201.4
click at [720, 106] on icon "button" at bounding box center [716, 104] width 17 height 17
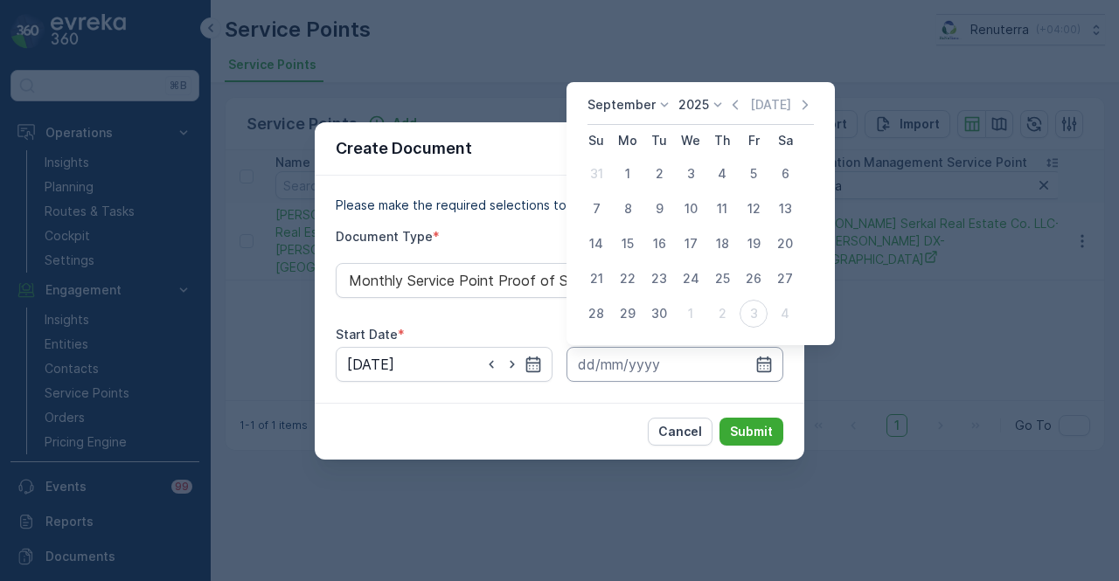
drag, startPoint x: 656, startPoint y: 323, endPoint x: 681, endPoint y: 360, distance: 45.3
click at [656, 323] on div "30" at bounding box center [659, 314] width 28 height 28
type input "30.09.2025"
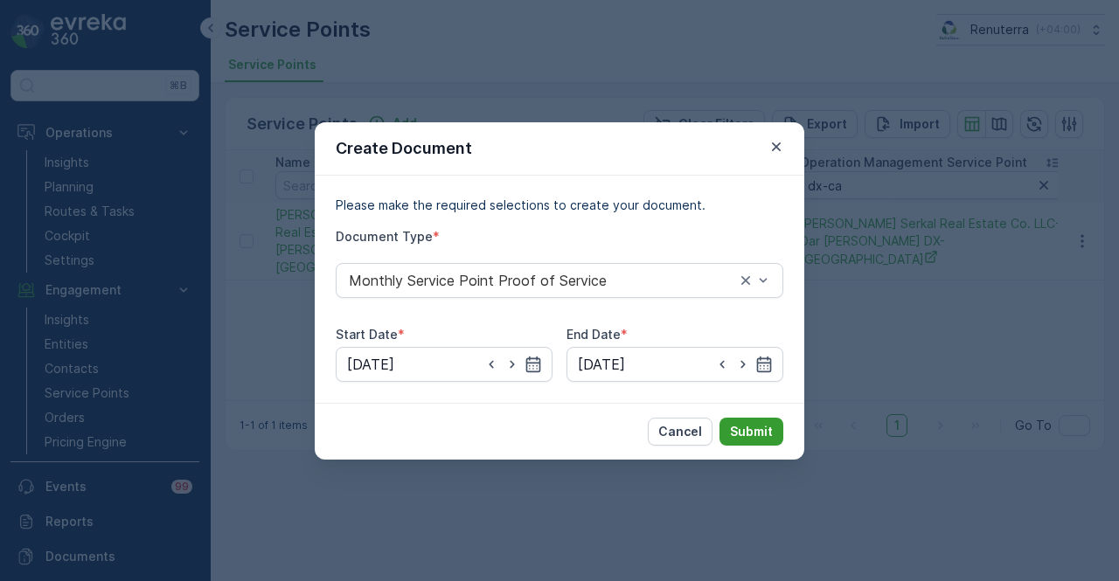
click at [755, 424] on p "Submit" at bounding box center [751, 431] width 43 height 17
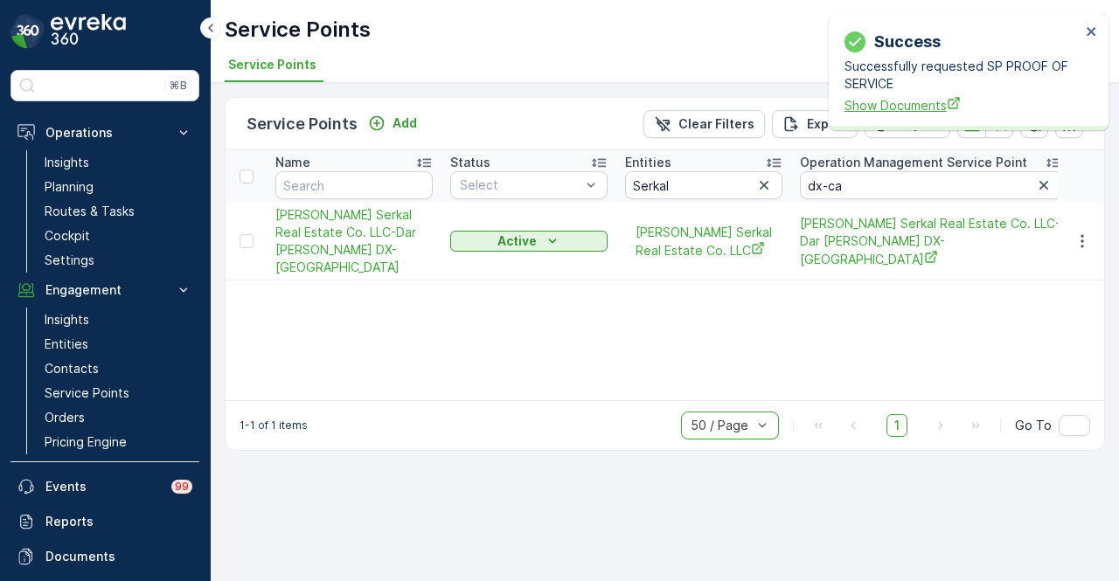
click at [894, 109] on span "Show Documents" at bounding box center [962, 105] width 236 height 18
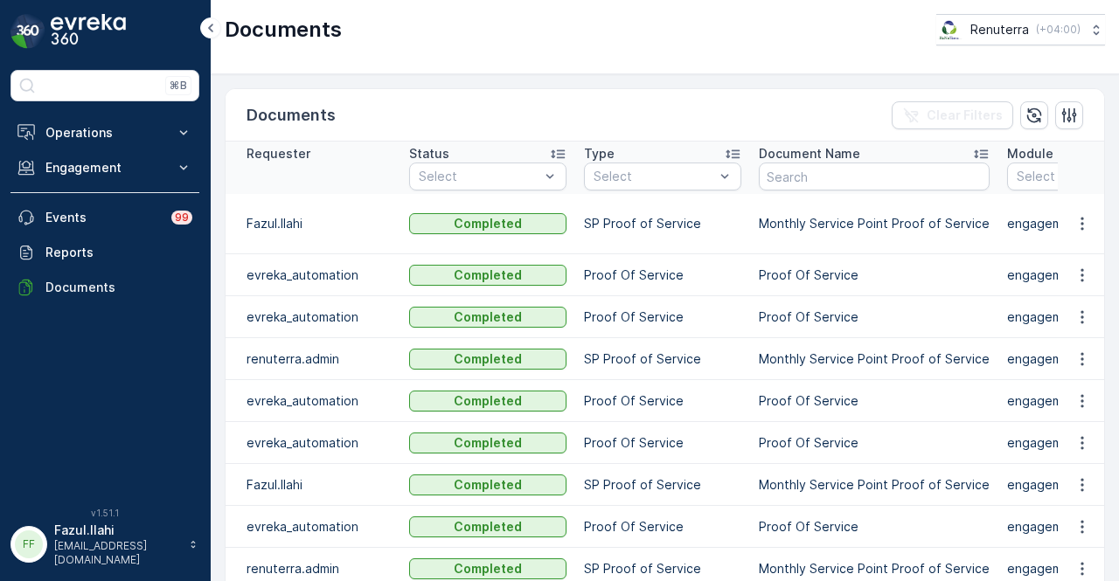
click at [1072, 211] on td at bounding box center [1081, 224] width 47 height 60
click at [1080, 218] on icon "button" at bounding box center [1081, 224] width 3 height 13
click at [1067, 251] on span "See Details" at bounding box center [1077, 248] width 67 height 17
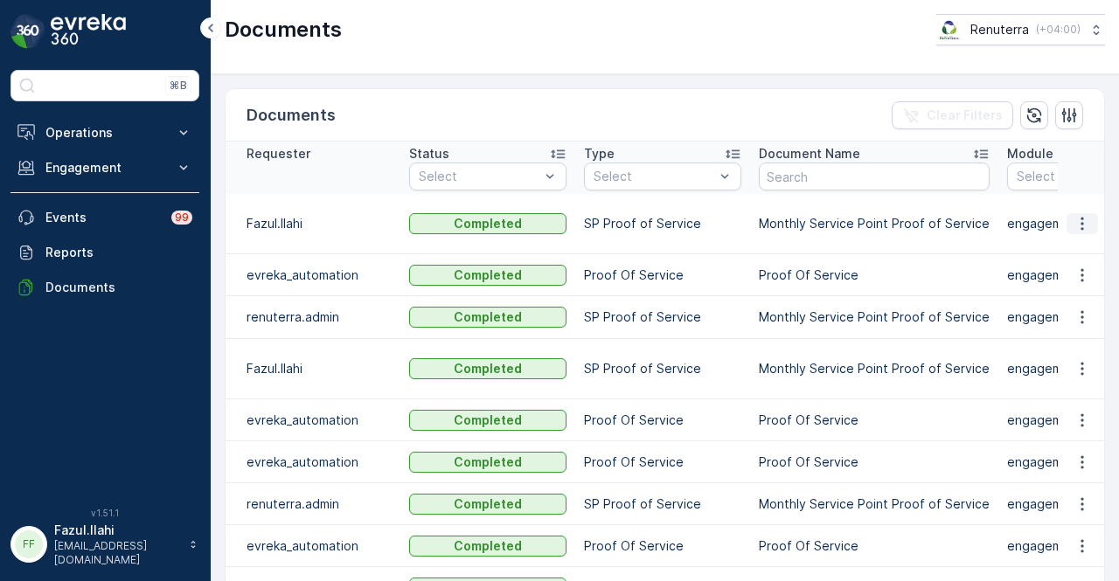
click at [1084, 221] on icon "button" at bounding box center [1081, 223] width 17 height 17
drag, startPoint x: 1082, startPoint y: 226, endPoint x: 1077, endPoint y: 247, distance: 21.6
click at [1078, 246] on span "See Details" at bounding box center [1077, 248] width 67 height 17
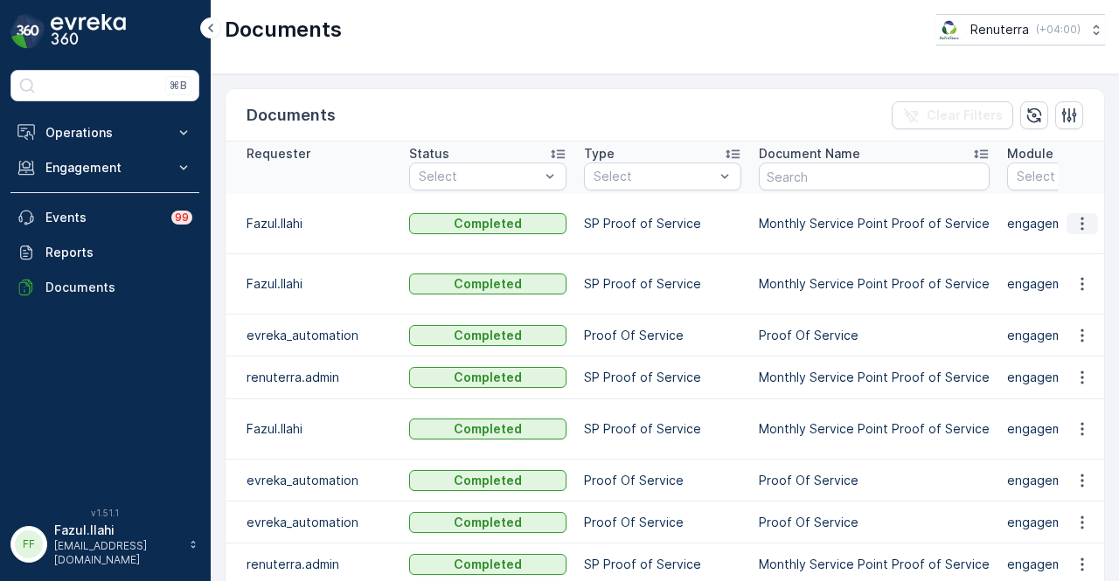
click at [1088, 234] on button "button" at bounding box center [1081, 223] width 31 height 21
click at [1079, 254] on span "See Details" at bounding box center [1077, 256] width 67 height 17
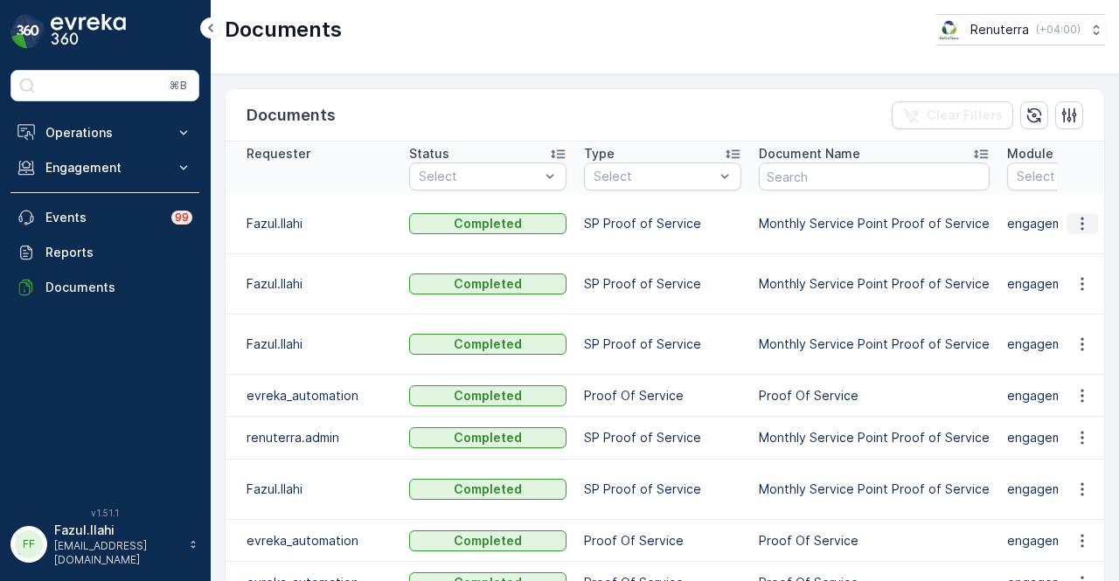
click at [1076, 234] on button "button" at bounding box center [1081, 223] width 31 height 21
click at [1077, 260] on span "See Details" at bounding box center [1077, 256] width 67 height 17
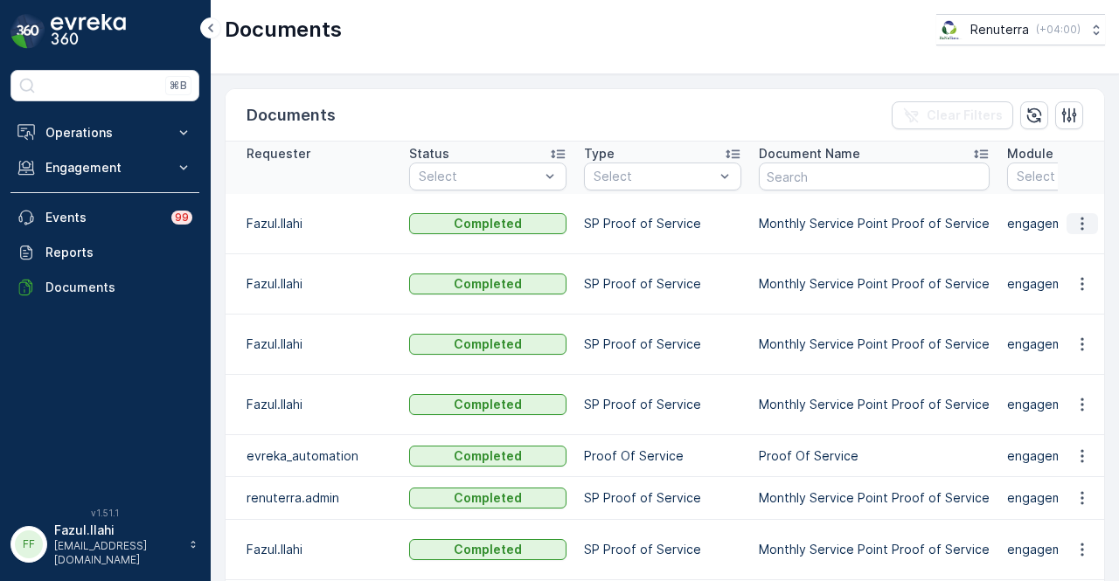
click at [1073, 231] on icon "button" at bounding box center [1081, 223] width 17 height 17
click at [1074, 256] on span "See Details" at bounding box center [1077, 256] width 67 height 17
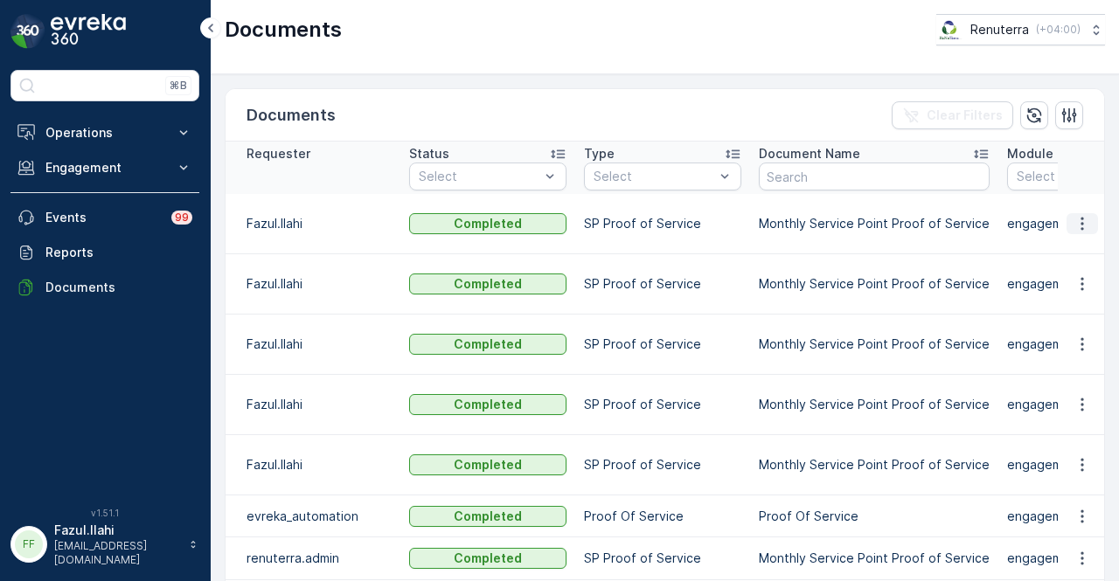
click at [1079, 213] on button "button" at bounding box center [1081, 223] width 31 height 21
click at [1079, 235] on ul "See Details" at bounding box center [1077, 248] width 88 height 31
click at [1073, 248] on span "See Details" at bounding box center [1077, 248] width 67 height 17
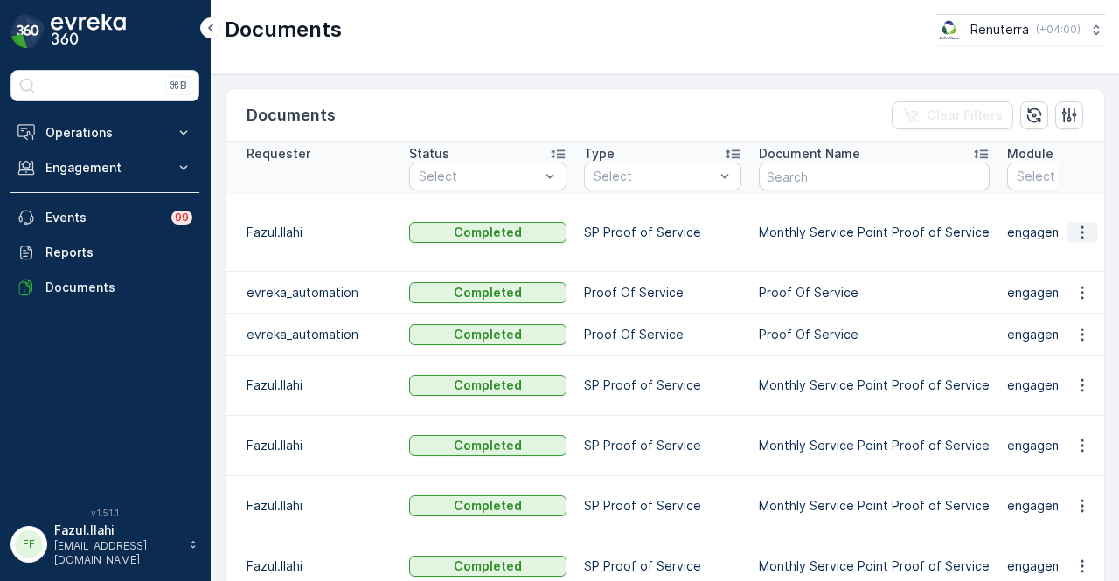
click at [1082, 224] on icon "button" at bounding box center [1081, 232] width 17 height 17
click at [1070, 249] on span "See Details" at bounding box center [1077, 248] width 67 height 17
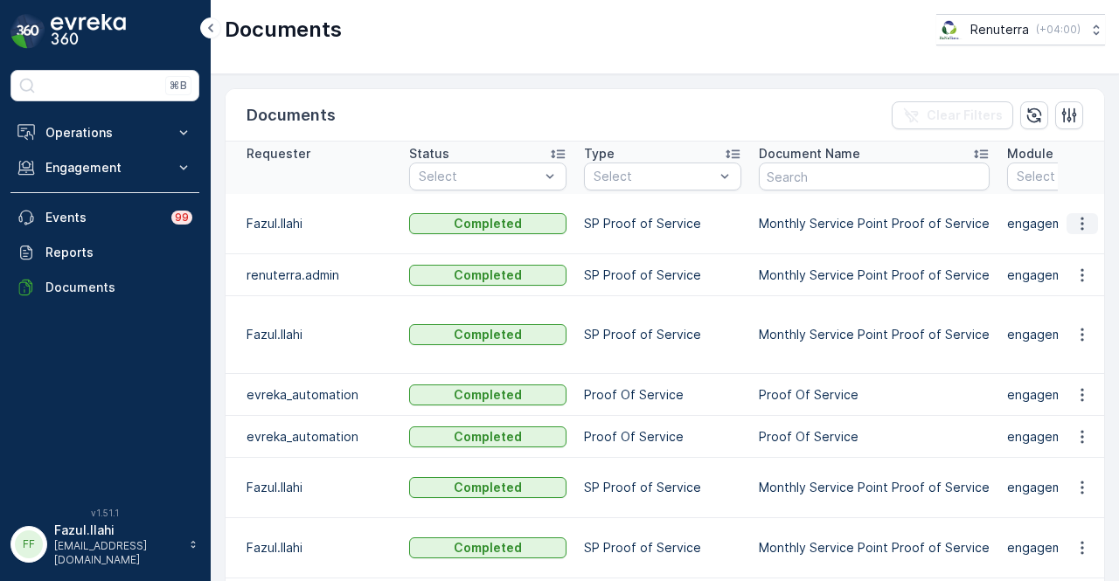
click at [1080, 231] on icon "button" at bounding box center [1081, 224] width 3 height 13
click at [1079, 268] on div "See Details" at bounding box center [1077, 257] width 81 height 24
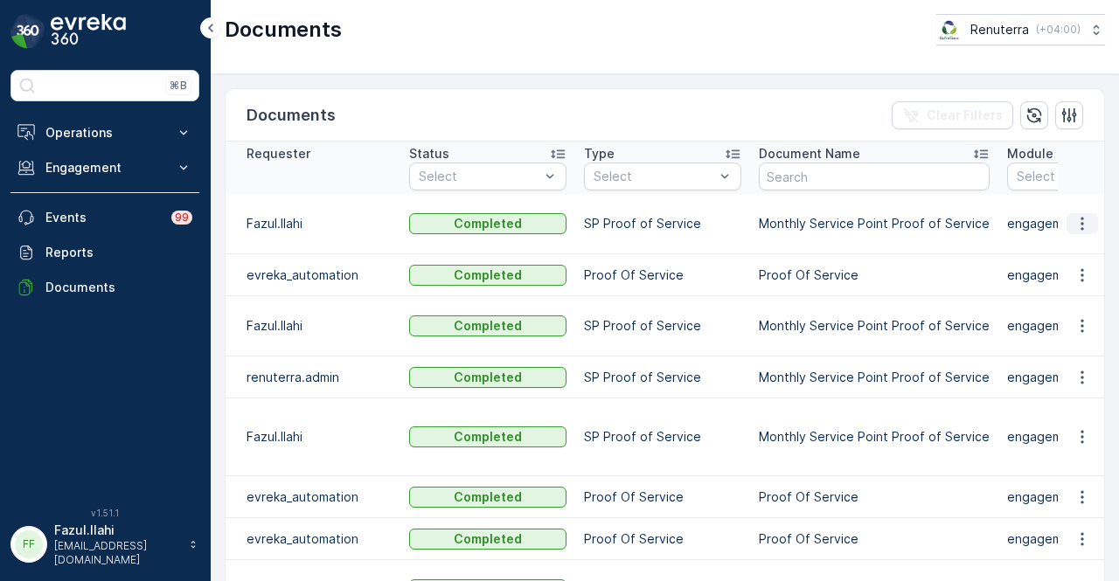
click at [1073, 221] on icon "button" at bounding box center [1081, 223] width 17 height 17
click at [1072, 254] on span "See Details" at bounding box center [1077, 248] width 67 height 17
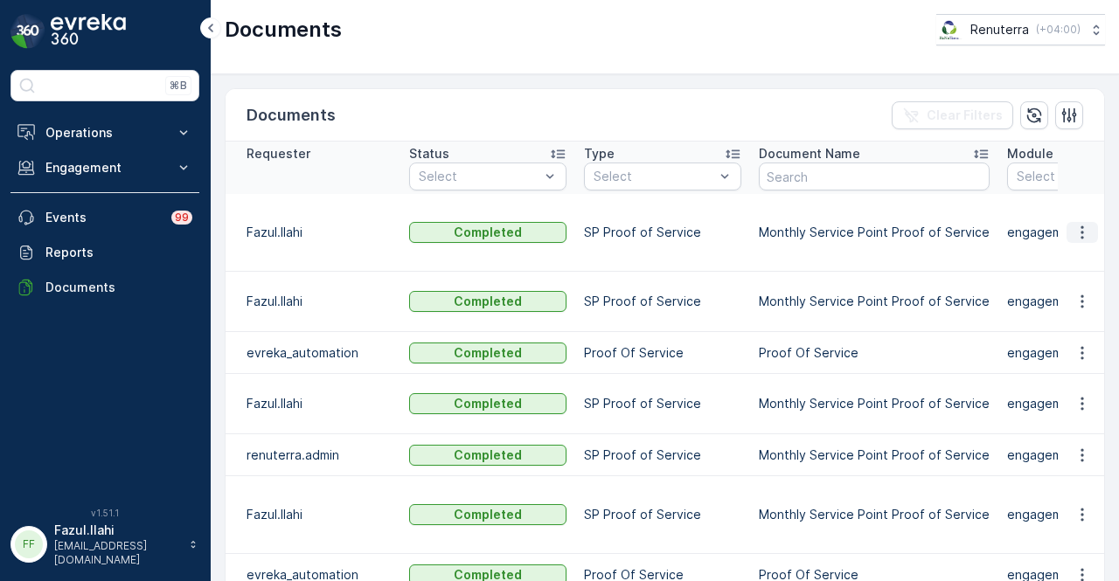
click at [1092, 230] on button "button" at bounding box center [1081, 232] width 31 height 21
click at [1094, 253] on span "See Details" at bounding box center [1077, 248] width 67 height 17
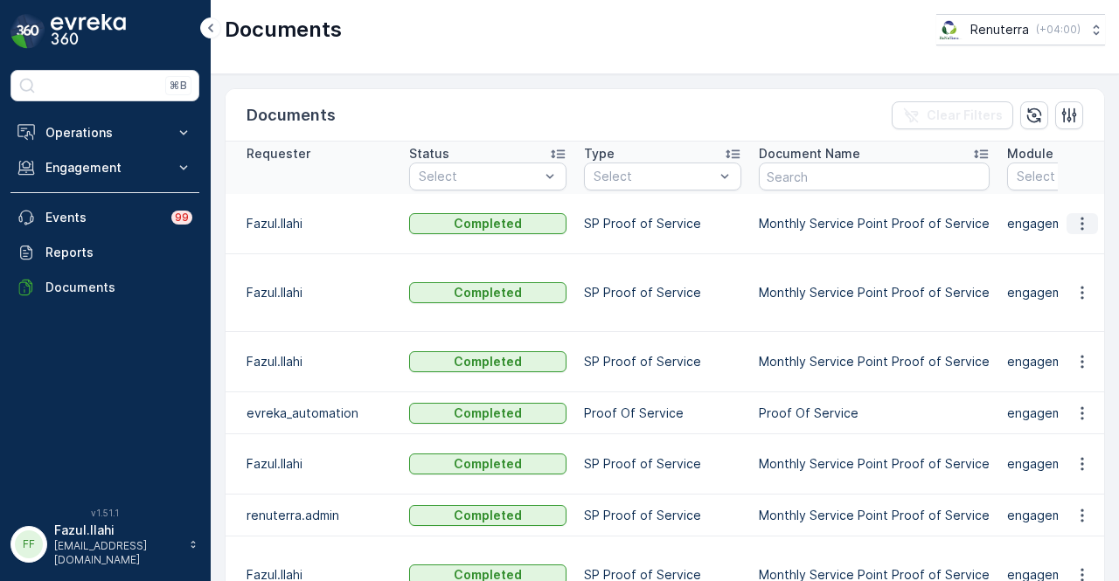
click at [1086, 225] on icon "button" at bounding box center [1081, 223] width 17 height 17
click at [1086, 247] on span "See Details" at bounding box center [1077, 248] width 67 height 17
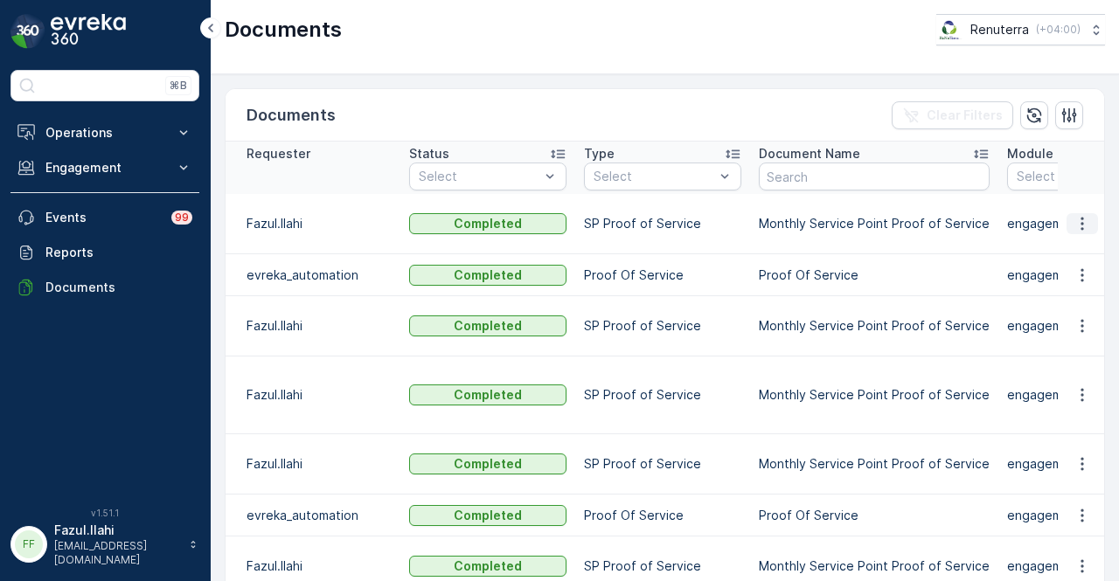
click at [1084, 226] on icon "button" at bounding box center [1081, 223] width 17 height 17
click at [1080, 242] on span "See Details" at bounding box center [1077, 248] width 67 height 17
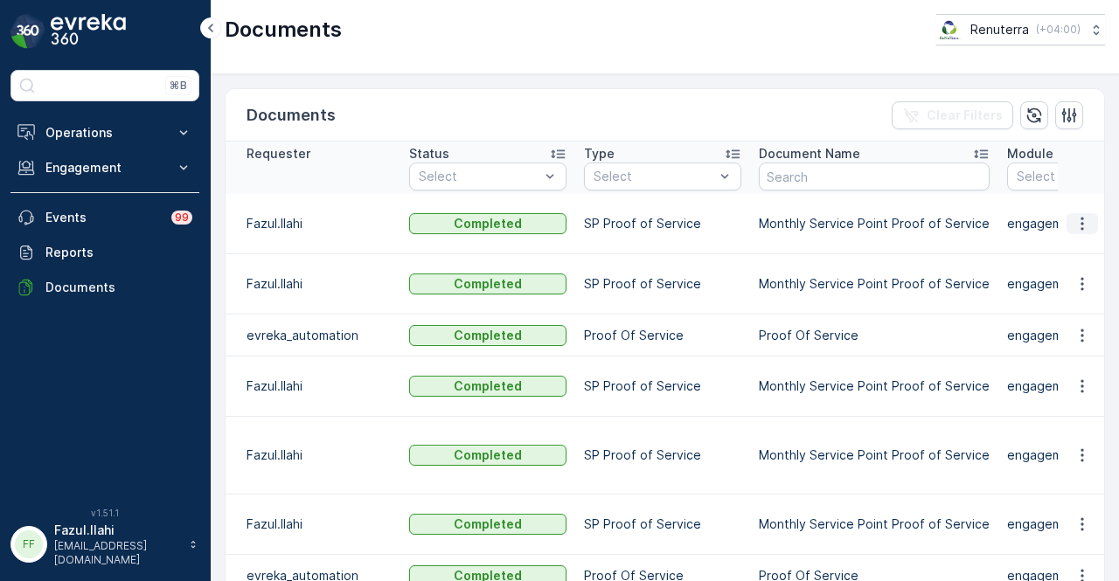
click at [1076, 222] on icon "button" at bounding box center [1081, 223] width 17 height 17
click at [1079, 260] on div "See Details" at bounding box center [1077, 248] width 81 height 24
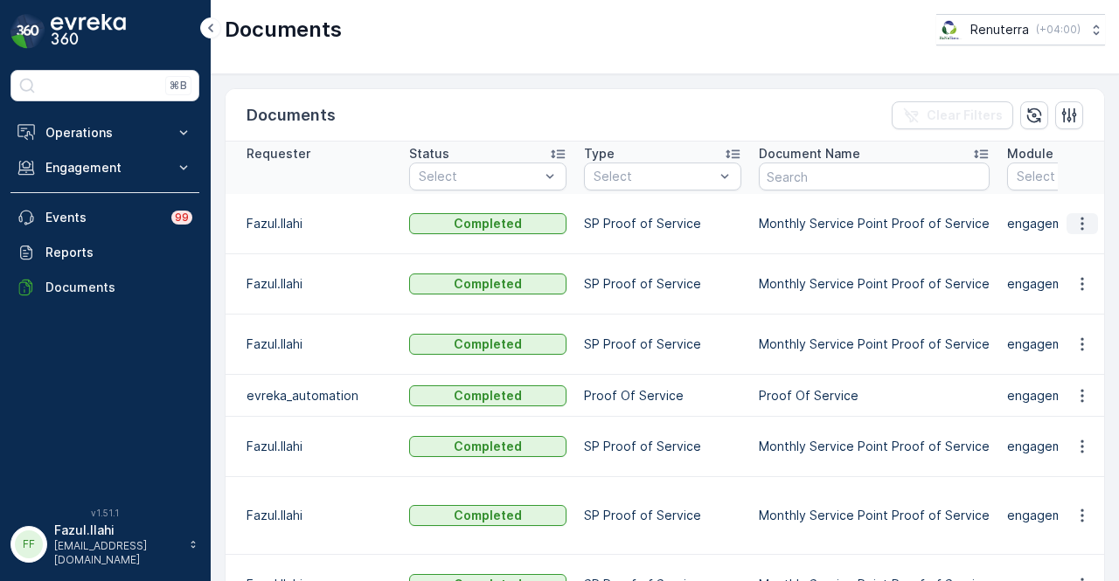
click at [1071, 213] on button "button" at bounding box center [1081, 223] width 31 height 21
click at [1068, 243] on span "See Details" at bounding box center [1077, 248] width 67 height 17
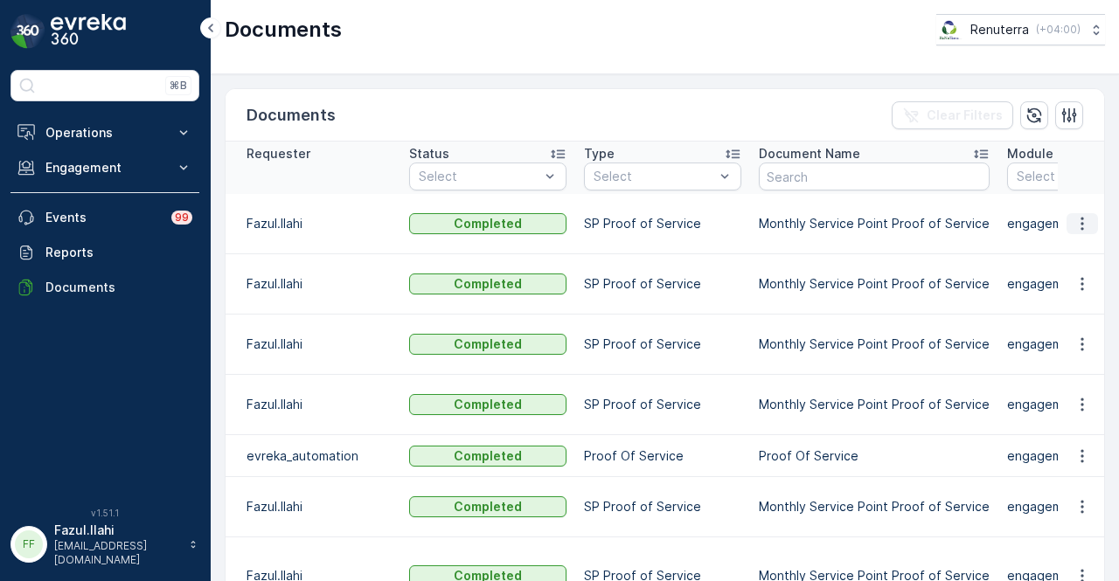
click at [1087, 225] on button "button" at bounding box center [1081, 223] width 31 height 21
click at [1073, 256] on span "See Details" at bounding box center [1077, 248] width 67 height 17
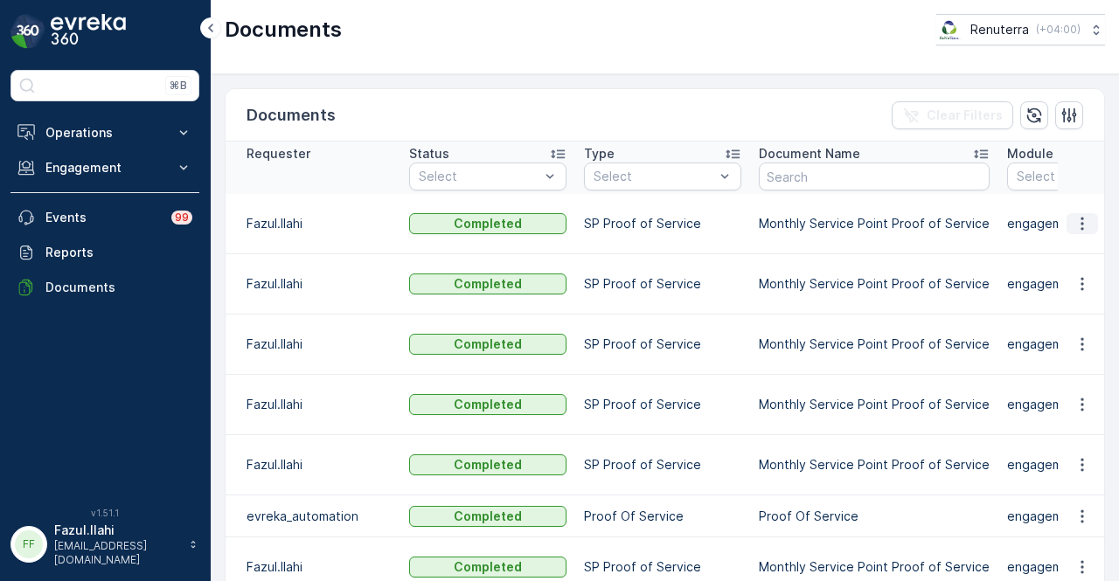
click at [1083, 226] on icon "button" at bounding box center [1081, 223] width 17 height 17
click at [1083, 245] on span "See Details" at bounding box center [1077, 248] width 67 height 17
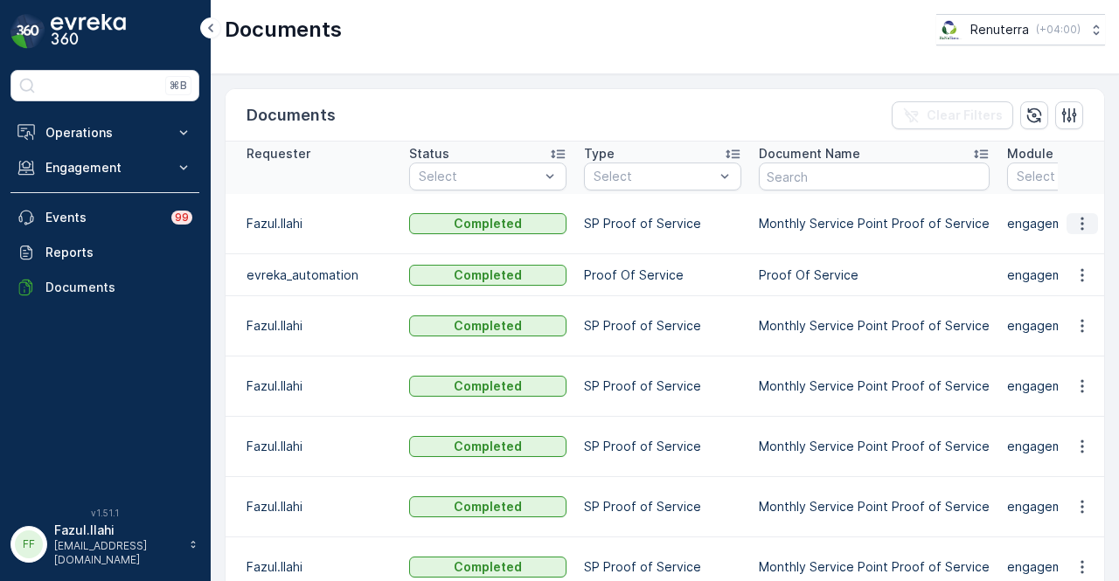
click at [1080, 228] on icon "button" at bounding box center [1081, 223] width 17 height 17
click at [1079, 250] on span "See Details" at bounding box center [1077, 256] width 67 height 17
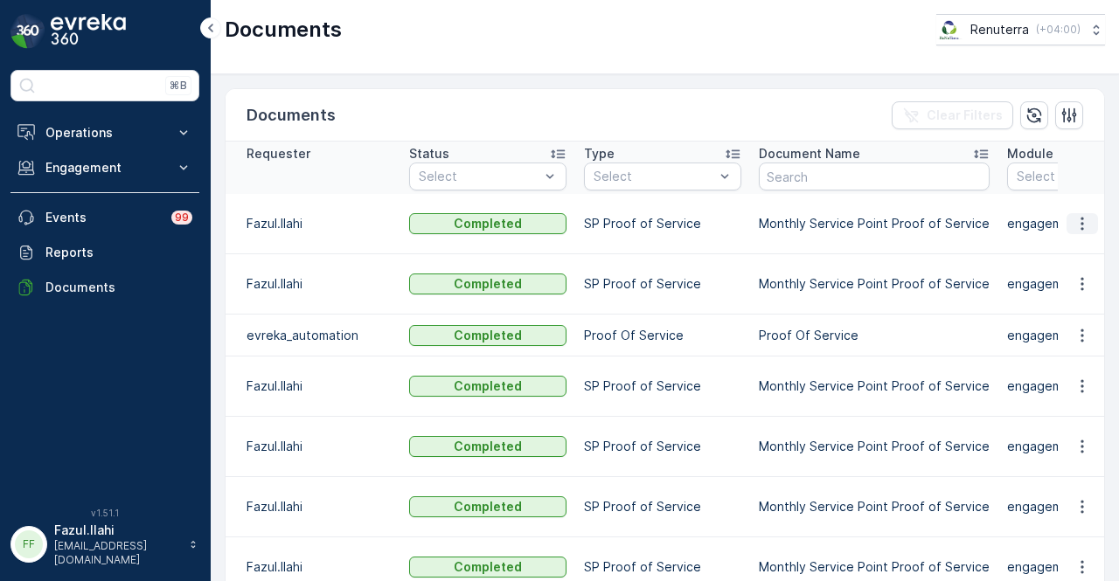
click at [1089, 216] on button "button" at bounding box center [1081, 223] width 31 height 21
click at [1079, 245] on span "See Details" at bounding box center [1077, 248] width 67 height 17
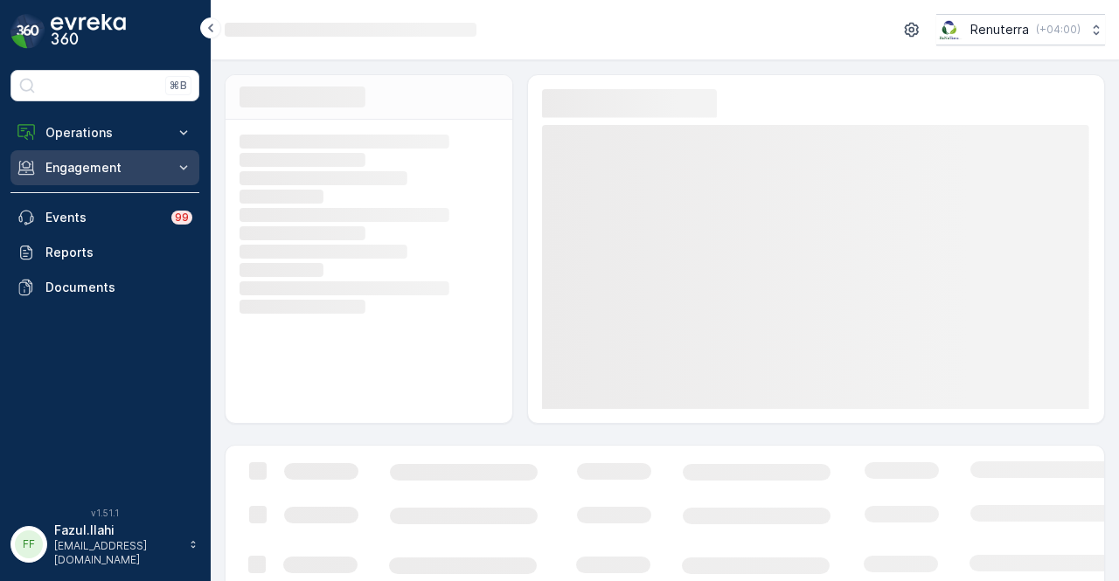
click at [108, 165] on p "Engagement" at bounding box center [104, 167] width 119 height 17
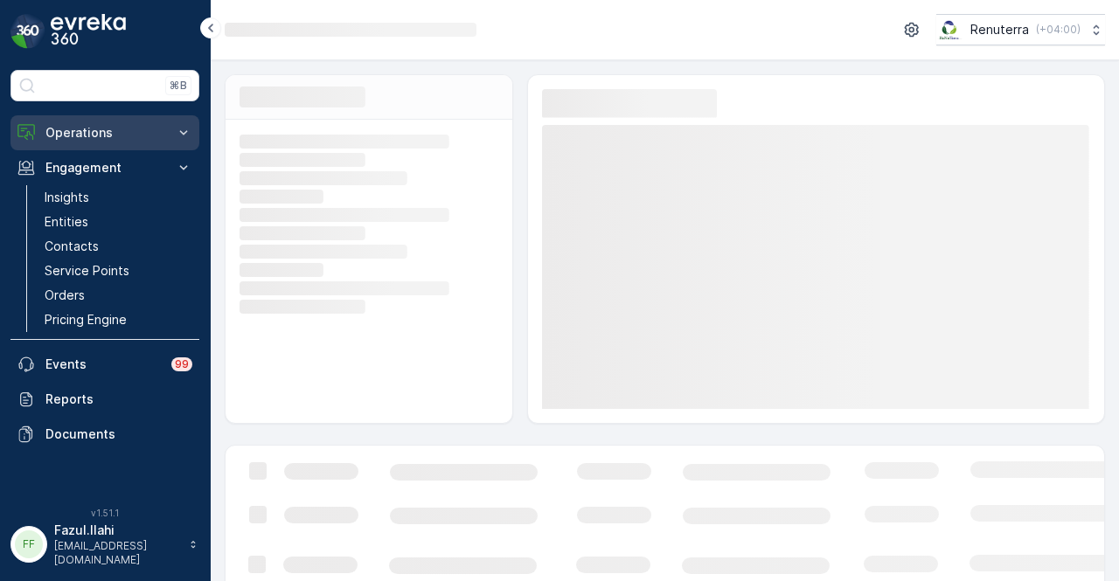
click at [145, 144] on button "Operations" at bounding box center [104, 132] width 189 height 35
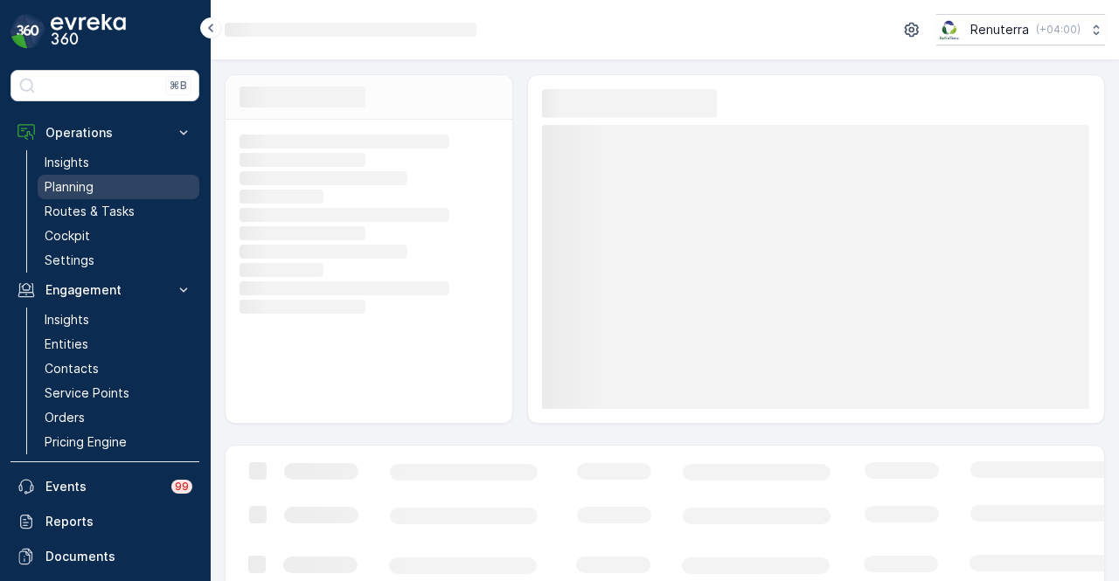
click at [135, 184] on link "Planning" at bounding box center [119, 187] width 162 height 24
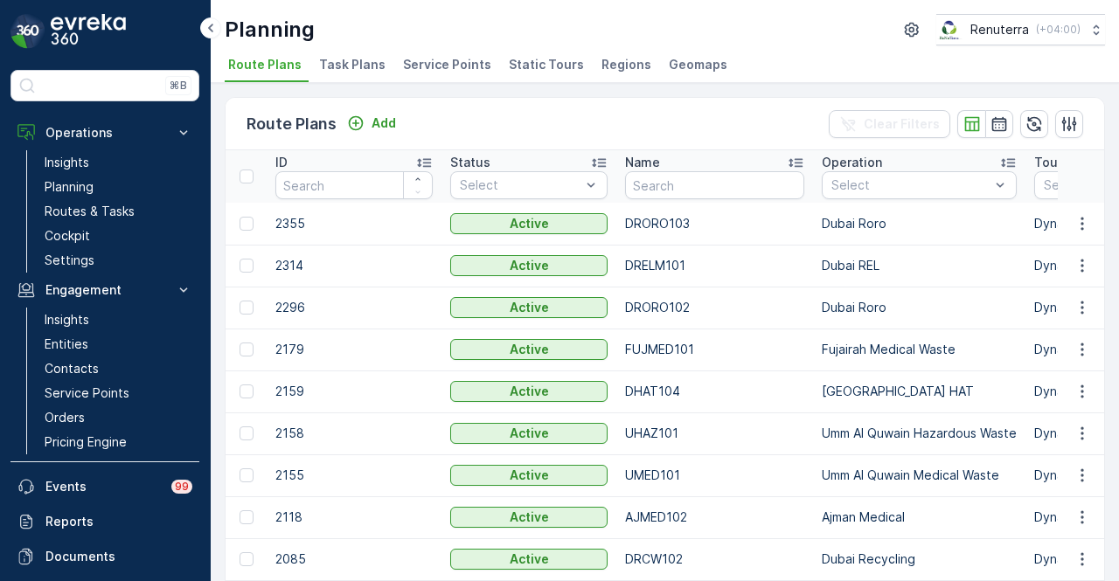
click at [450, 70] on span "Service Points" at bounding box center [447, 64] width 88 height 17
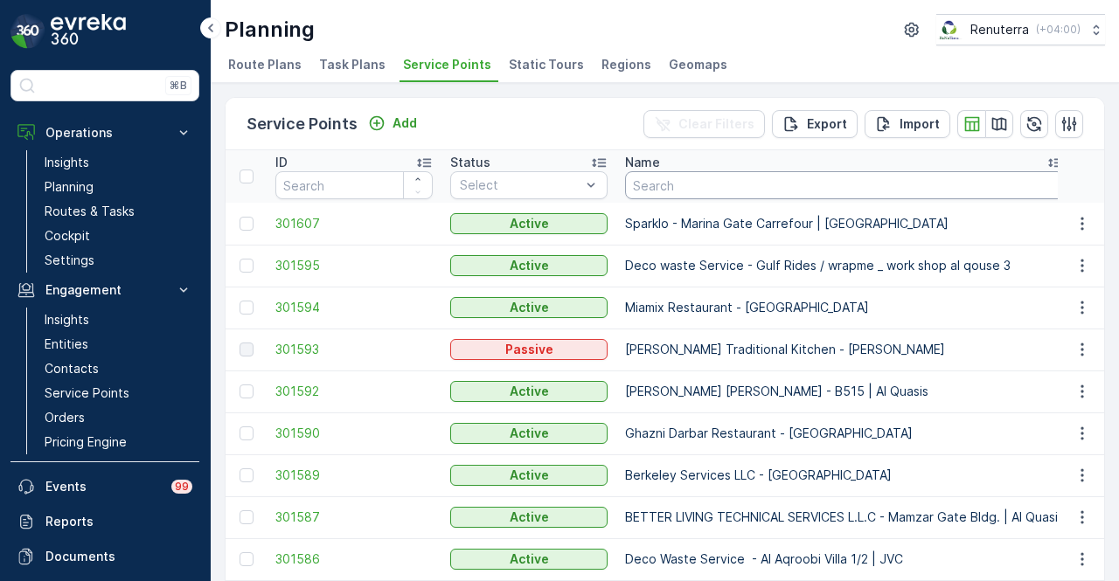
click at [748, 185] on input "text" at bounding box center [844, 185] width 439 height 28
paste input "Serkal"
type input "Serkal"
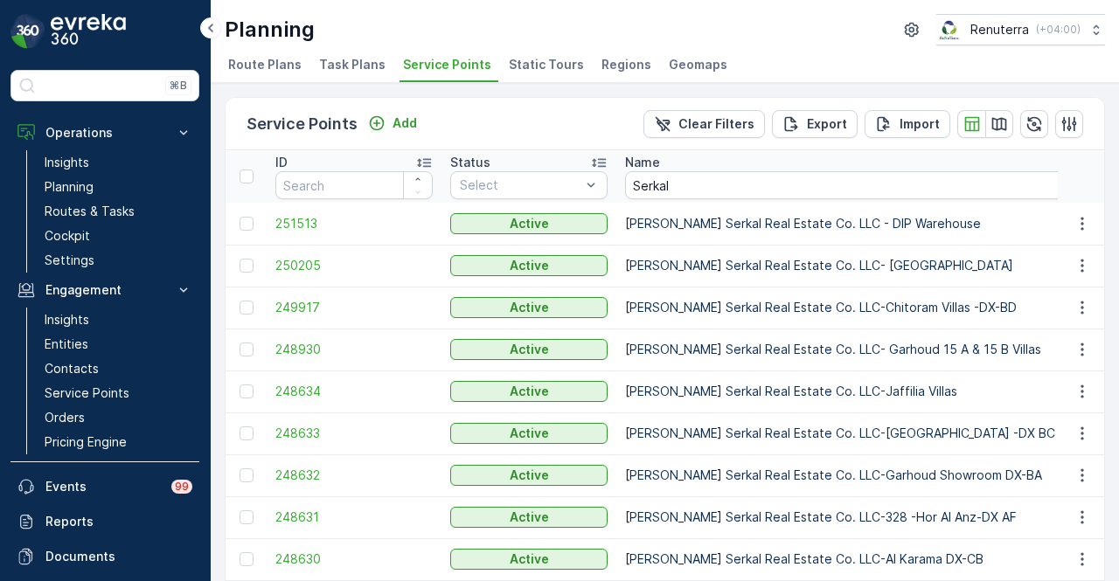
scroll to position [113, 0]
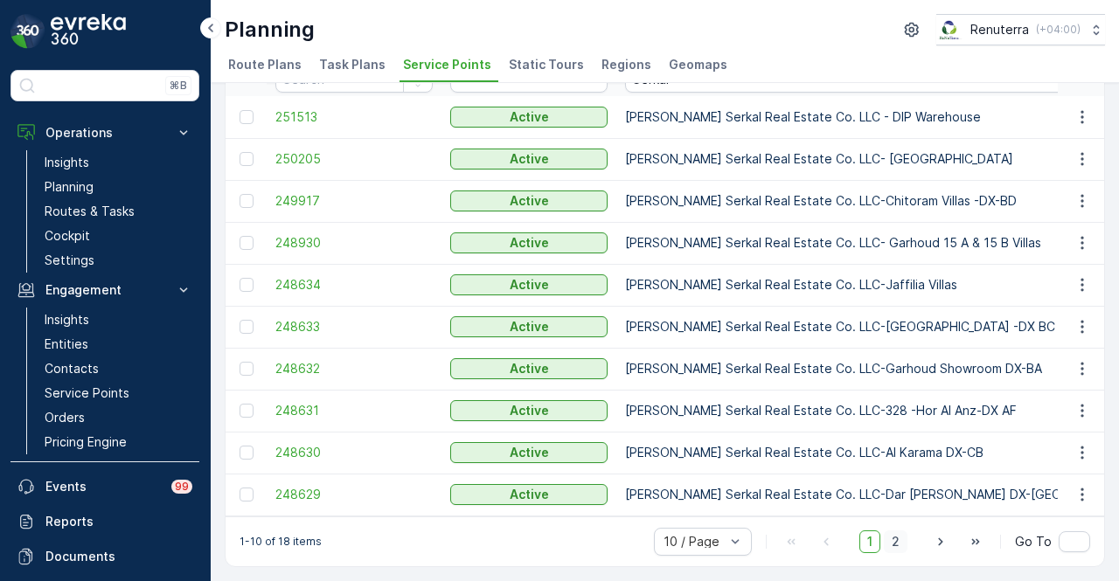
click at [897, 543] on span "2" at bounding box center [896, 542] width 24 height 23
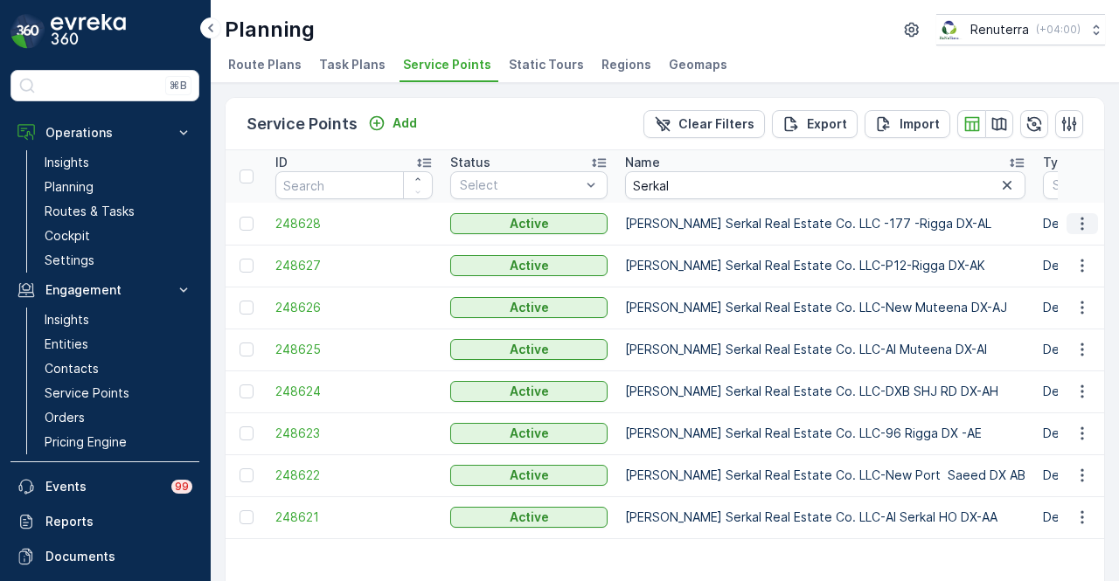
click at [1073, 227] on icon "button" at bounding box center [1081, 223] width 17 height 17
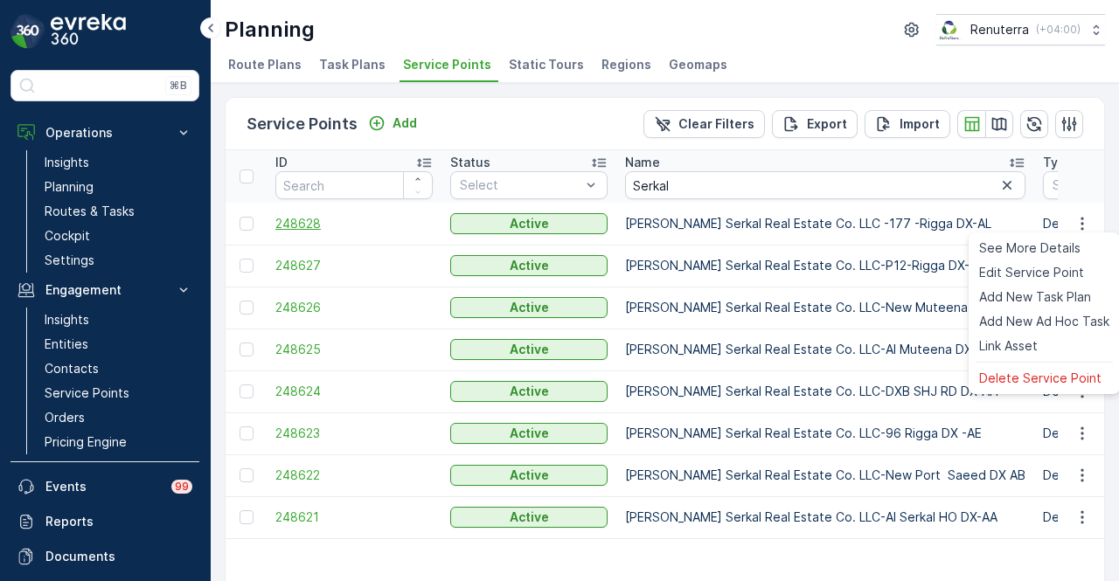
click at [317, 226] on span "248628" at bounding box center [353, 223] width 157 height 17
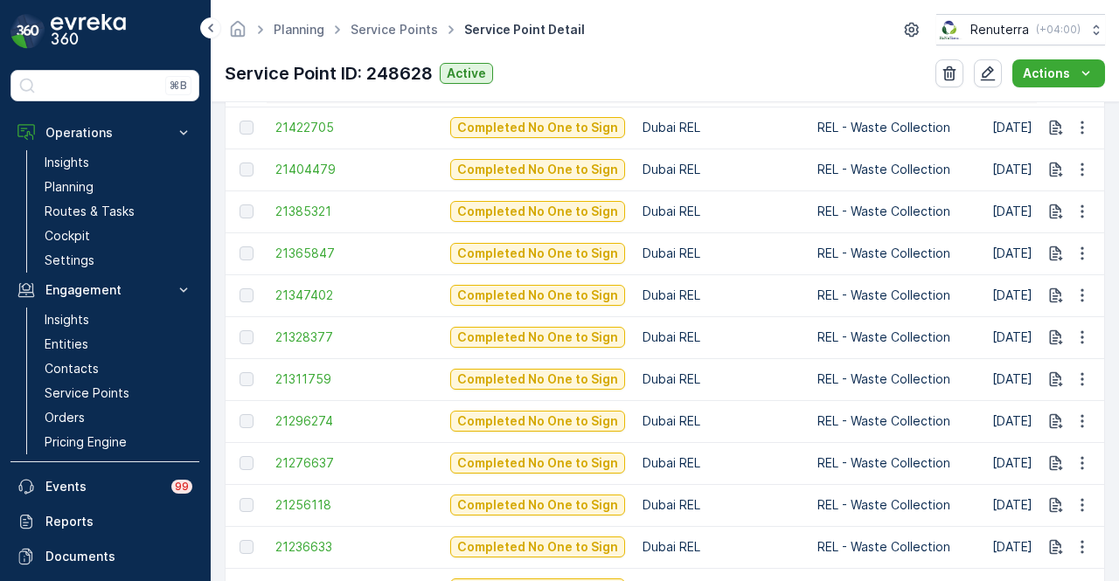
scroll to position [1923, 0]
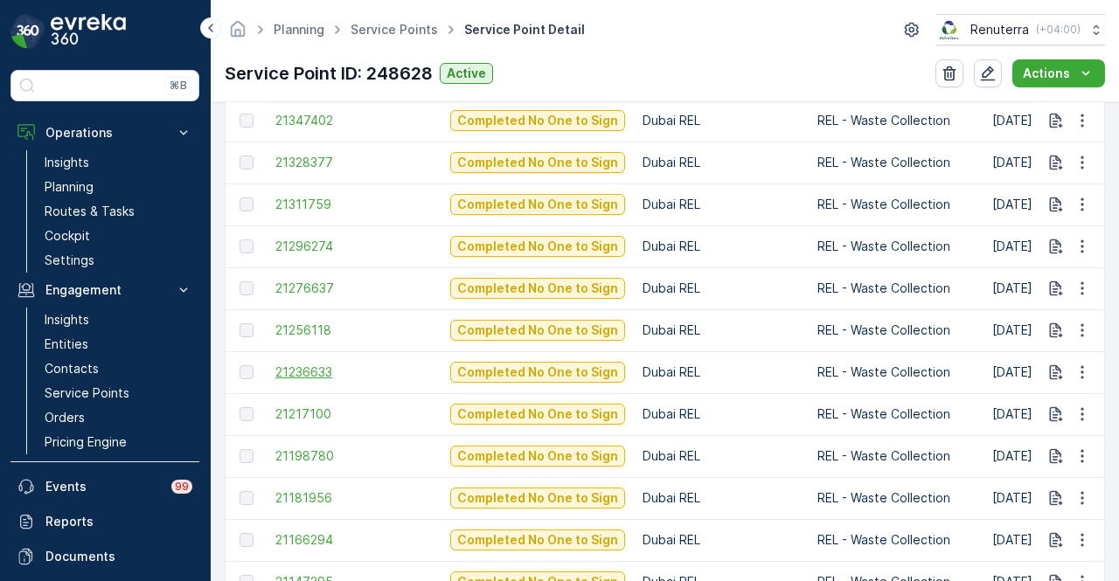
click at [335, 370] on span "21236633" at bounding box center [353, 372] width 157 height 17
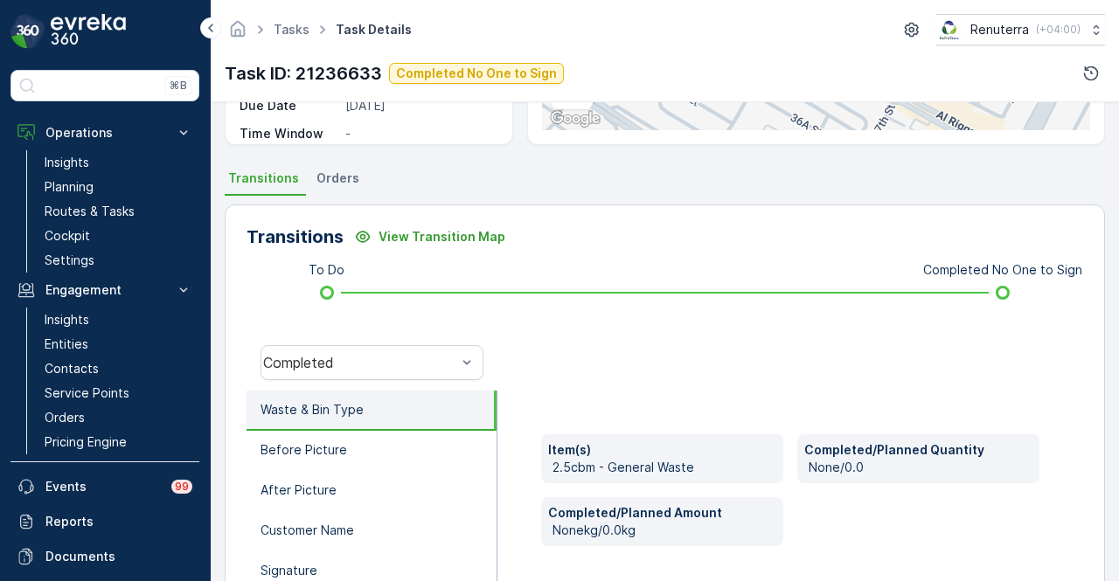
scroll to position [257, 0]
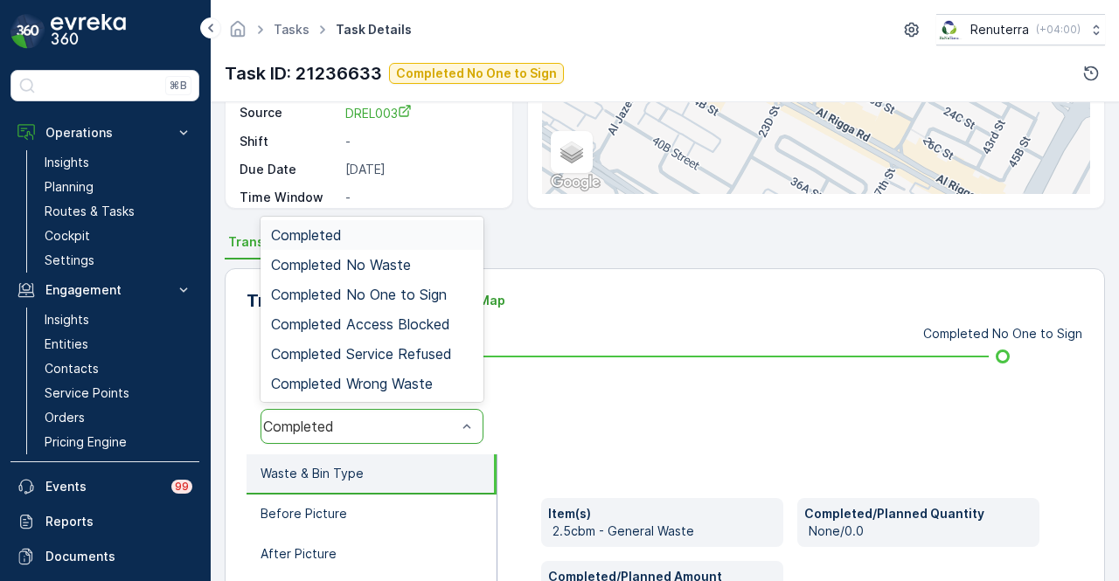
click at [452, 412] on div "Completed" at bounding box center [371, 426] width 223 height 35
click at [446, 268] on div "Completed No Waste" at bounding box center [372, 265] width 202 height 16
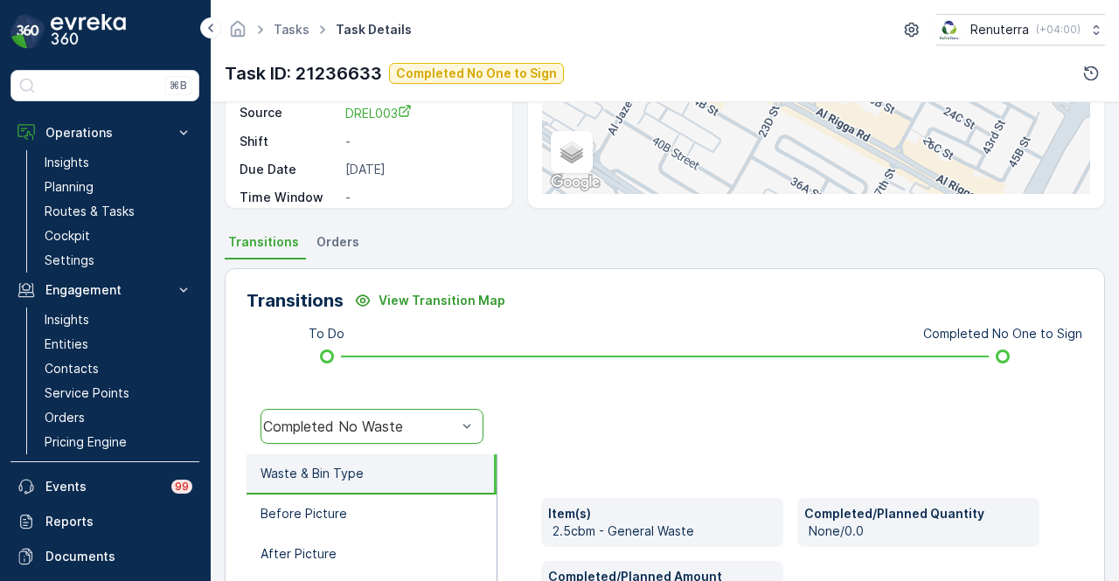
drag, startPoint x: 441, startPoint y: 424, endPoint x: 442, endPoint y: 410, distance: 14.1
click at [442, 423] on div "Completed No Waste" at bounding box center [359, 427] width 193 height 16
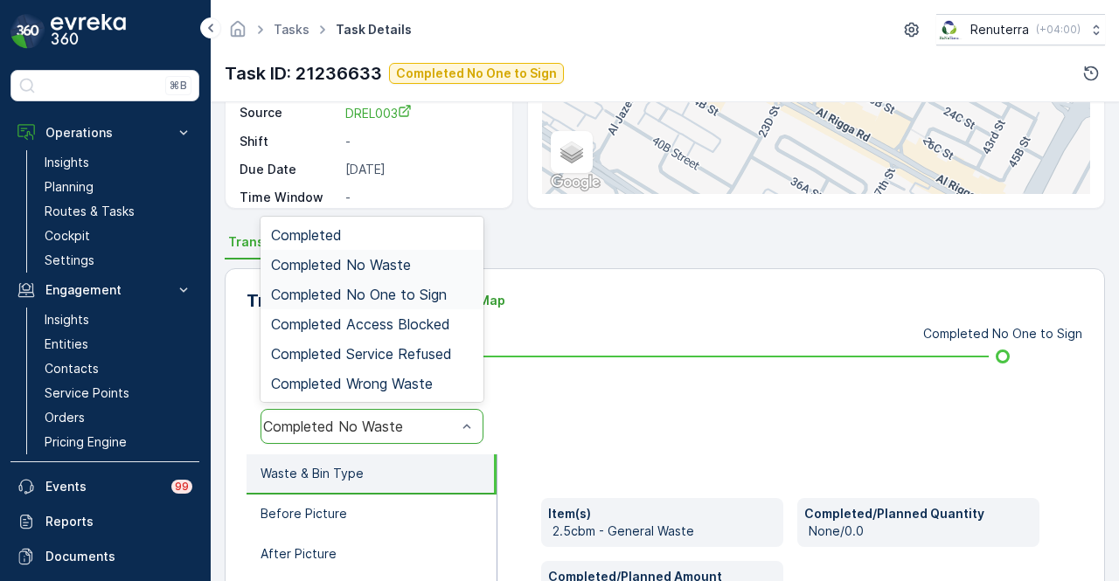
click at [465, 295] on div "Completed No One to Sign" at bounding box center [372, 295] width 202 height 16
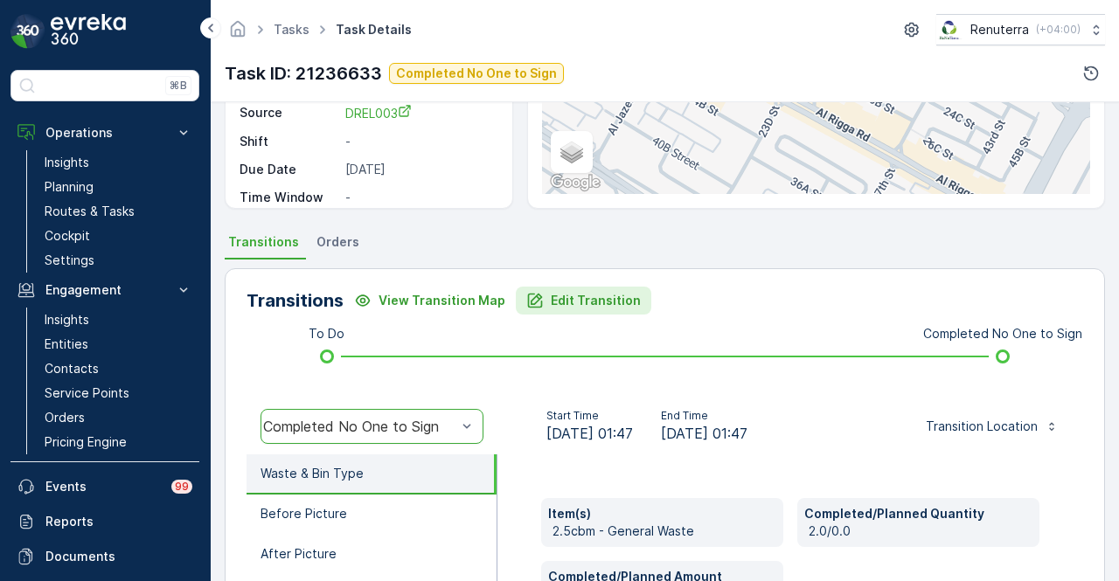
click at [568, 295] on p "Edit Transition" at bounding box center [596, 300] width 90 height 17
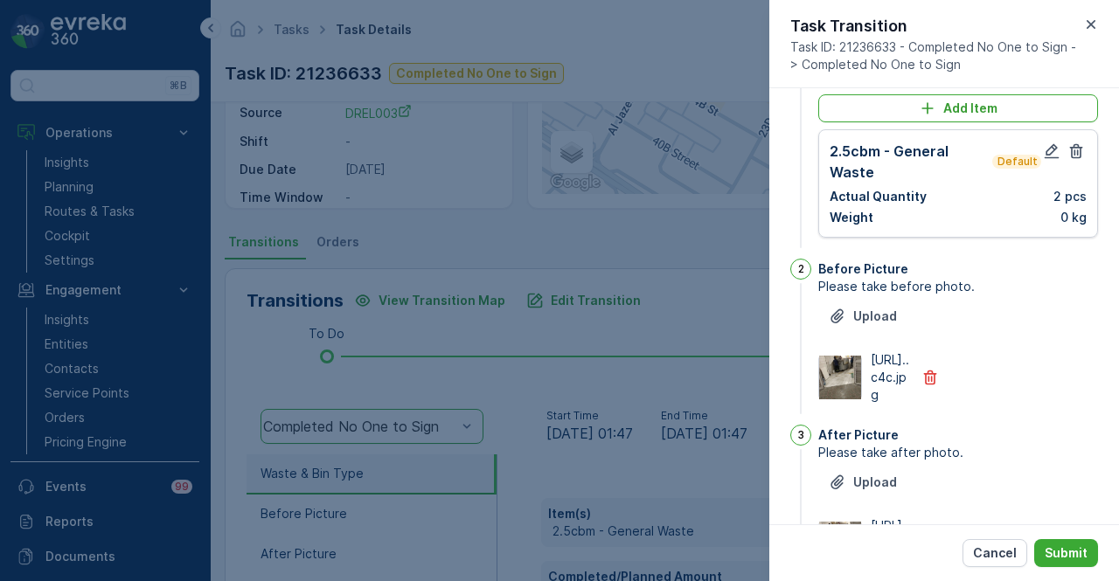
scroll to position [0, 0]
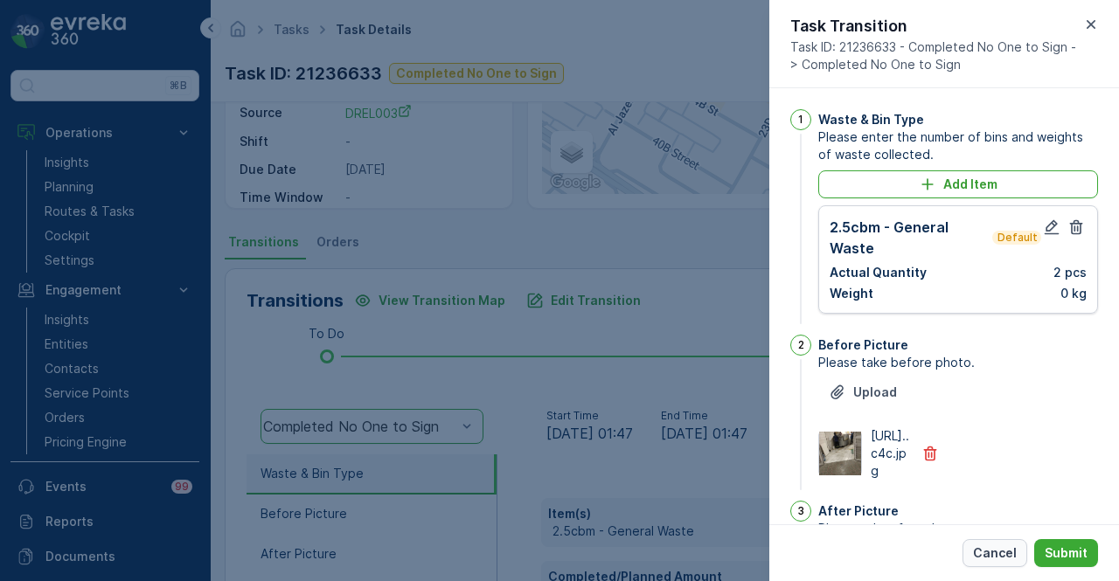
click at [1017, 543] on button "Cancel" at bounding box center [994, 553] width 65 height 28
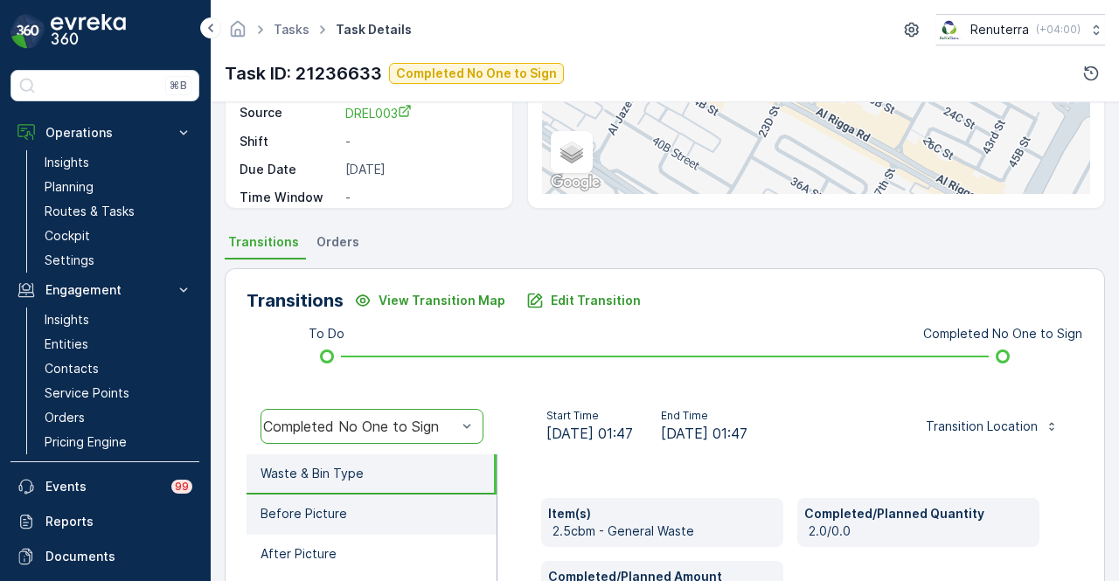
click at [321, 515] on p "Before Picture" at bounding box center [303, 513] width 87 height 17
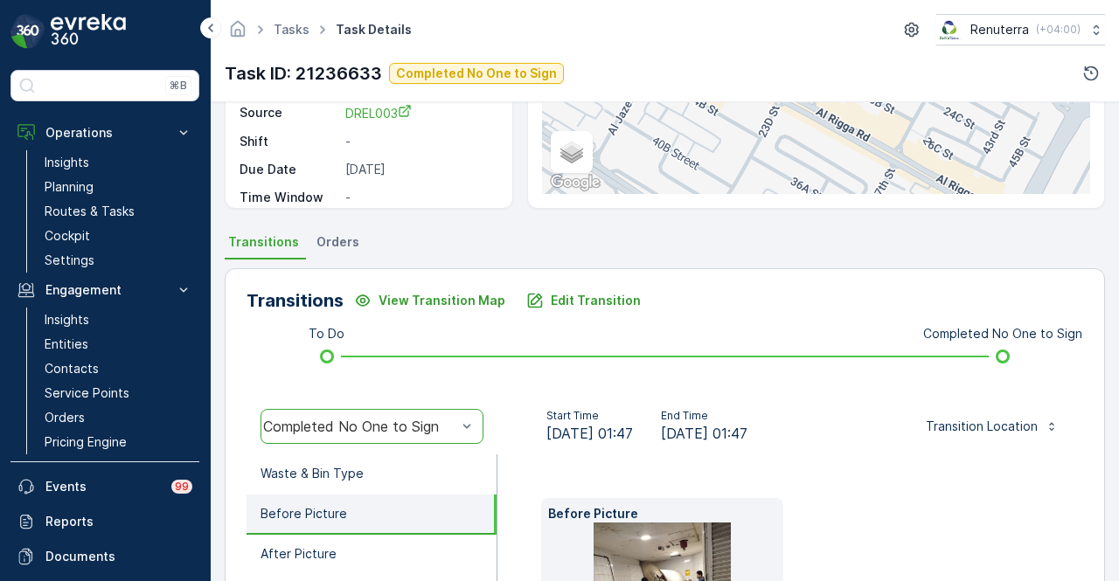
scroll to position [519, 0]
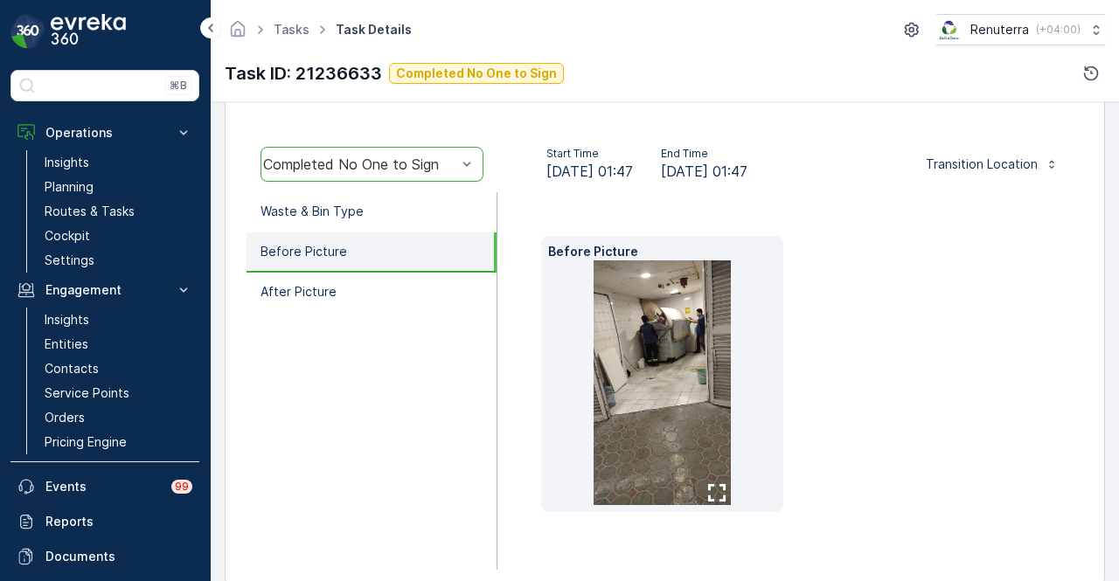
click at [392, 265] on li "Before Picture" at bounding box center [372, 253] width 250 height 40
click at [386, 286] on li "After Picture" at bounding box center [372, 293] width 250 height 40
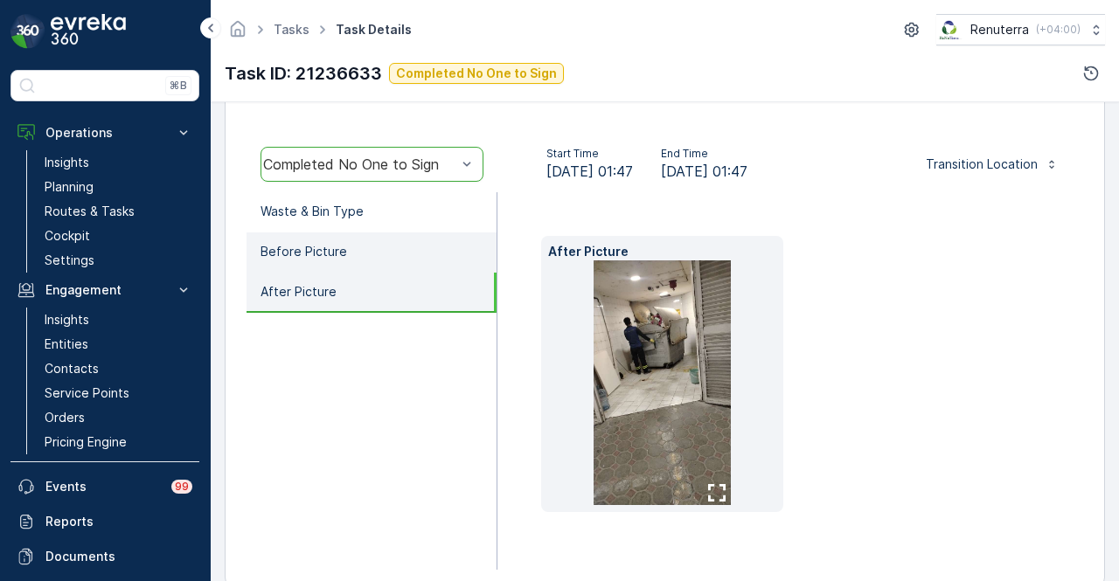
click at [411, 252] on li "Before Picture" at bounding box center [372, 253] width 250 height 40
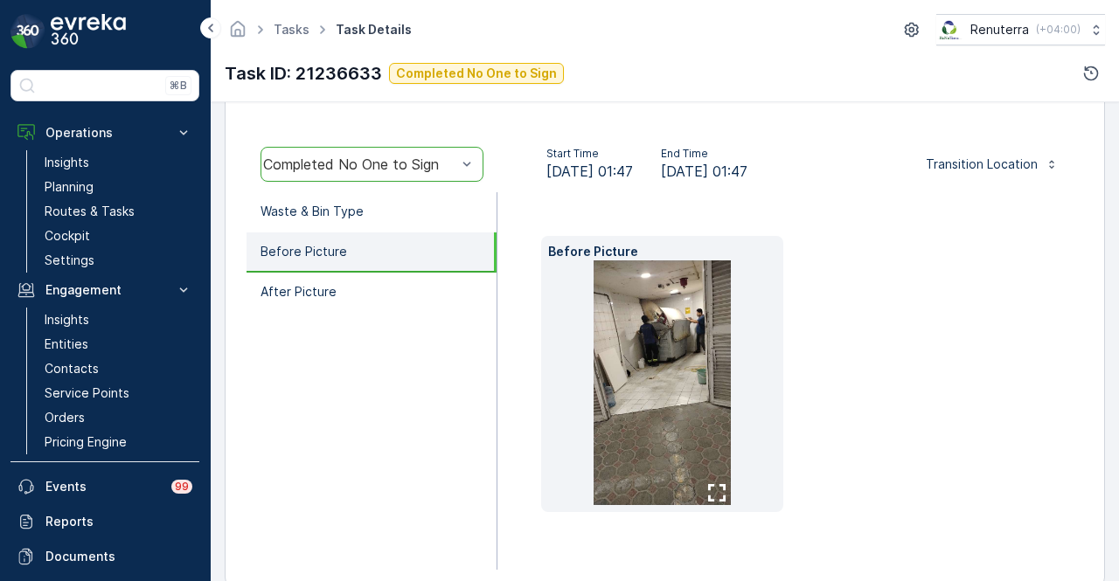
click at [638, 339] on img at bounding box center [663, 382] width 138 height 245
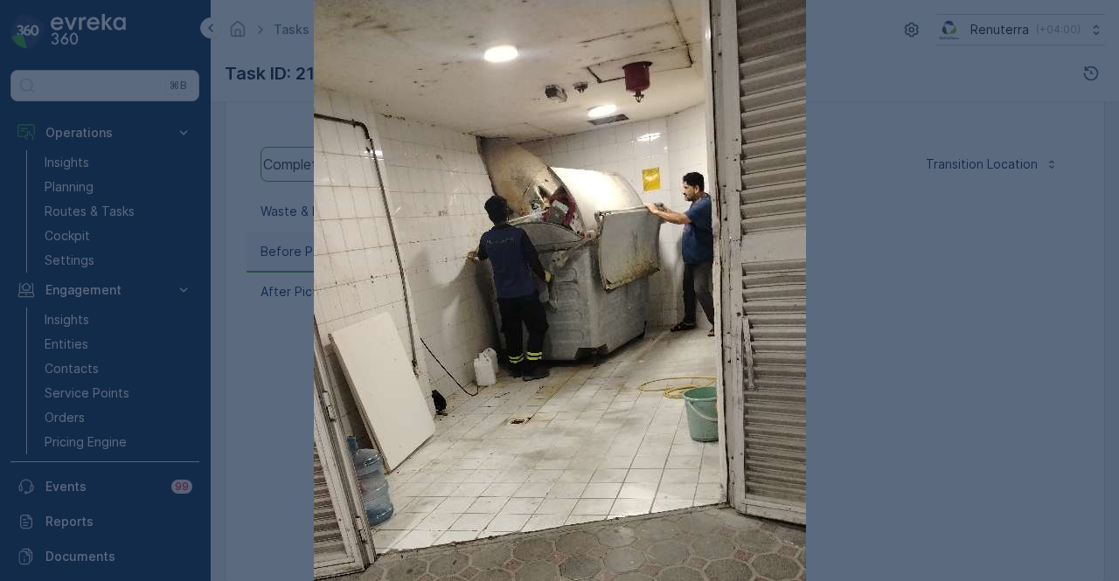
click at [916, 89] on div at bounding box center [559, 290] width 1119 height 581
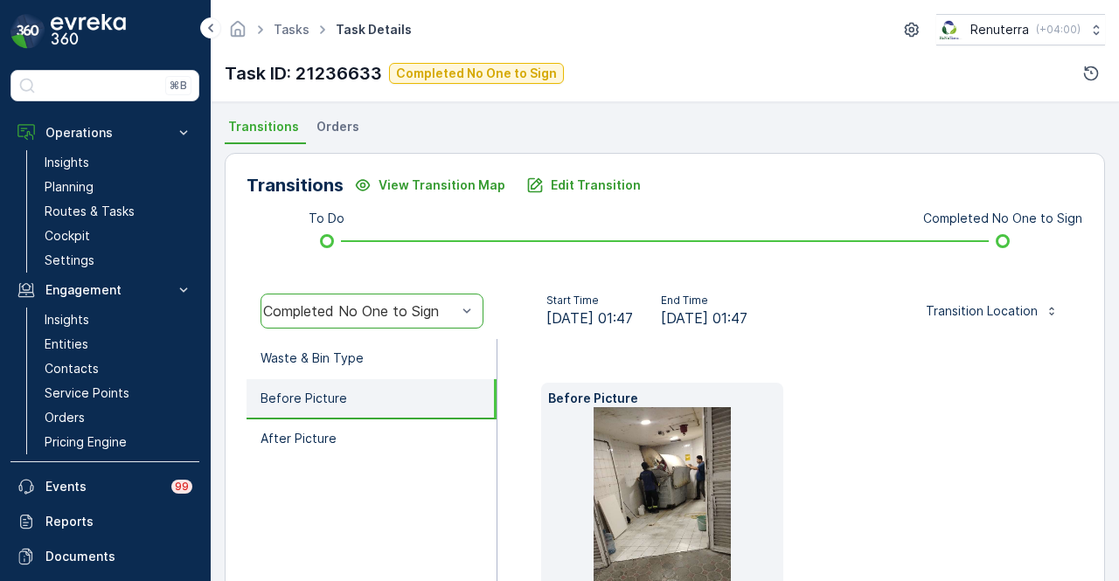
scroll to position [198, 0]
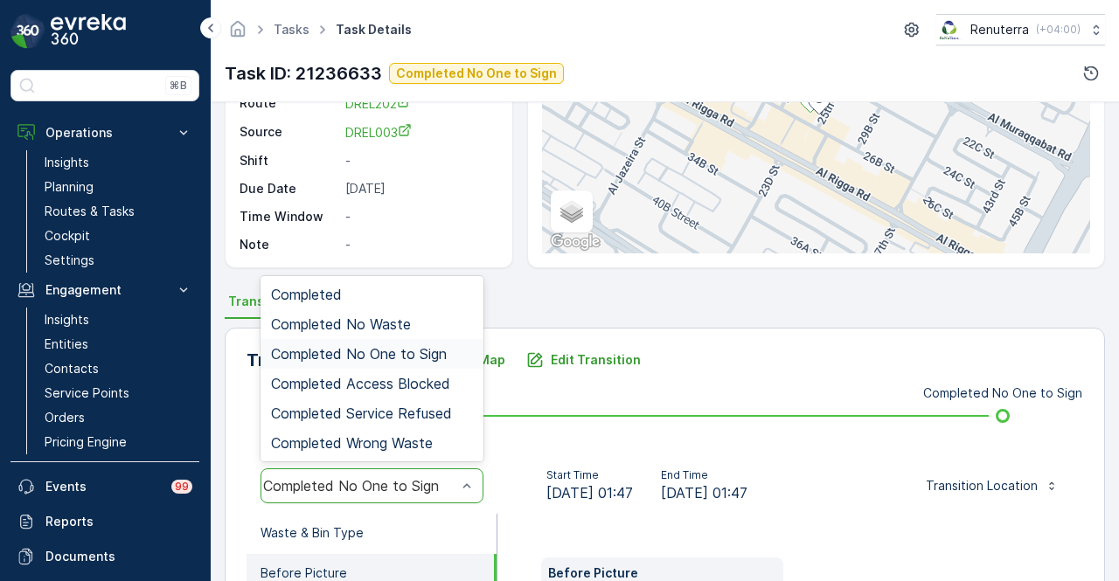
click at [442, 346] on span "Completed No One to Sign" at bounding box center [359, 354] width 176 height 16
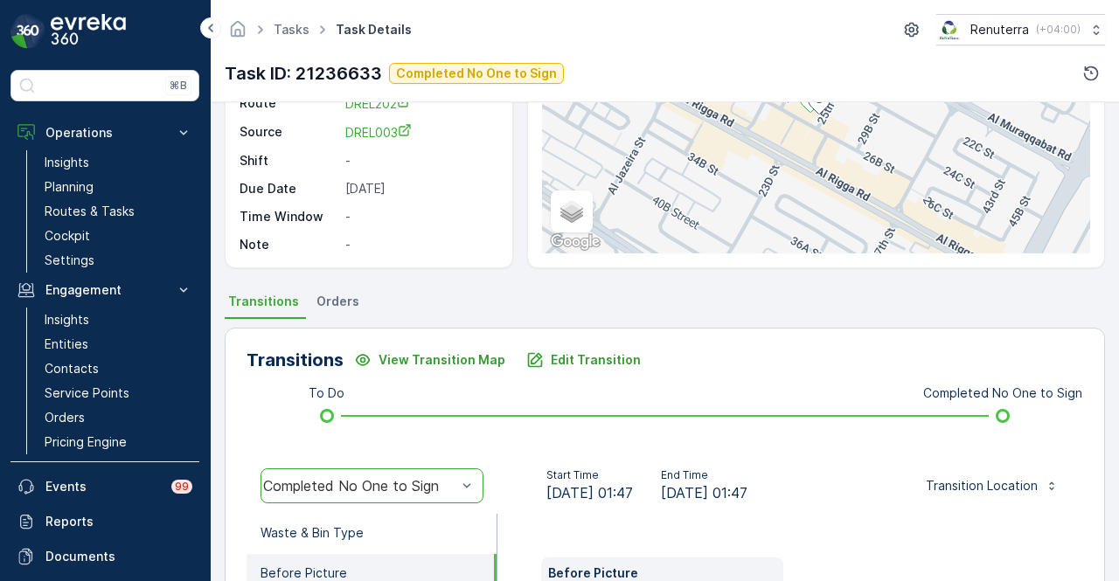
click at [446, 478] on div "Completed No One to Sign" at bounding box center [359, 486] width 197 height 16
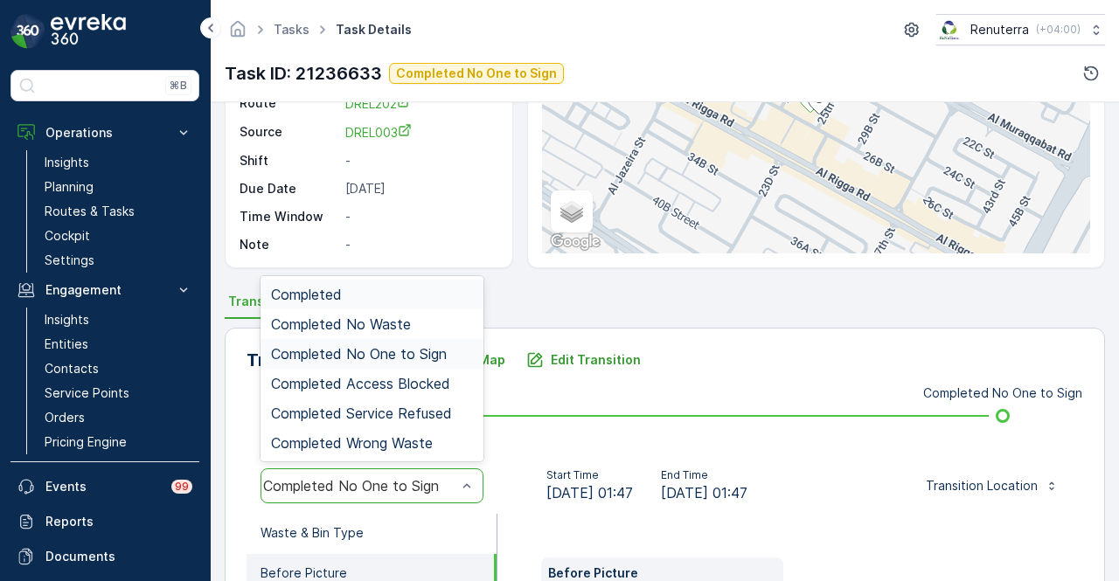
click at [432, 283] on div "Completed" at bounding box center [371, 295] width 223 height 30
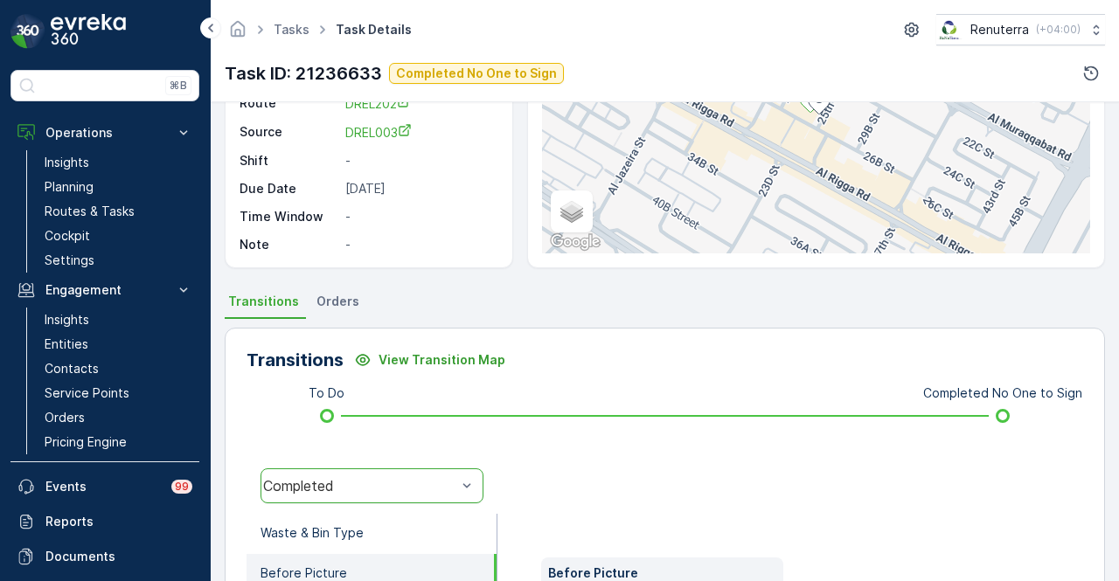
click at [414, 475] on div "Completed" at bounding box center [371, 486] width 223 height 35
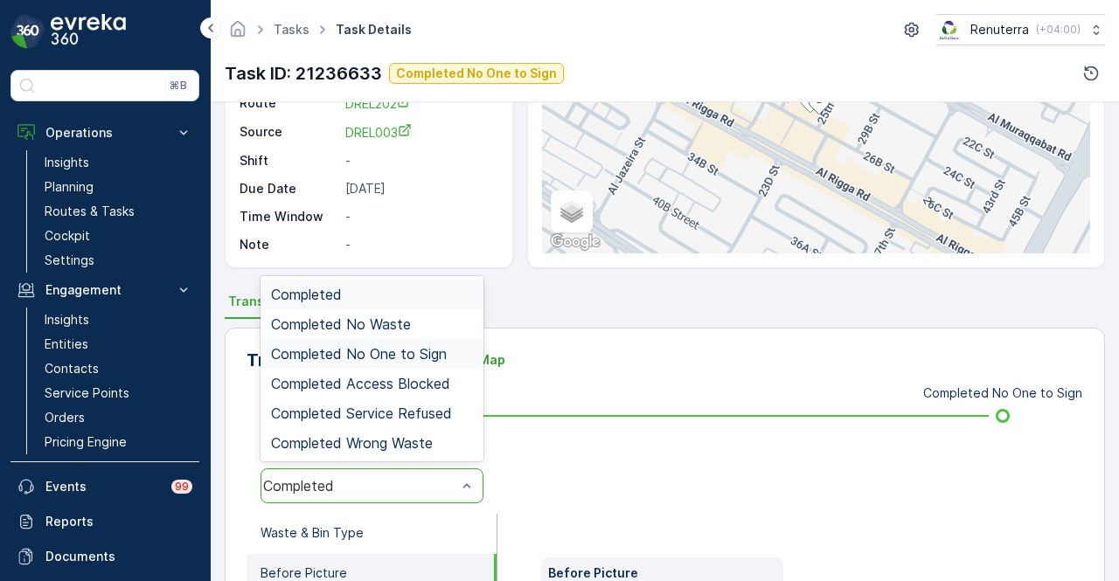
click at [430, 358] on span "Completed No One to Sign" at bounding box center [359, 354] width 176 height 16
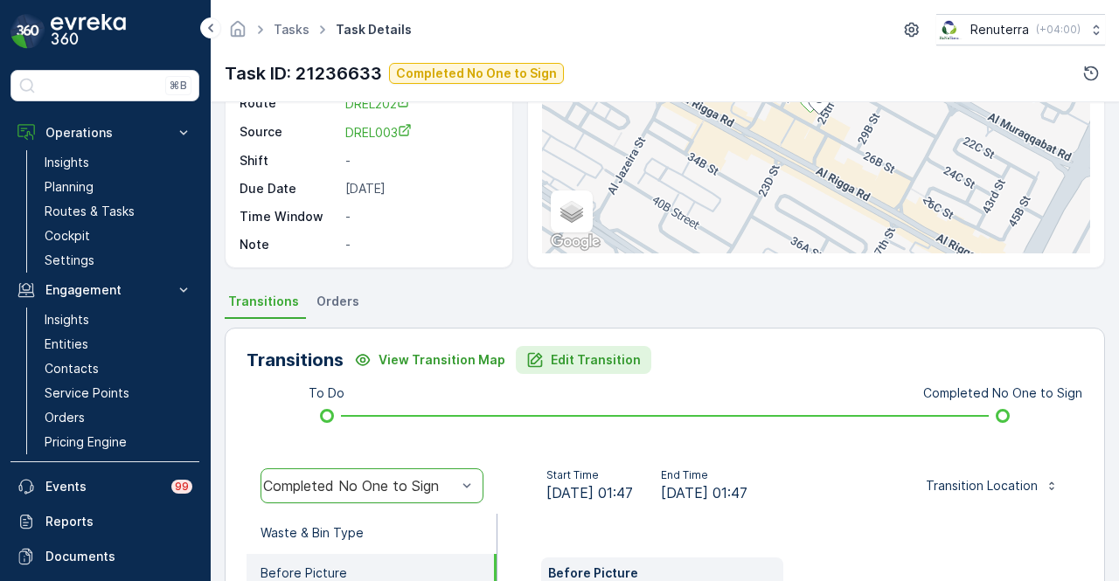
click at [585, 367] on p "Edit Transition" at bounding box center [596, 359] width 90 height 17
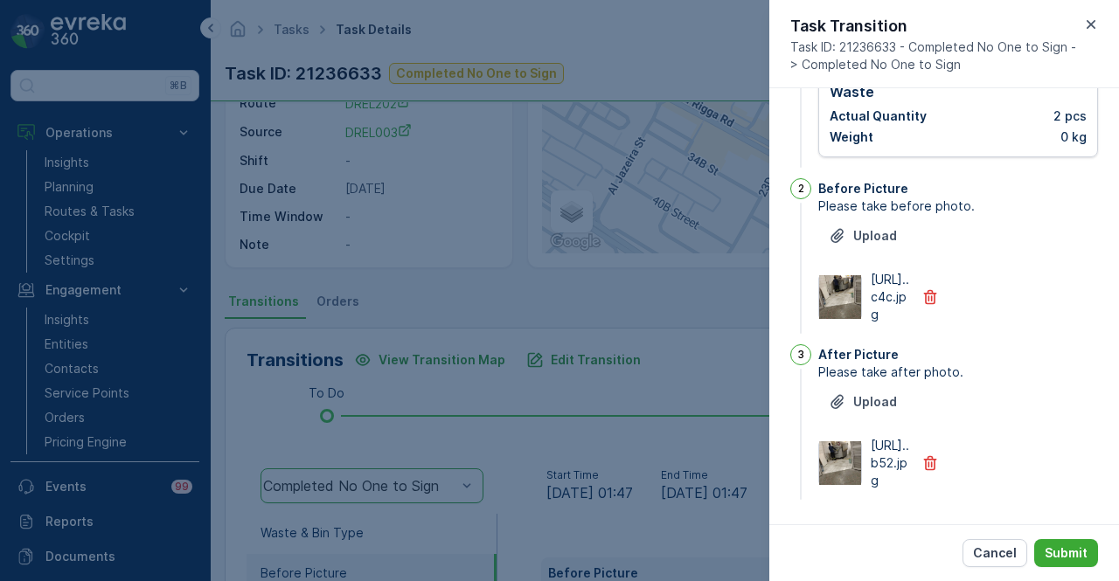
scroll to position [0, 0]
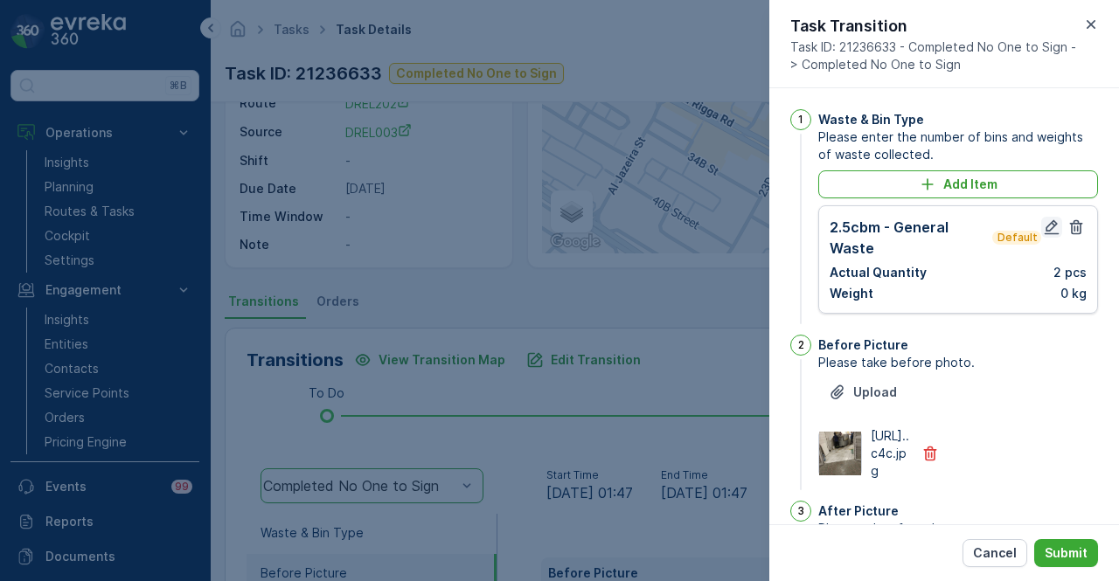
click at [1045, 222] on icon "button" at bounding box center [1051, 227] width 17 height 17
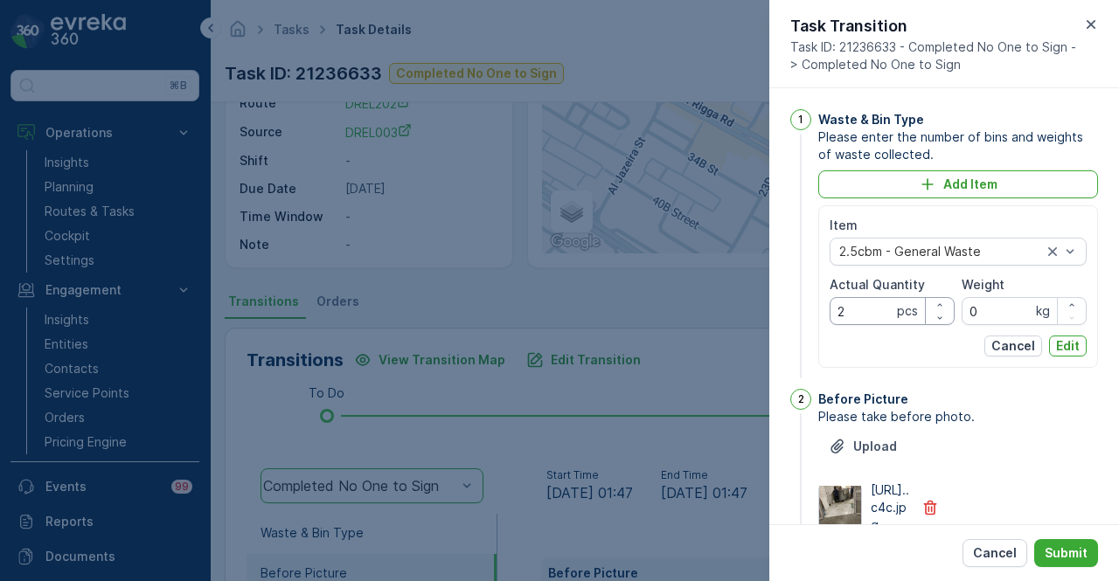
click at [869, 312] on Quantity "2" at bounding box center [892, 311] width 125 height 28
type Quantity "1"
click at [1070, 354] on button "Edit" at bounding box center [1068, 346] width 38 height 21
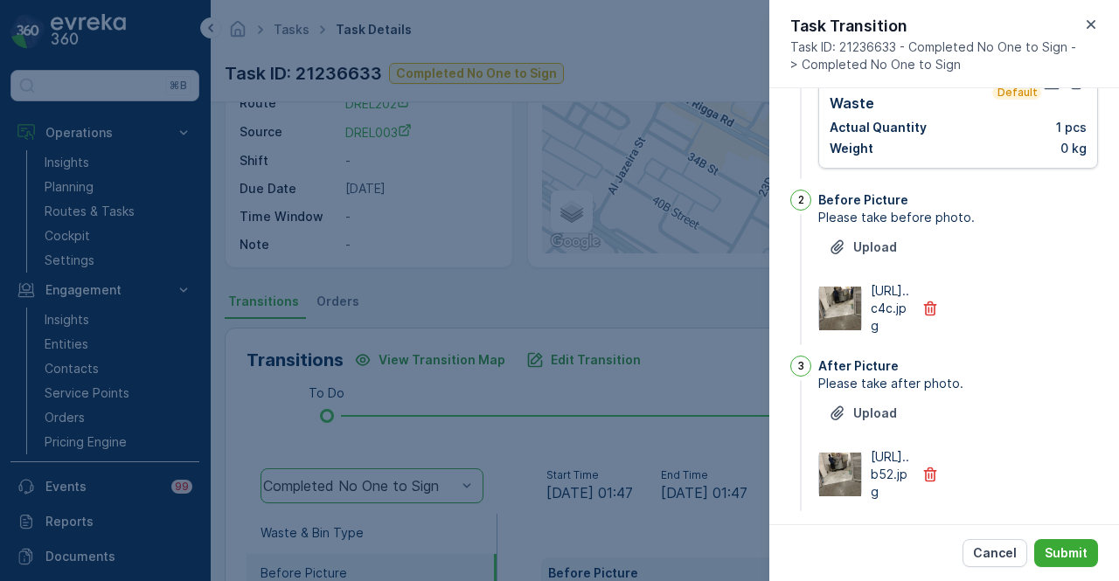
scroll to position [224, 0]
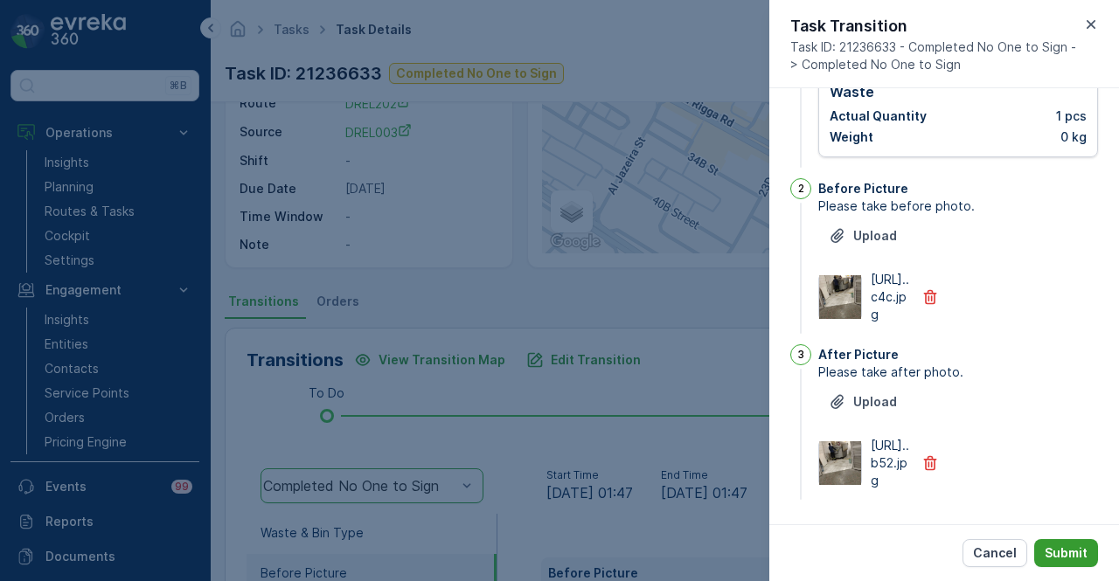
click at [1054, 539] on button "Submit" at bounding box center [1066, 553] width 64 height 28
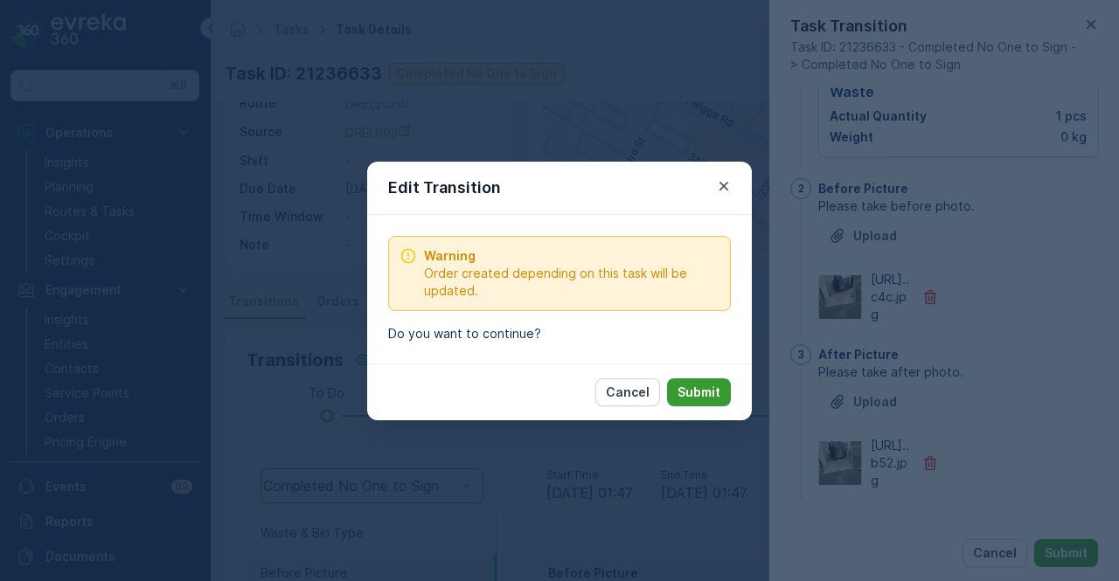
click at [726, 389] on button "Submit" at bounding box center [699, 393] width 64 height 28
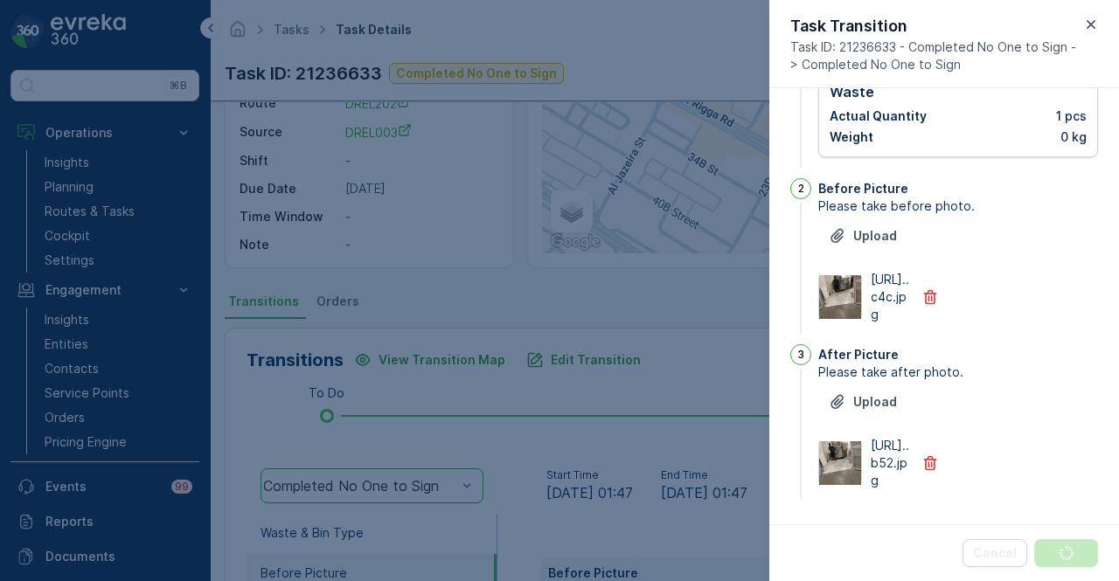
scroll to position [0, 0]
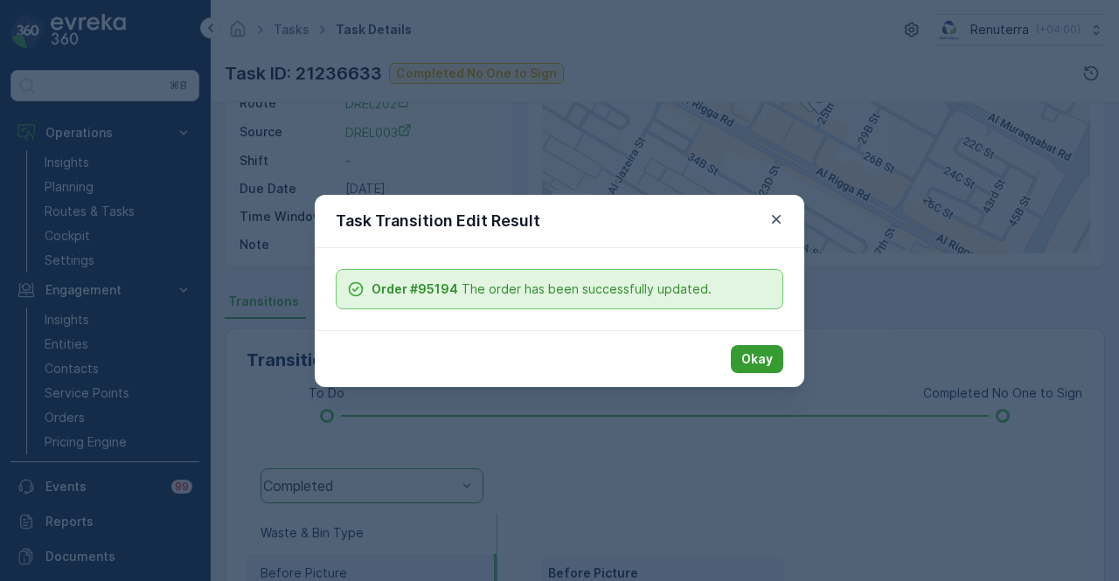
click at [749, 361] on p "Okay" at bounding box center [756, 359] width 31 height 17
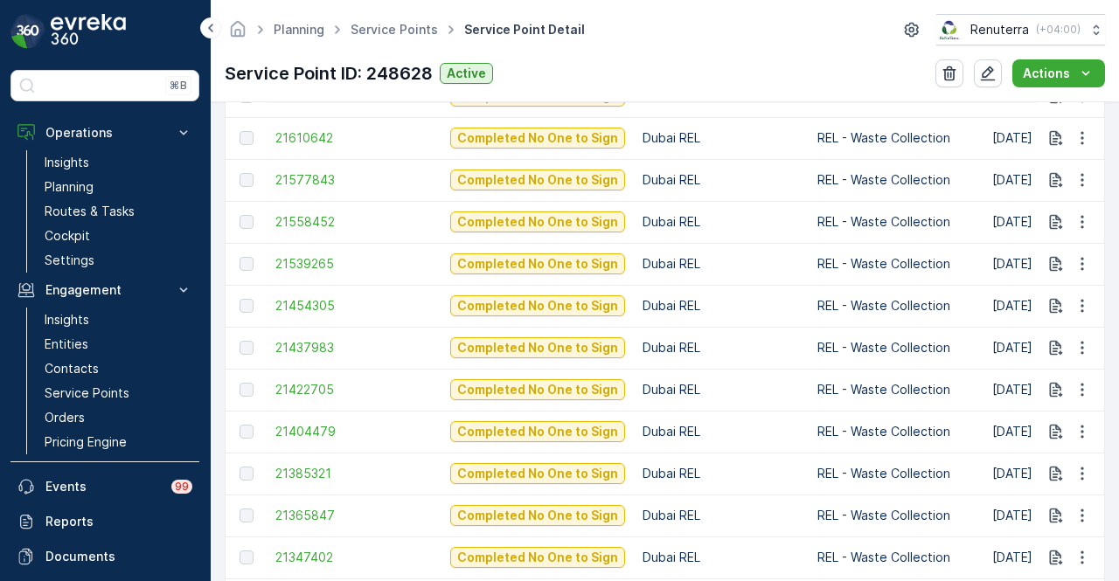
scroll to position [1573, 0]
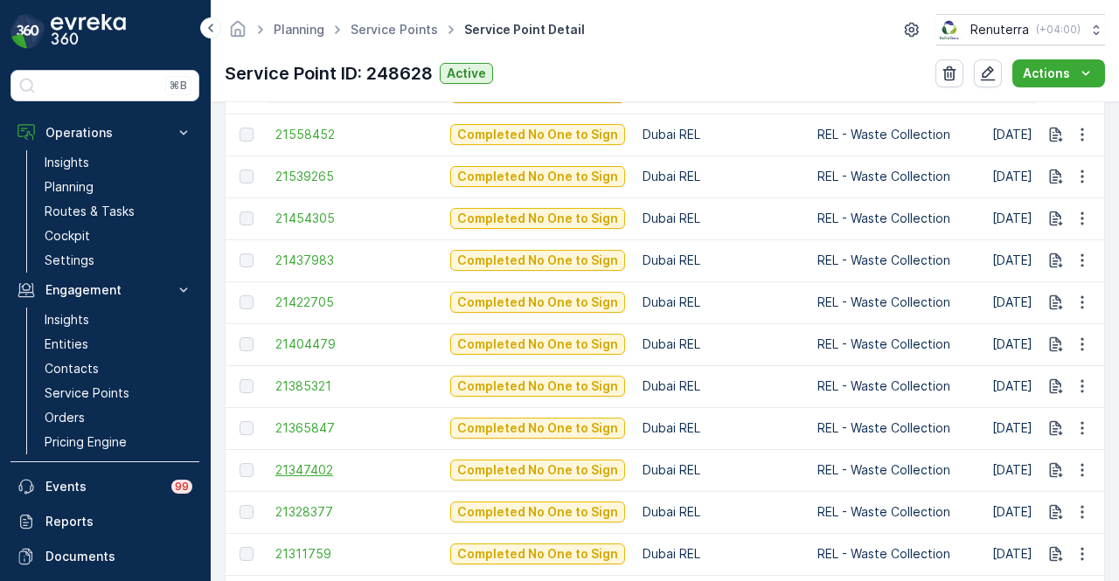
click at [312, 471] on span "21347402" at bounding box center [353, 470] width 157 height 17
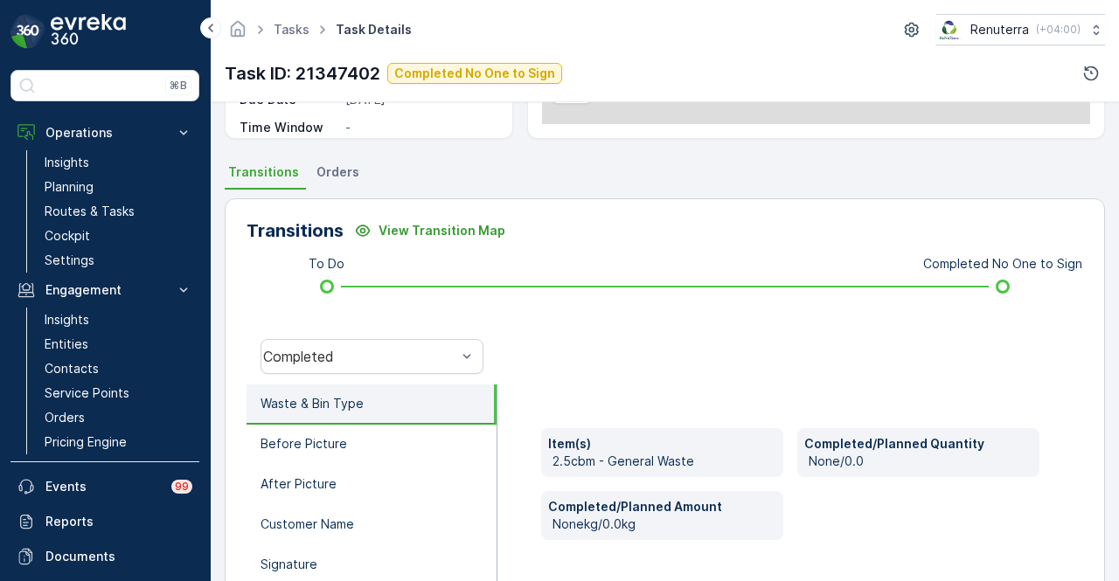
scroll to position [350, 0]
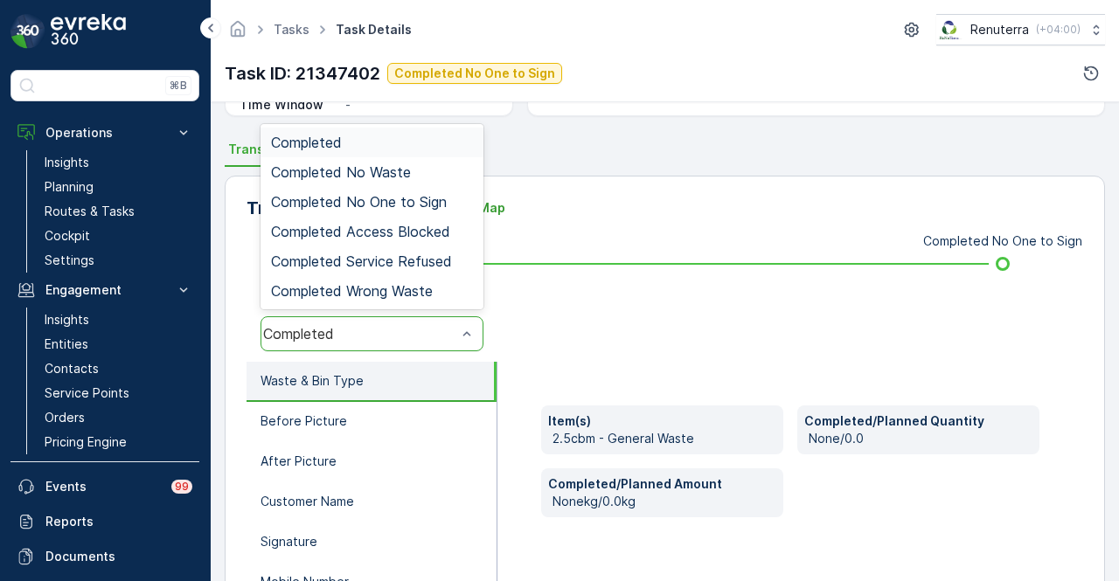
click at [443, 345] on div "Completed" at bounding box center [371, 333] width 223 height 35
click at [429, 204] on span "Completed No One to Sign" at bounding box center [359, 202] width 176 height 16
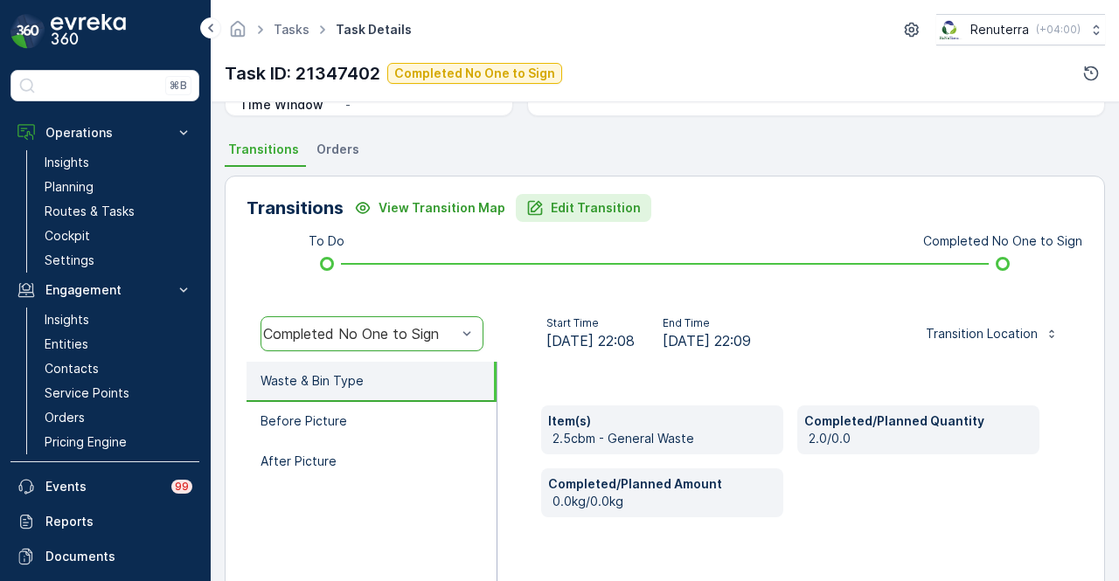
click at [573, 214] on p "Edit Transition" at bounding box center [596, 207] width 90 height 17
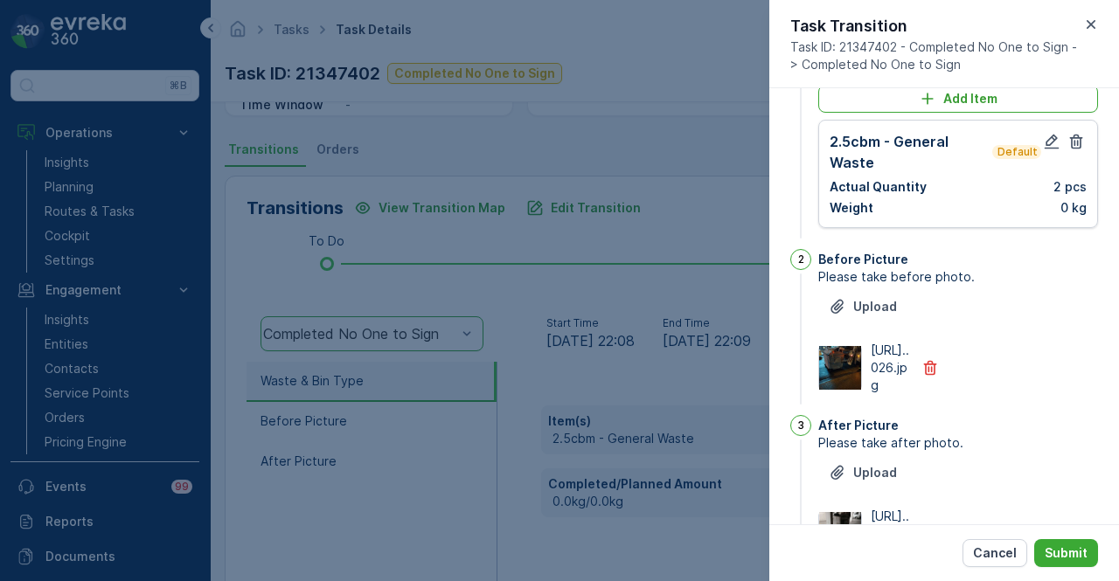
scroll to position [0, 0]
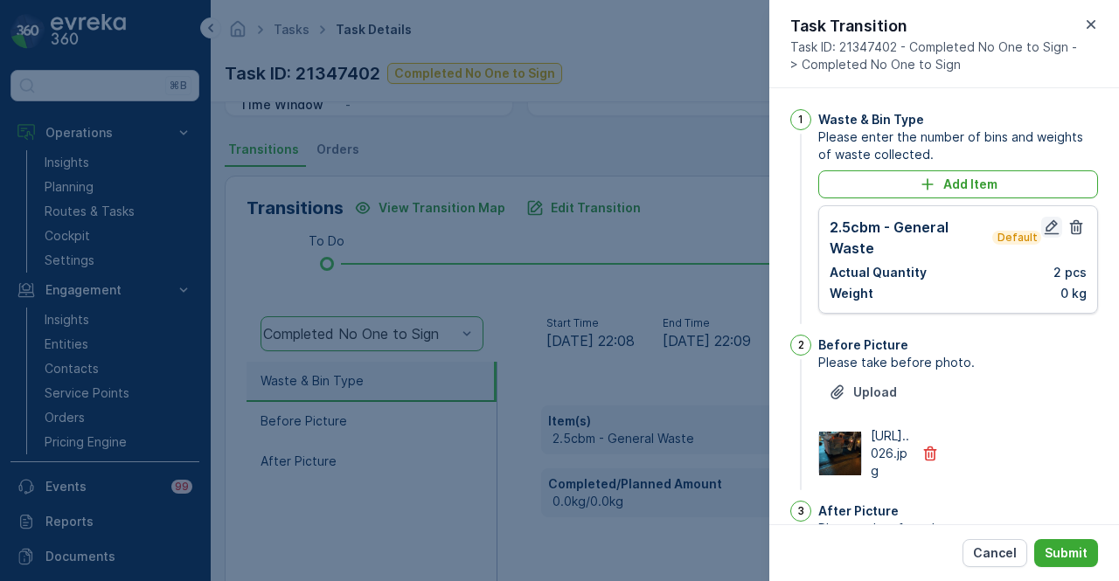
click at [1043, 225] on icon "button" at bounding box center [1051, 227] width 17 height 17
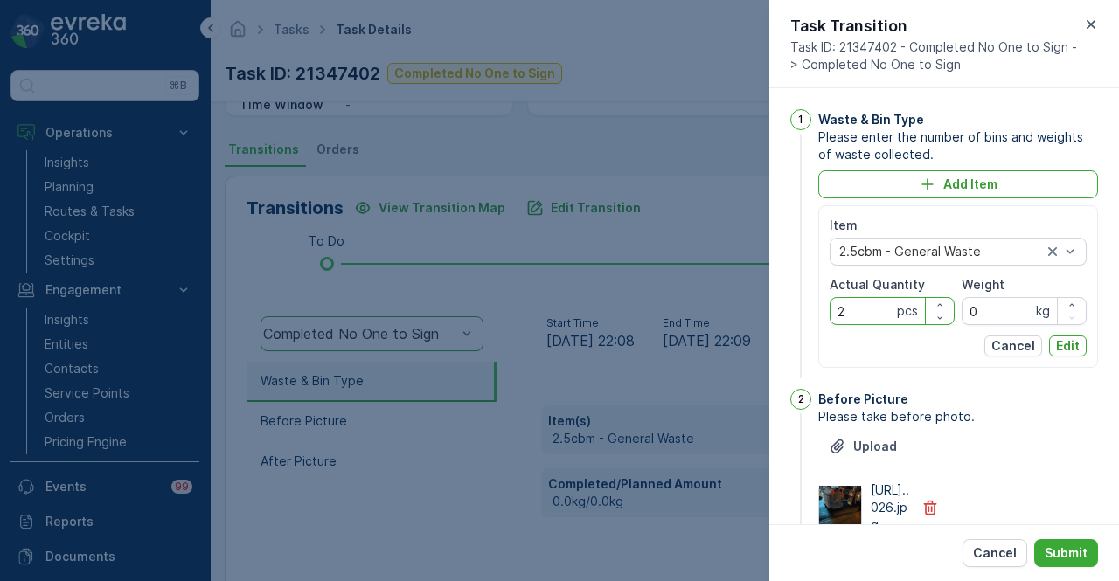
click at [868, 319] on Quantity "2" at bounding box center [892, 311] width 125 height 28
type Quantity "1"
drag, startPoint x: 1063, startPoint y: 344, endPoint x: 1061, endPoint y: 419, distance: 75.2
click at [1068, 344] on p "Edit" at bounding box center [1068, 345] width 24 height 17
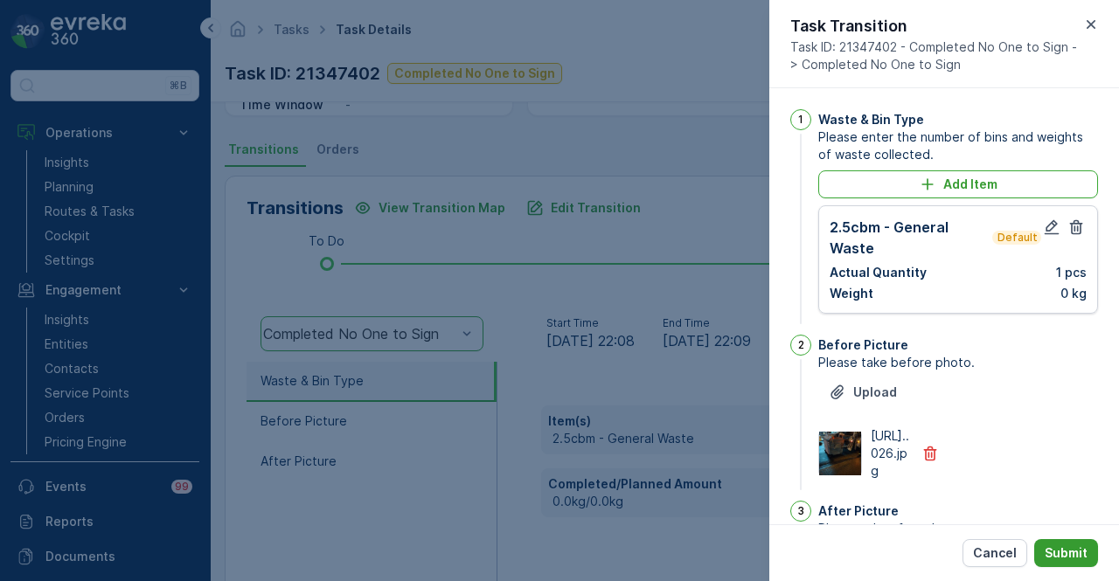
click at [1068, 541] on button "Submit" at bounding box center [1066, 553] width 64 height 28
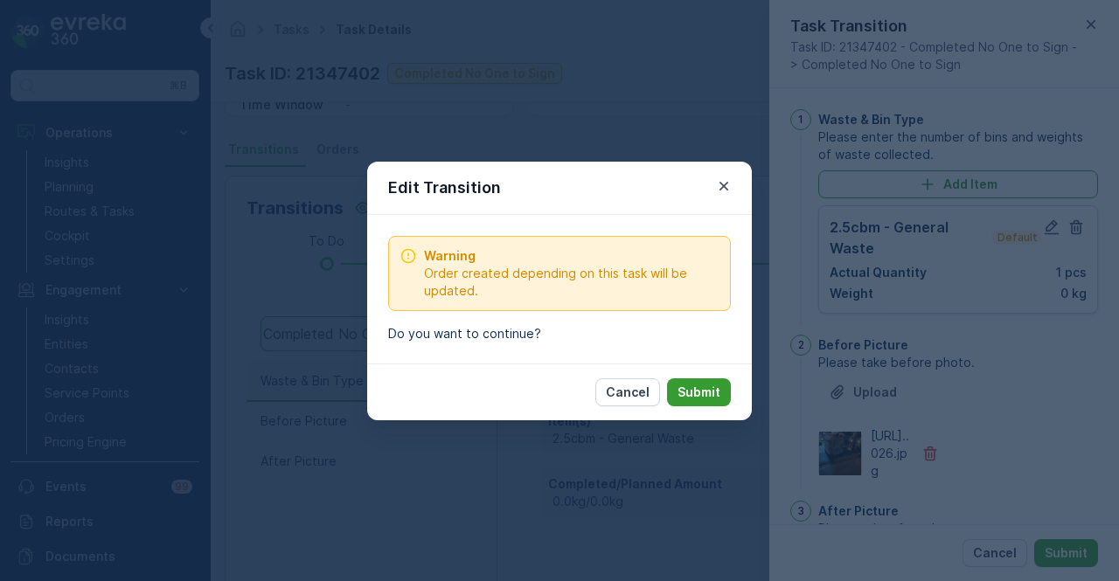
click at [699, 386] on p "Submit" at bounding box center [698, 392] width 43 height 17
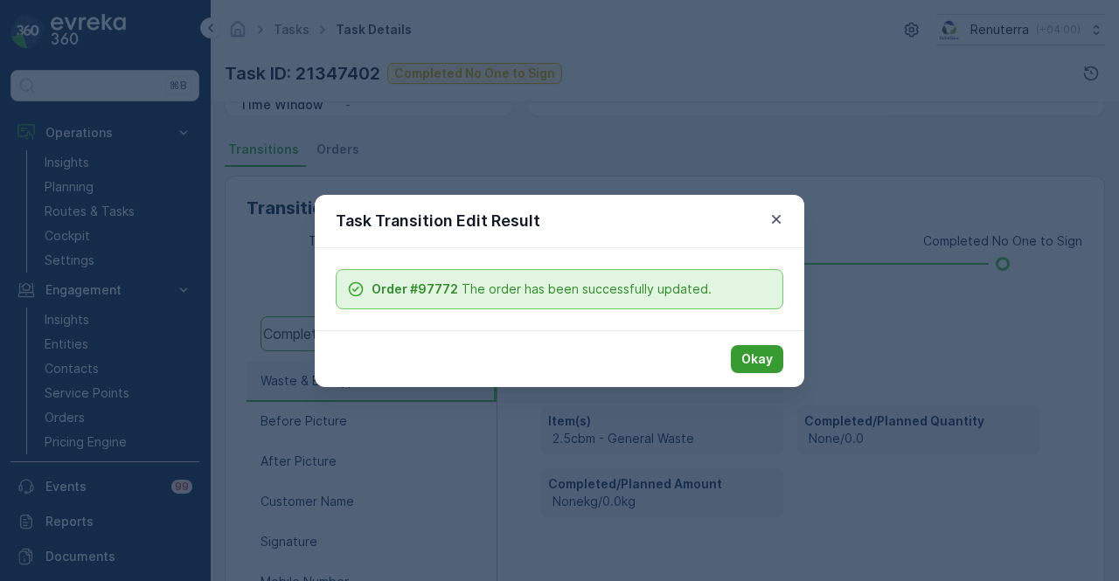
click at [766, 358] on p "Okay" at bounding box center [756, 359] width 31 height 17
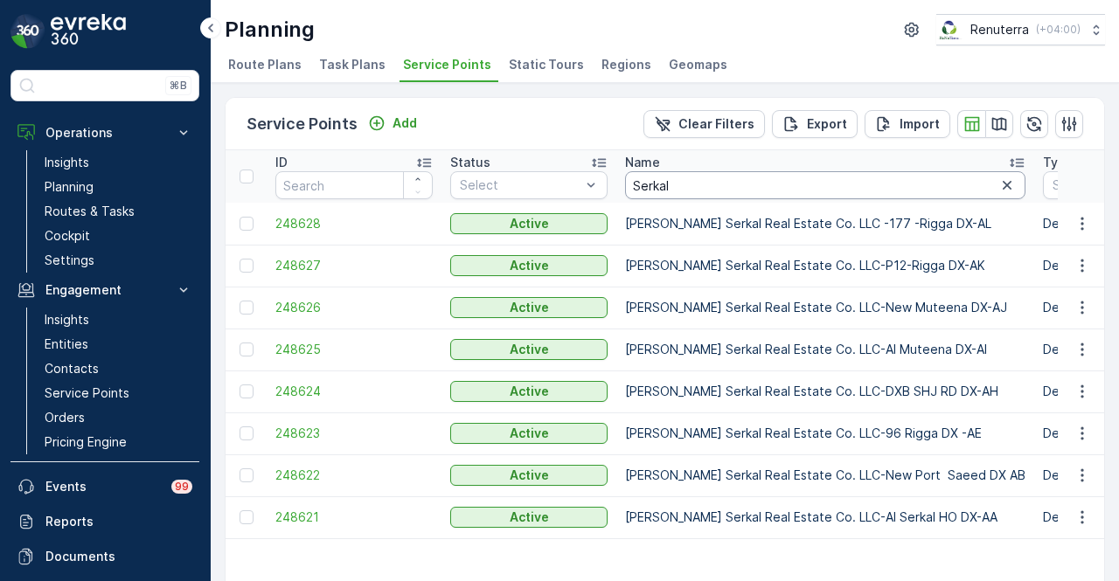
click at [712, 186] on input "Serkal" at bounding box center [825, 185] width 400 height 28
type input "S"
type input "dx-cb"
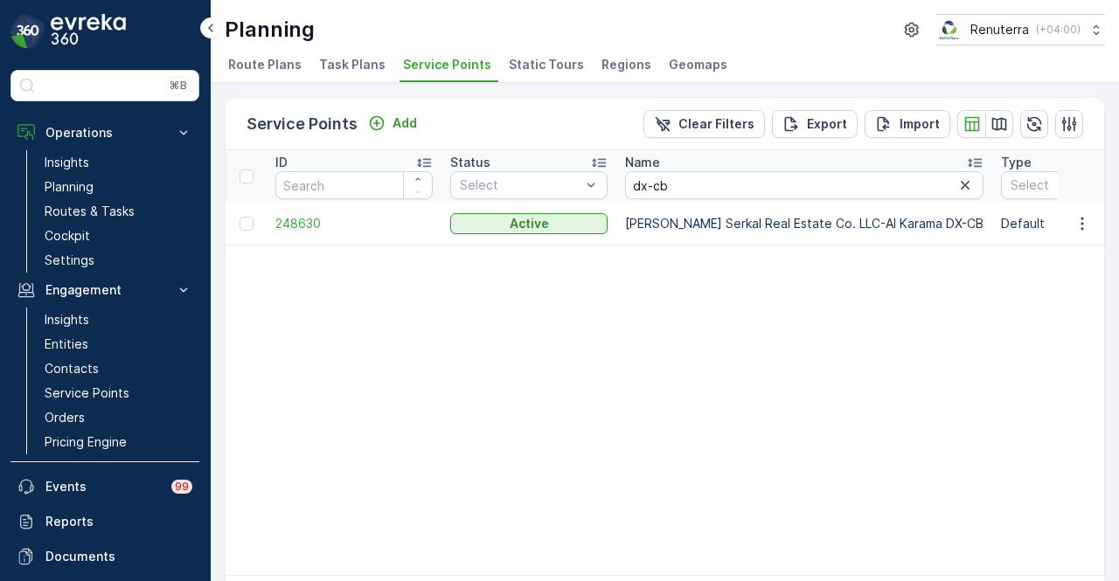
click at [315, 212] on td "248630" at bounding box center [354, 224] width 175 height 42
click at [317, 223] on span "248630" at bounding box center [353, 223] width 157 height 17
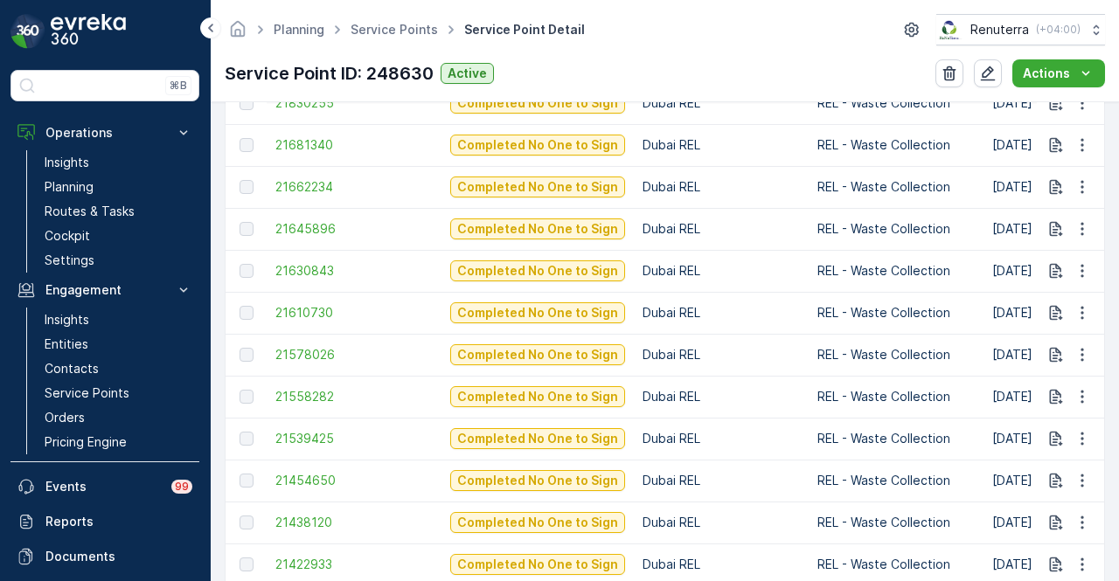
scroll to position [1486, 0]
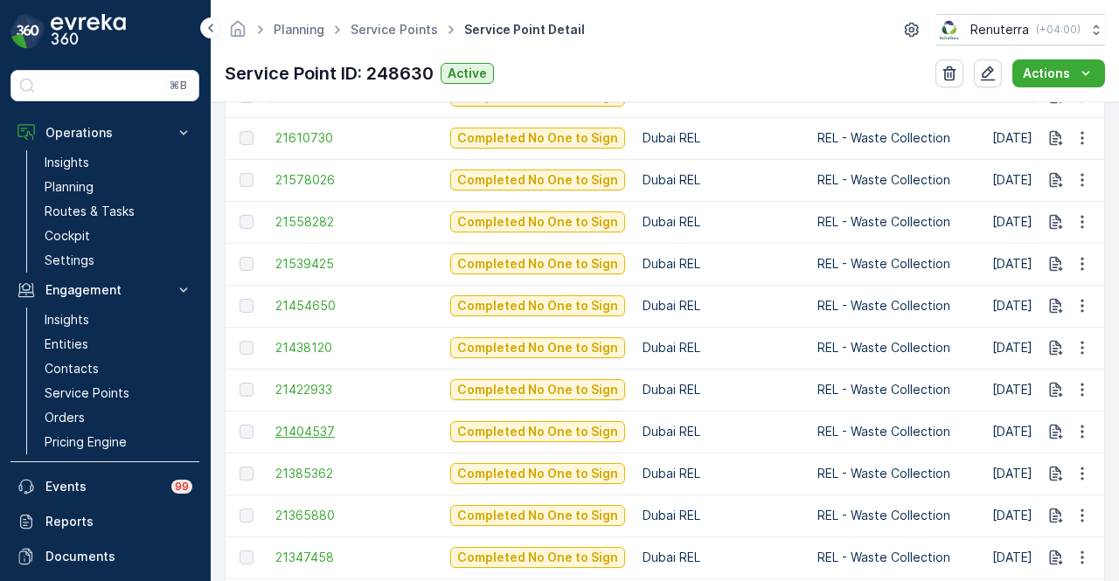
click at [302, 427] on span "21404537" at bounding box center [353, 431] width 157 height 17
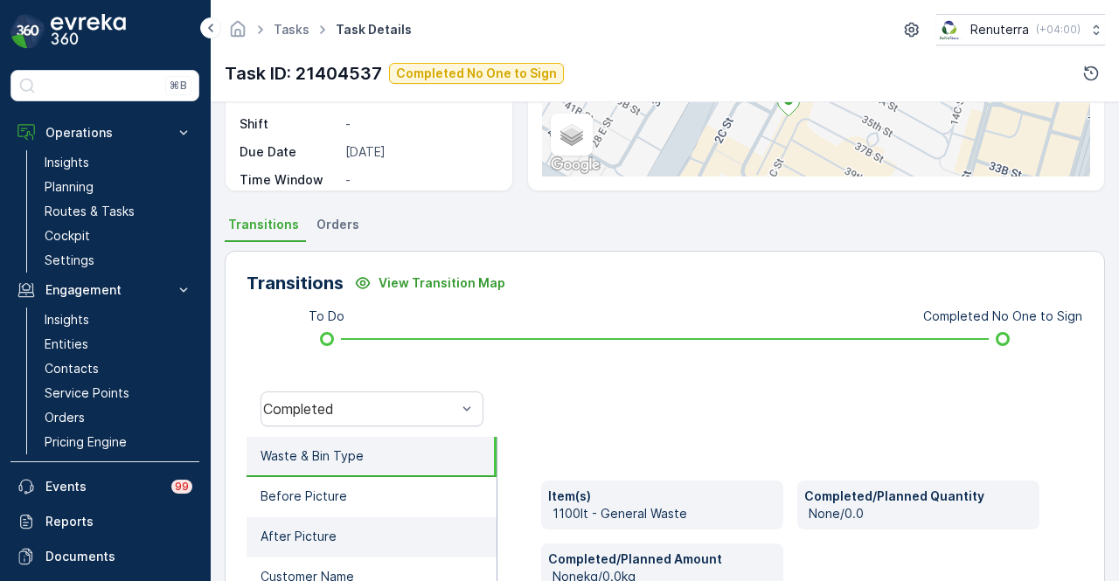
scroll to position [437, 0]
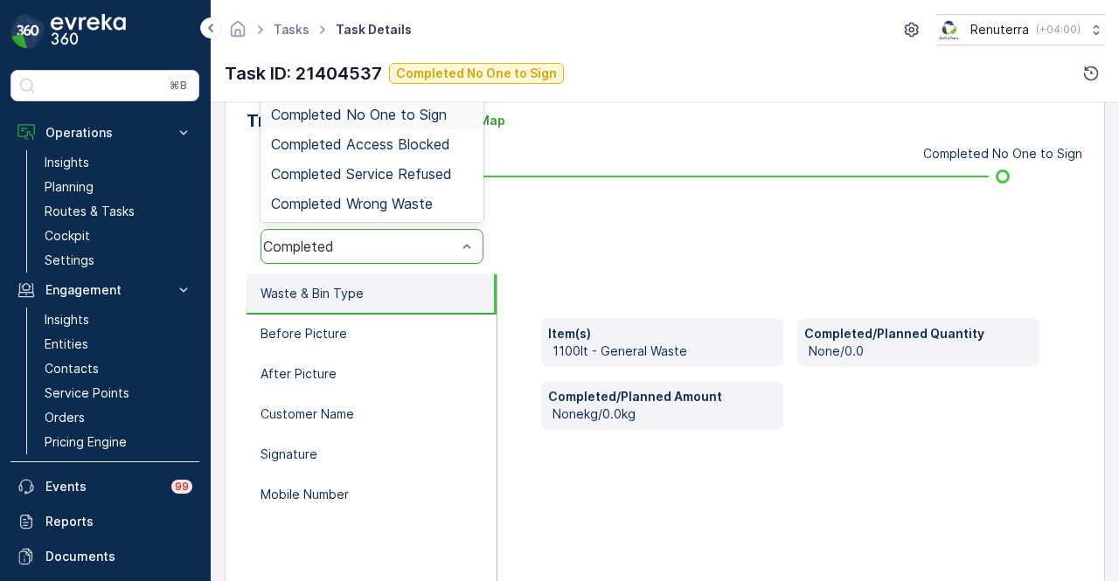
click at [445, 121] on span "Completed No One to Sign" at bounding box center [359, 115] width 176 height 16
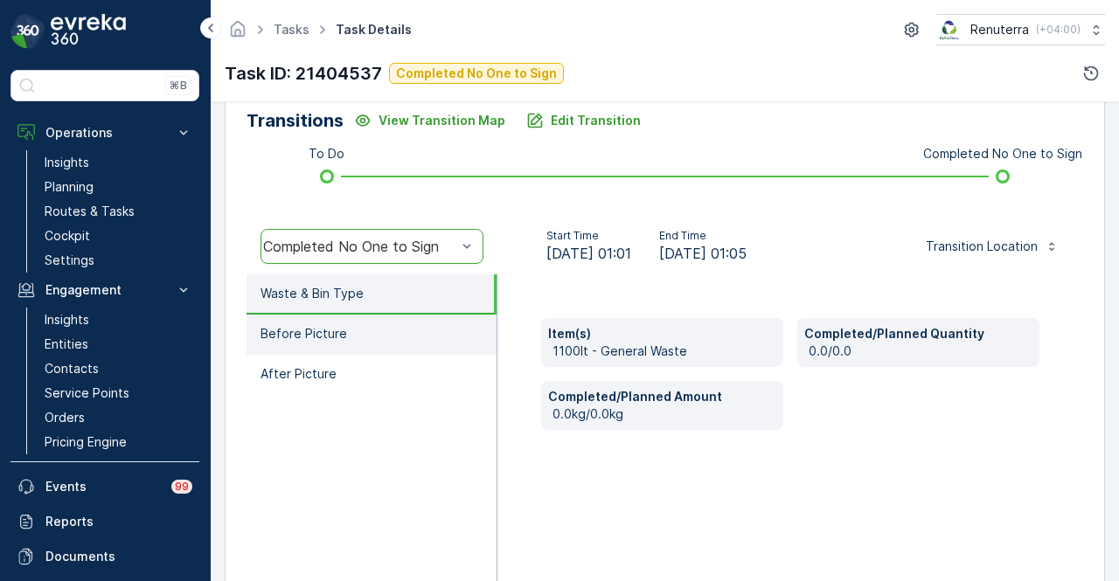
click at [403, 340] on li "Before Picture" at bounding box center [372, 335] width 250 height 40
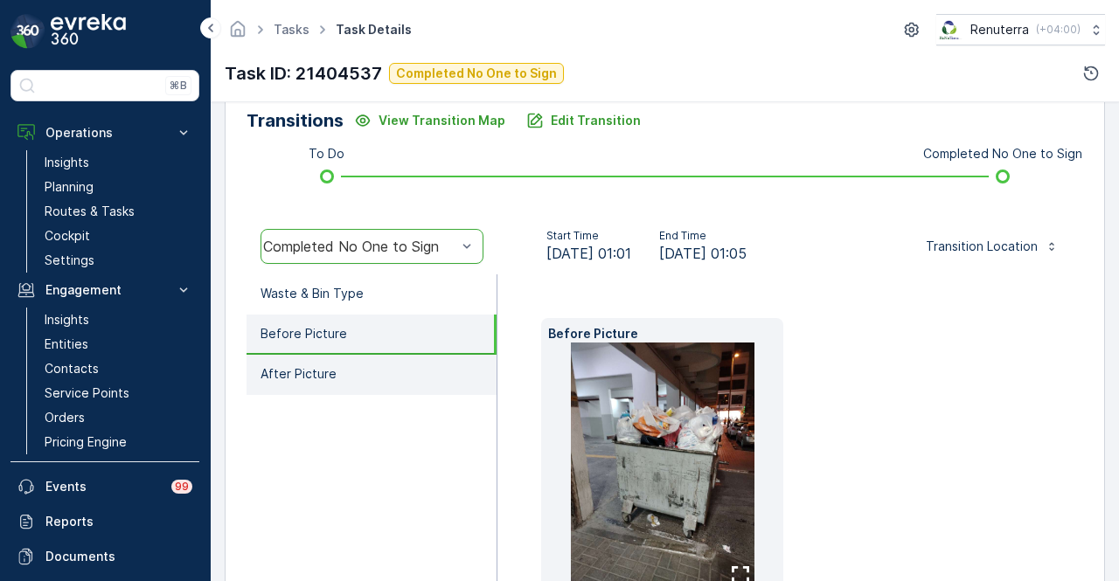
click at [403, 365] on li "After Picture" at bounding box center [372, 375] width 250 height 40
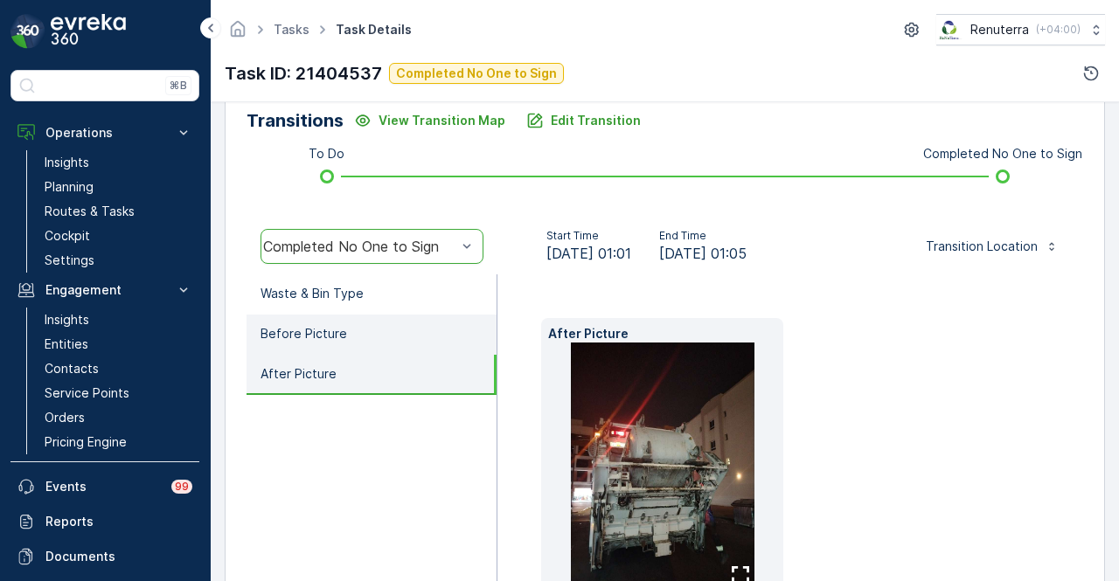
click at [413, 325] on li "Before Picture" at bounding box center [372, 335] width 250 height 40
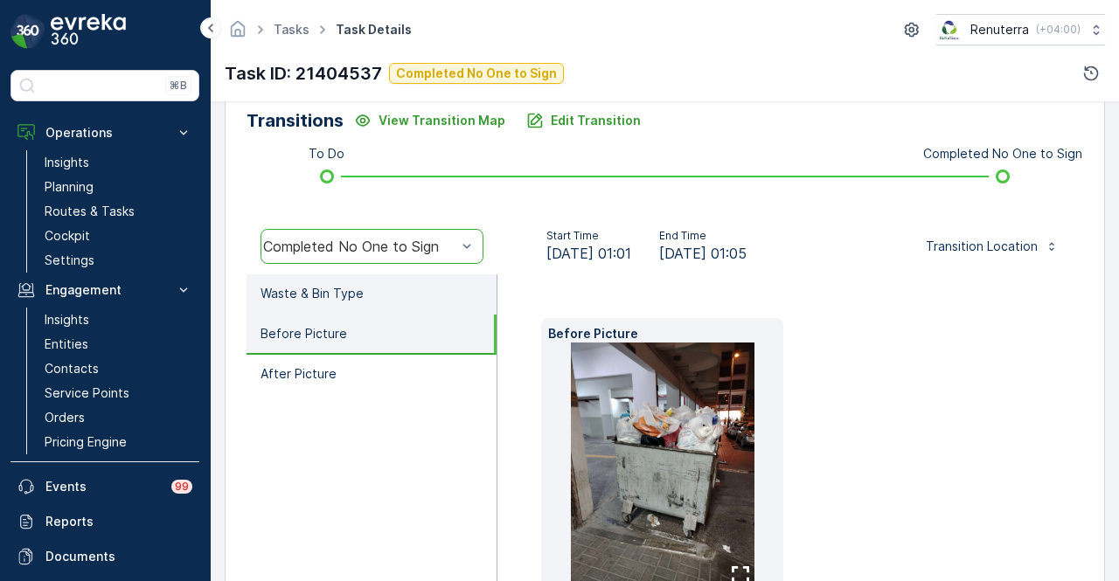
click at [444, 288] on li "Waste & Bin Type" at bounding box center [372, 294] width 250 height 40
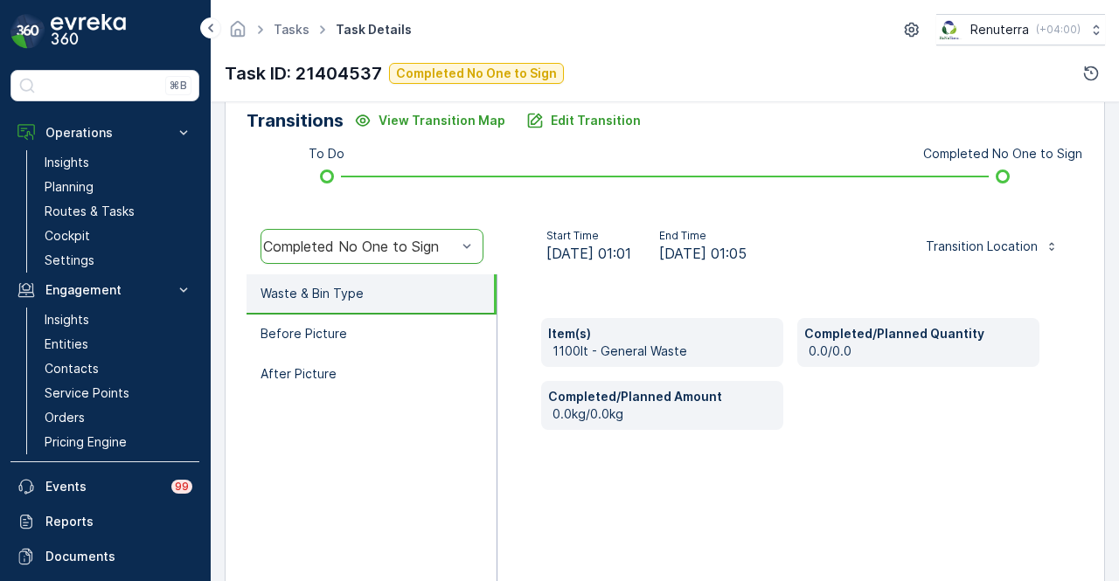
scroll to position [87, 0]
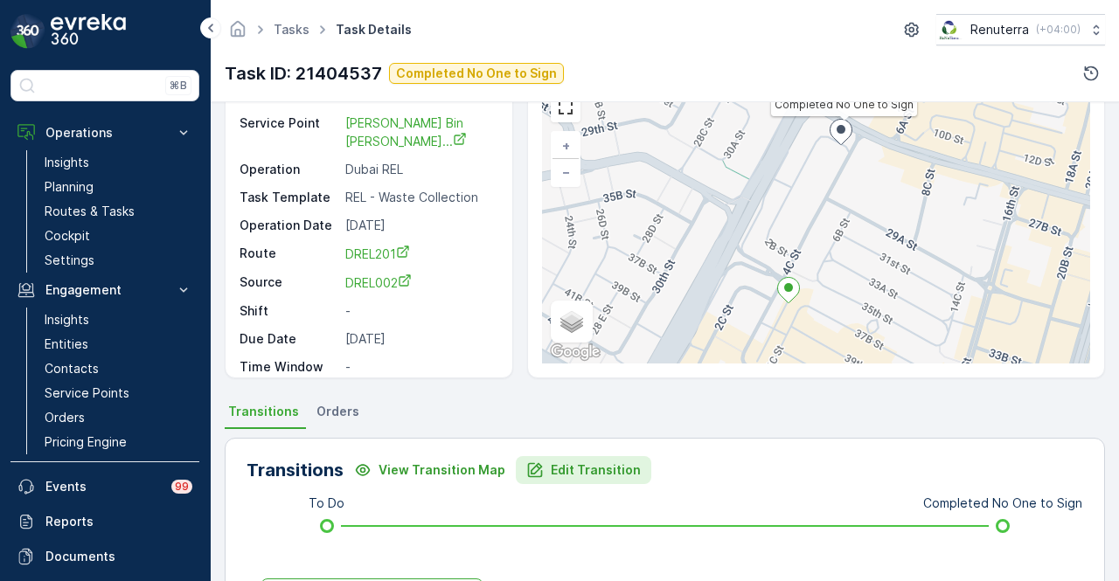
click at [563, 462] on p "Edit Transition" at bounding box center [596, 470] width 90 height 17
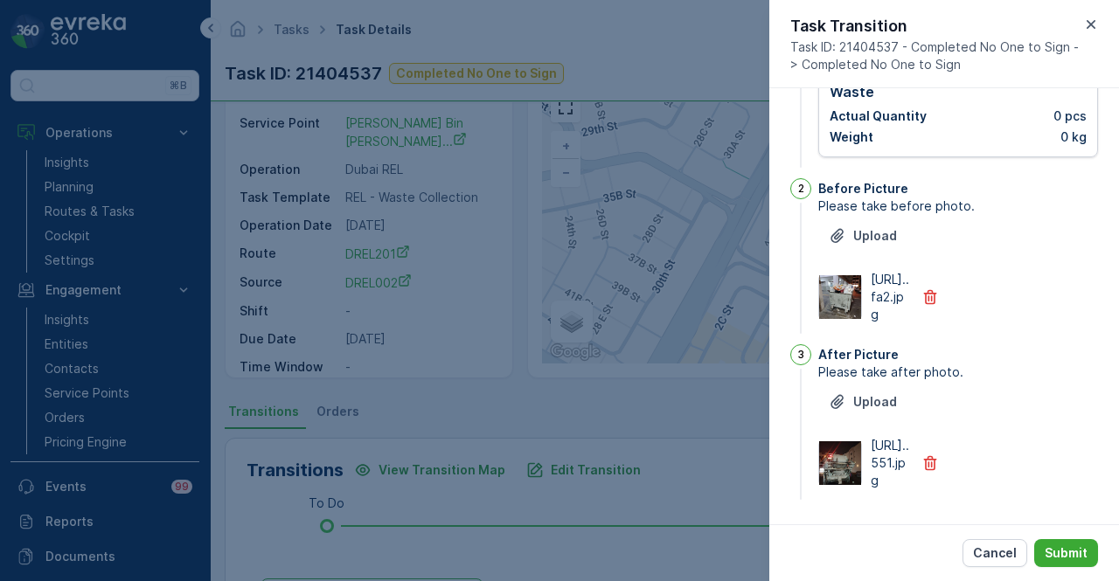
scroll to position [0, 0]
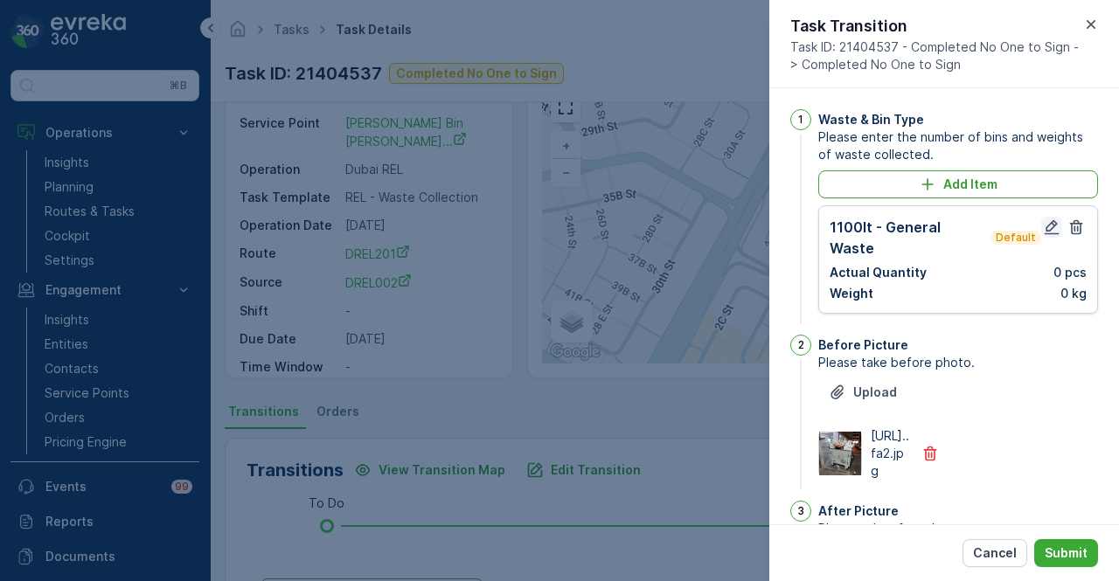
click at [1049, 230] on icon "button" at bounding box center [1051, 227] width 17 height 17
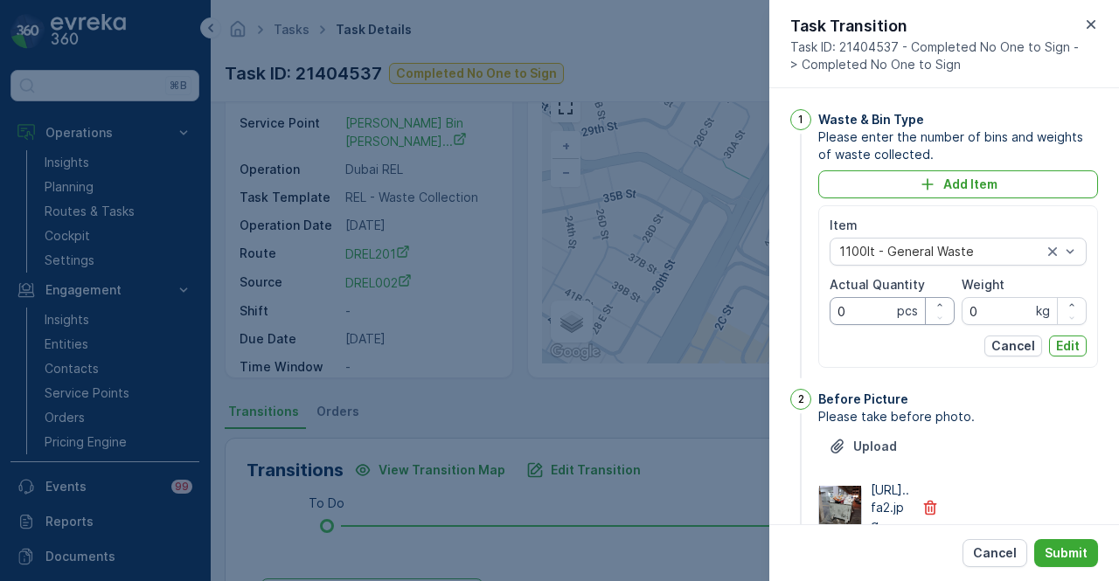
click at [868, 301] on Quantity "0" at bounding box center [892, 311] width 125 height 28
type Quantity "1"
click at [1065, 338] on p "Edit" at bounding box center [1068, 345] width 24 height 17
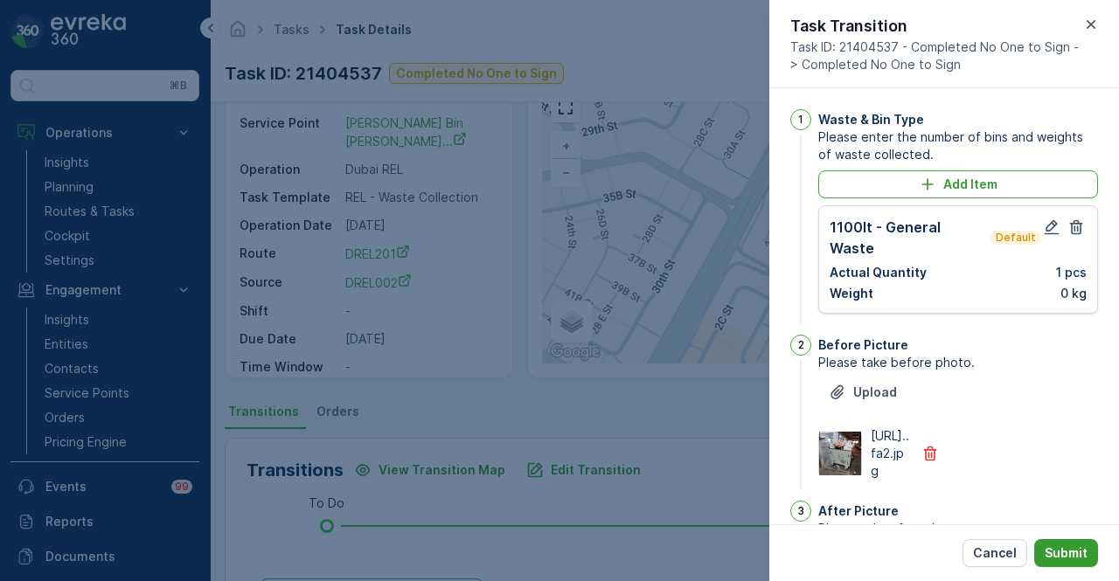
click at [1072, 550] on p "Submit" at bounding box center [1066, 553] width 43 height 17
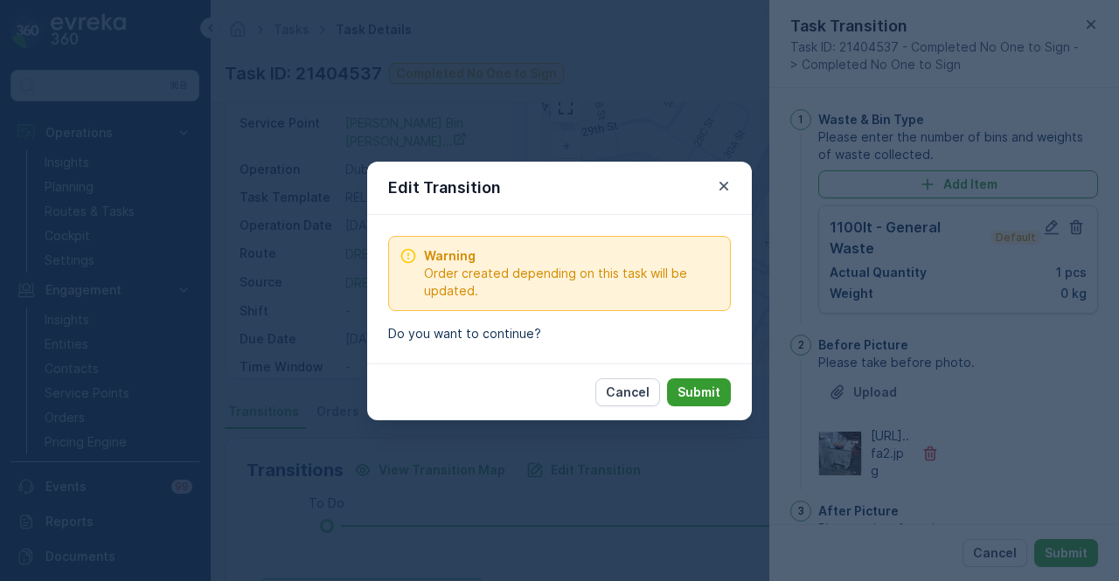
click at [699, 391] on p "Submit" at bounding box center [698, 392] width 43 height 17
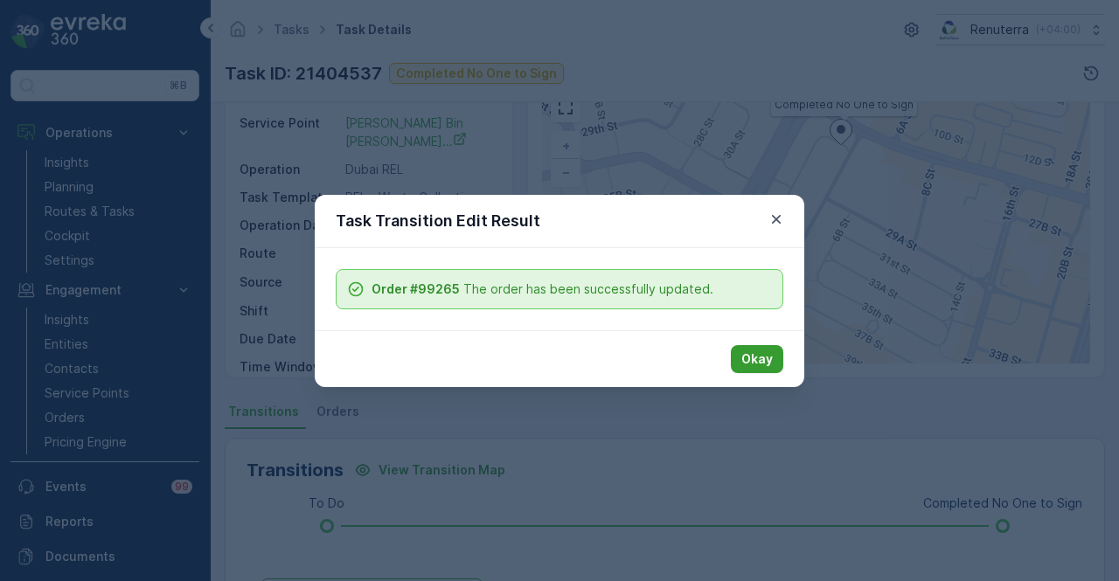
click at [757, 365] on p "Okay" at bounding box center [756, 359] width 31 height 17
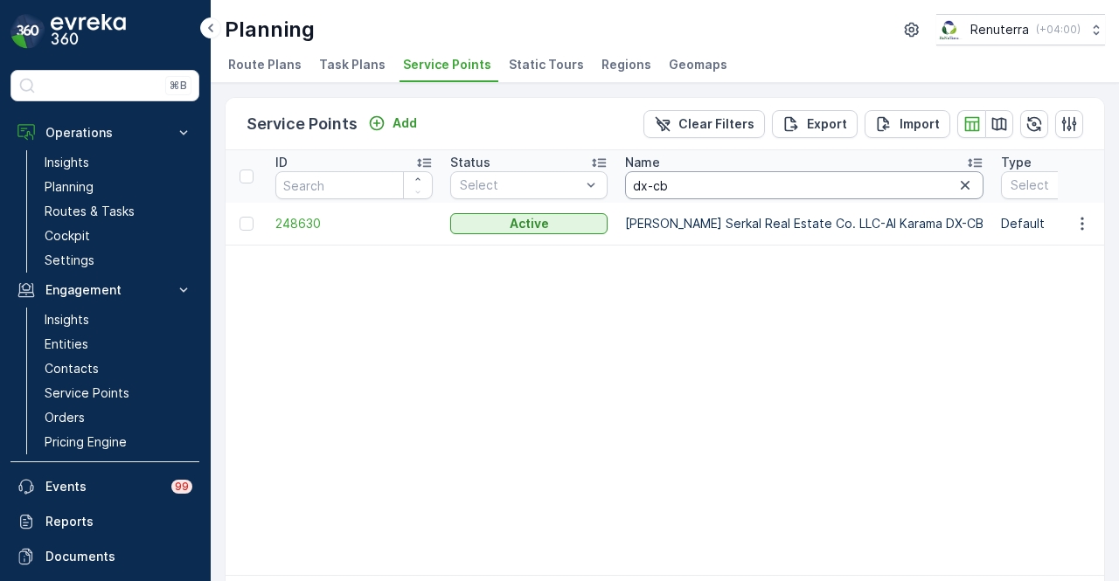
click at [754, 190] on input "dx-cb" at bounding box center [804, 185] width 358 height 28
type input "dx-ca"
click at [313, 219] on span "248629" at bounding box center [353, 223] width 157 height 17
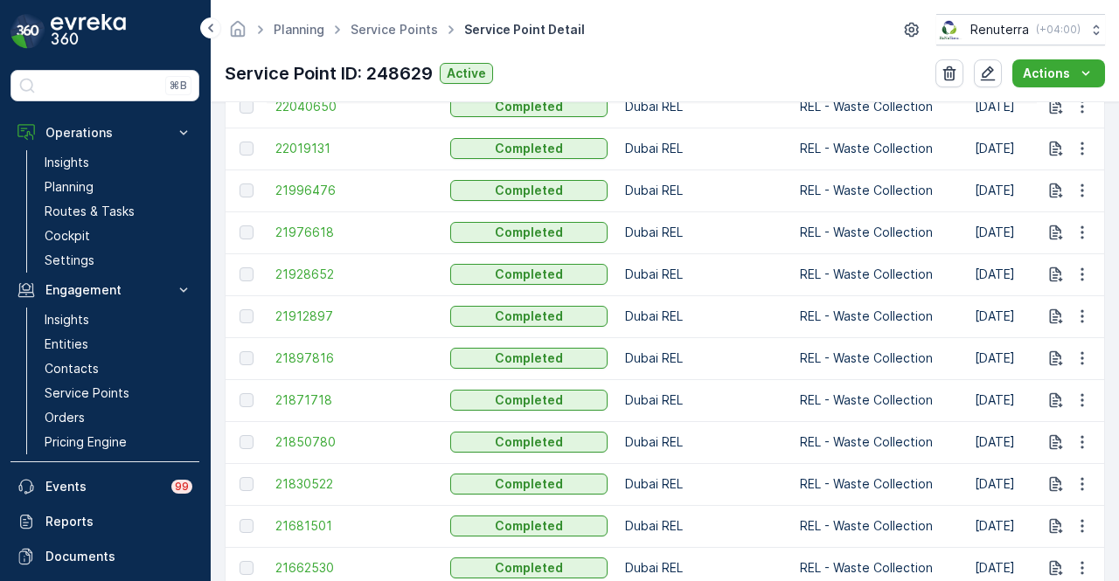
scroll to position [1105, 0]
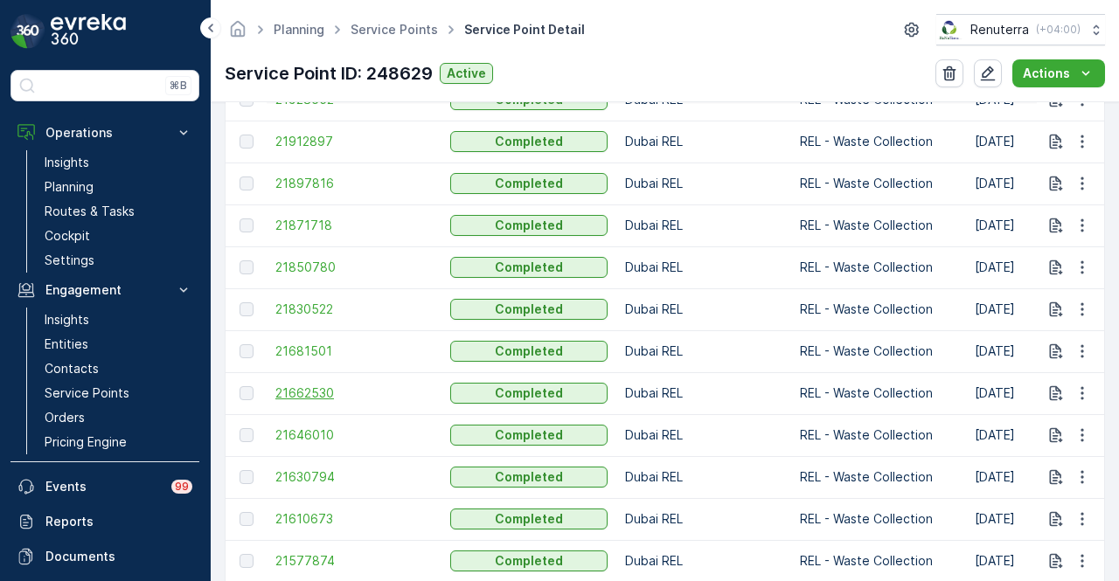
click at [316, 391] on span "21662530" at bounding box center [353, 393] width 157 height 17
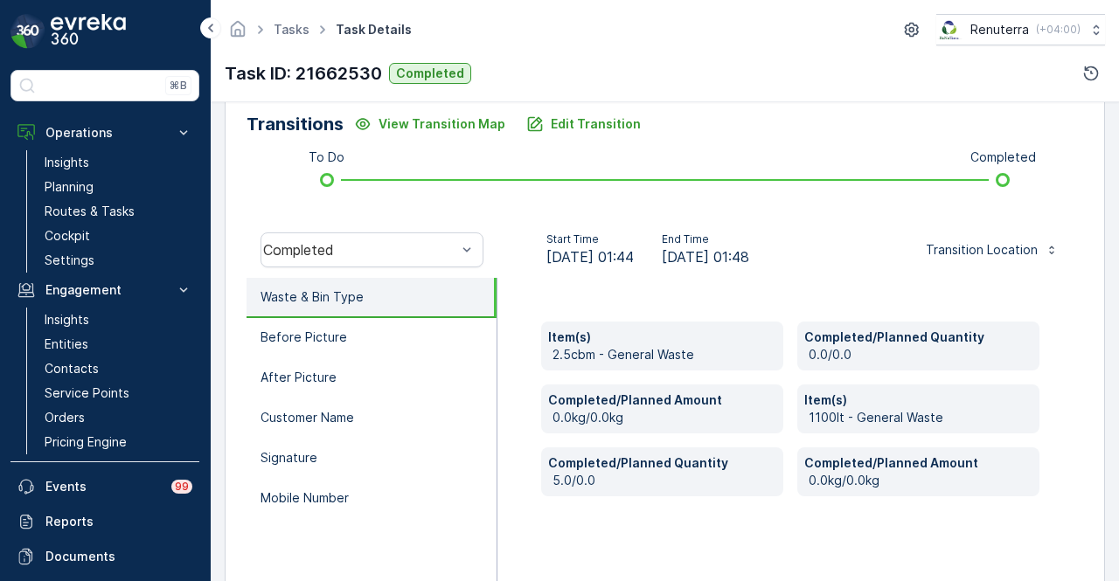
scroll to position [437, 0]
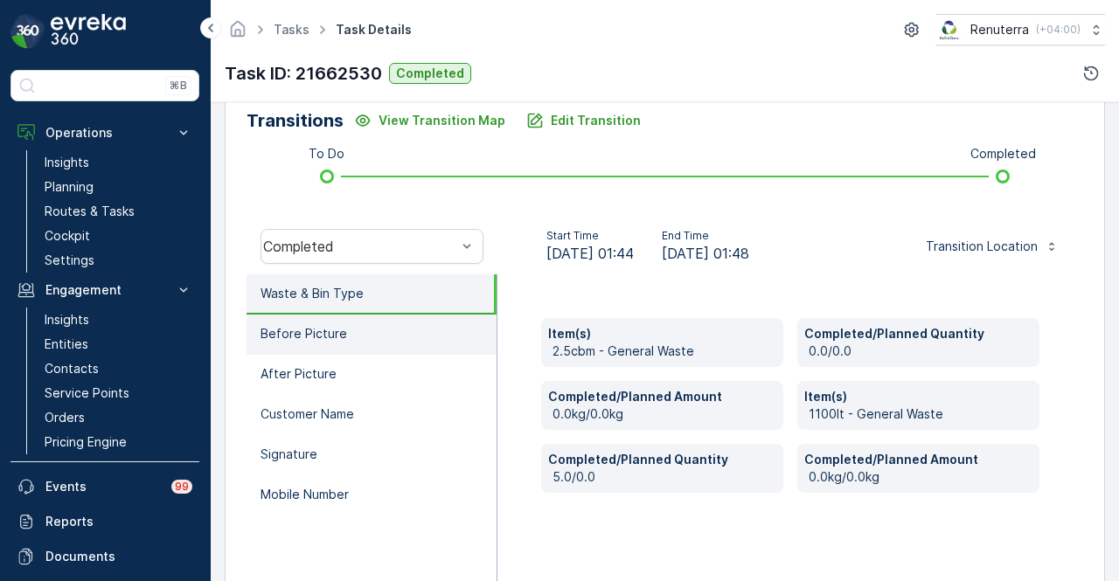
drag, startPoint x: 563, startPoint y: 120, endPoint x: 465, endPoint y: 344, distance: 245.1
click at [501, 344] on div "Transitions View Transition Map Edit Transition To Do Completed Completed Start…" at bounding box center [665, 365] width 880 height 554
click at [408, 339] on li "Before Picture" at bounding box center [372, 335] width 250 height 40
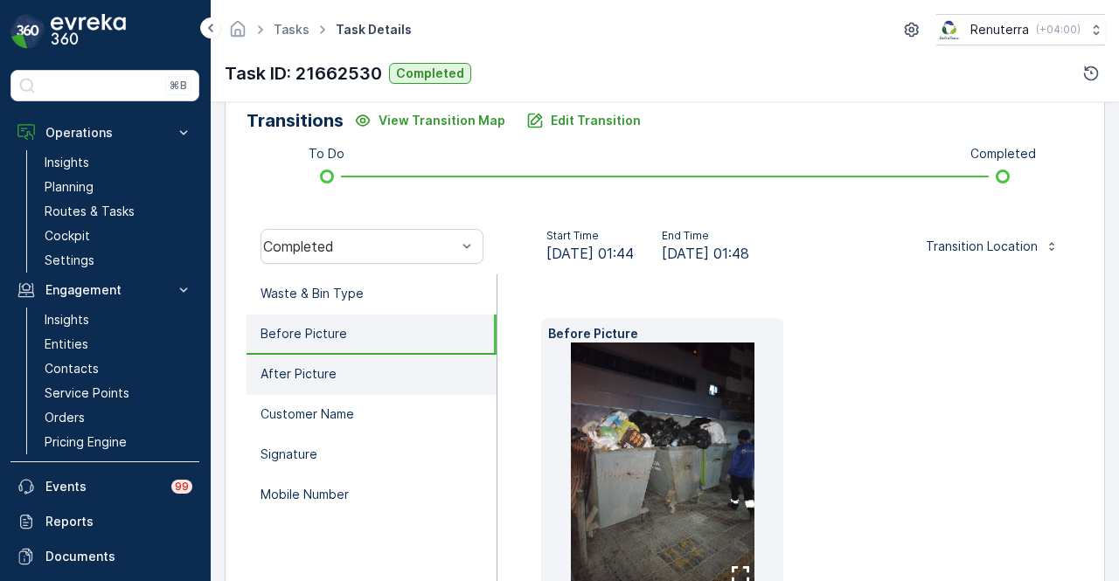
click at [406, 379] on li "After Picture" at bounding box center [372, 375] width 250 height 40
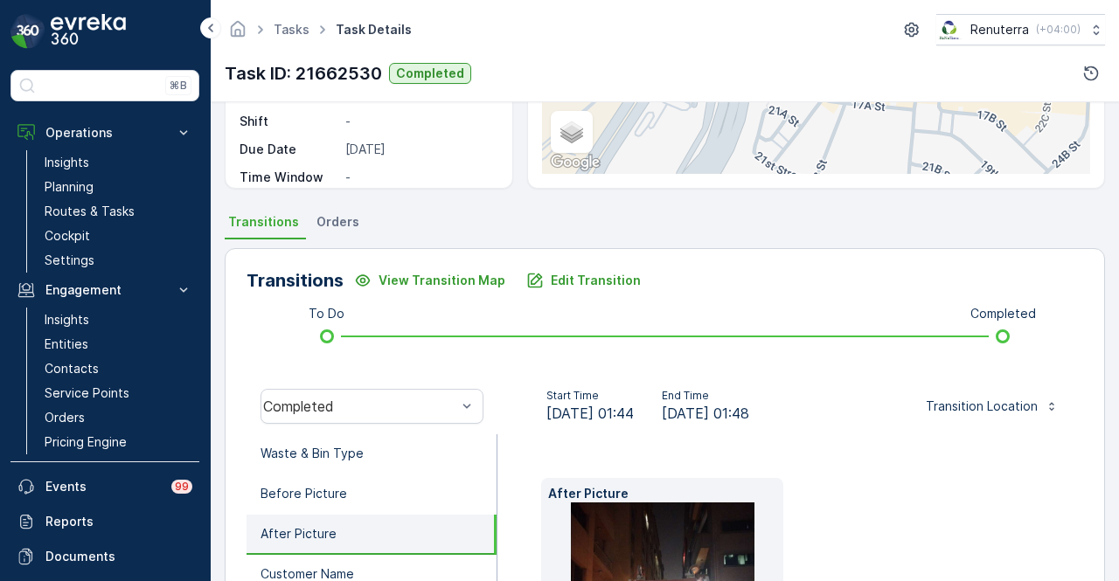
scroll to position [262, 0]
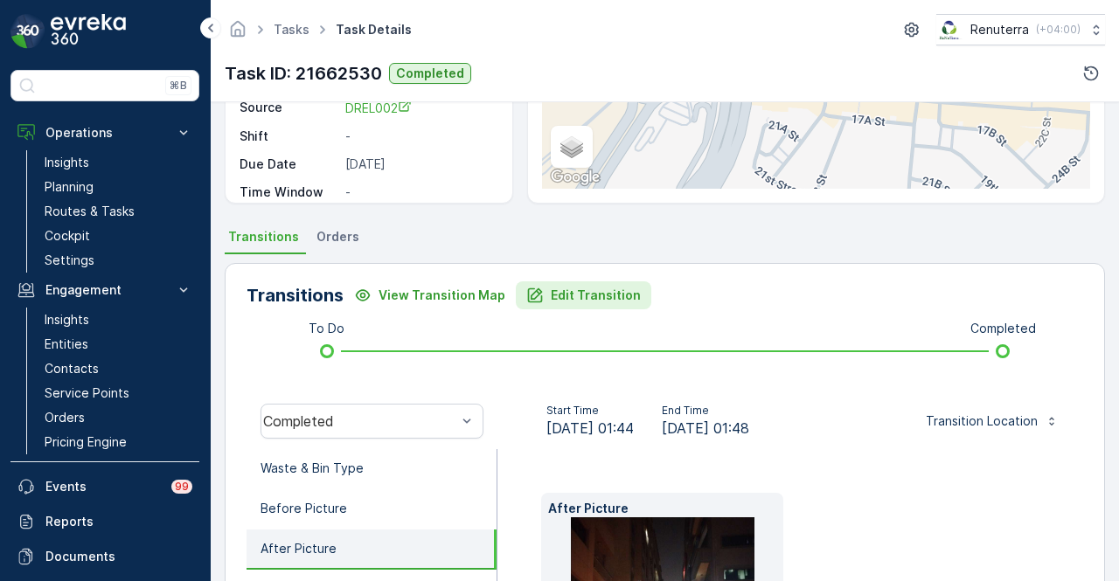
click at [559, 289] on p "Edit Transition" at bounding box center [596, 295] width 90 height 17
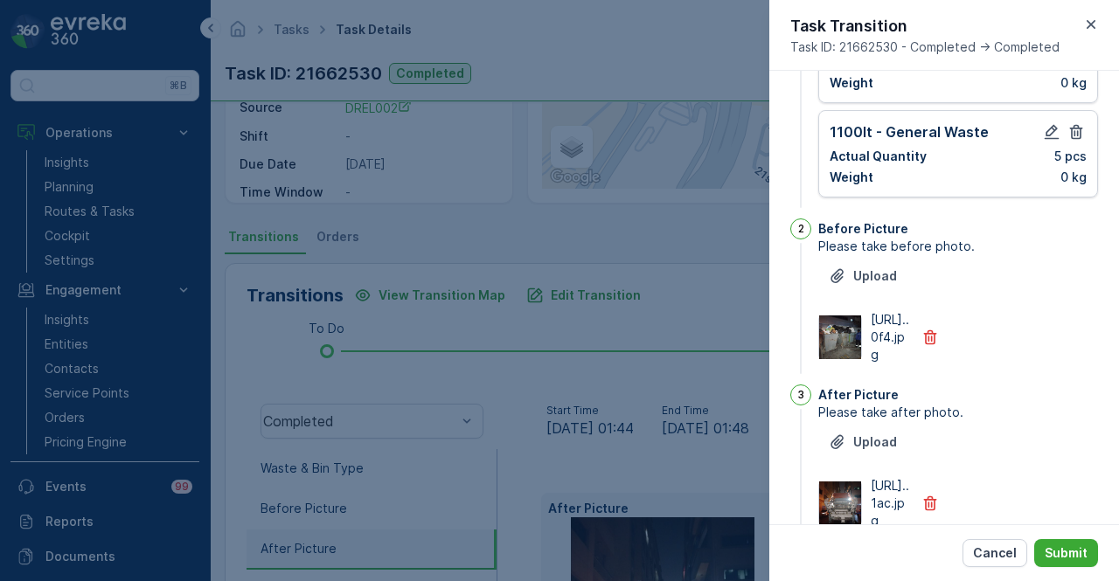
scroll to position [12, 0]
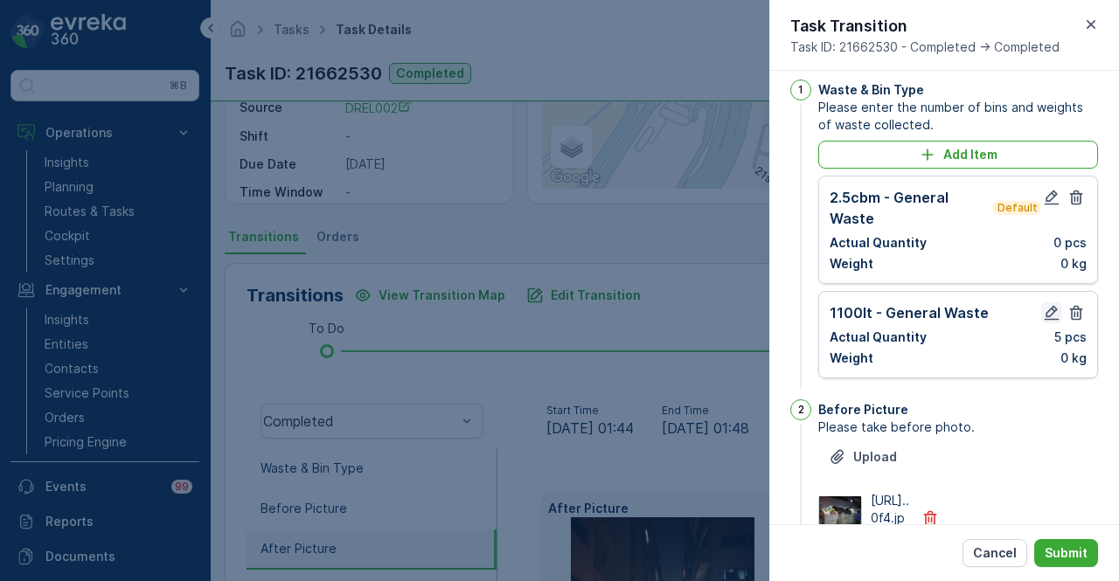
click at [1048, 312] on icon "button" at bounding box center [1052, 313] width 15 height 15
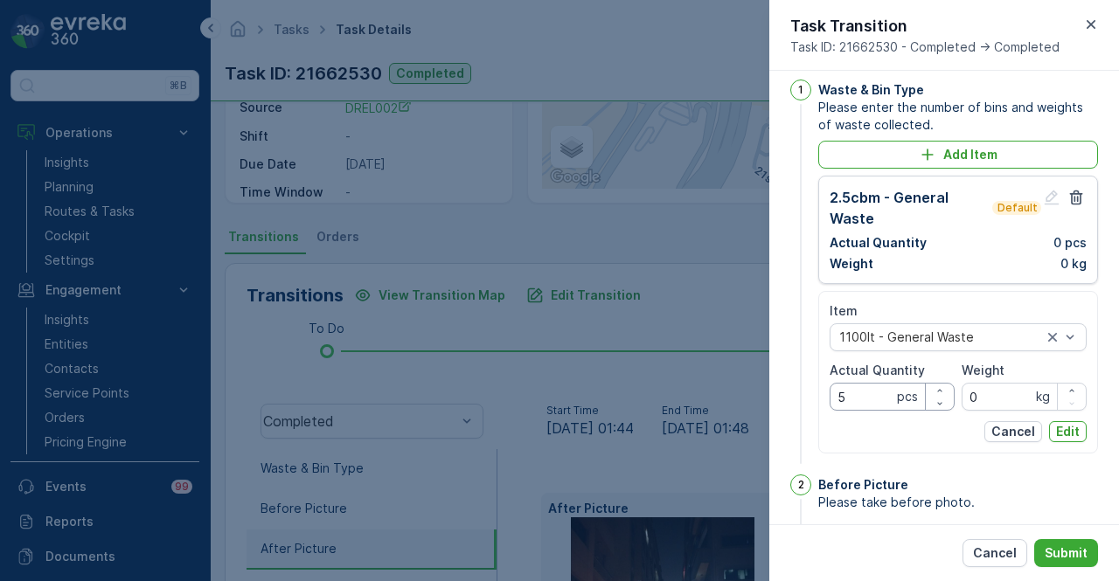
click at [858, 393] on Quantity "5" at bounding box center [892, 397] width 125 height 28
type Quantity "4"
click at [1056, 426] on p "Edit" at bounding box center [1068, 431] width 24 height 17
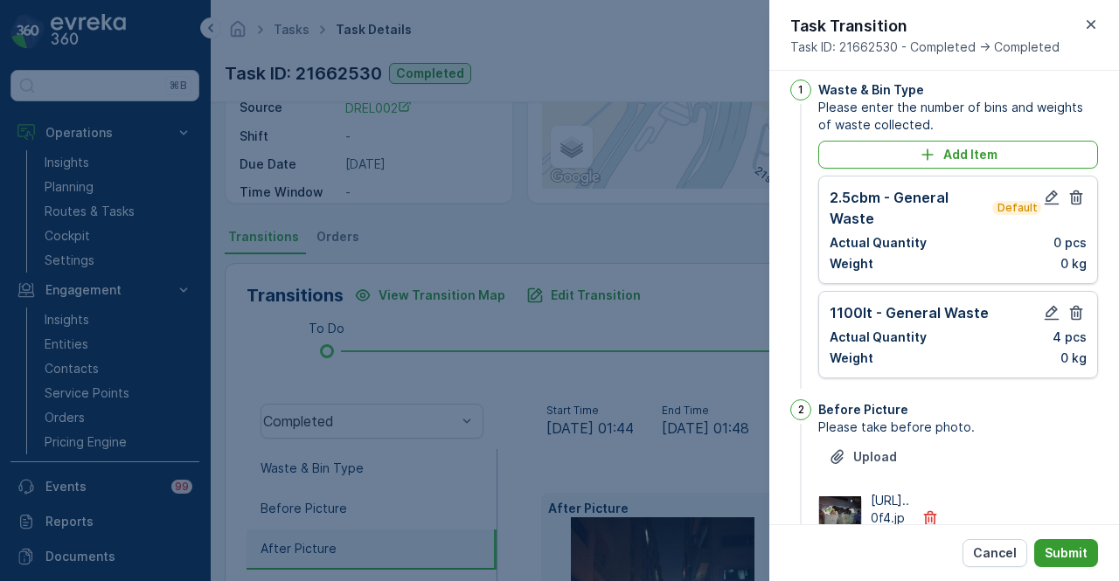
click at [1069, 546] on p "Submit" at bounding box center [1066, 553] width 43 height 17
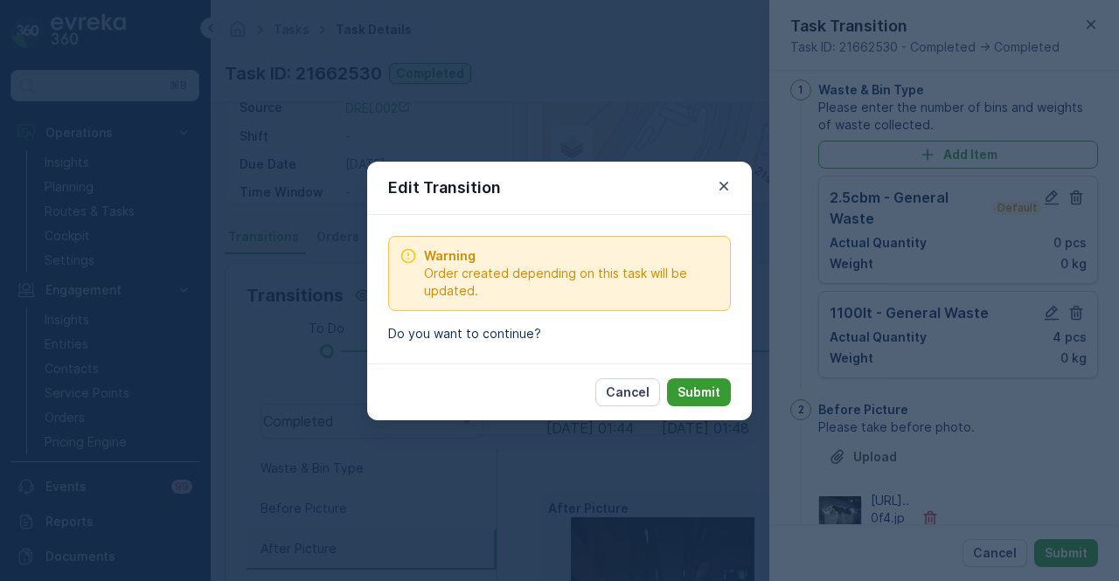
click at [705, 389] on p "Submit" at bounding box center [698, 392] width 43 height 17
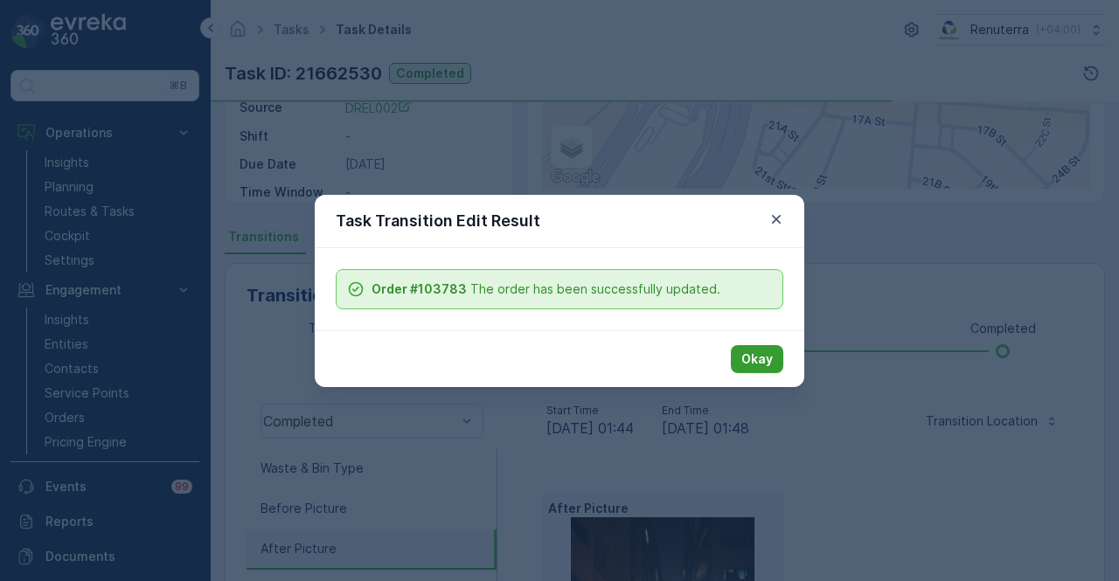
click at [740, 364] on button "Okay" at bounding box center [757, 359] width 52 height 28
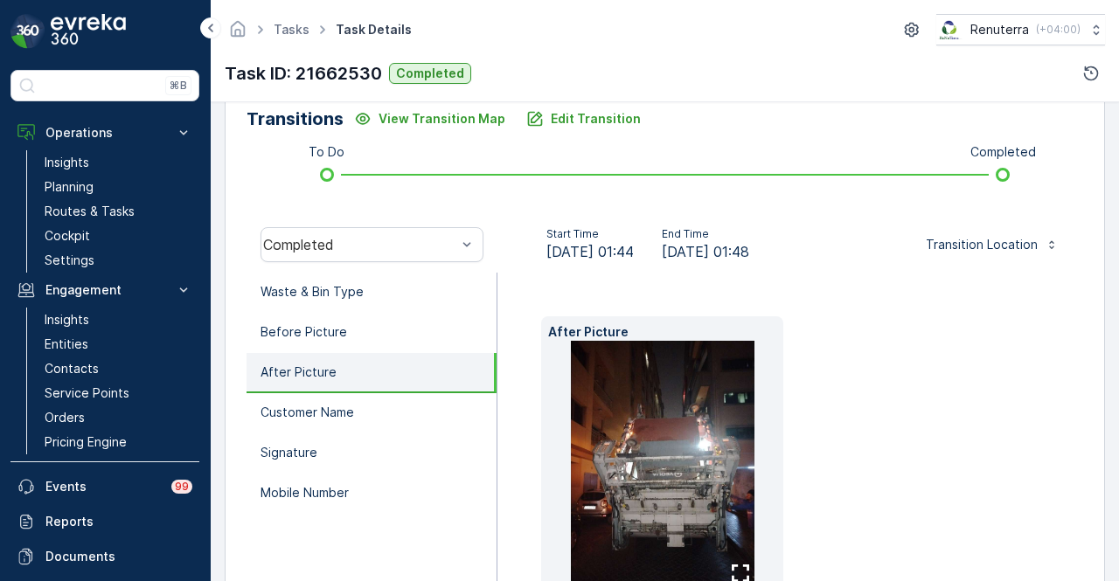
scroll to position [524, 0]
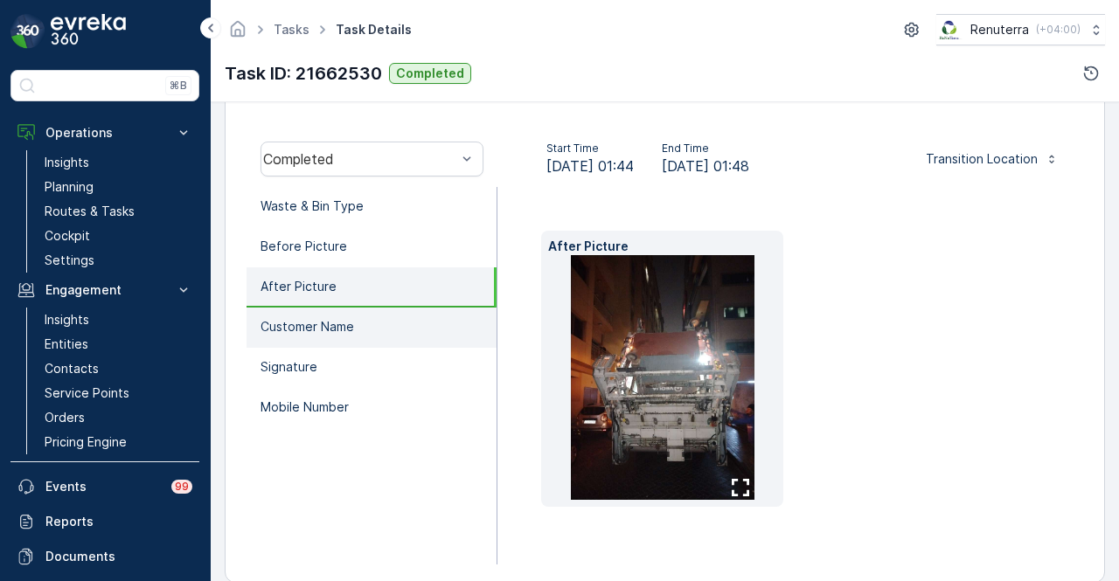
click at [423, 319] on li "Customer Name" at bounding box center [372, 328] width 250 height 40
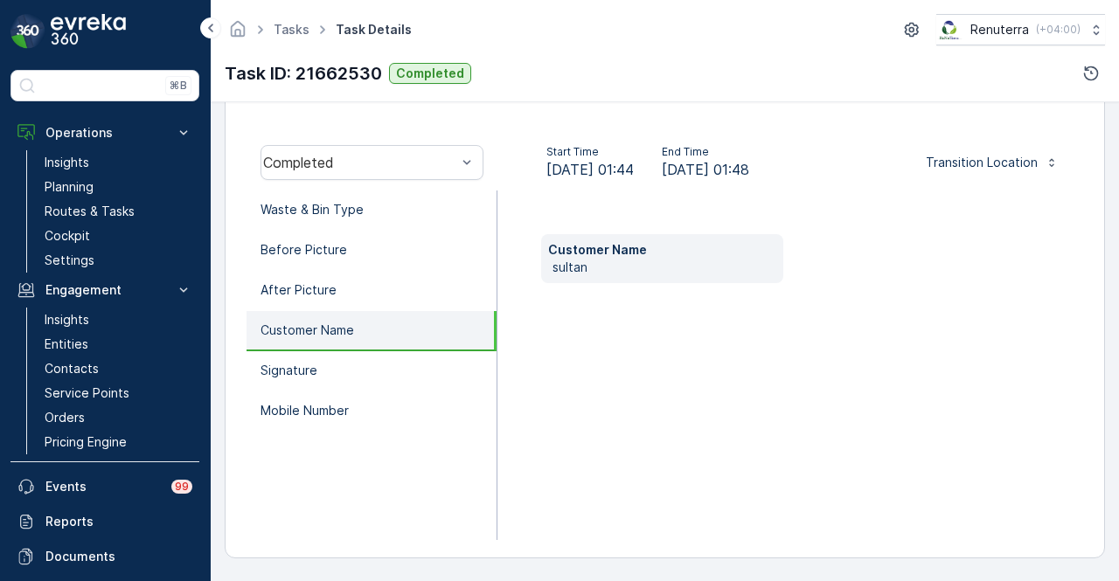
scroll to position [519, 0]
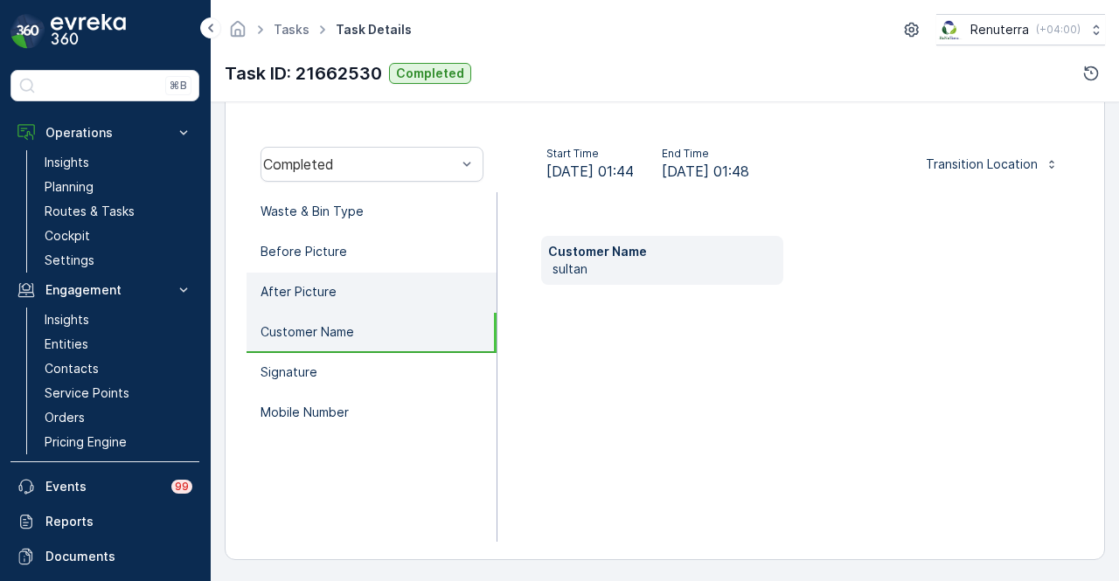
click at [414, 284] on li "After Picture" at bounding box center [372, 293] width 250 height 40
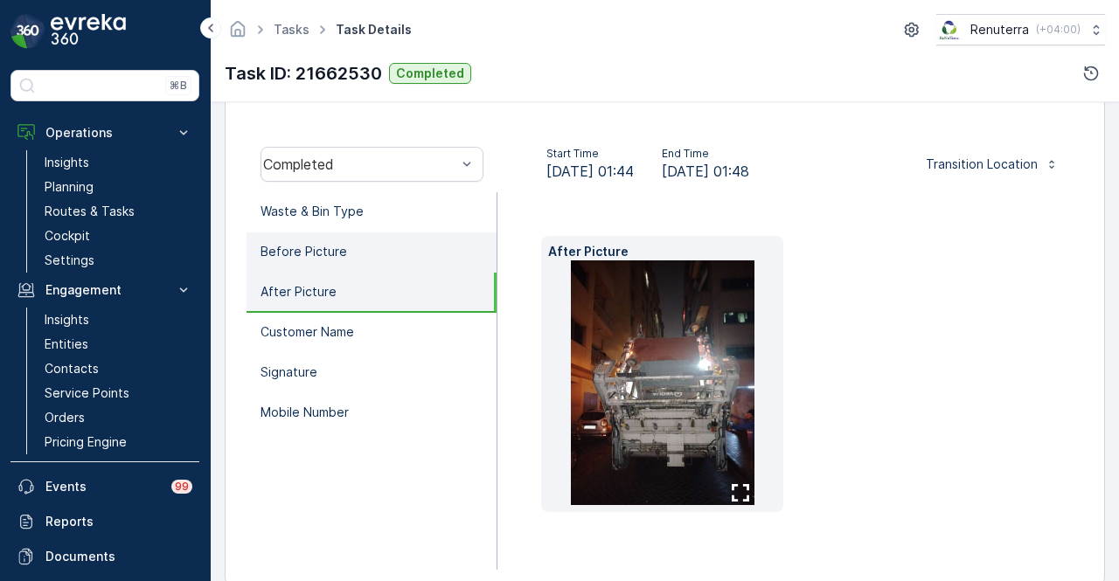
click at [418, 261] on li "Before Picture" at bounding box center [372, 253] width 250 height 40
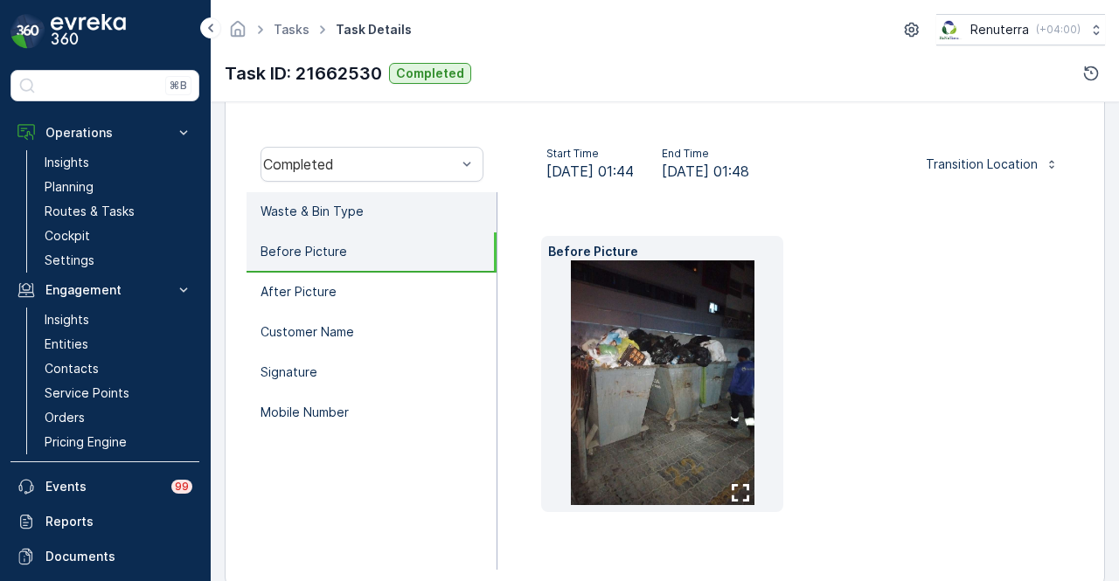
click at [430, 202] on li "Waste & Bin Type" at bounding box center [372, 212] width 250 height 40
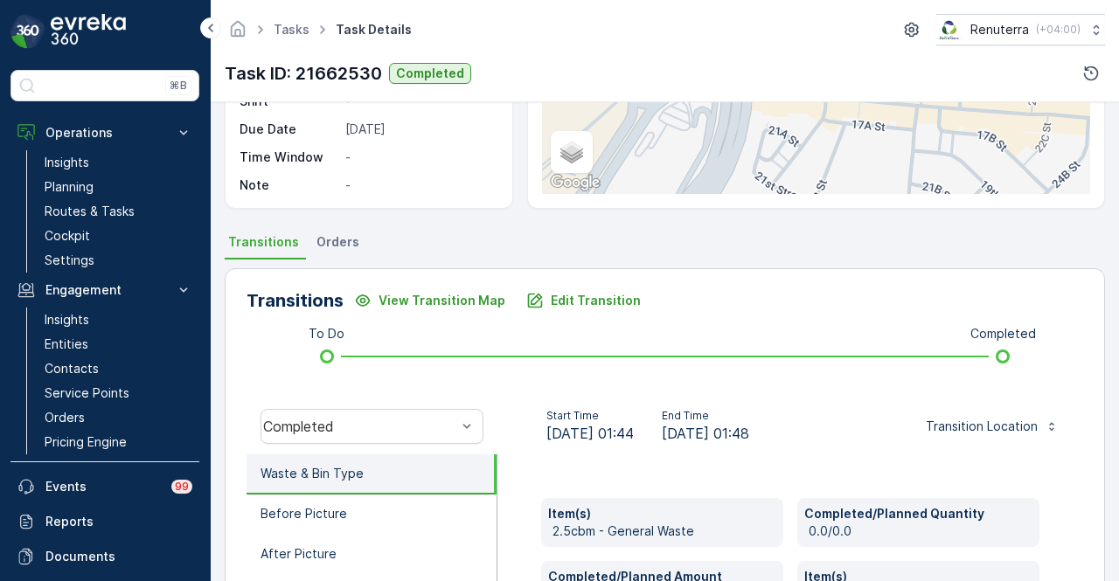
scroll to position [0, 0]
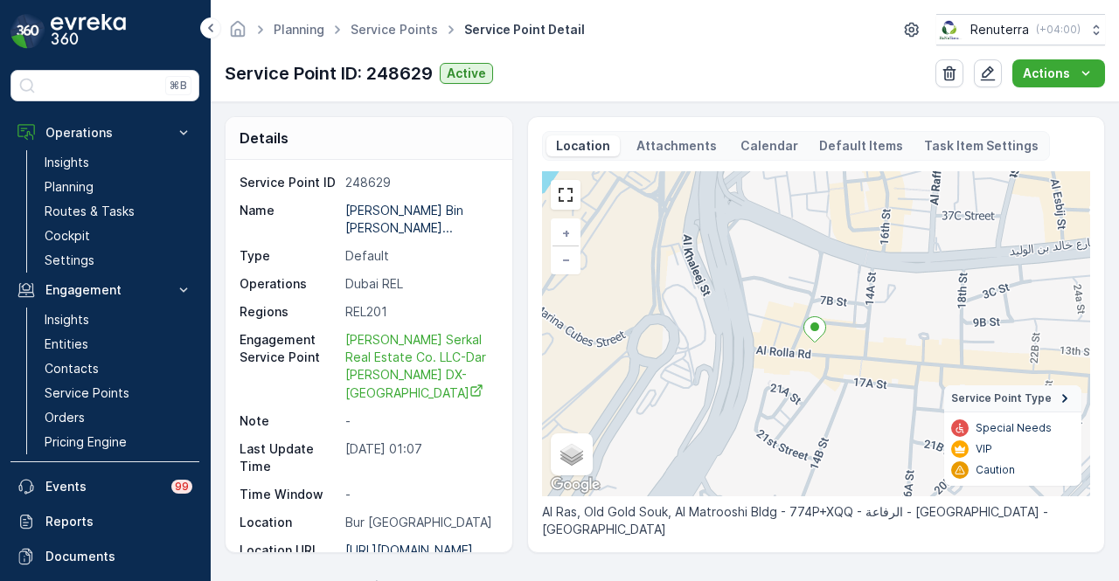
scroll to position [87, 0]
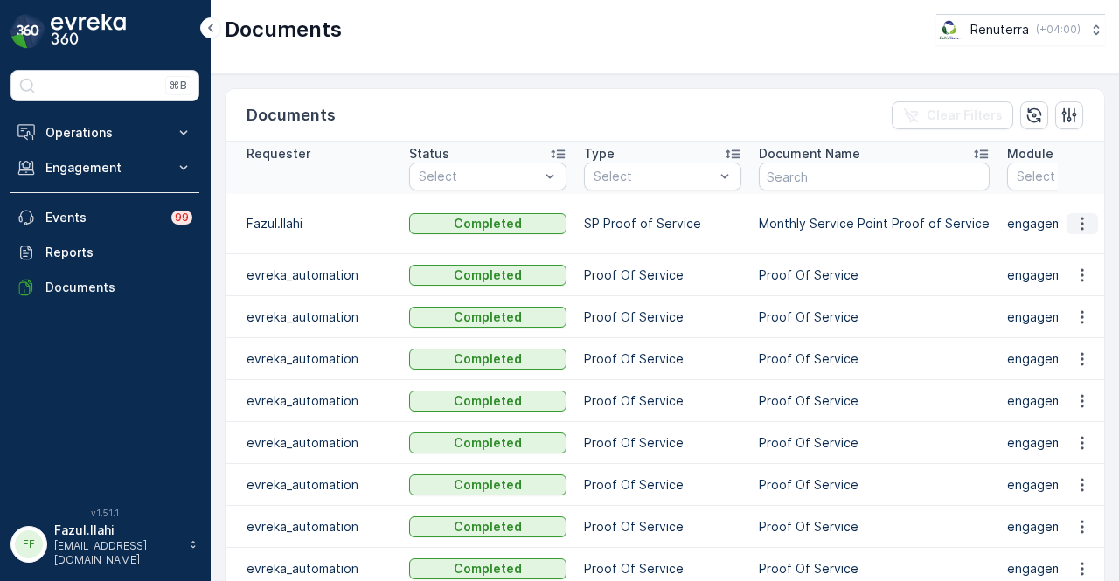
click at [1068, 223] on button "button" at bounding box center [1081, 223] width 31 height 21
click at [1075, 244] on span "See Details" at bounding box center [1077, 248] width 67 height 17
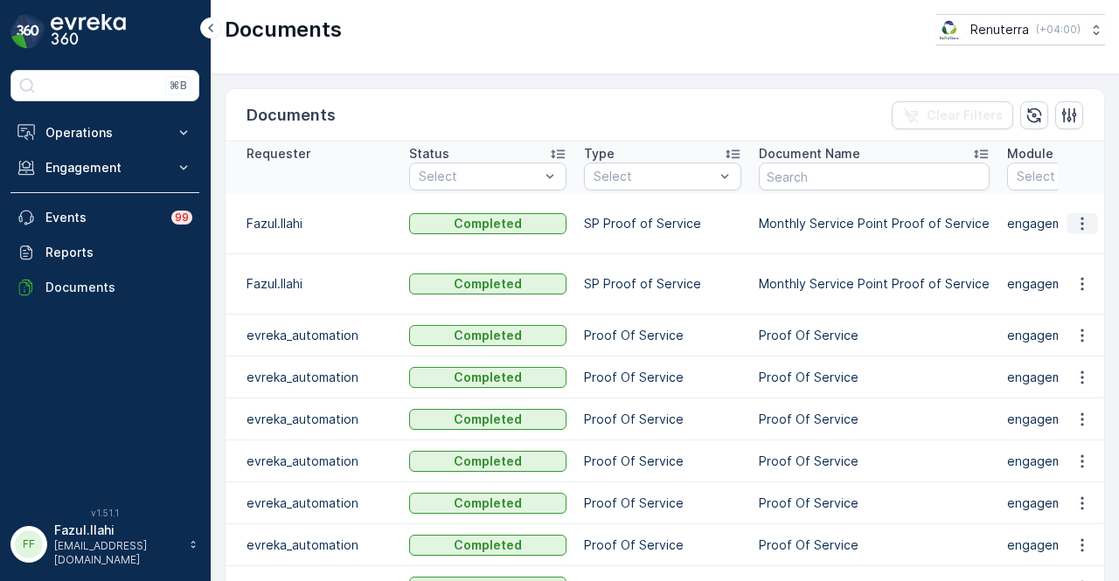
click at [1080, 226] on icon "button" at bounding box center [1081, 223] width 17 height 17
click at [1081, 247] on span "See Details" at bounding box center [1077, 248] width 67 height 17
click at [1081, 226] on icon "button" at bounding box center [1081, 223] width 17 height 17
click at [1060, 257] on span "See Details" at bounding box center [1077, 248] width 67 height 17
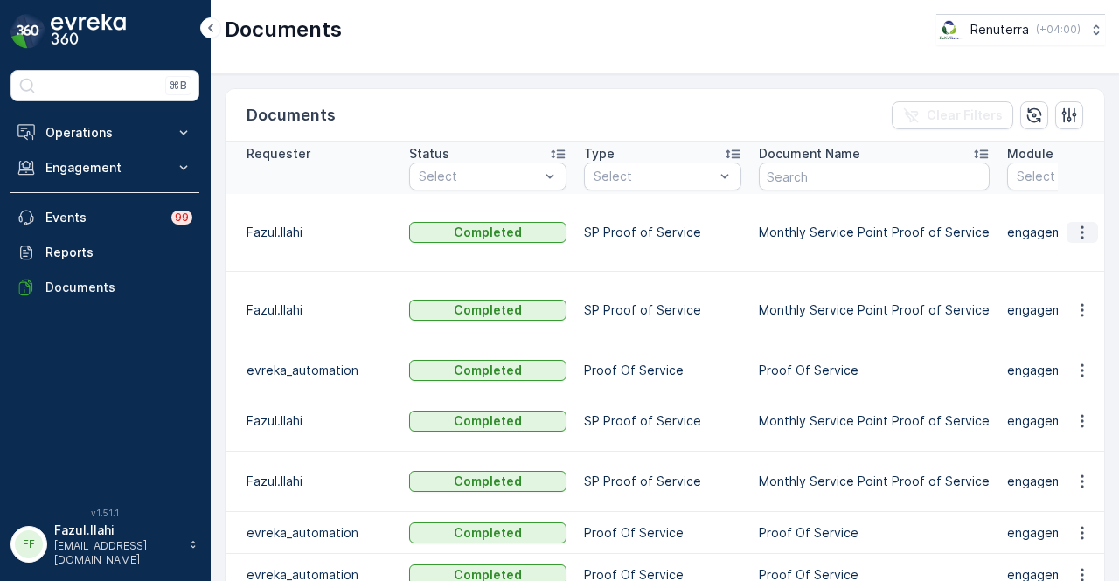
drag, startPoint x: 1084, startPoint y: 215, endPoint x: 1080, endPoint y: 230, distance: 15.3
click at [1084, 224] on icon "button" at bounding box center [1081, 232] width 17 height 17
click at [1078, 249] on span "See Details" at bounding box center [1077, 248] width 67 height 17
